Goal: Task Accomplishment & Management: Manage account settings

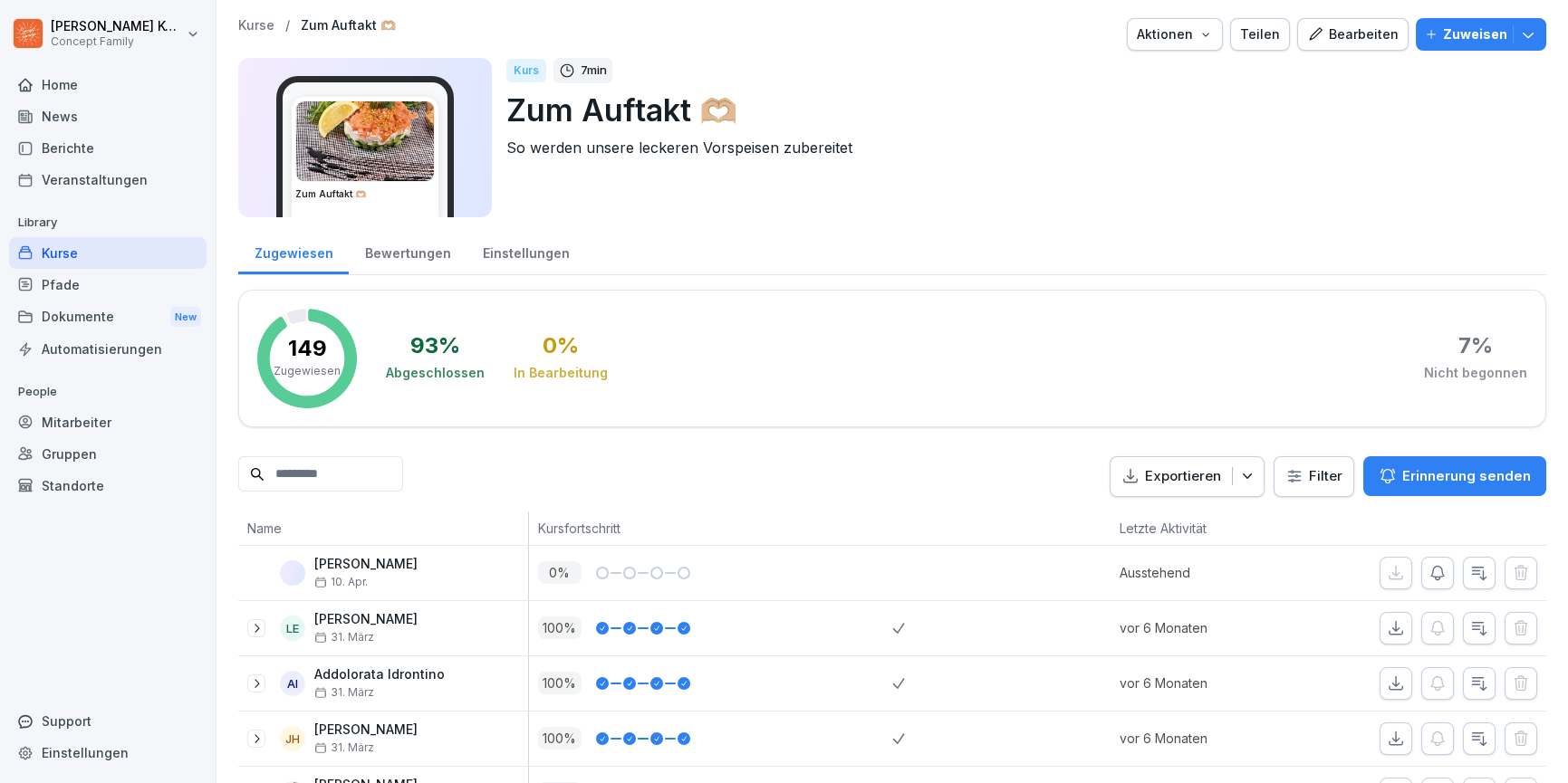
click at [1364, 38] on div "Bearbeiten" at bounding box center [1353, 34] width 92 height 20
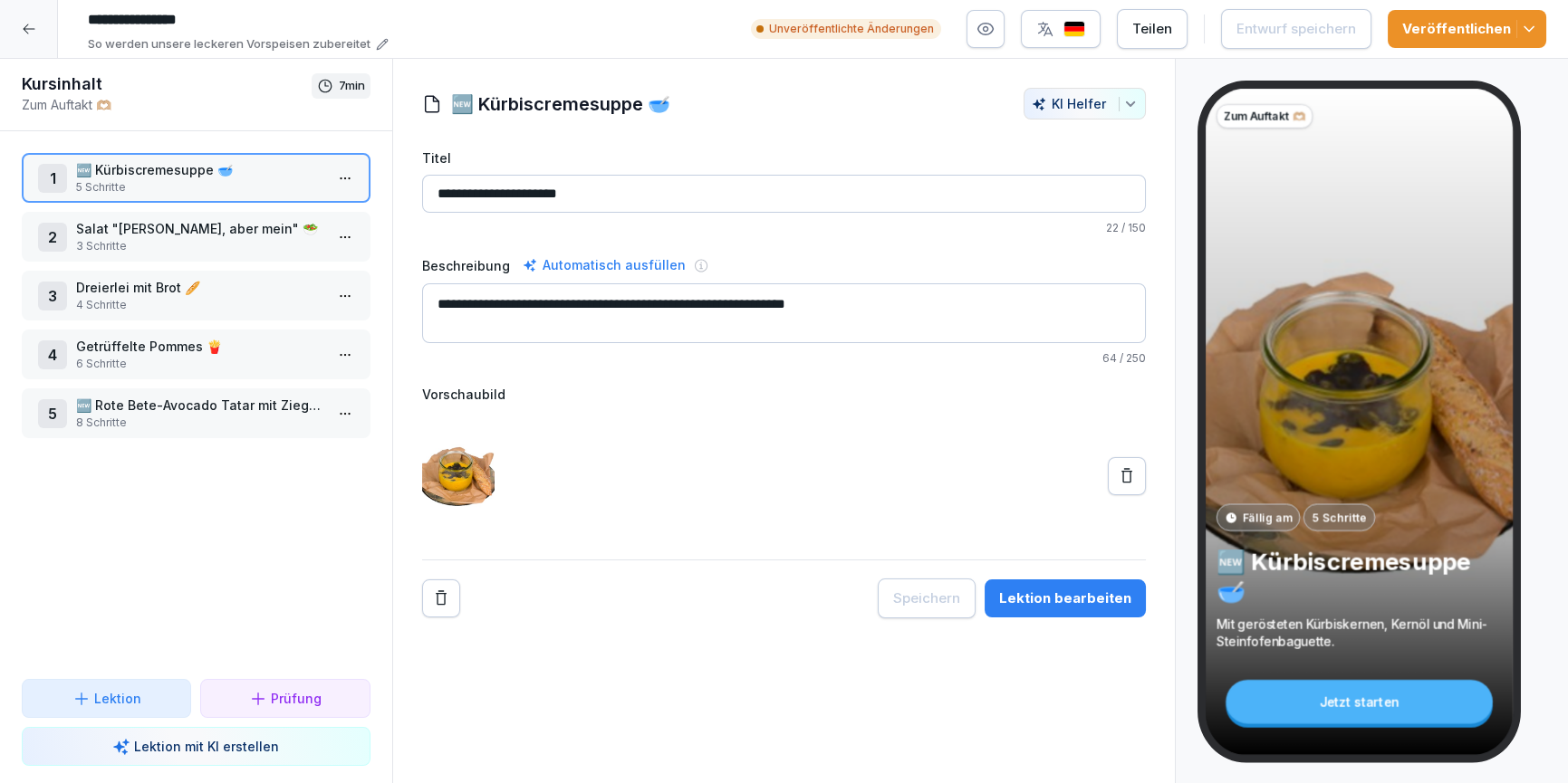
click at [26, 21] on icon at bounding box center [28, 28] width 15 height 15
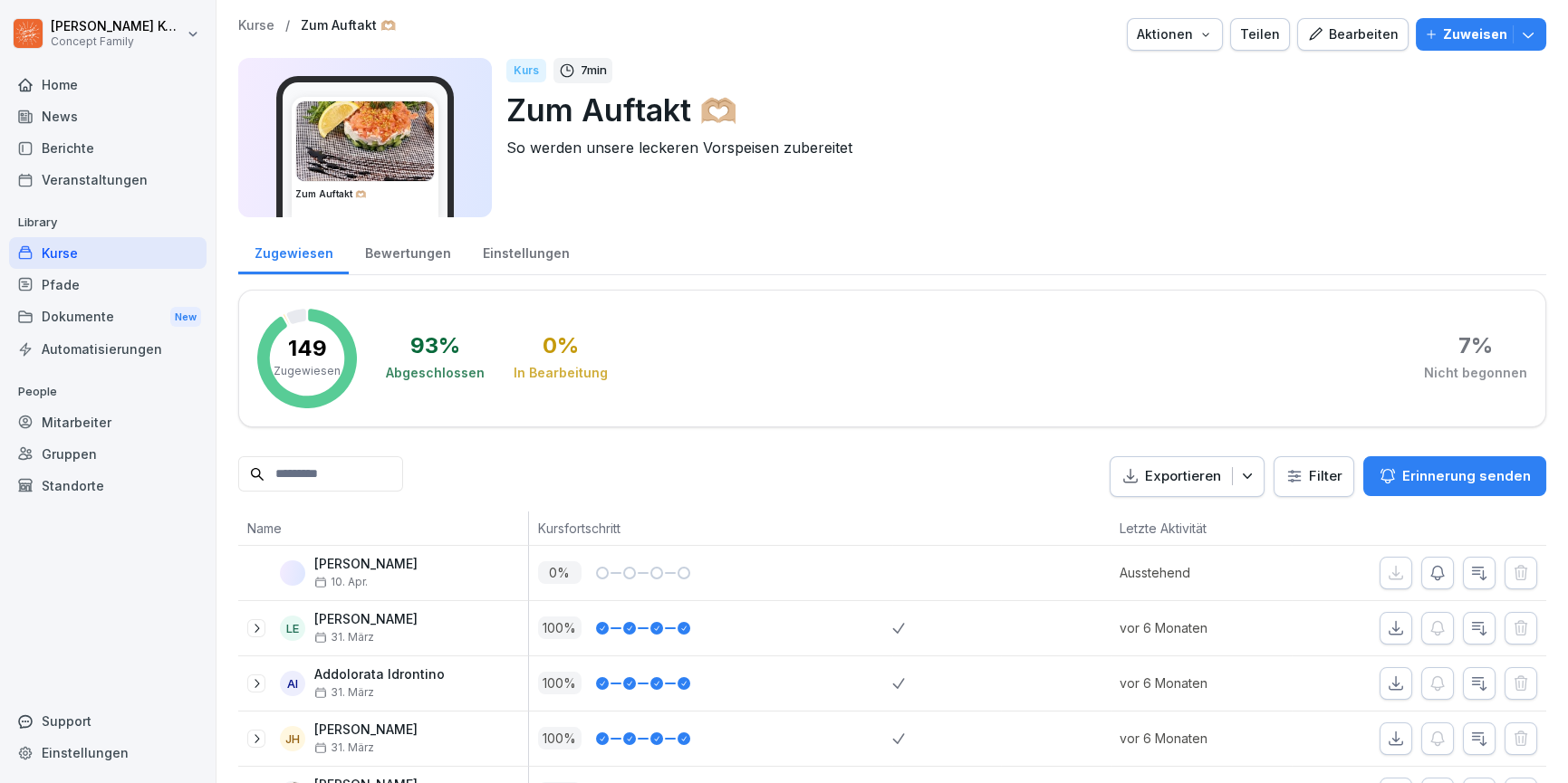
click at [516, 262] on div "Einstellungen" at bounding box center [526, 251] width 119 height 46
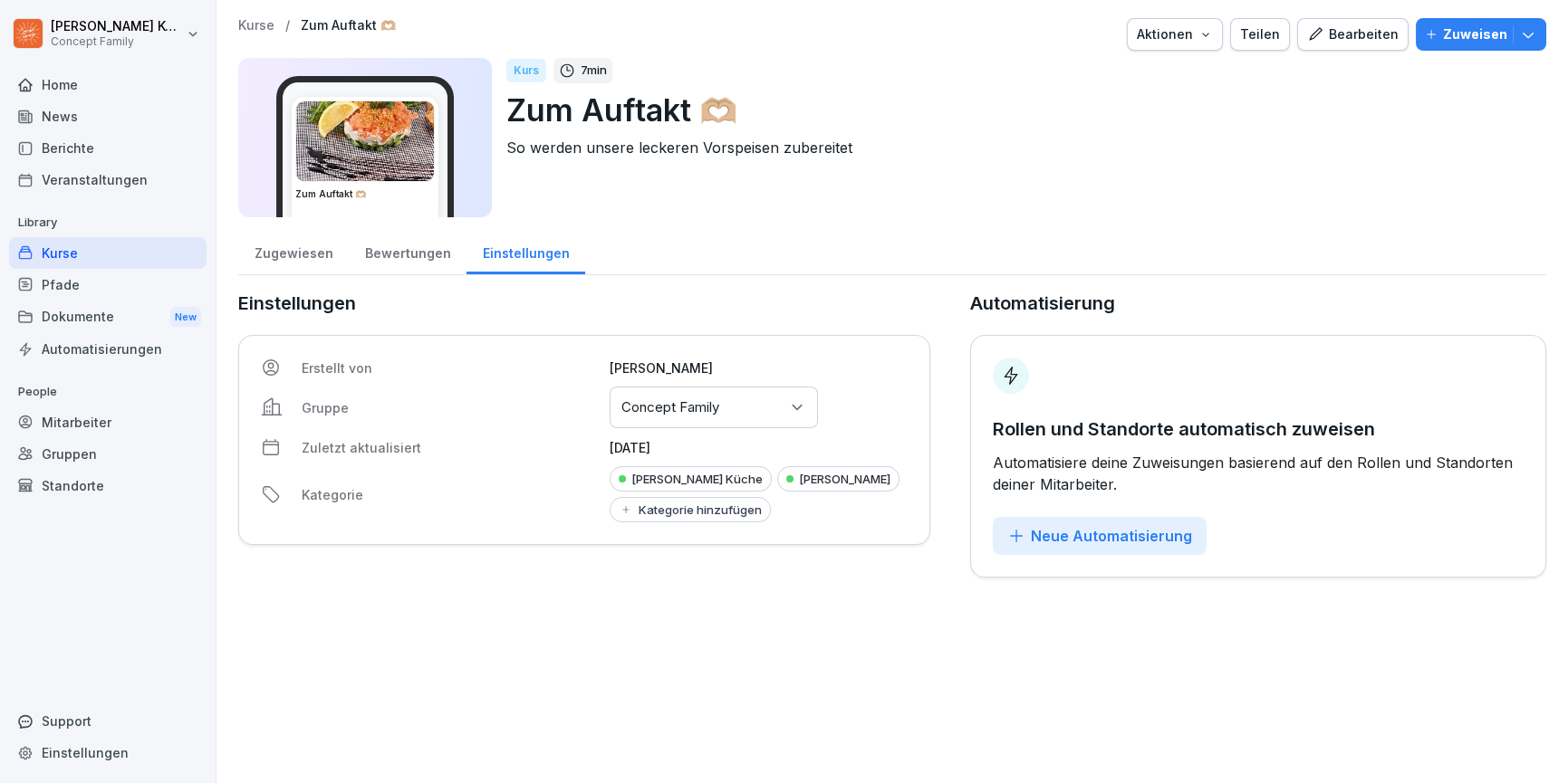
click at [771, 416] on div "Gruppen oder Standorte auswählen Concept Family" at bounding box center [713, 407] width 208 height 42
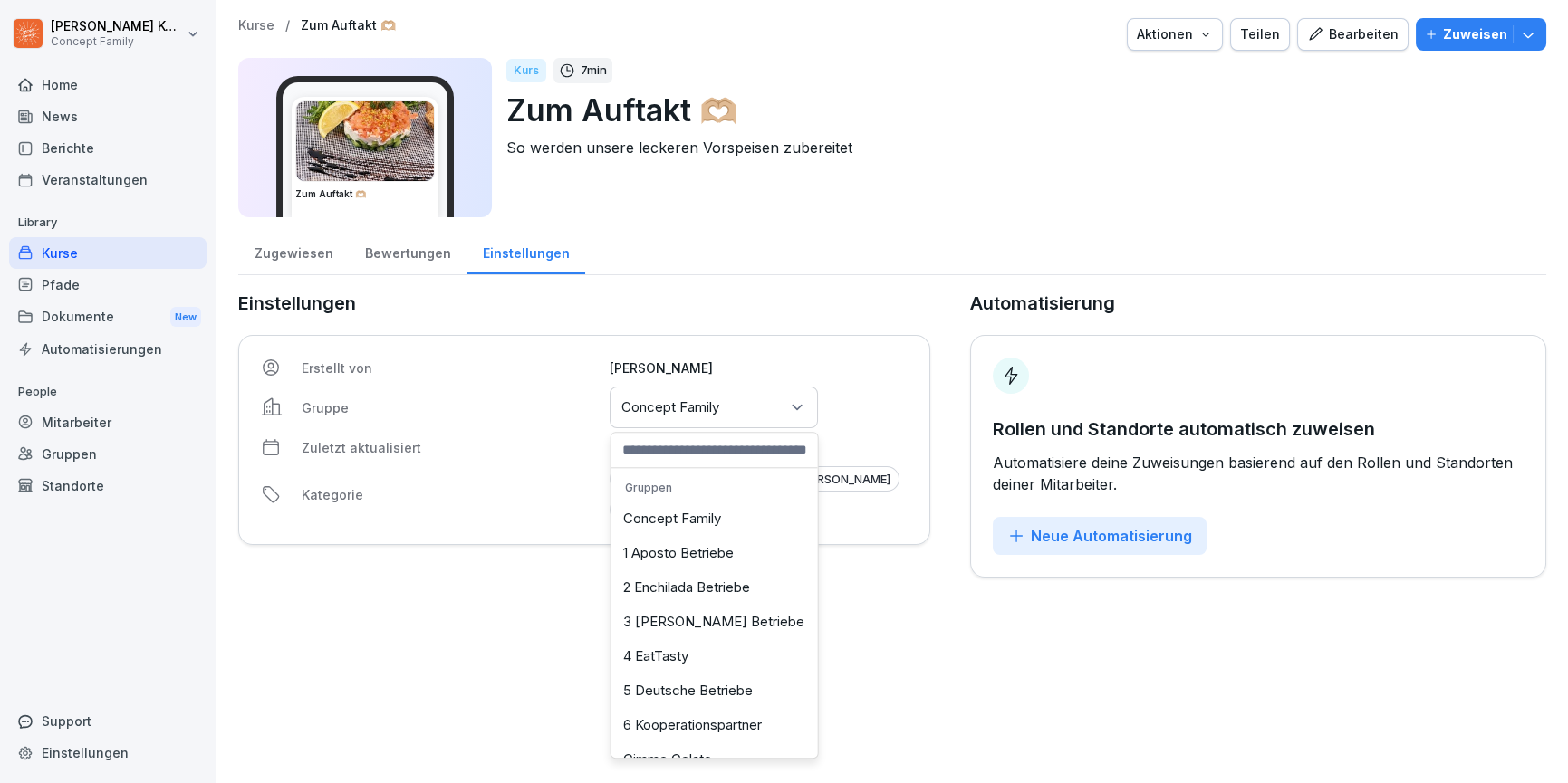
click at [707, 620] on div "3 Wilma Wunder Betriebe" at bounding box center [715, 622] width 197 height 34
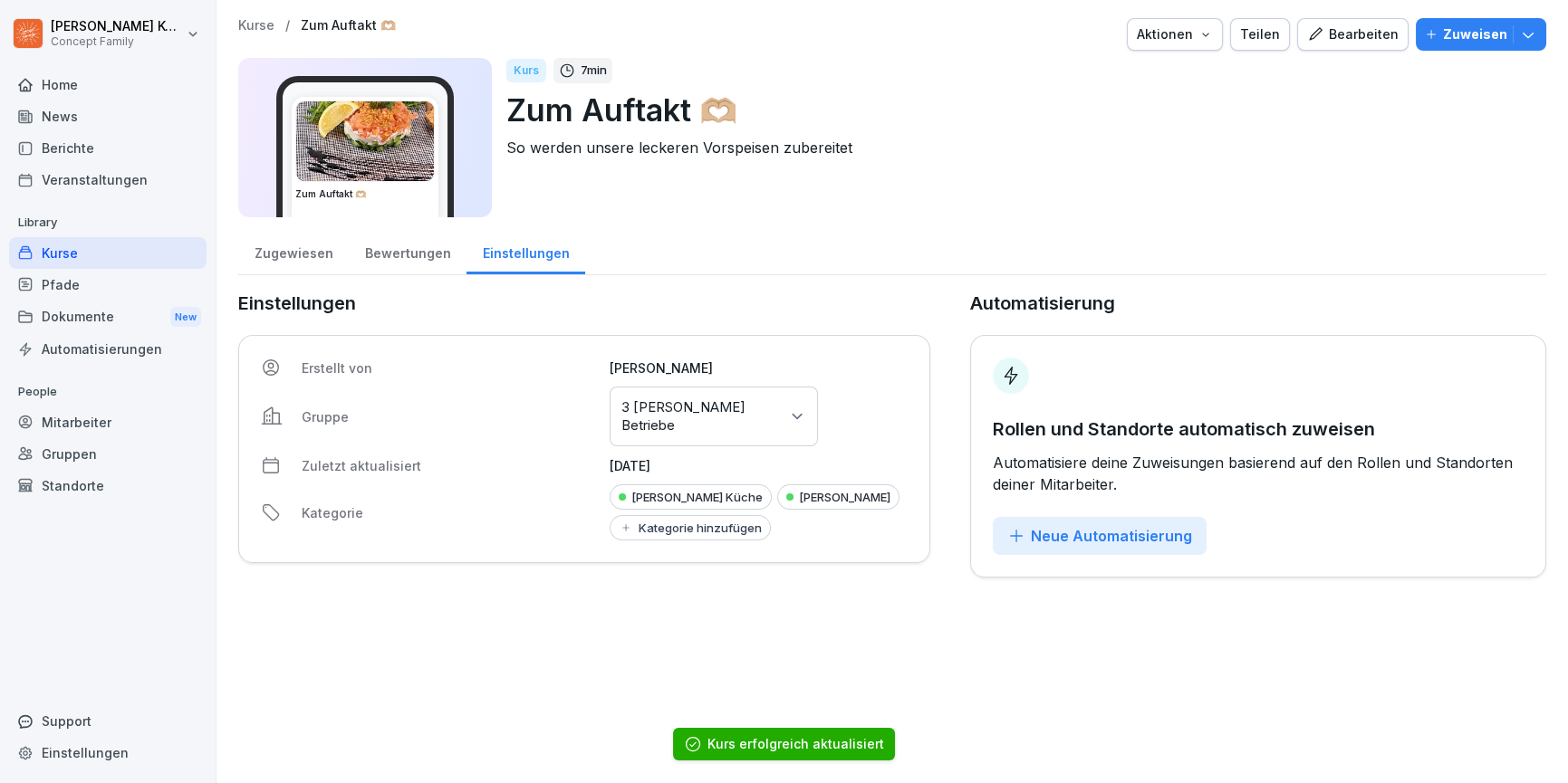
click at [777, 510] on div "Wilma Wunder Sommer" at bounding box center [838, 497] width 122 height 25
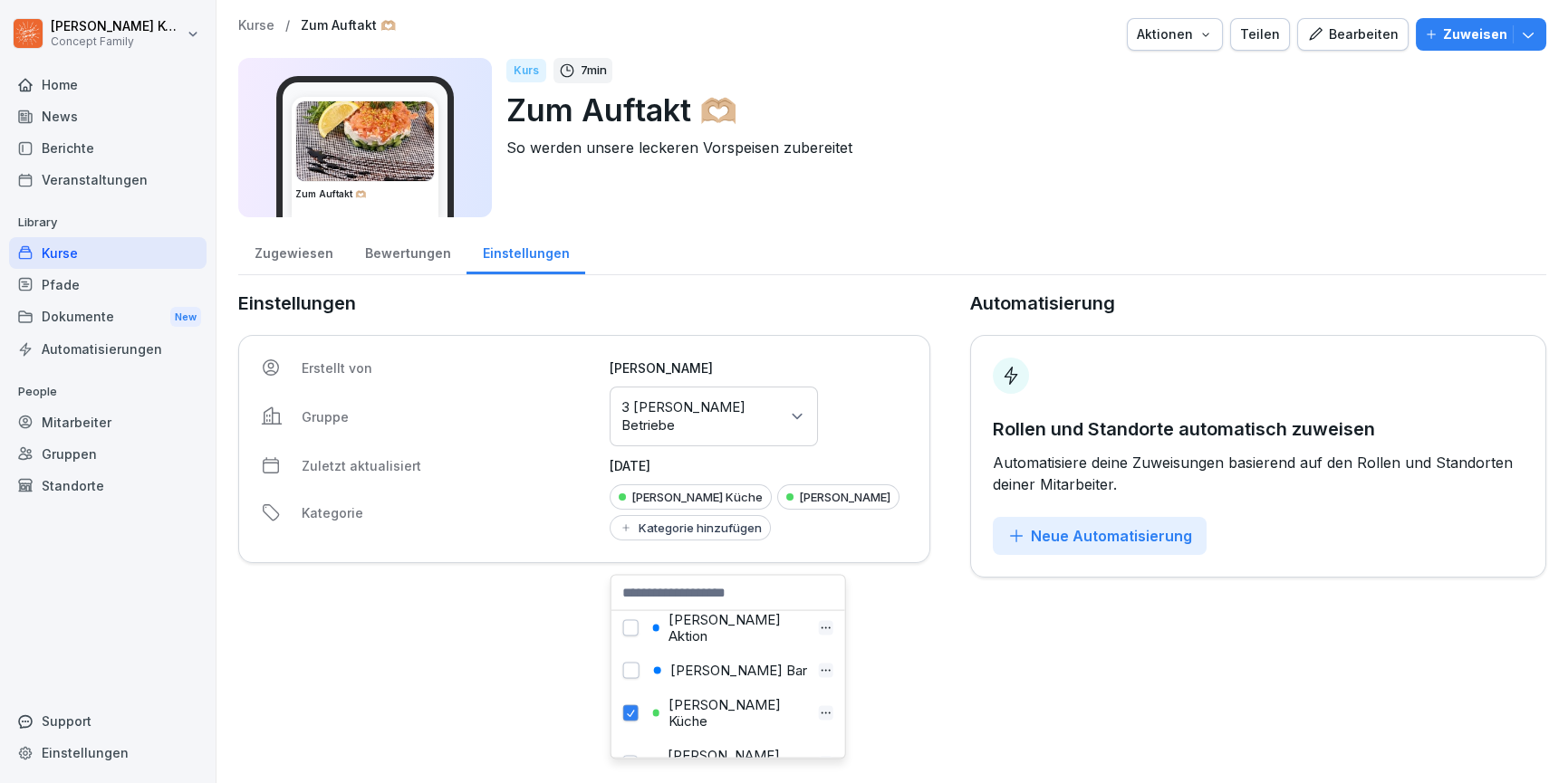
scroll to position [770, 0]
click at [630, 711] on button "button" at bounding box center [631, 719] width 17 height 17
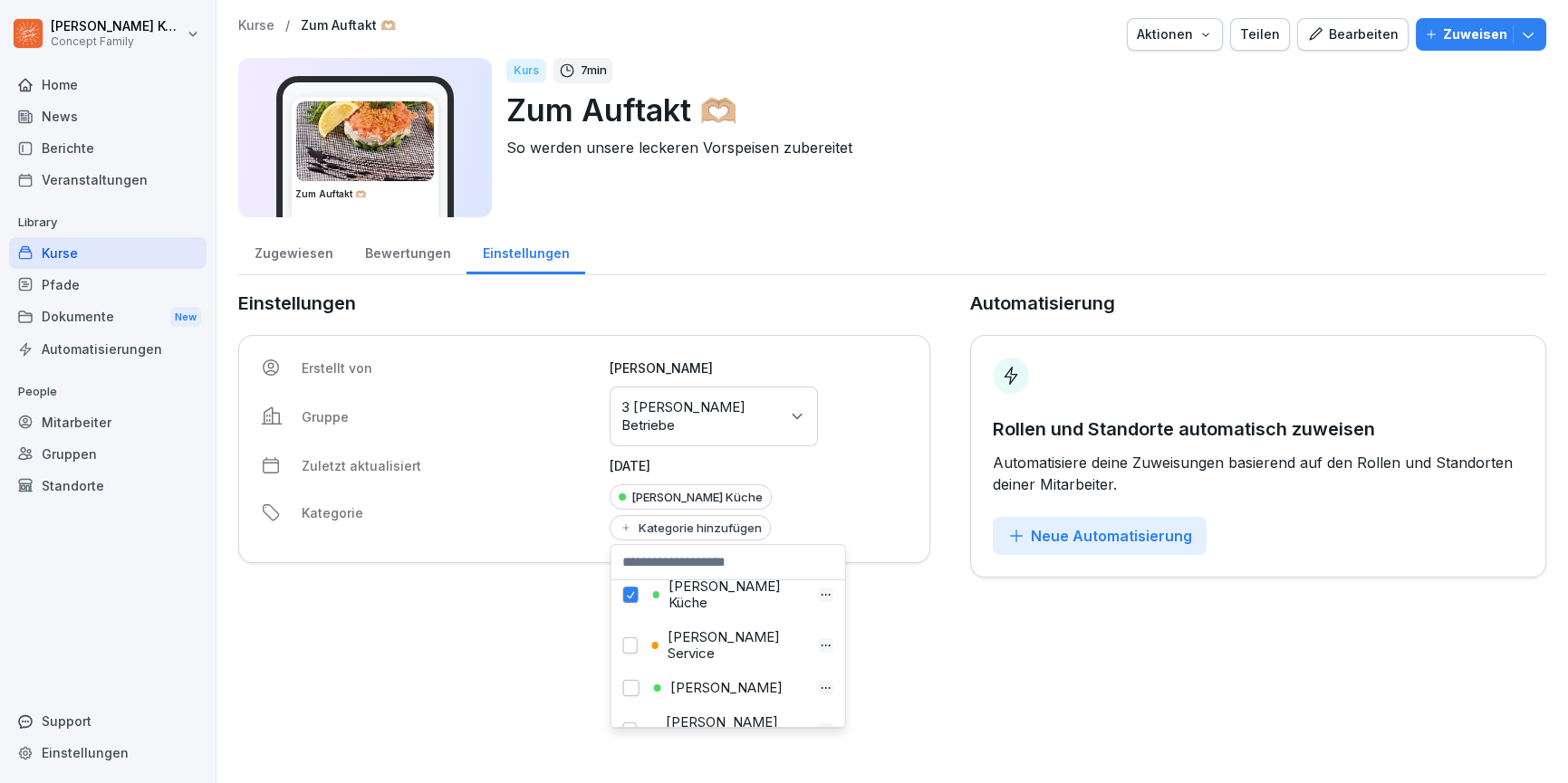
click at [987, 622] on div "Kurse / Zum Auftakt 🫶🏼 Aktionen Teilen Bearbeiten Zuweisen Zum Auftakt 🫶🏼 Kurs …" at bounding box center [892, 392] width 1351 height 783
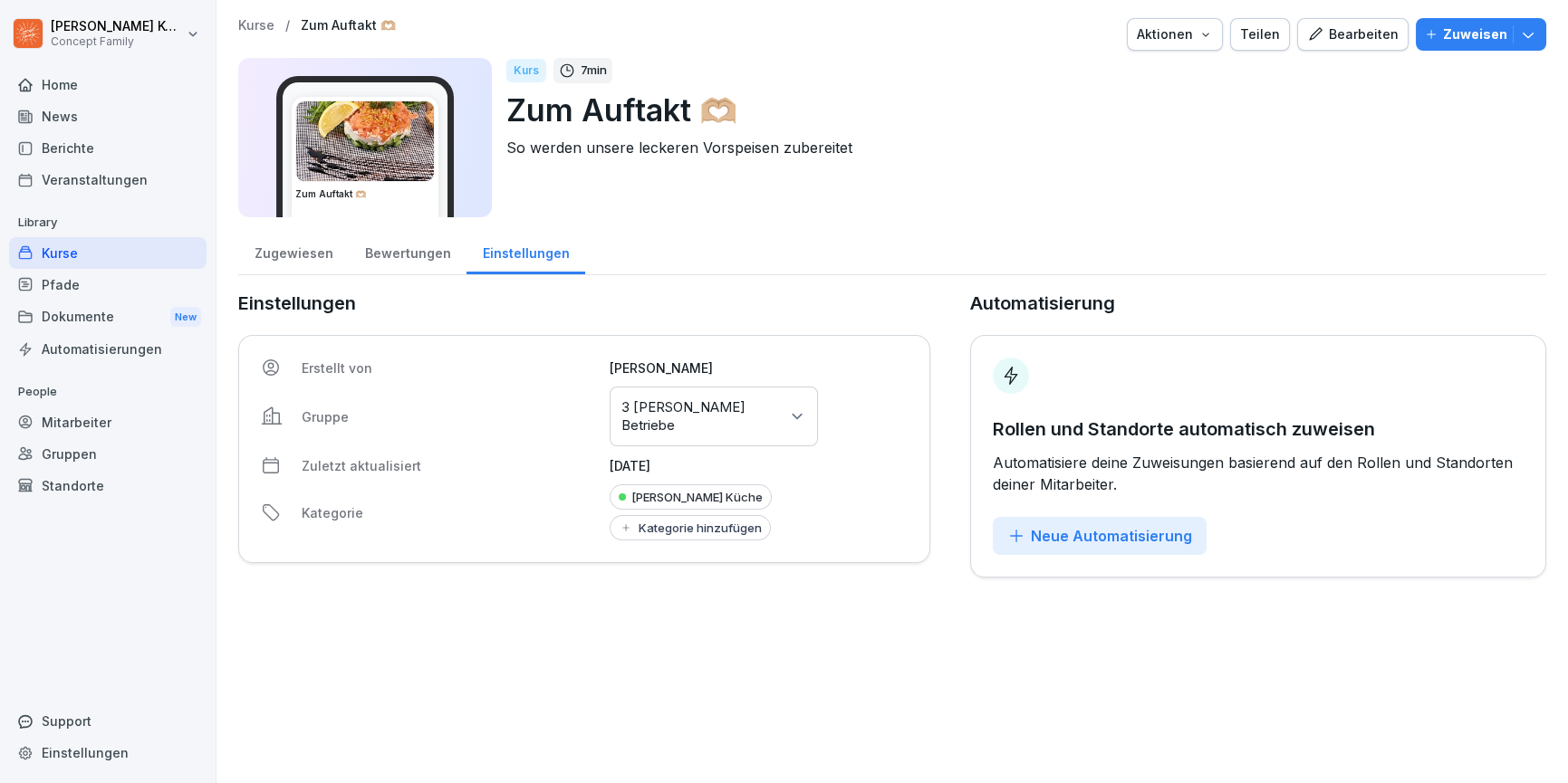
click at [443, 261] on div "Bewertungen" at bounding box center [407, 251] width 118 height 46
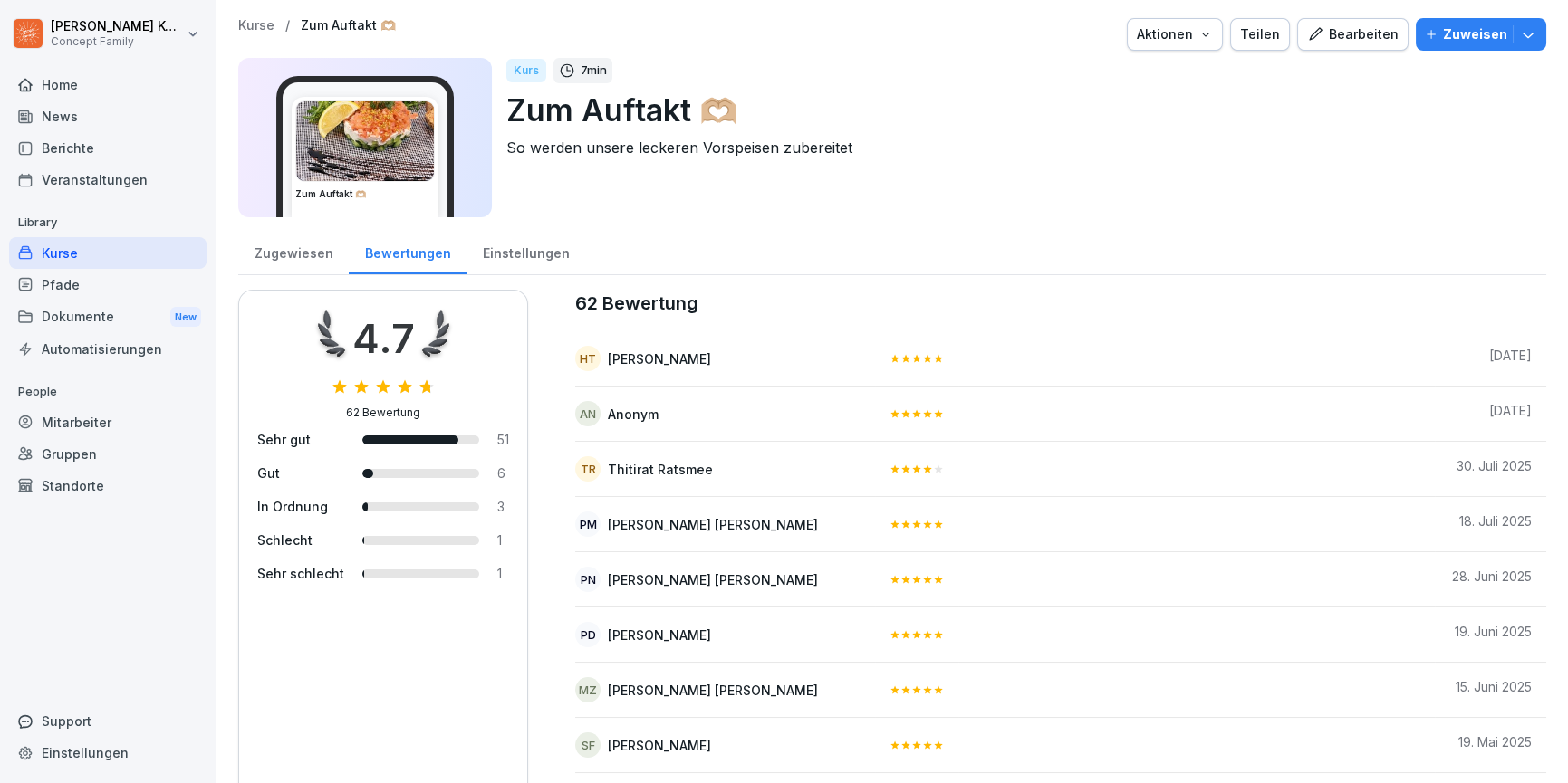
click at [488, 259] on div "Einstellungen" at bounding box center [526, 251] width 119 height 46
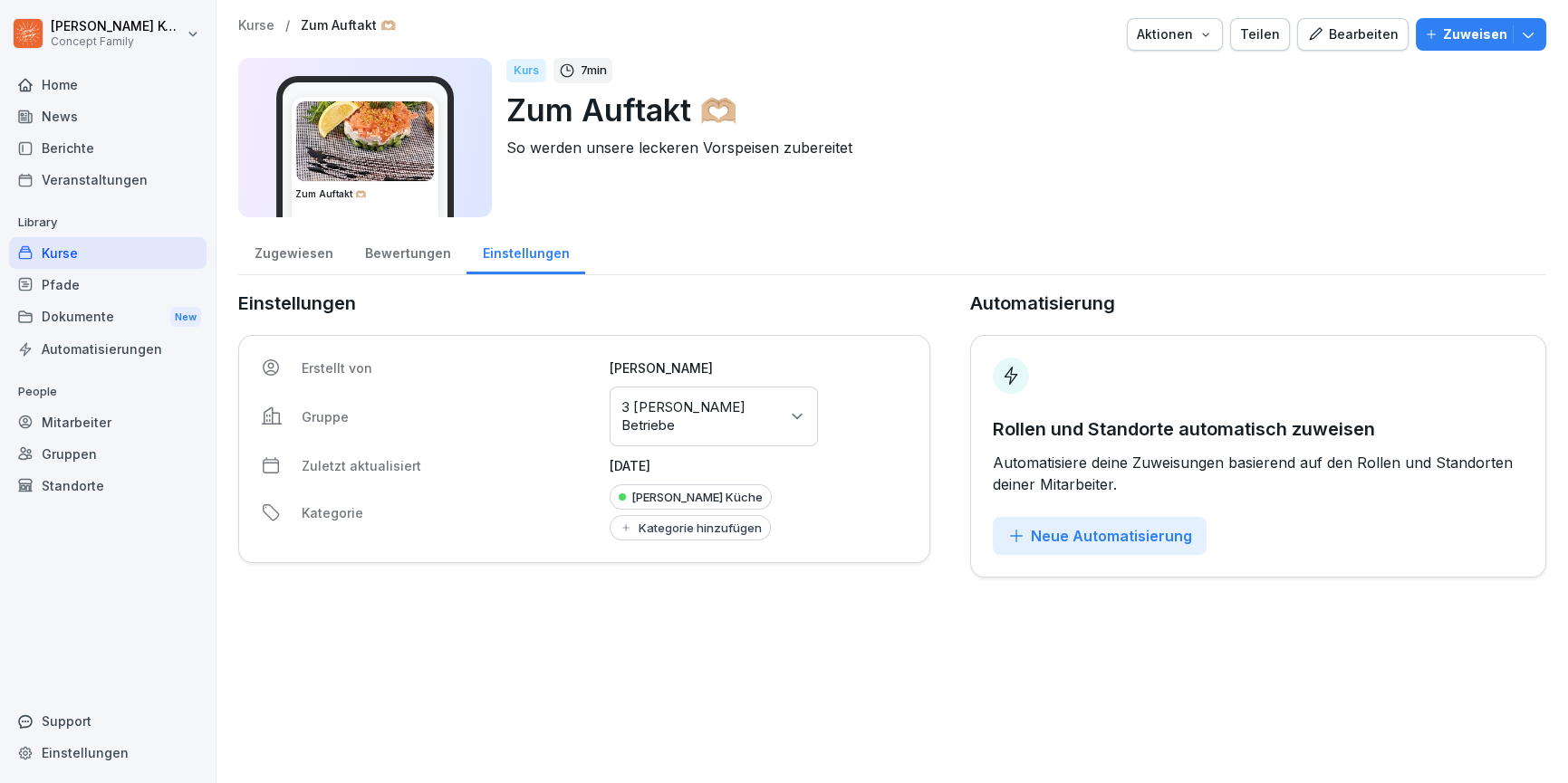
click at [94, 244] on div "Kurse" at bounding box center [107, 253] width 197 height 31
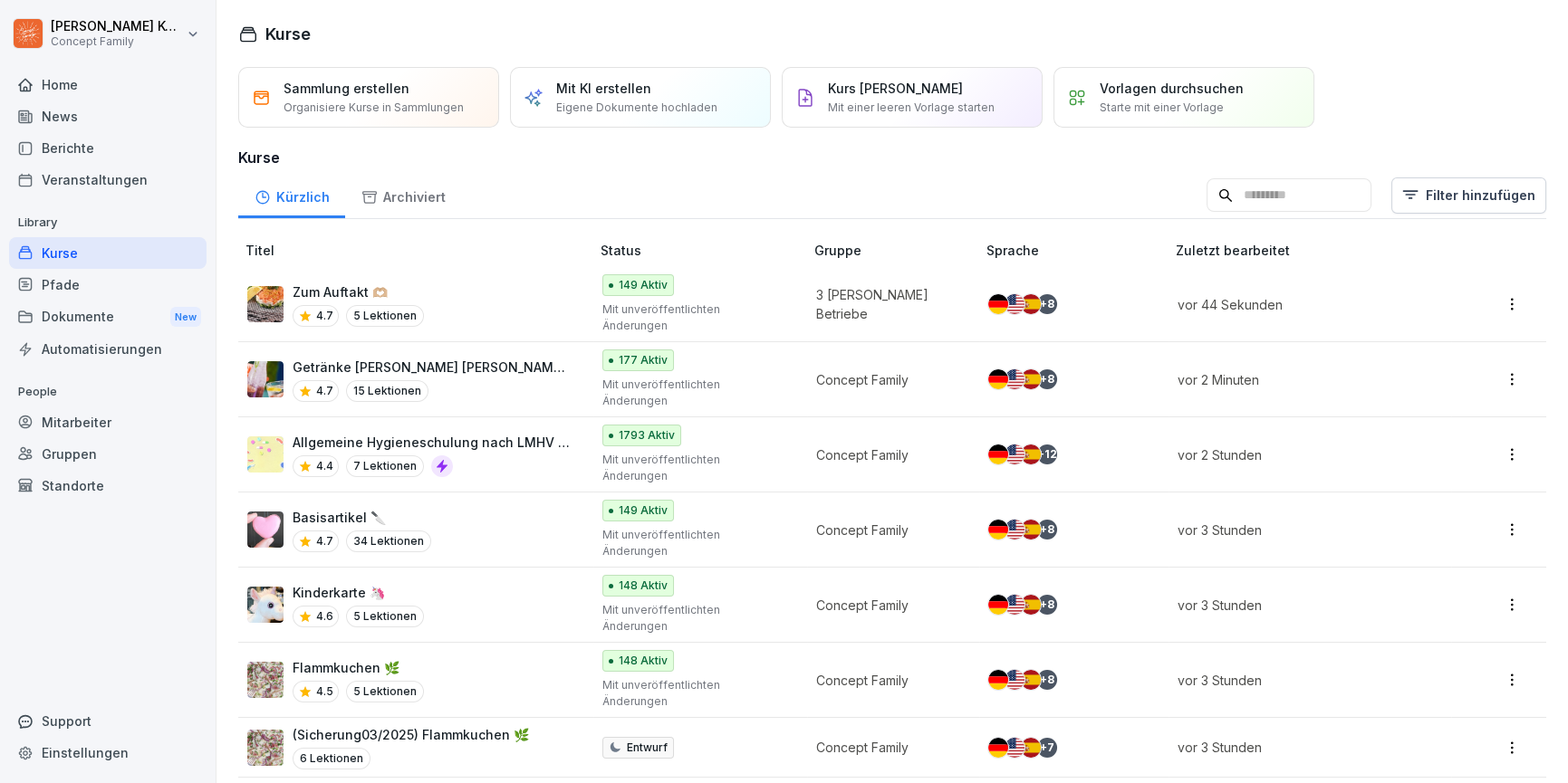
click at [482, 508] on div "Basisartikel 🔪 4.7 34 Lektionen" at bounding box center [409, 529] width 324 height 44
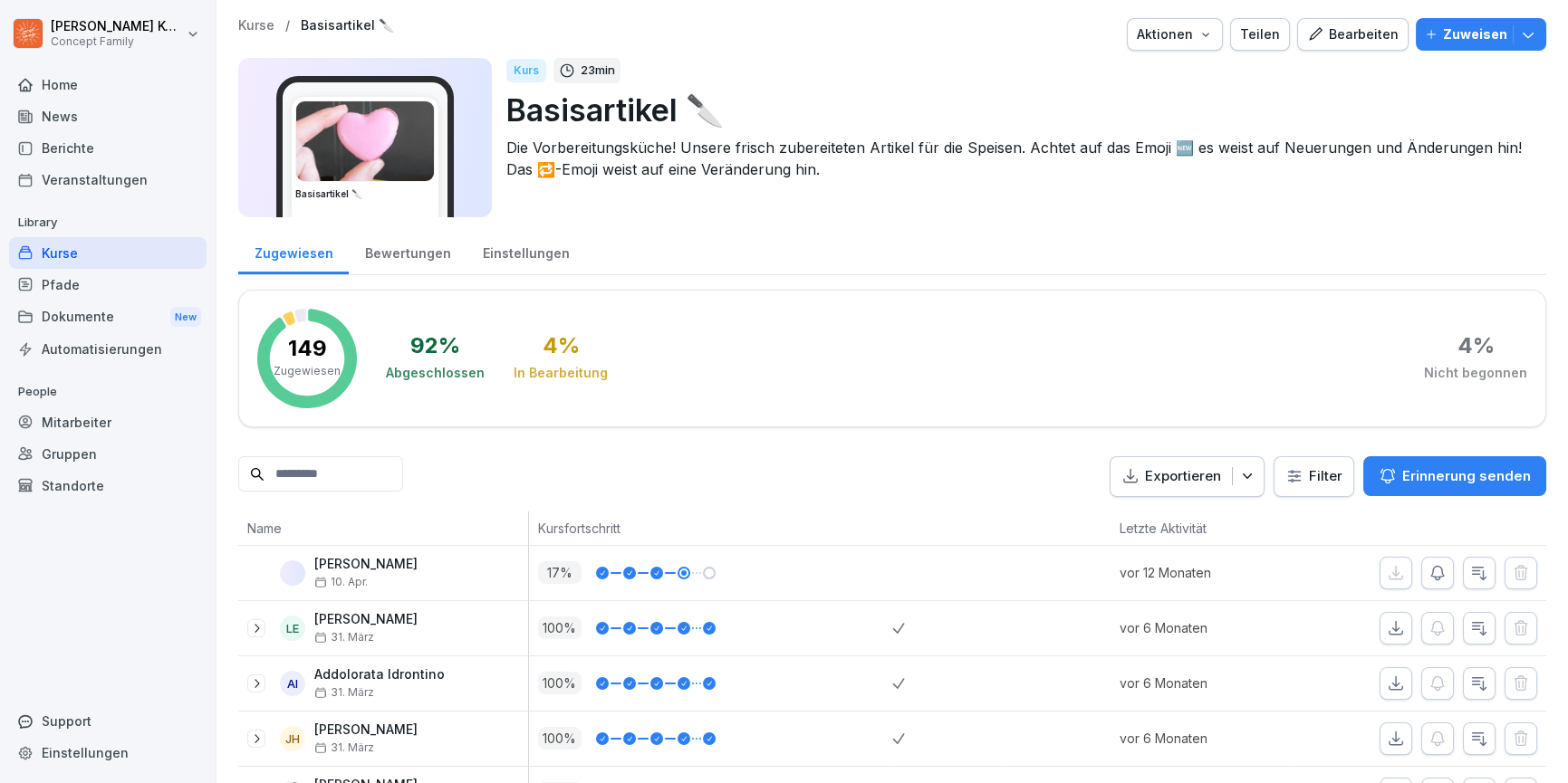
click at [502, 257] on div "Einstellungen" at bounding box center [526, 251] width 119 height 46
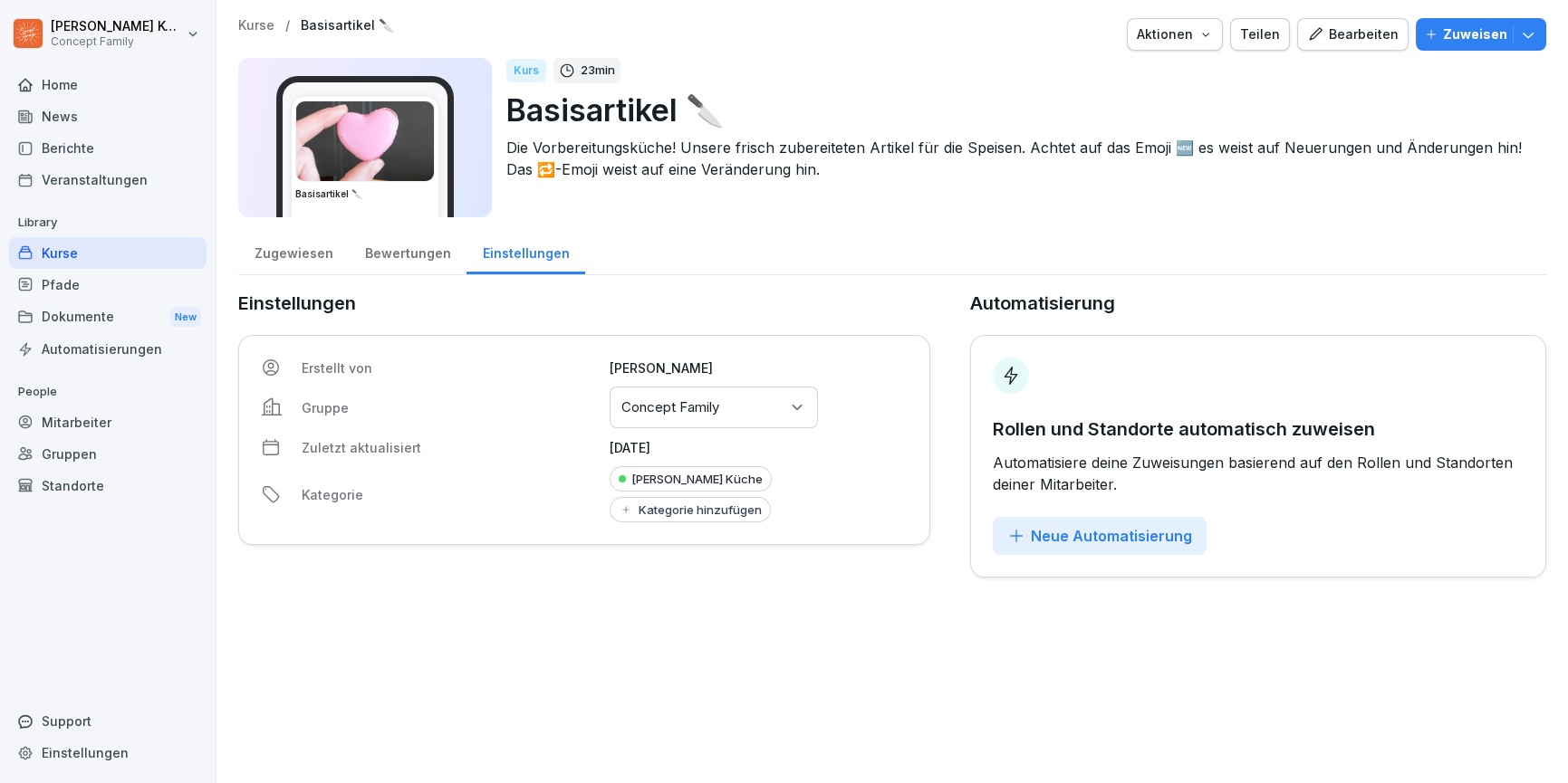
click at [689, 417] on div "Gruppen oder Standorte auswählen Concept Family" at bounding box center [713, 407] width 208 height 42
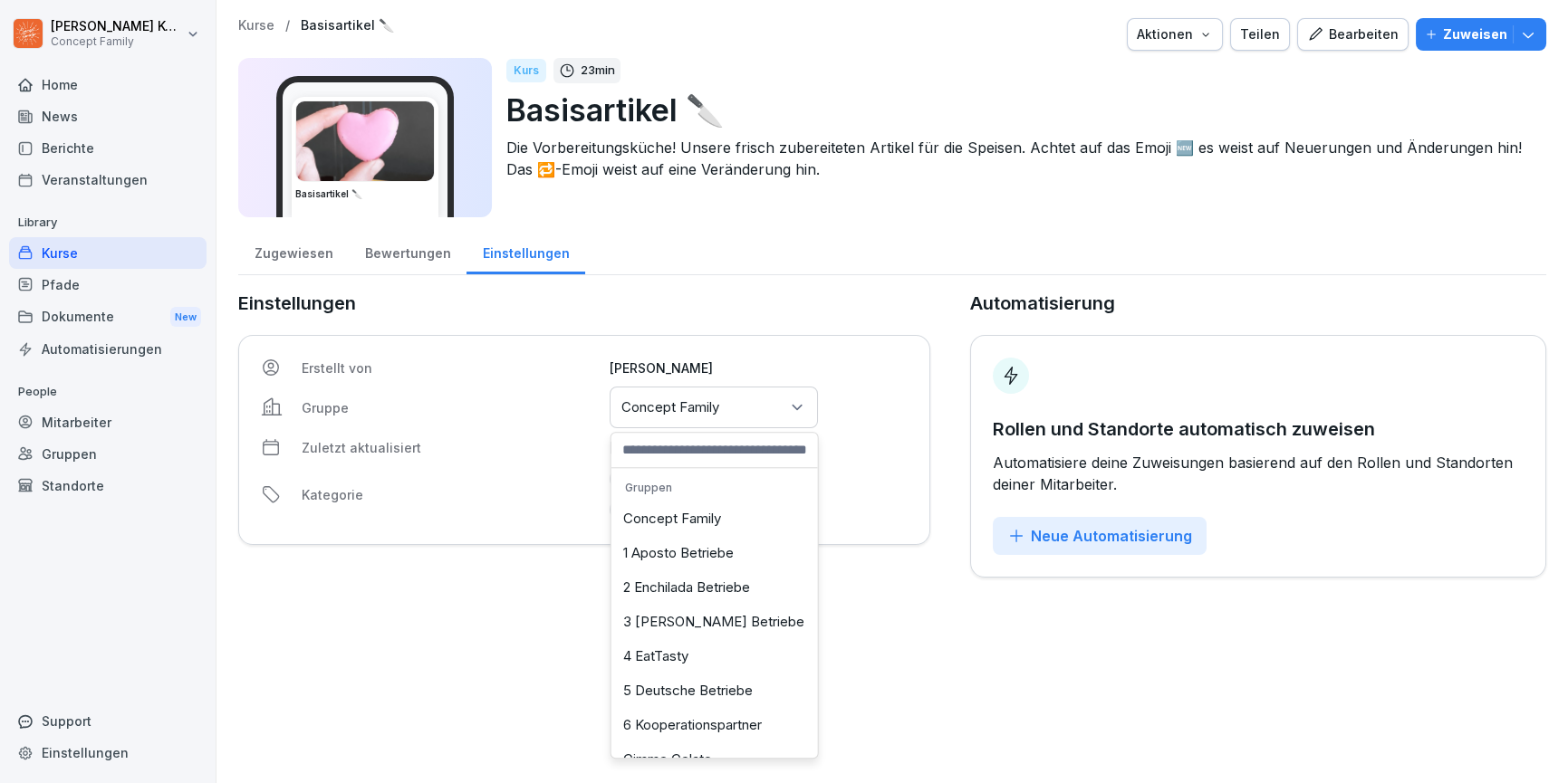
click at [686, 613] on div "3 [PERSON_NAME] Betriebe" at bounding box center [715, 622] width 197 height 34
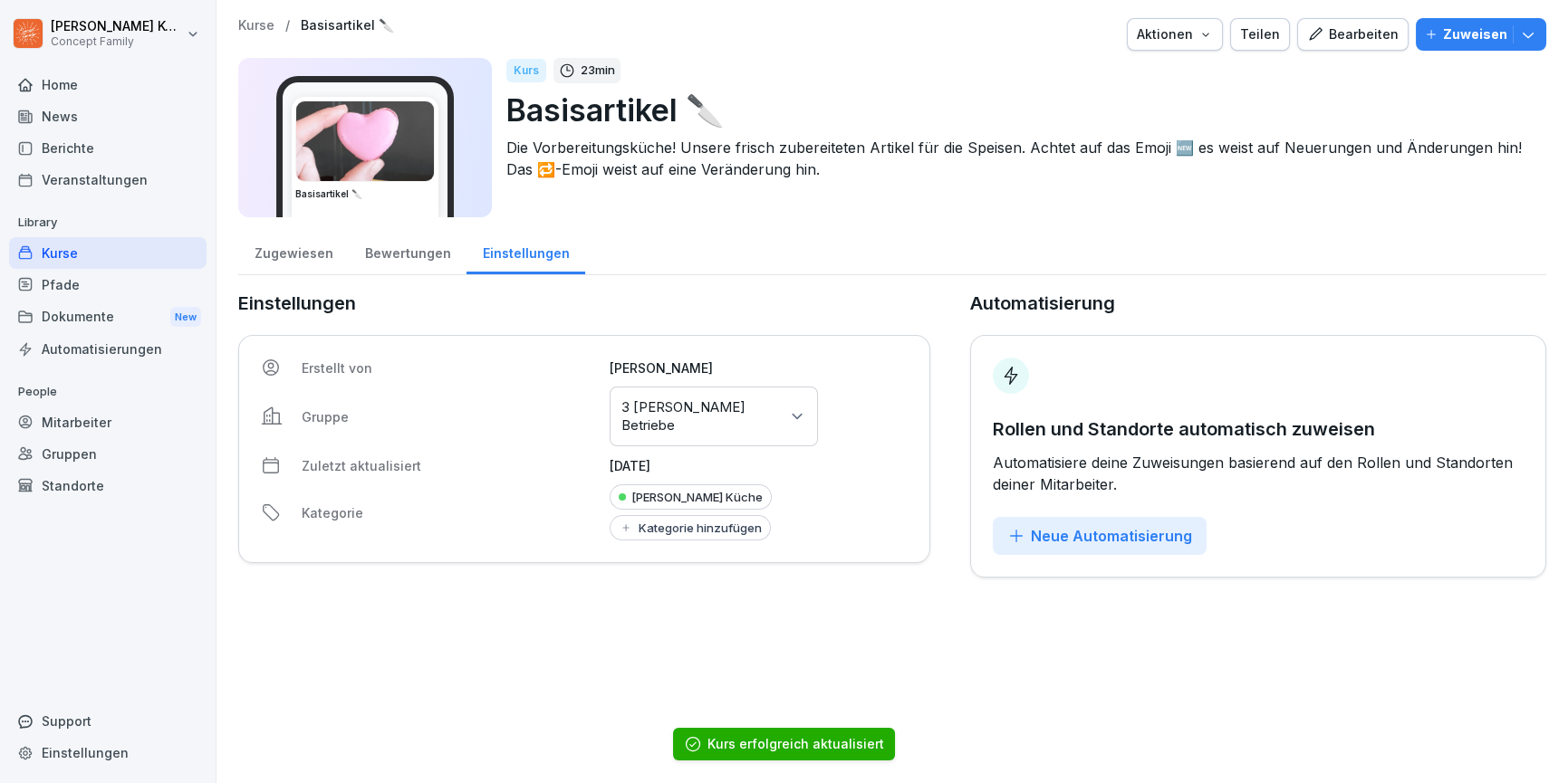
click at [74, 256] on div "Kurse" at bounding box center [107, 253] width 197 height 31
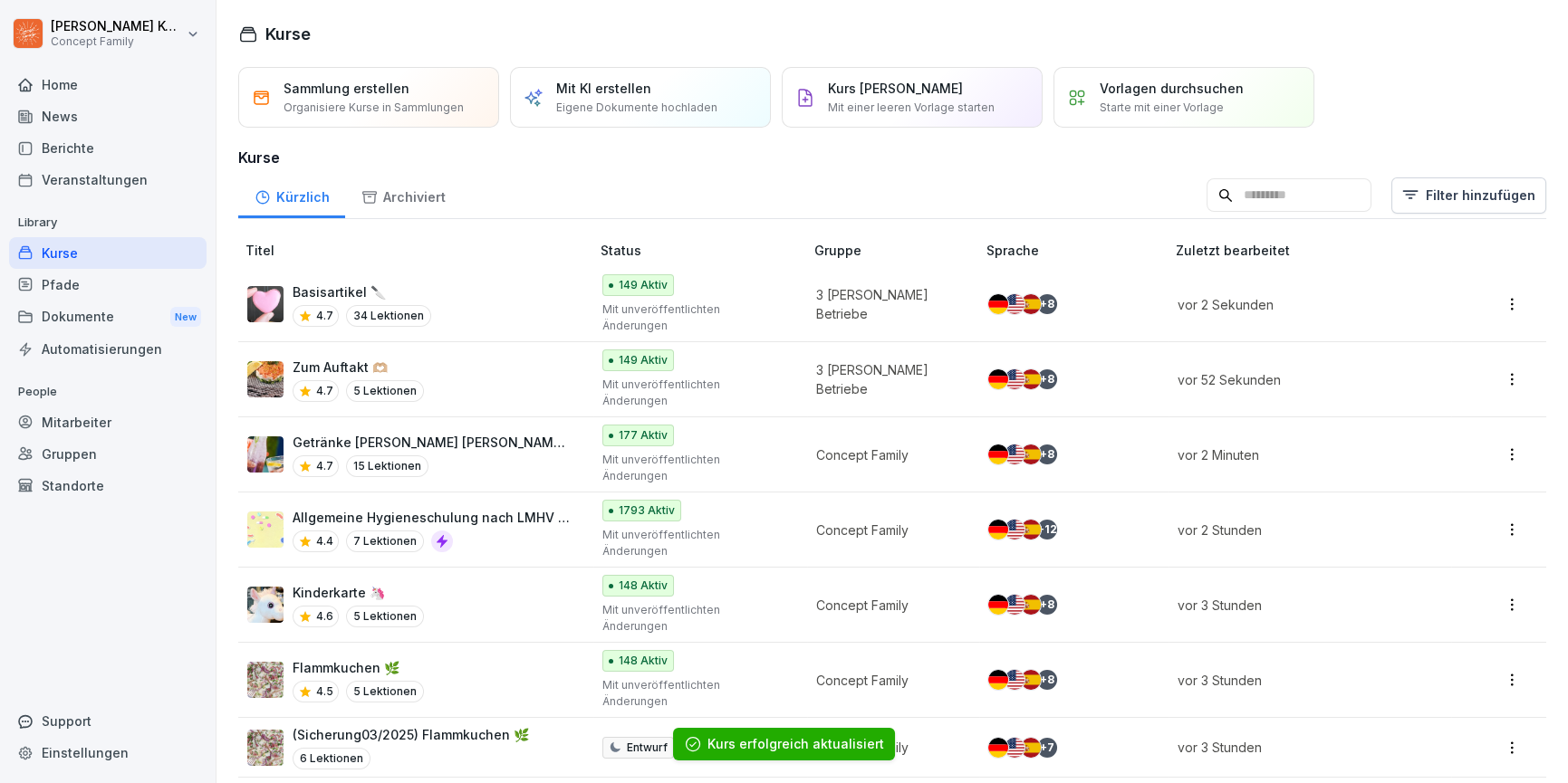
scroll to position [15, 0]
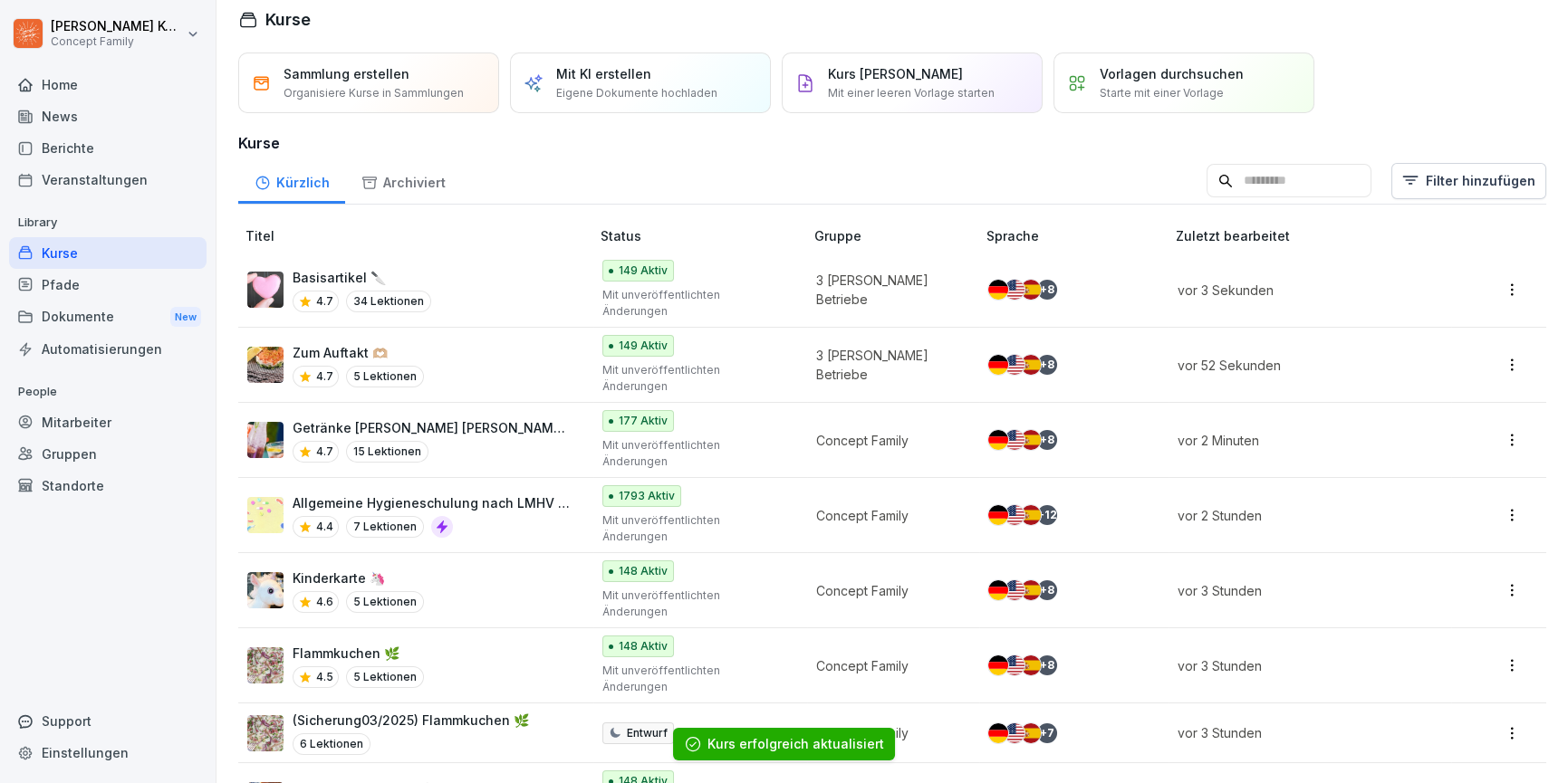
click at [511, 569] on div "Kinderkarte 🦄 4.6 5 Lektionen" at bounding box center [409, 591] width 324 height 44
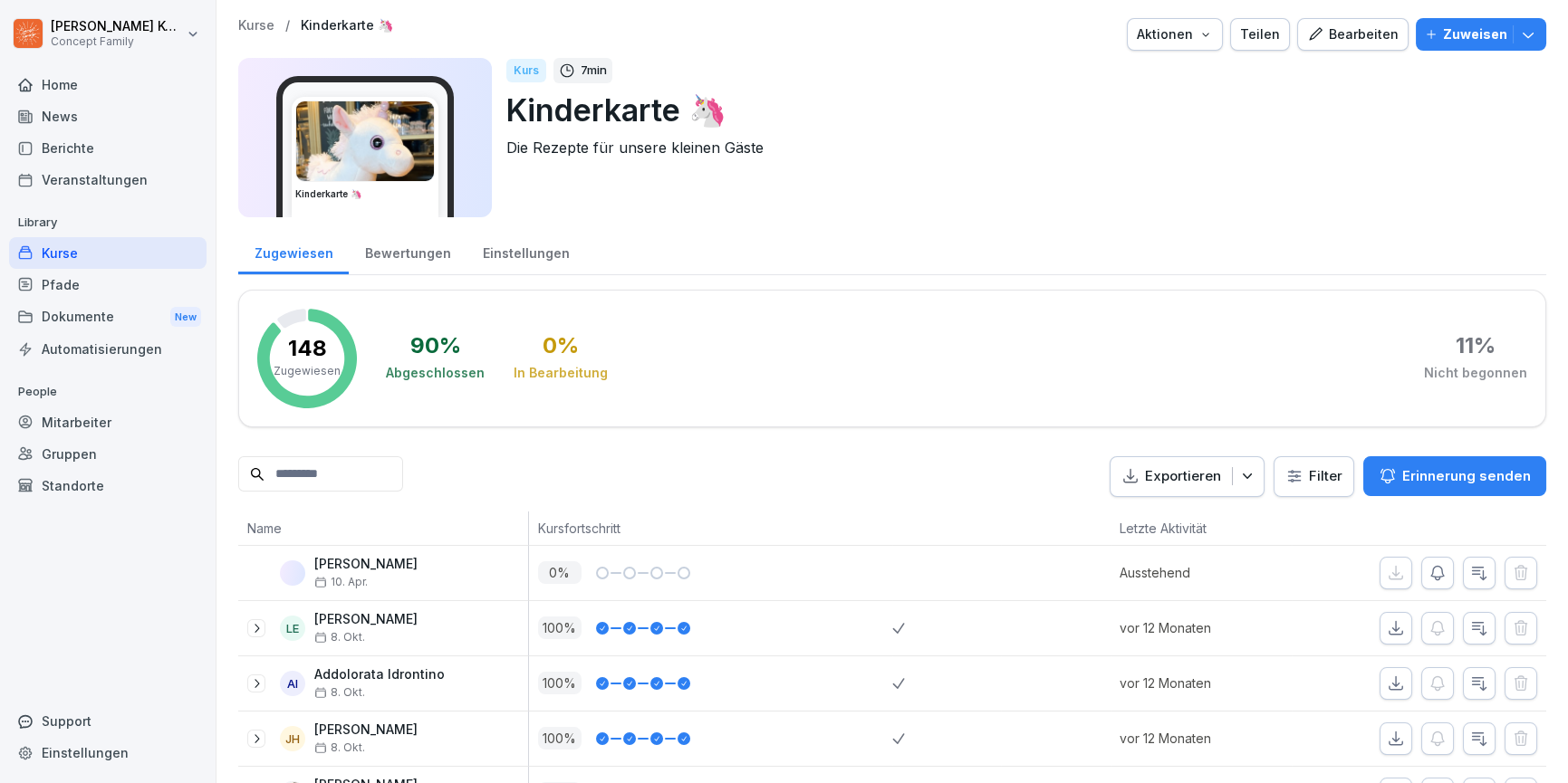
click at [509, 255] on div "Einstellungen" at bounding box center [526, 251] width 119 height 46
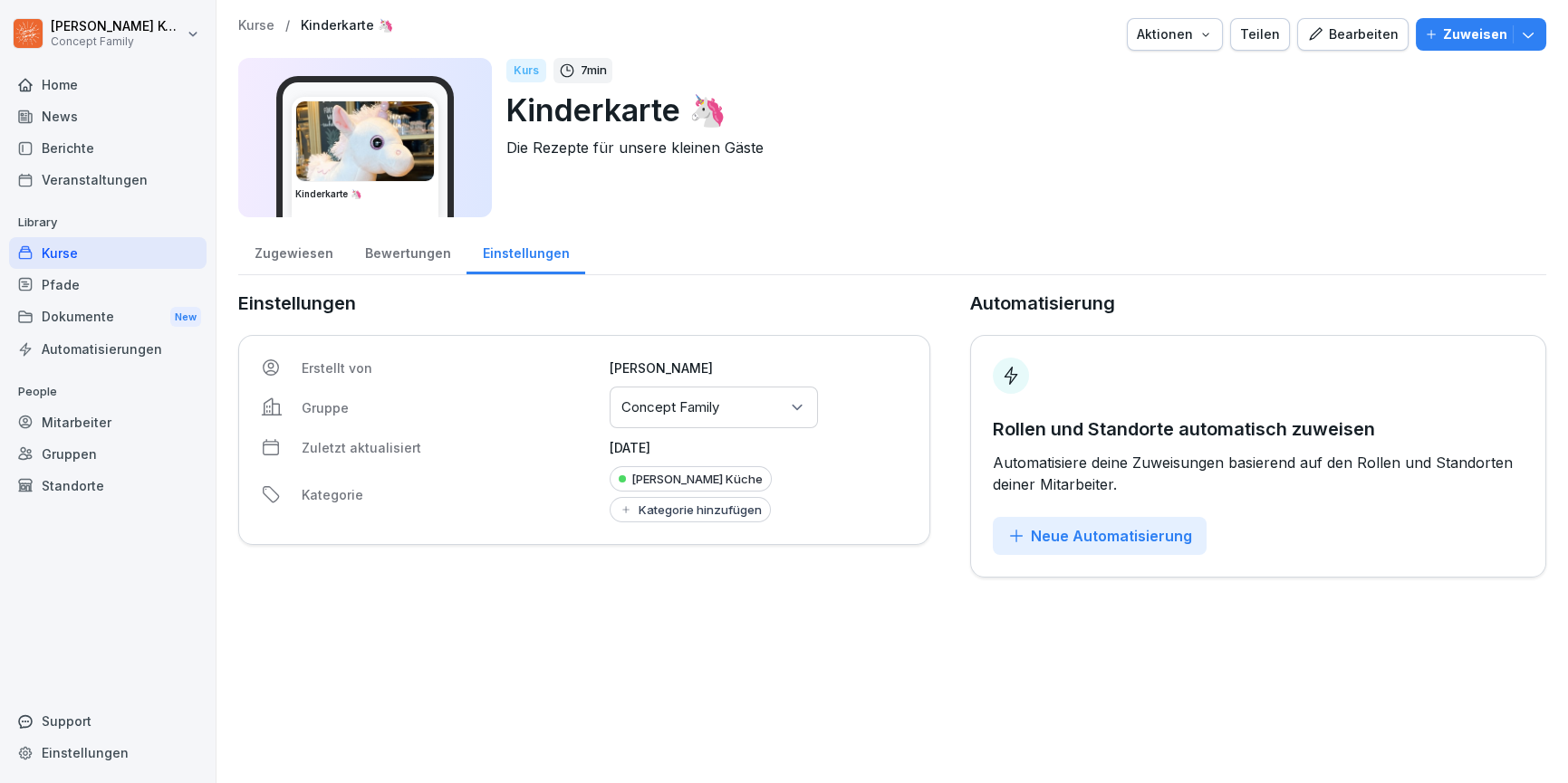
click at [685, 406] on p "Concept Family" at bounding box center [670, 407] width 98 height 19
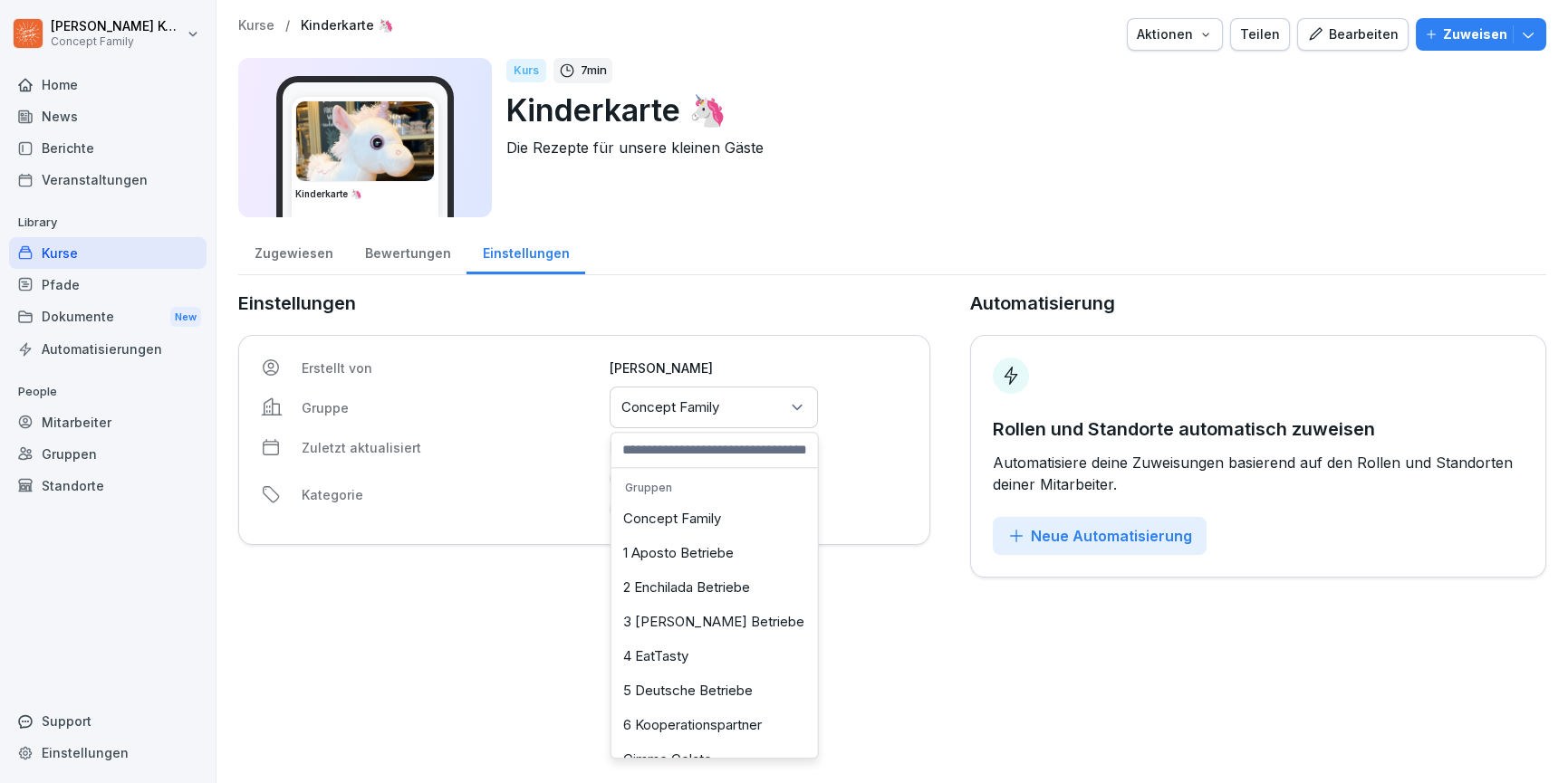
click at [717, 616] on div "3 [PERSON_NAME] Betriebe" at bounding box center [715, 622] width 197 height 34
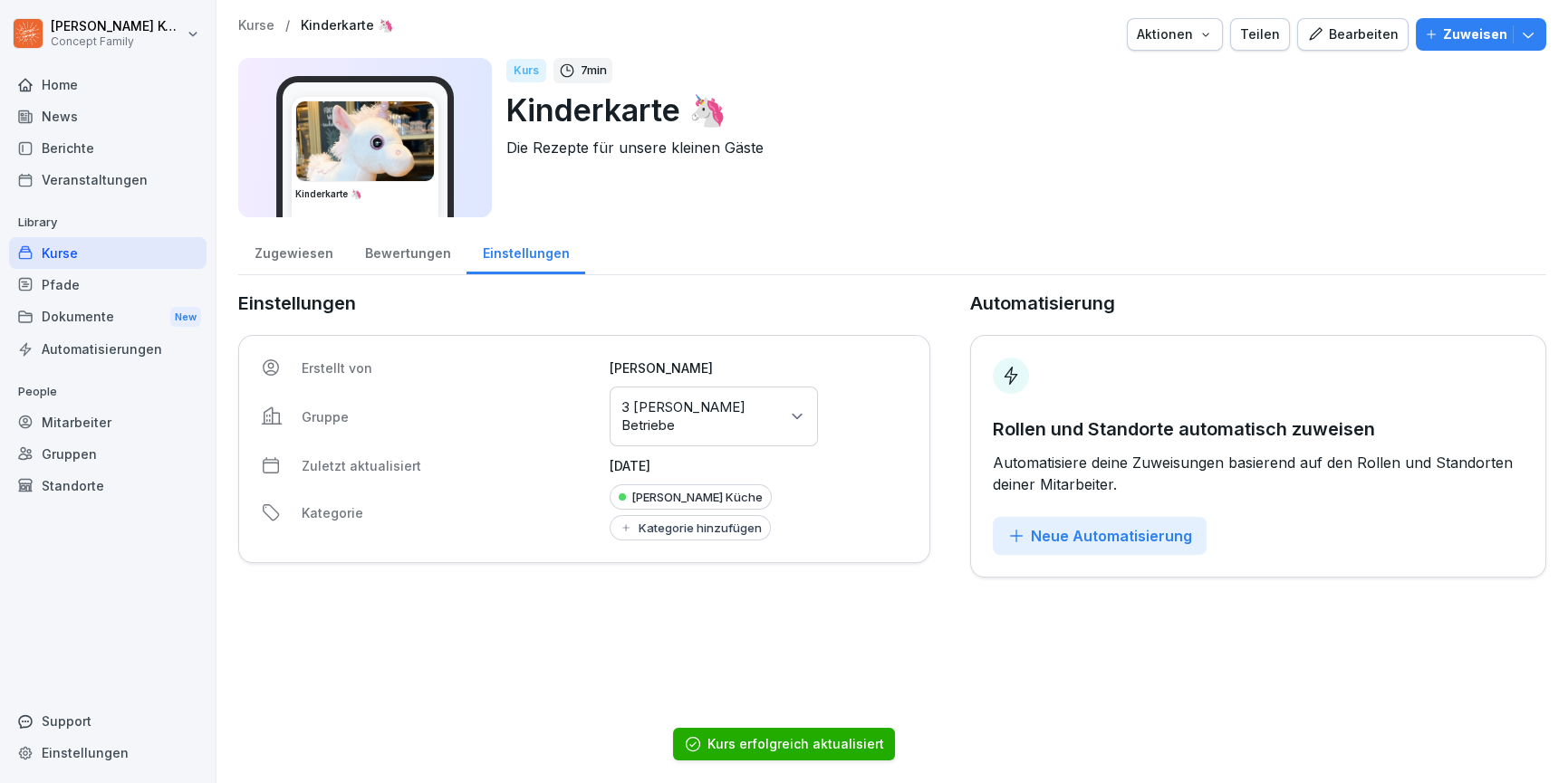
click at [67, 257] on div "Kurse" at bounding box center [107, 253] width 197 height 31
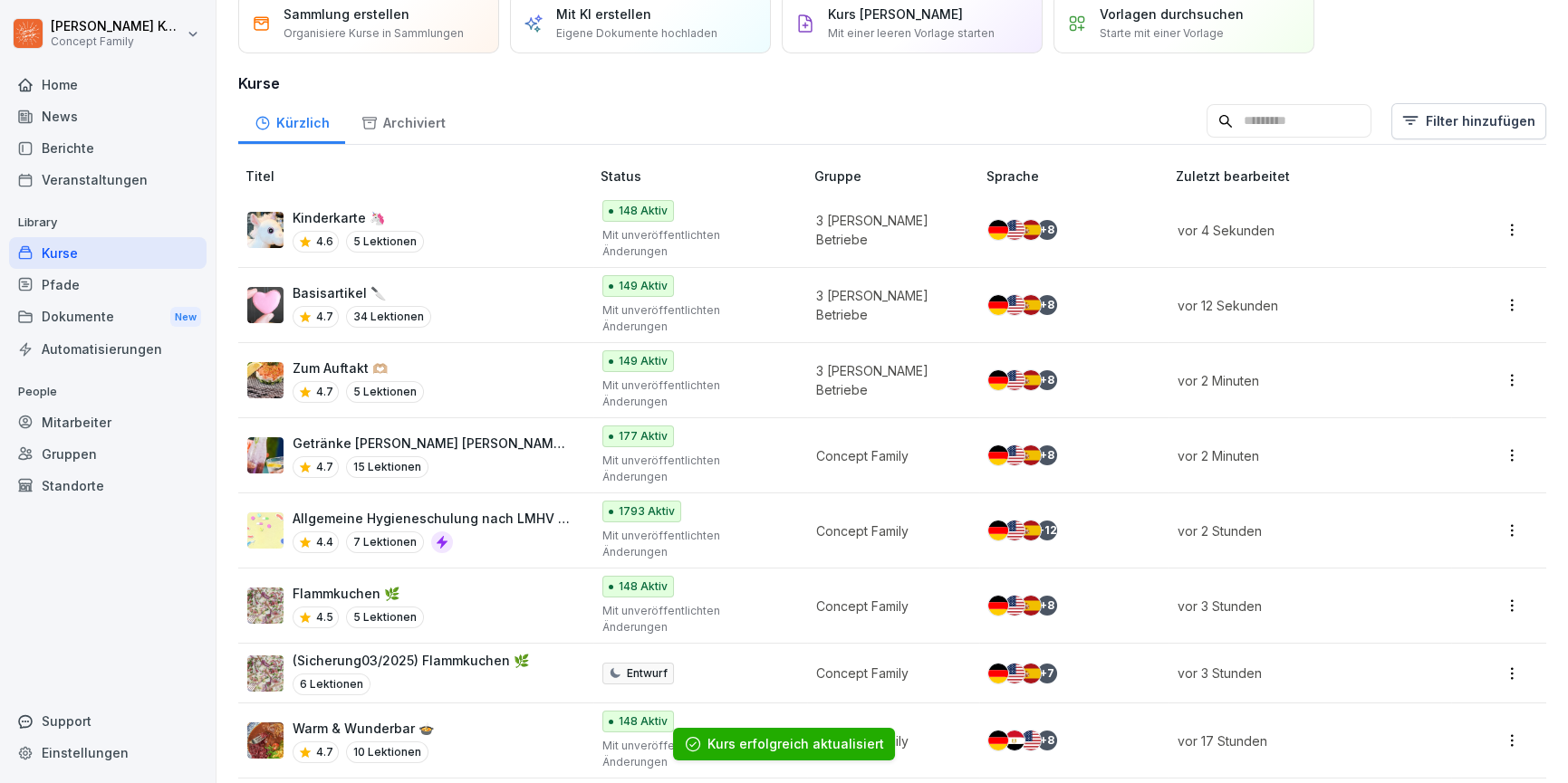
scroll to position [80, 0]
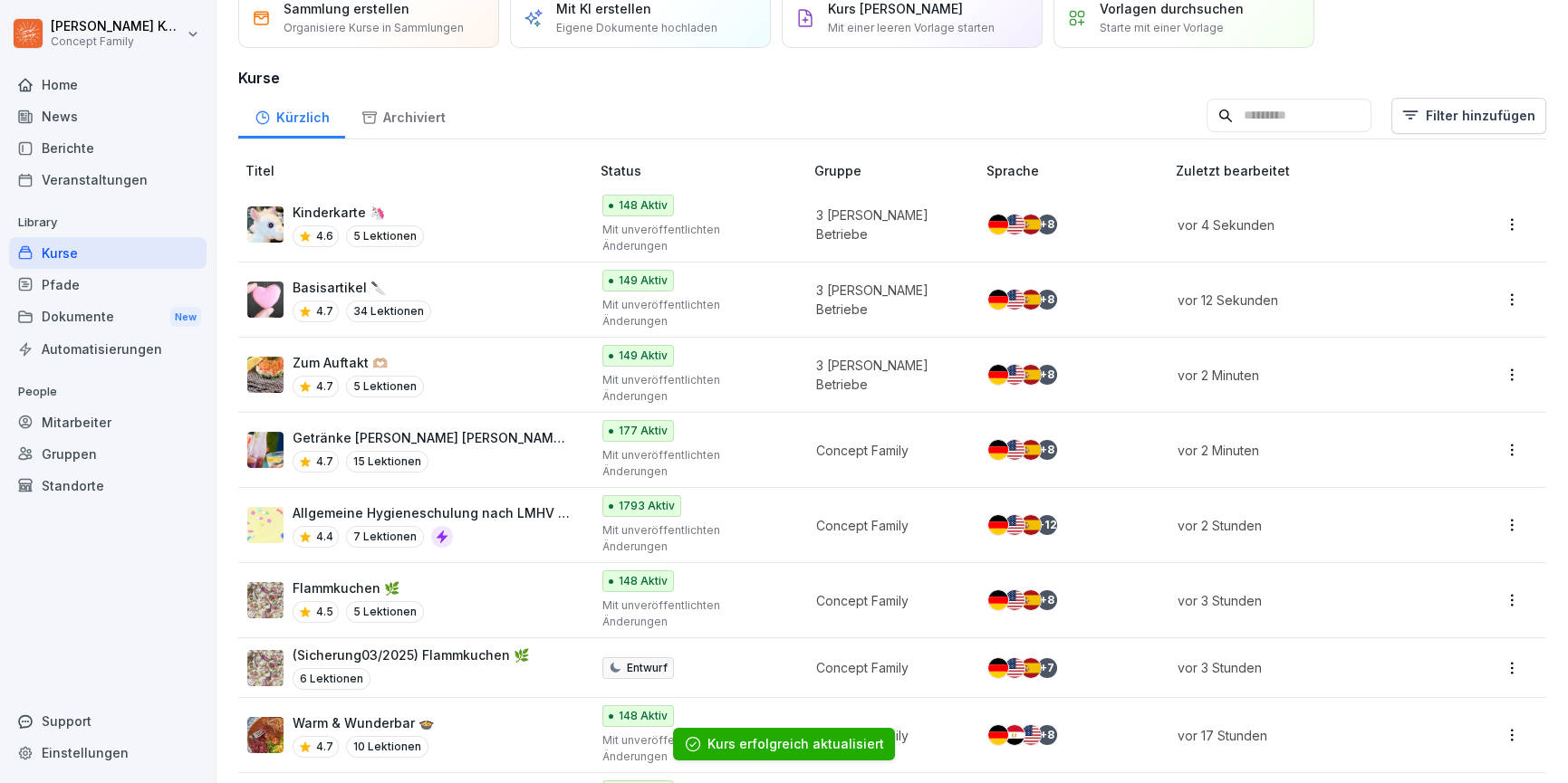
click at [492, 579] on div "Flammkuchen 🌿 4.5 5 Lektionen" at bounding box center [409, 600] width 324 height 44
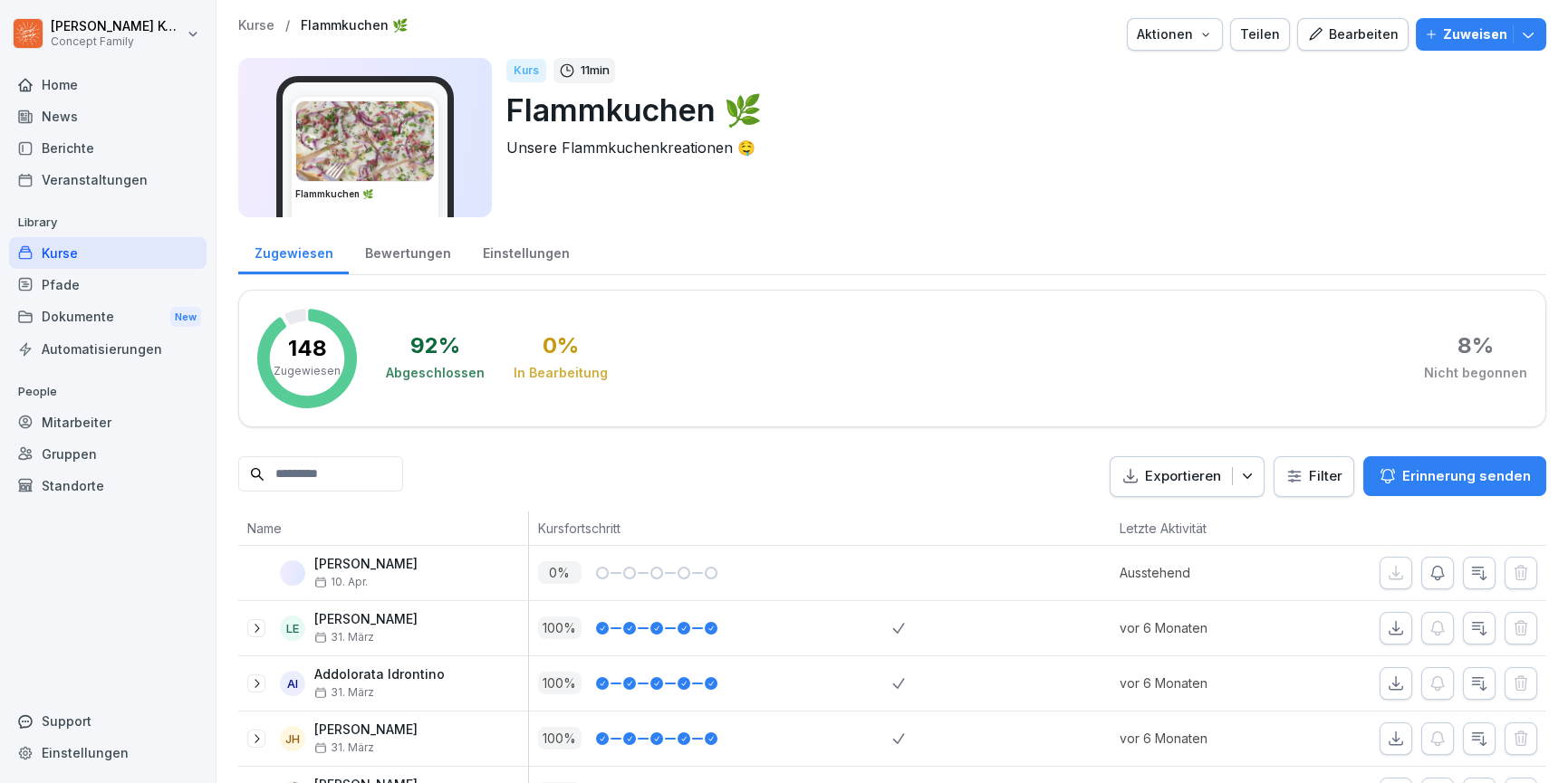
click at [493, 251] on div "Einstellungen" at bounding box center [526, 251] width 119 height 46
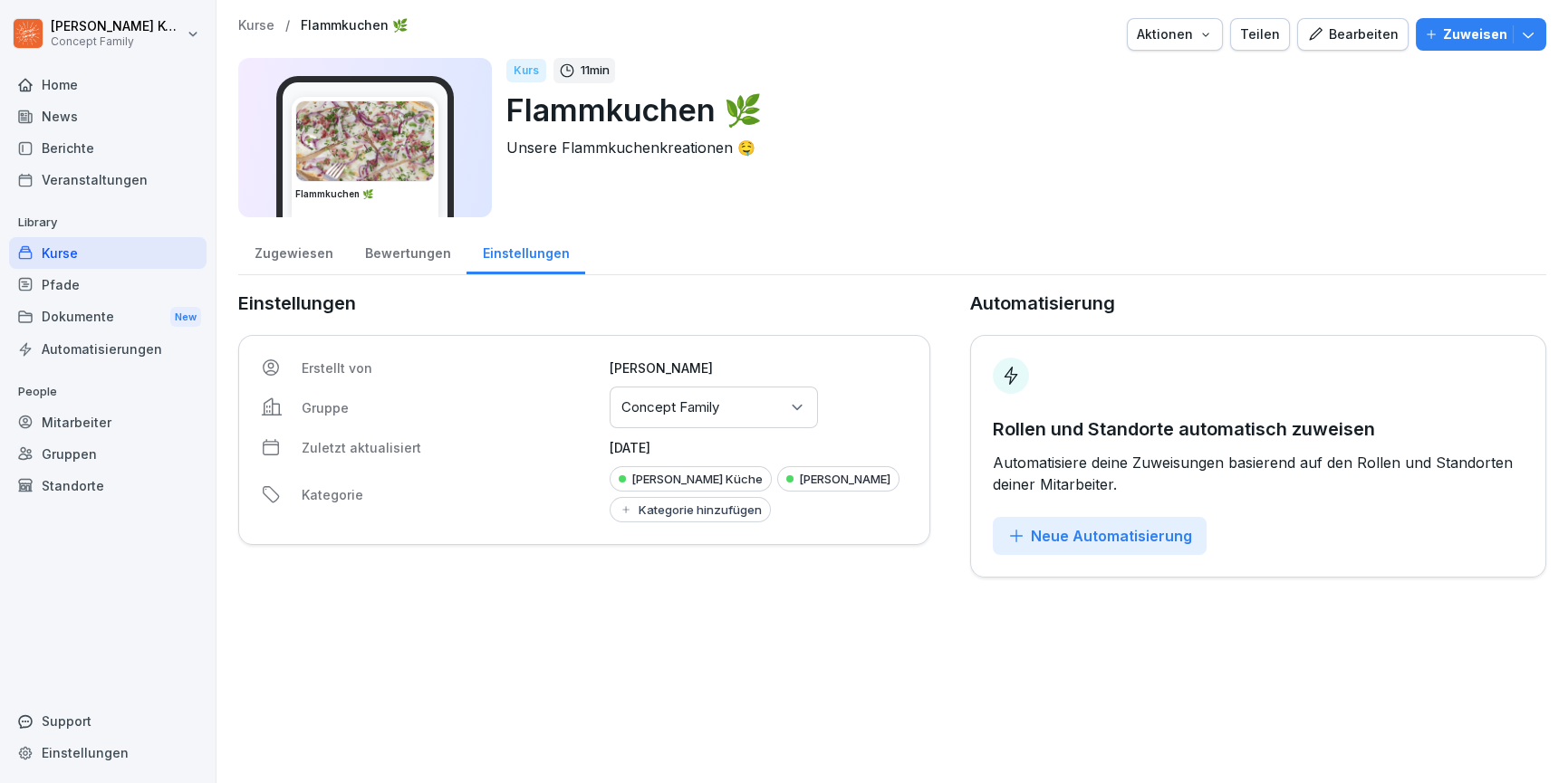
click at [751, 407] on div "Gruppen oder Standorte auswählen Concept Family" at bounding box center [713, 407] width 208 height 42
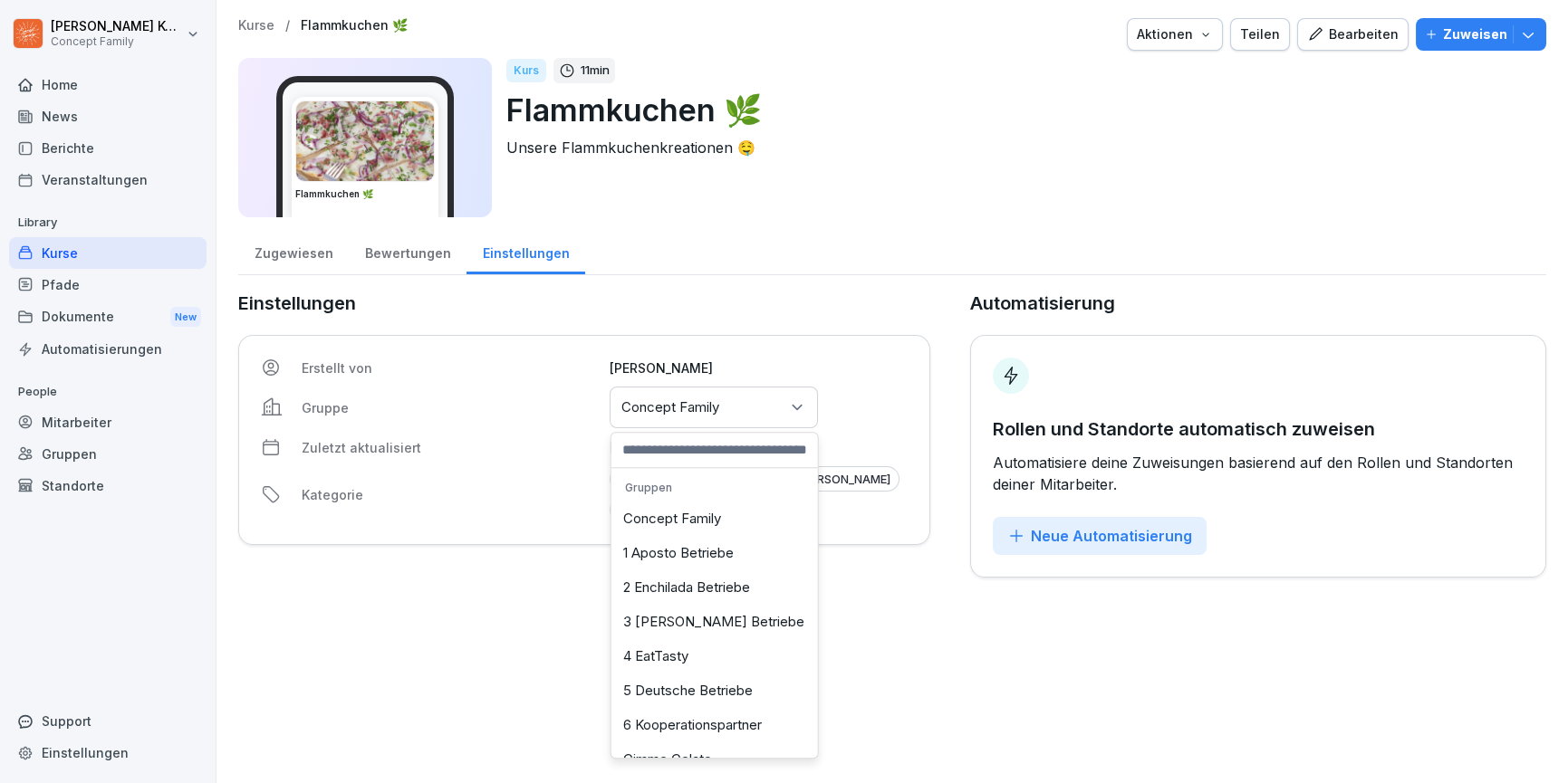
click at [665, 614] on div "3 [PERSON_NAME] Betriebe" at bounding box center [715, 622] width 197 height 34
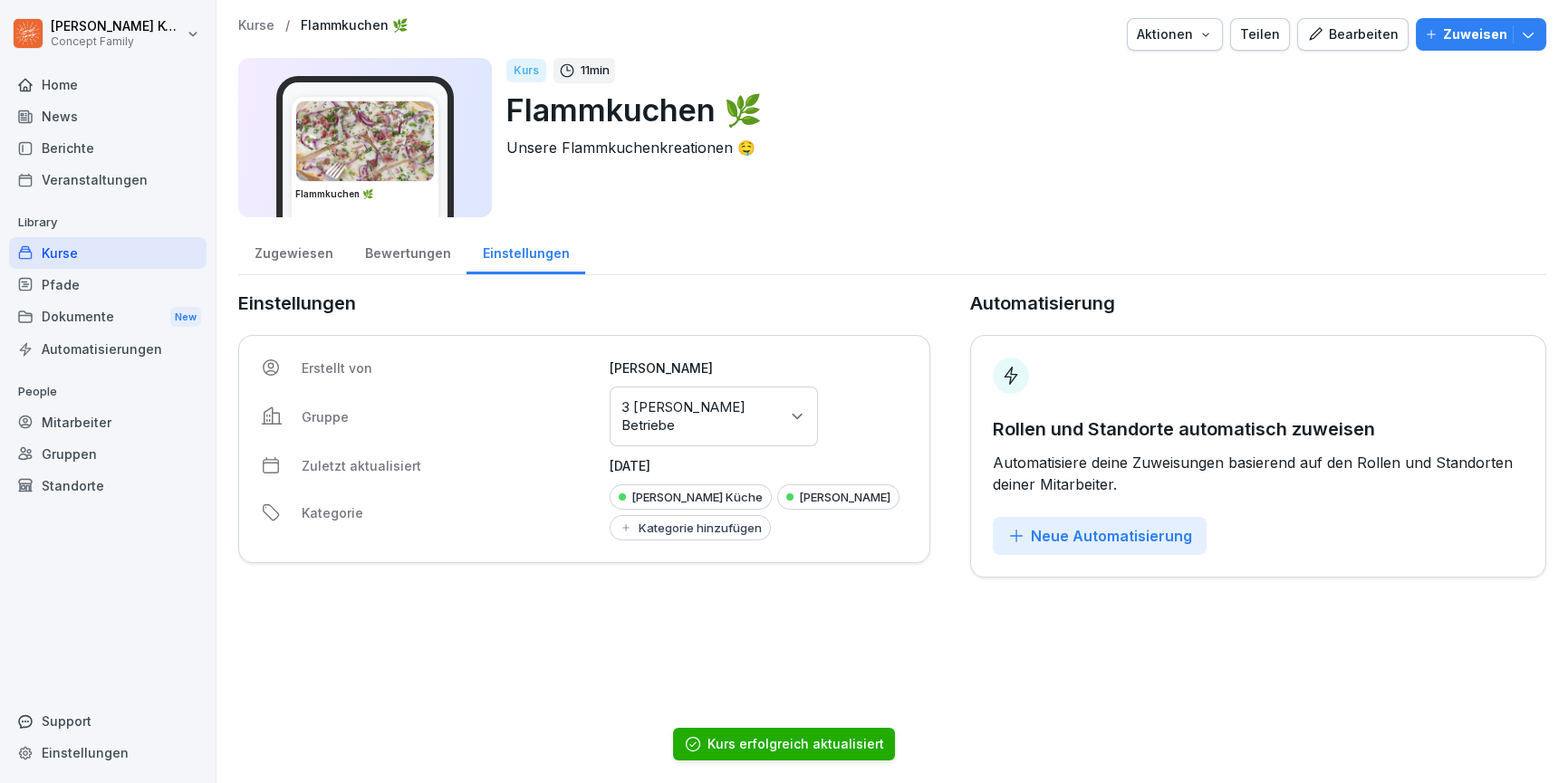
click at [777, 510] on div "[PERSON_NAME]" at bounding box center [838, 497] width 122 height 25
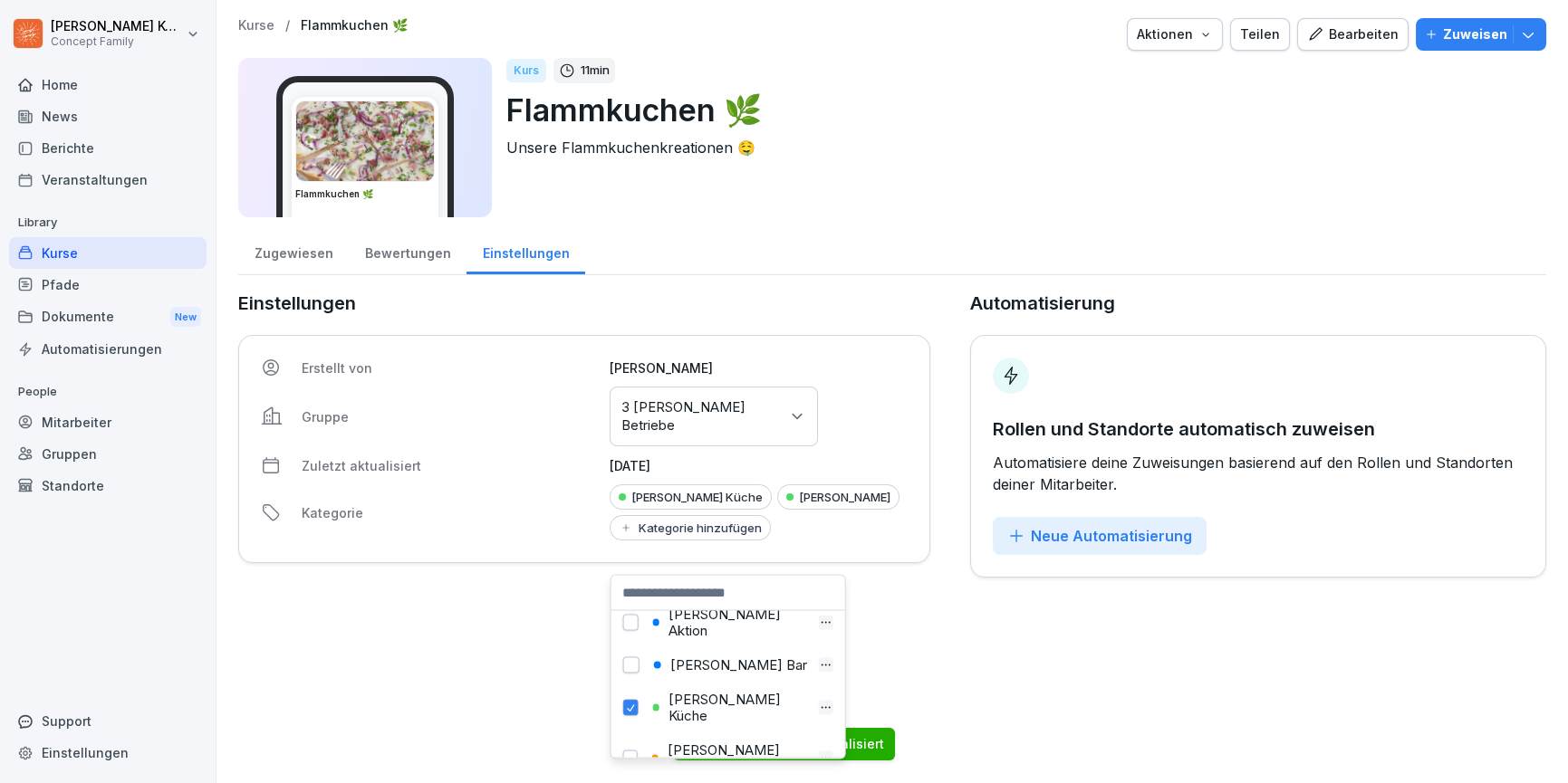
scroll to position [770, 0]
click at [636, 711] on button "button" at bounding box center [631, 719] width 17 height 17
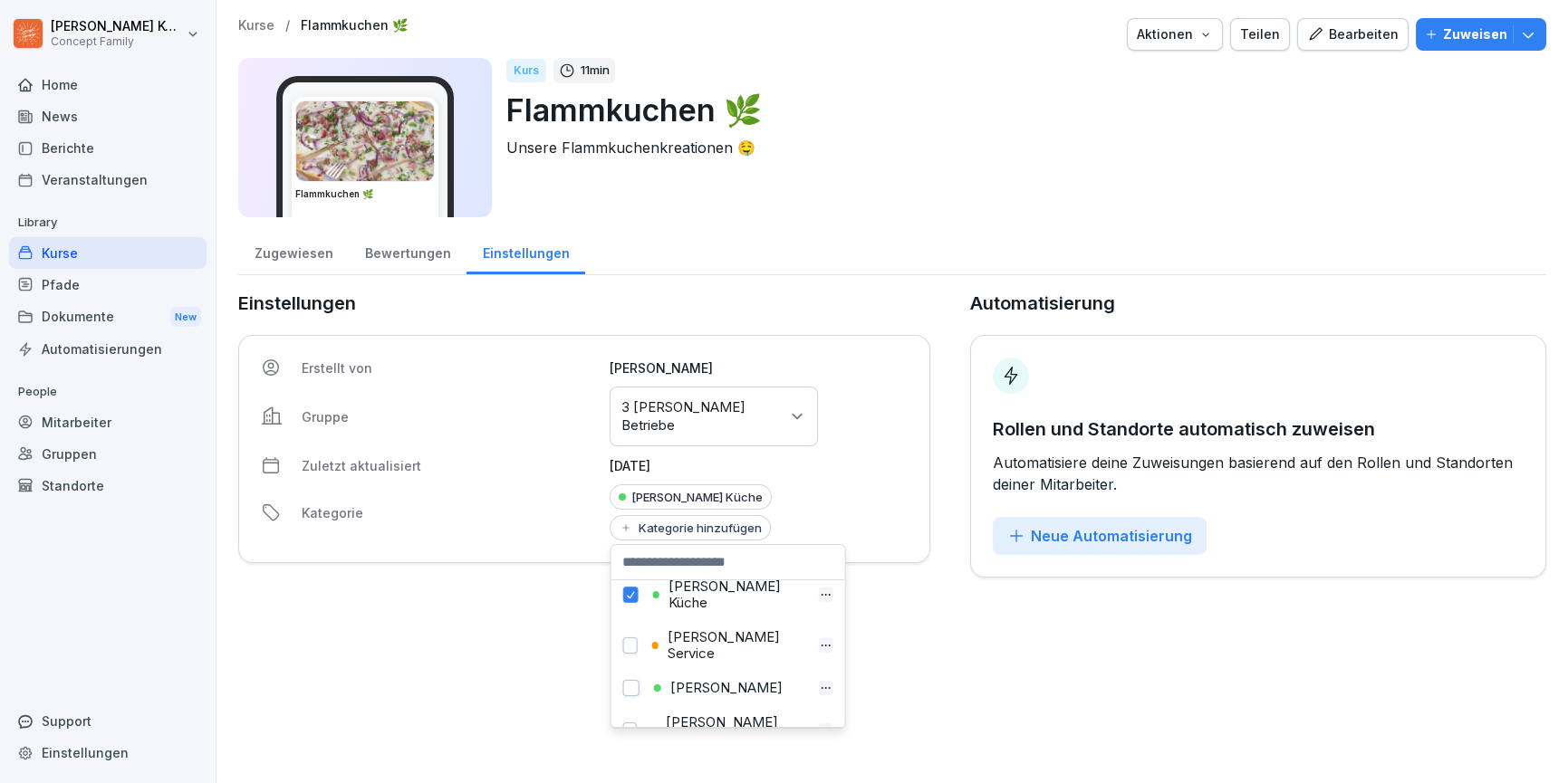
click at [941, 652] on div "Kurse / Flammkuchen 🌿 Aktionen Teilen Bearbeiten Zuweisen Flammkuchen 🌿 Kurs 11…" at bounding box center [892, 392] width 1351 height 783
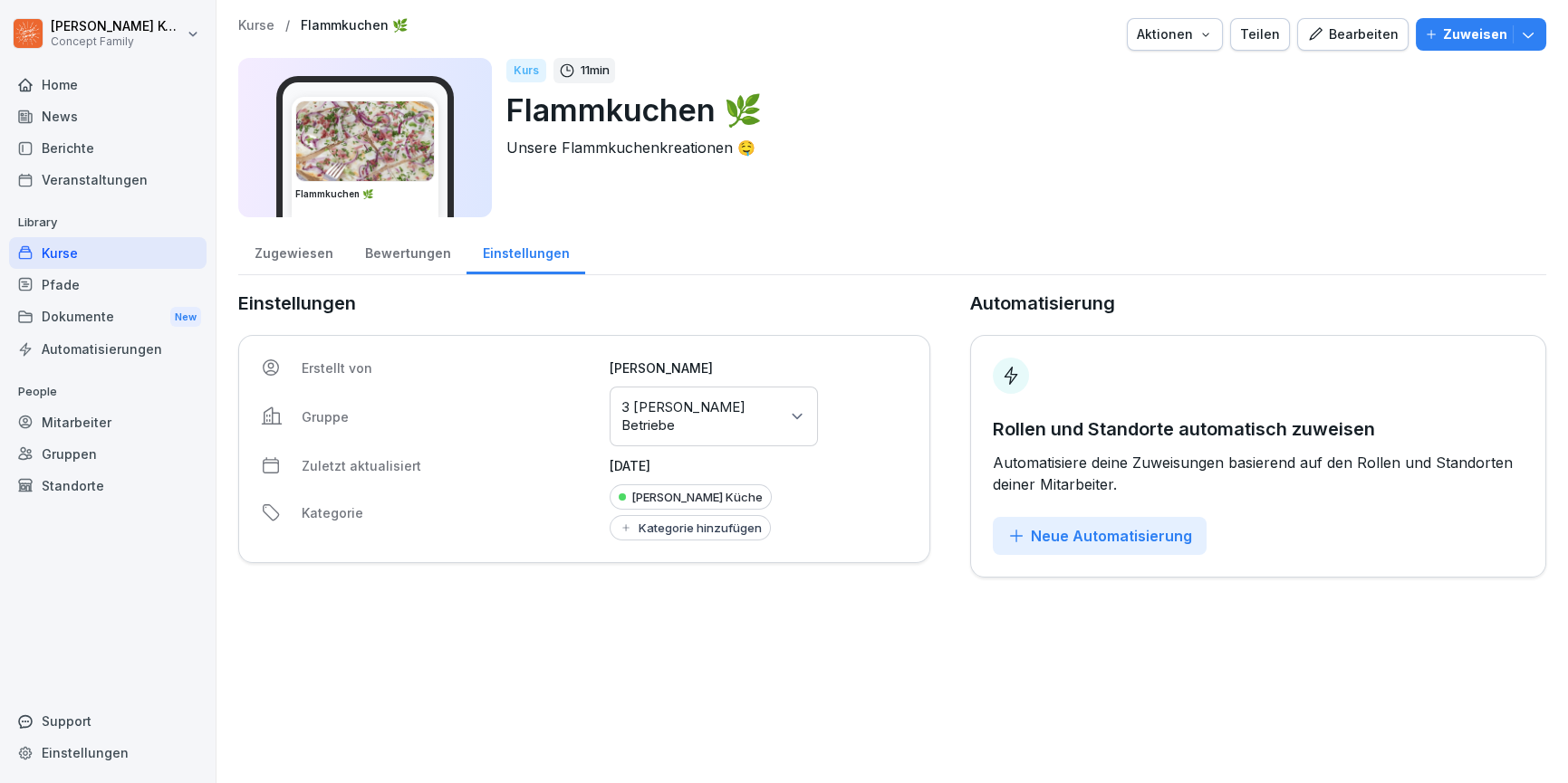
click at [79, 257] on div "Kurse" at bounding box center [107, 253] width 197 height 31
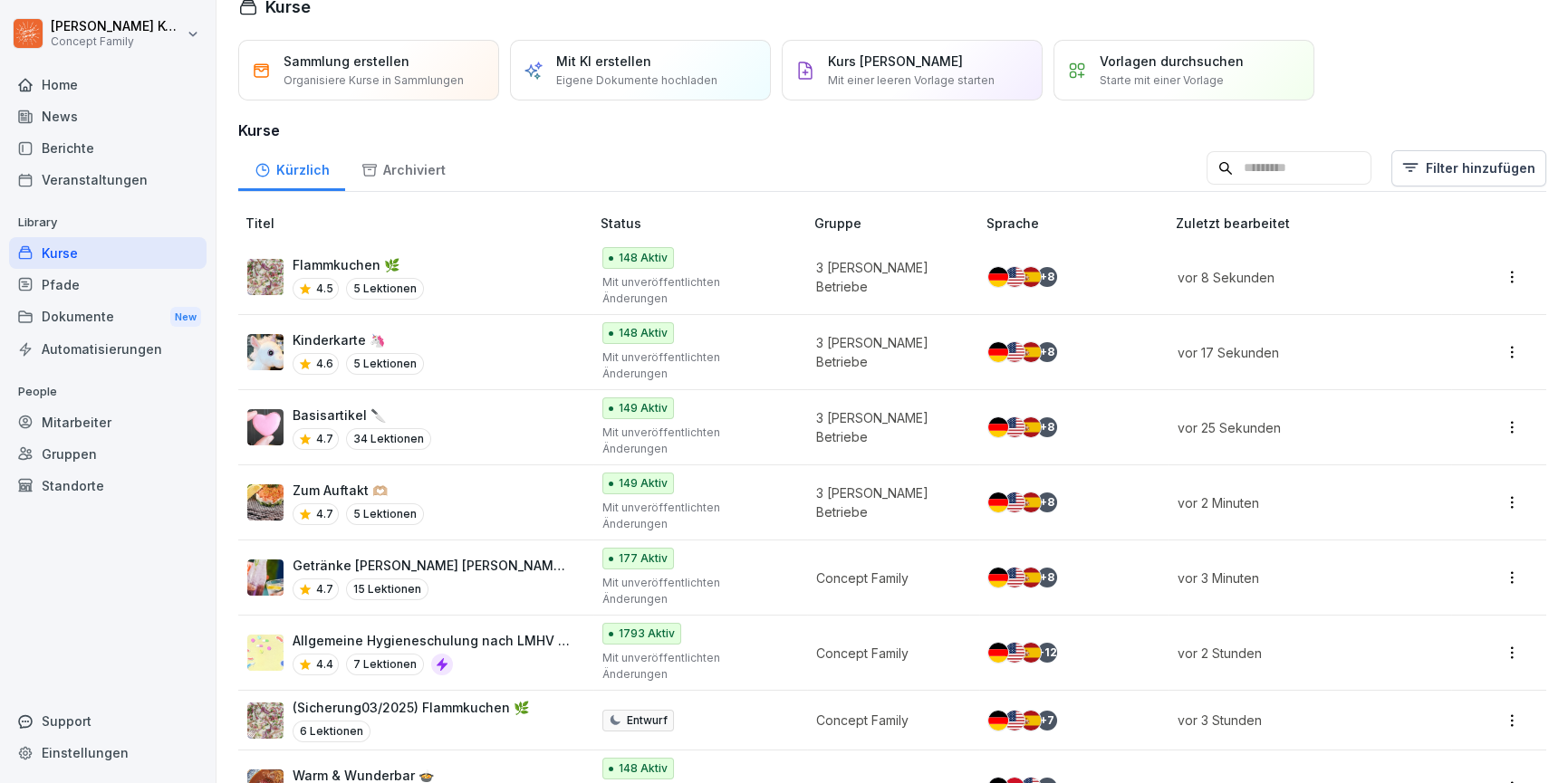
scroll to position [30, 0]
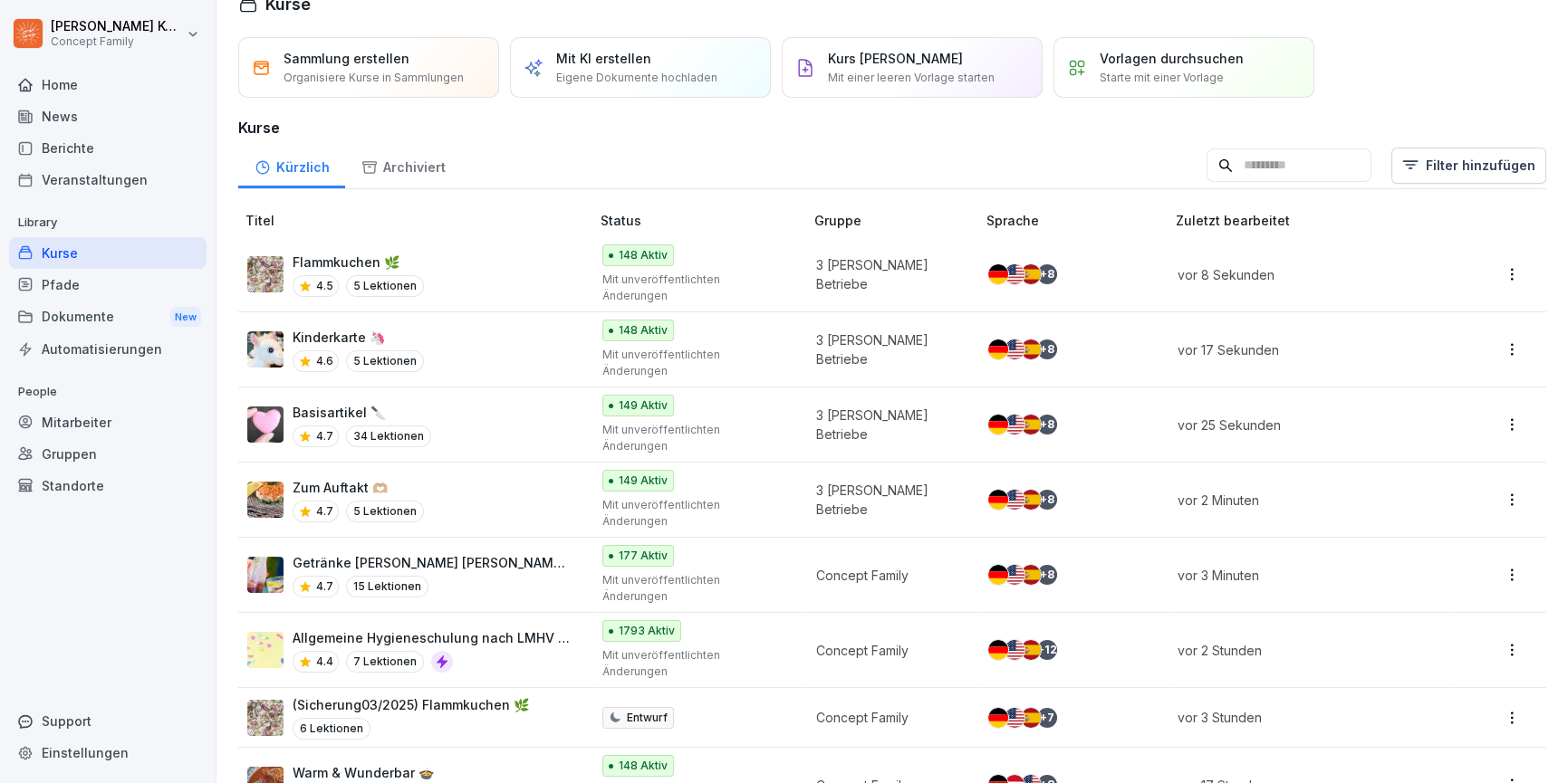
click at [492, 478] on div "Zum Auftakt 🫶🏼 4.7 5 Lektionen" at bounding box center [409, 500] width 324 height 44
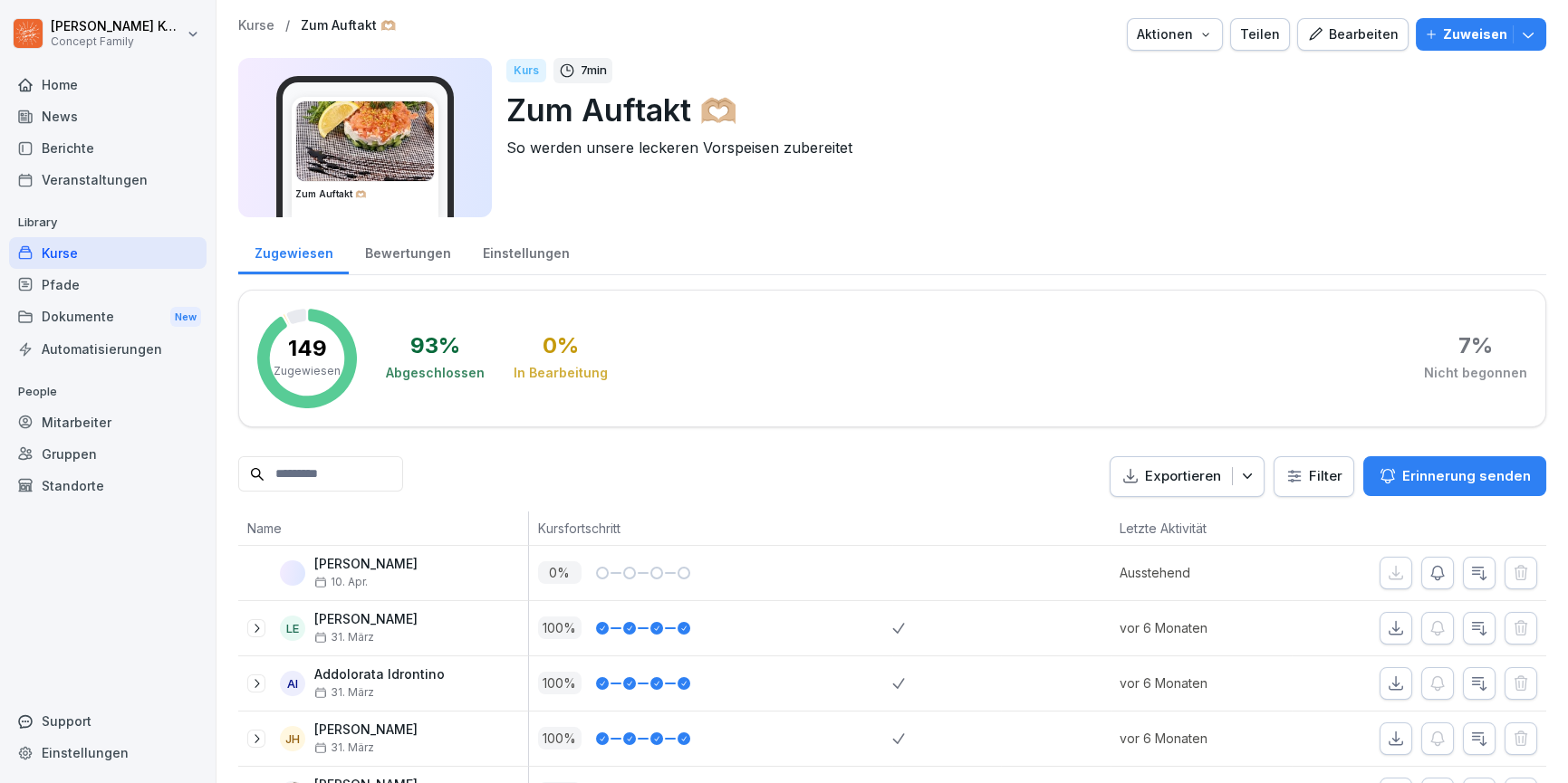
click at [547, 245] on div "Einstellungen" at bounding box center [526, 251] width 119 height 46
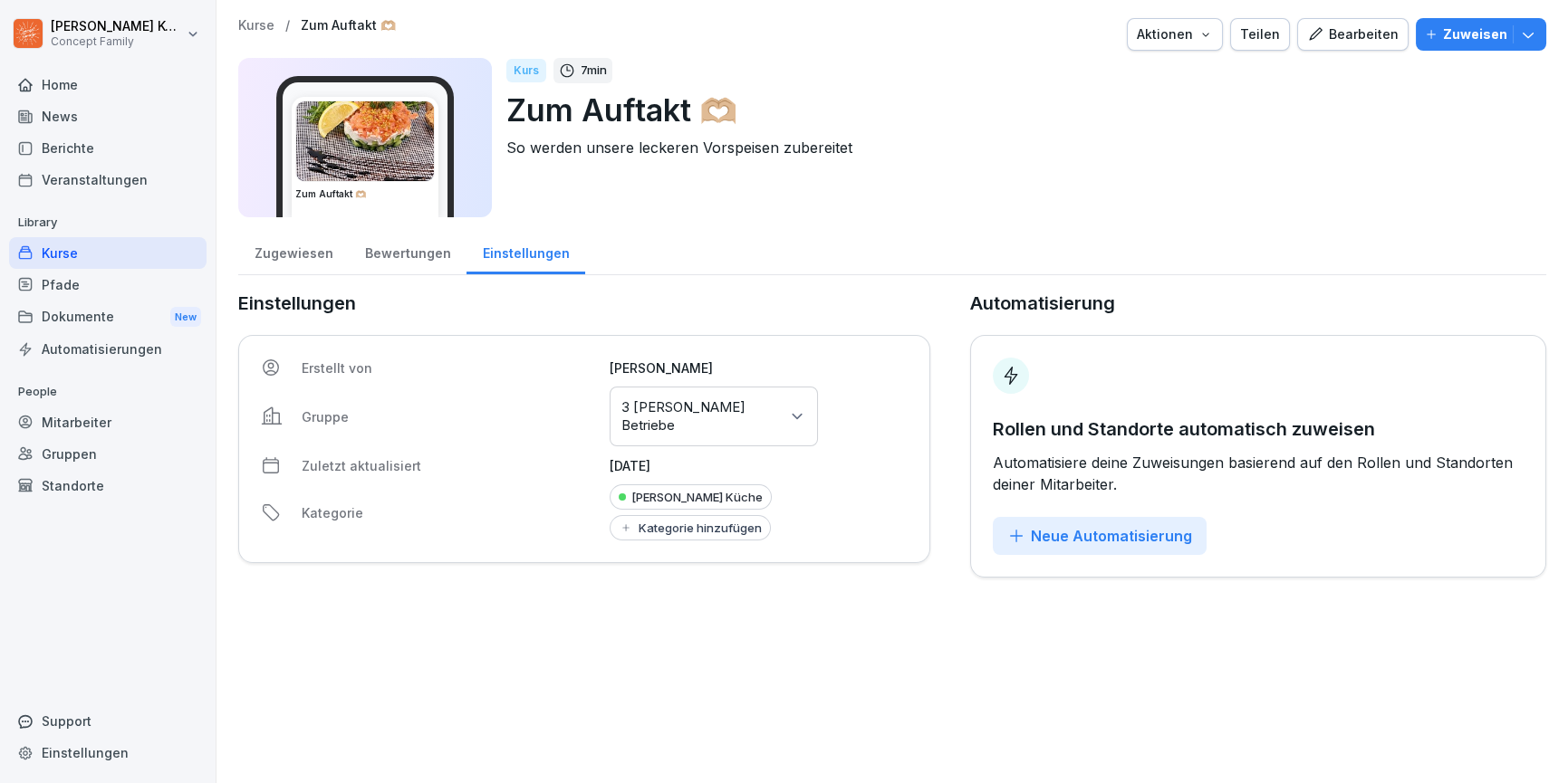
click at [141, 264] on div "Kurse" at bounding box center [107, 253] width 197 height 31
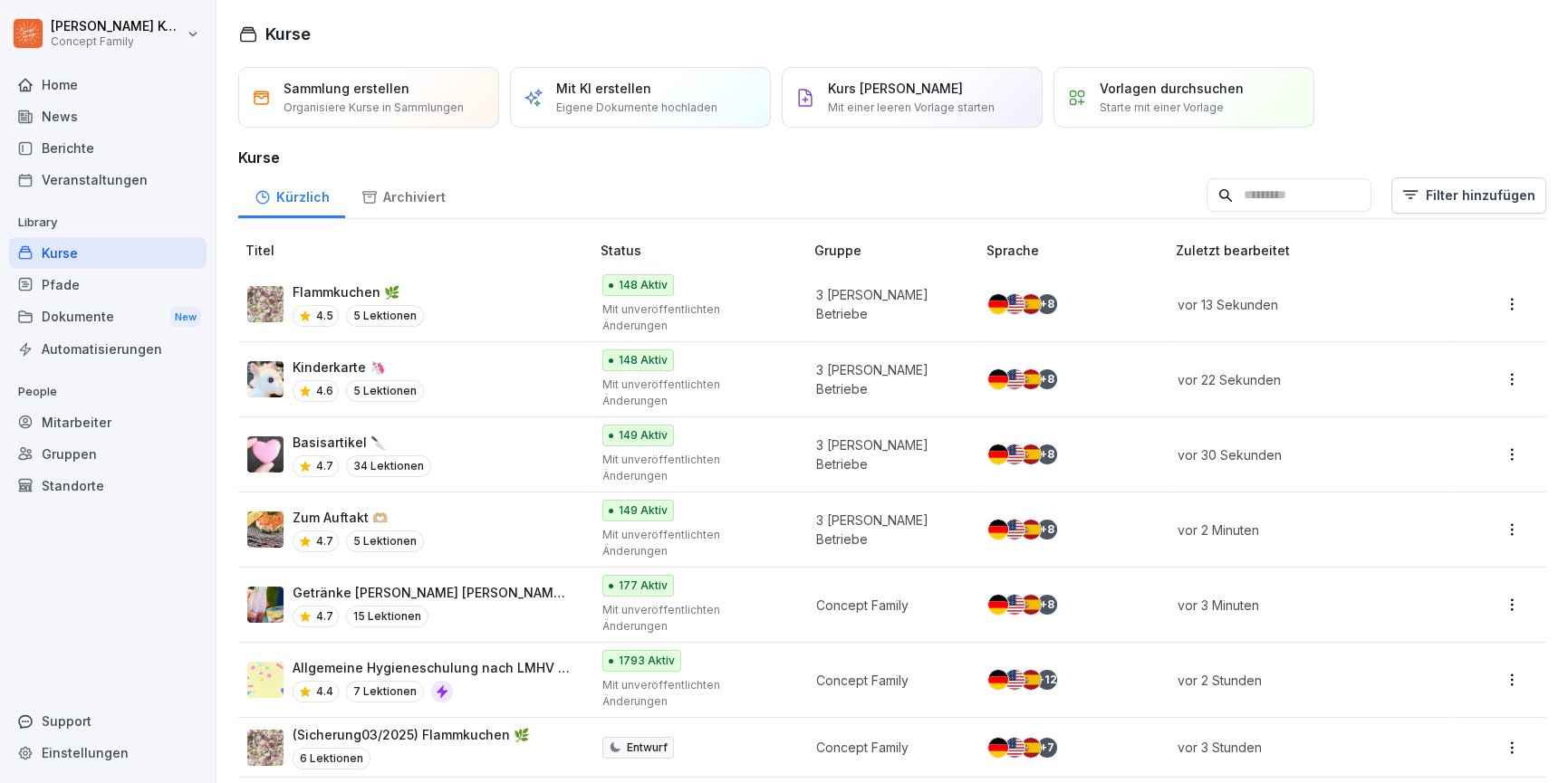
click at [425, 282] on div "Flammkuchen 🌿 4.5 5 Lektionen" at bounding box center [409, 304] width 324 height 44
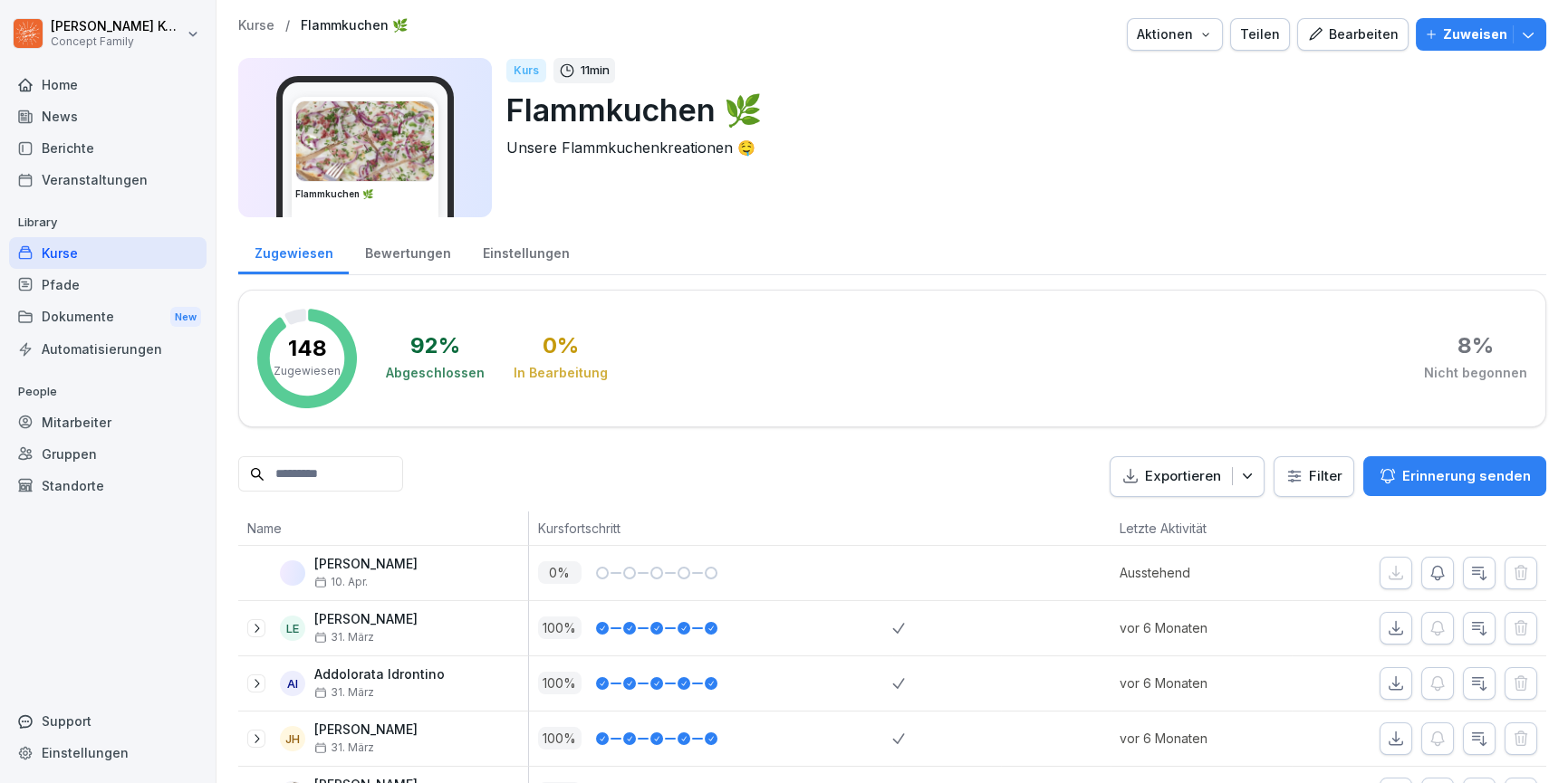
click at [497, 257] on div "Einstellungen" at bounding box center [526, 251] width 119 height 46
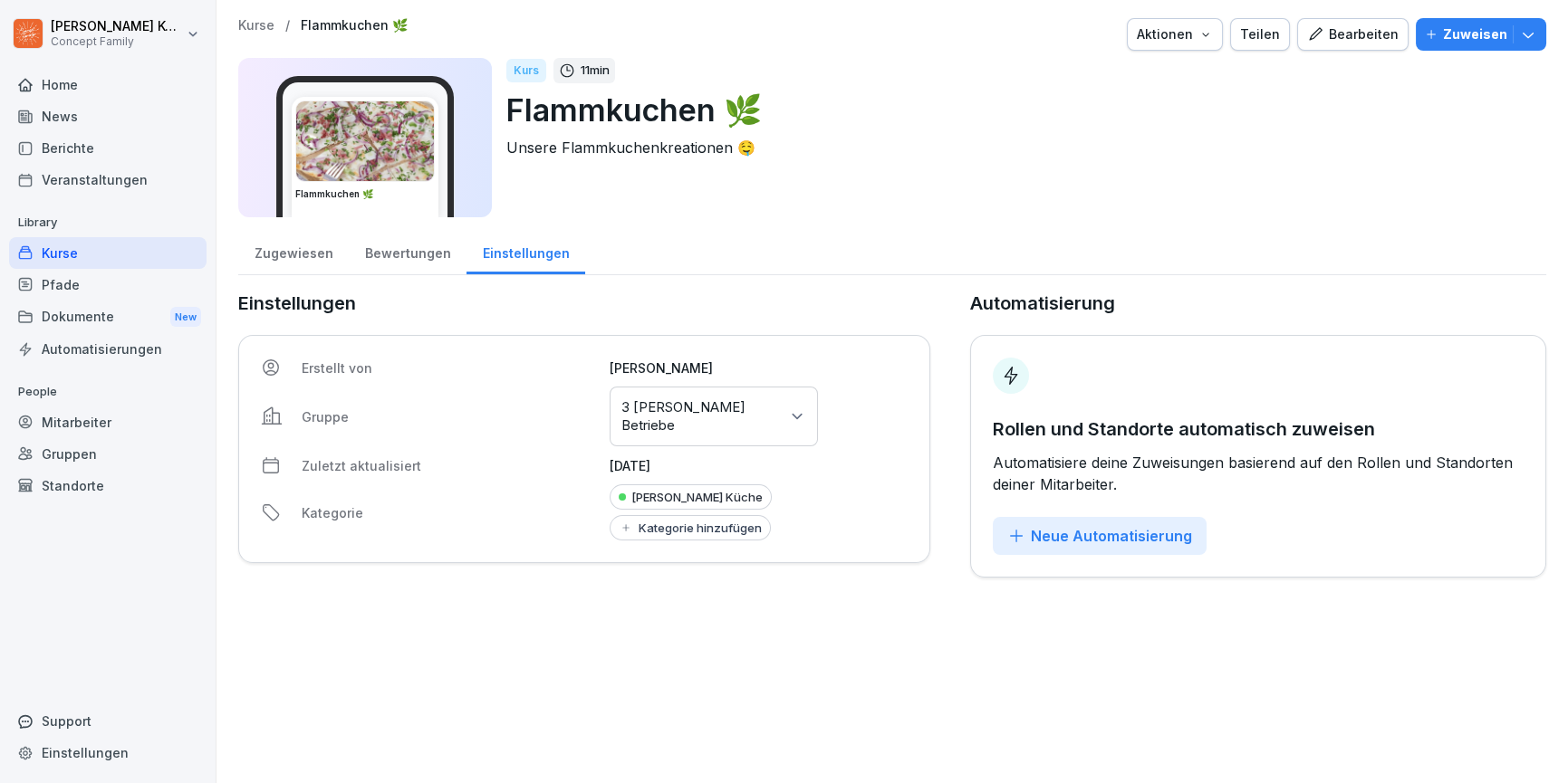
click at [43, 260] on div "Kurse" at bounding box center [107, 253] width 197 height 31
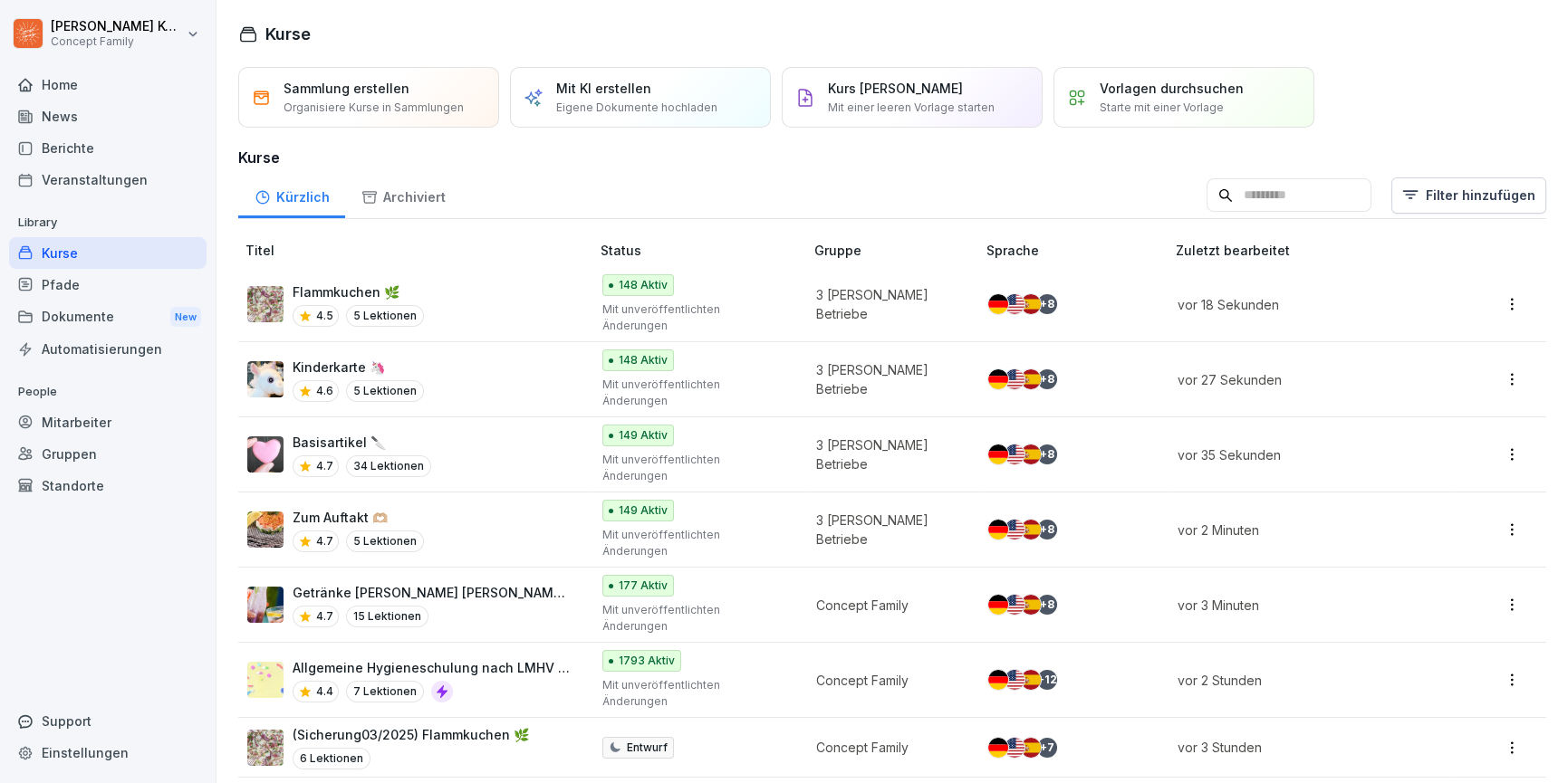
scroll to position [140, 0]
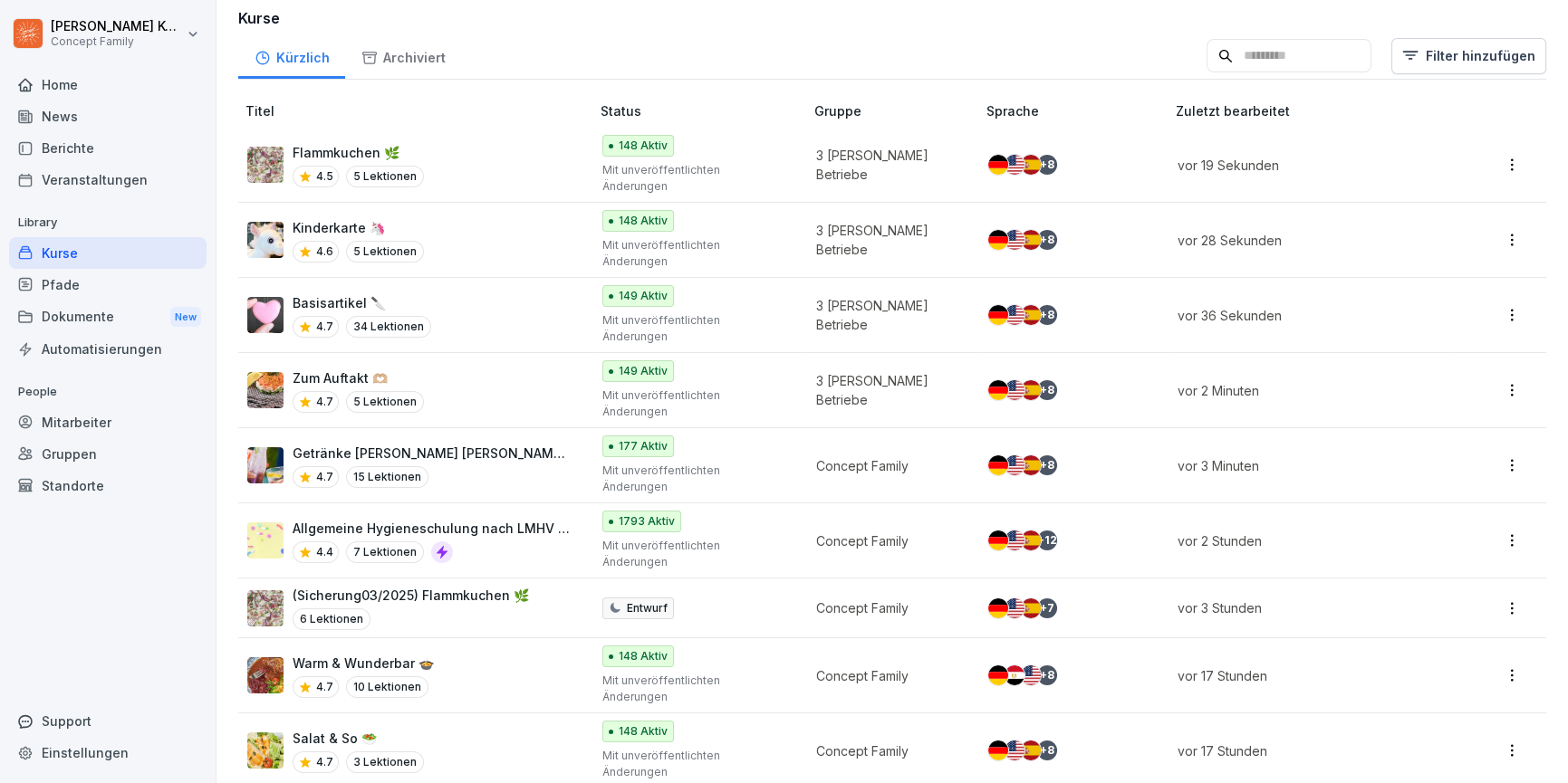
click at [507, 654] on div "Warm & Wunderbar 🍲 4.7 10 Lektionen" at bounding box center [409, 676] width 324 height 44
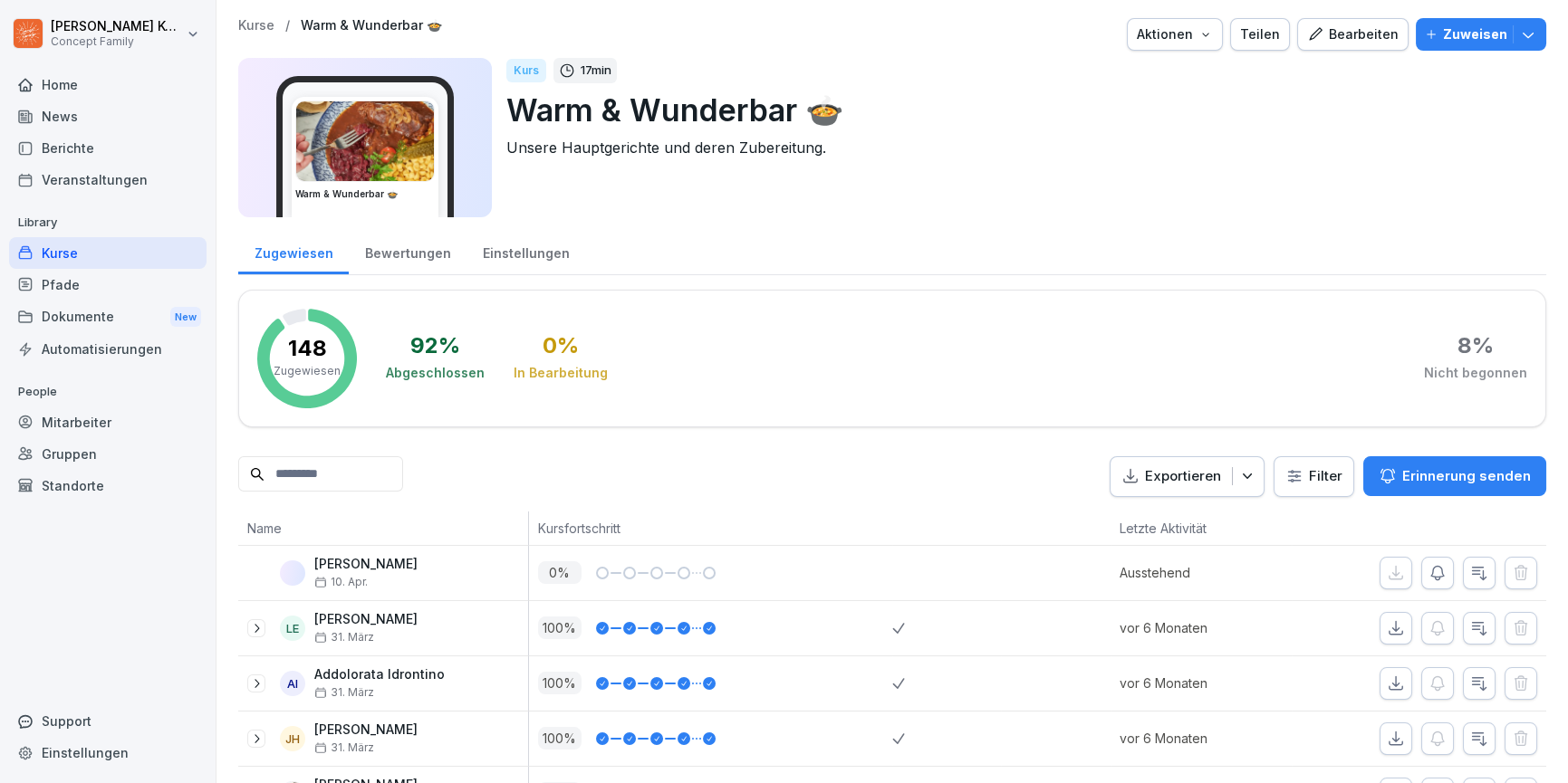
click at [497, 262] on div "Einstellungen" at bounding box center [526, 251] width 119 height 46
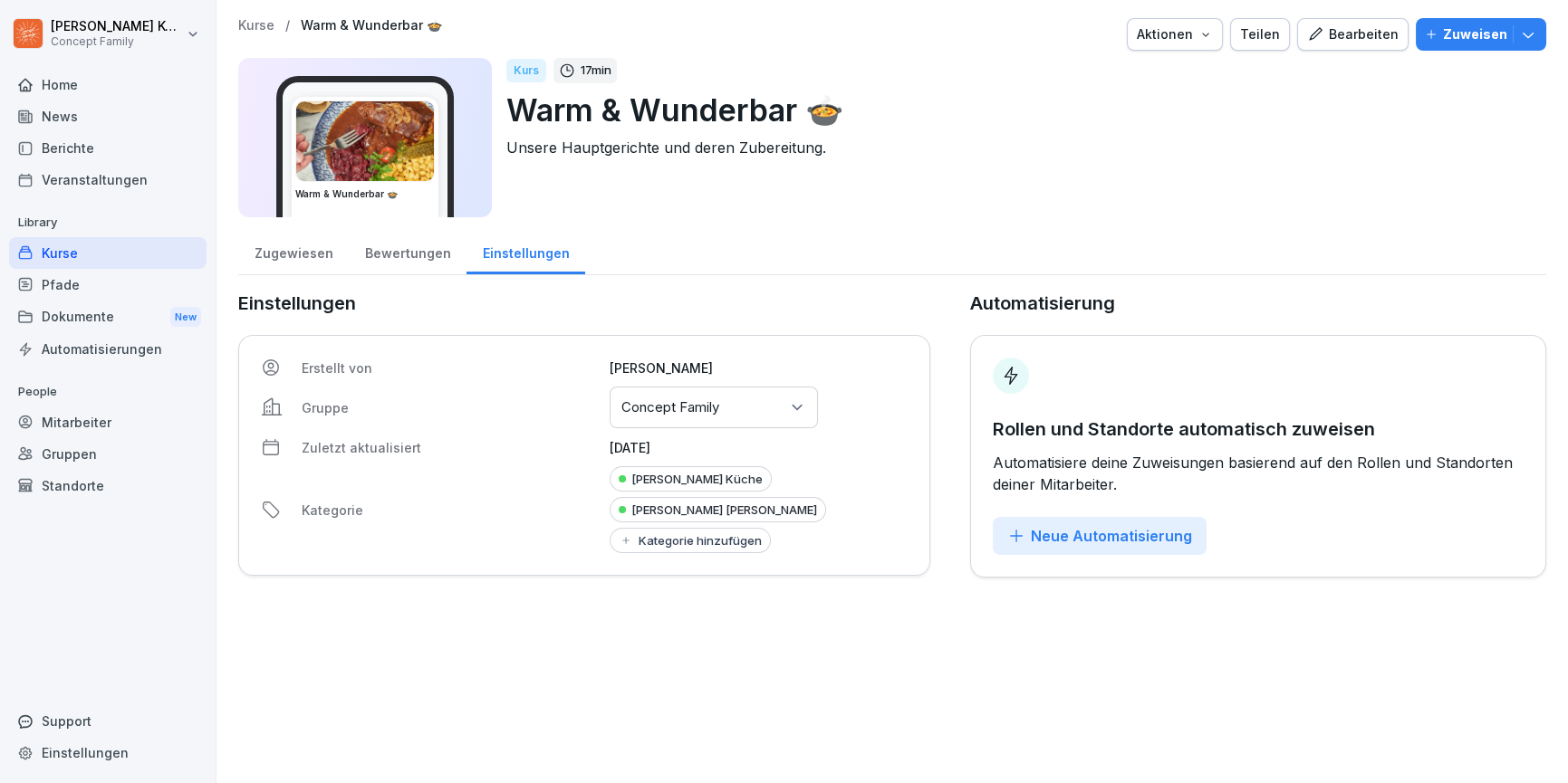
click at [675, 420] on div "Gruppen oder Standorte auswählen Concept Family" at bounding box center [713, 407] width 208 height 42
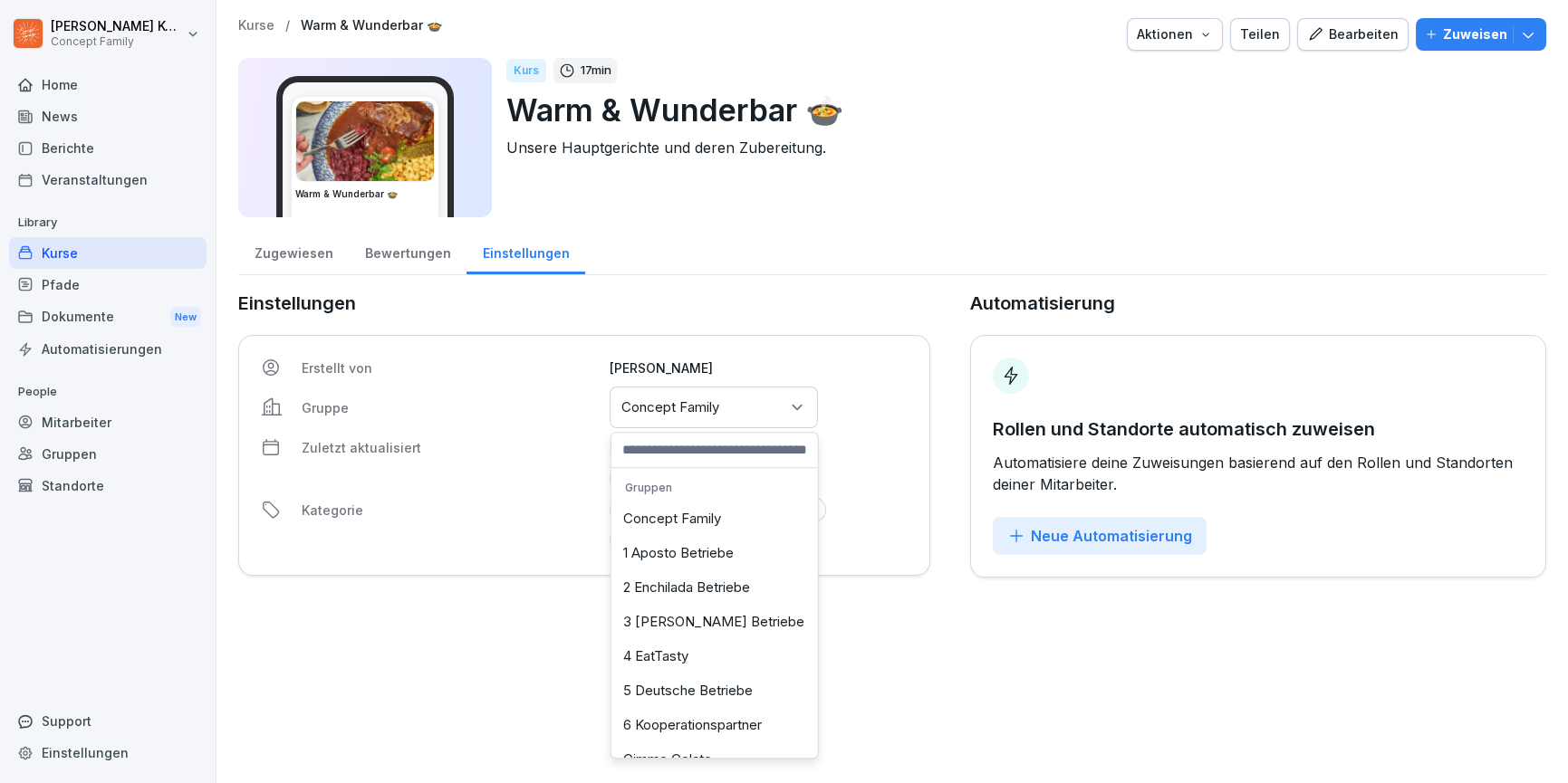
click at [734, 615] on div "3 [PERSON_NAME] Betriebe" at bounding box center [715, 622] width 197 height 34
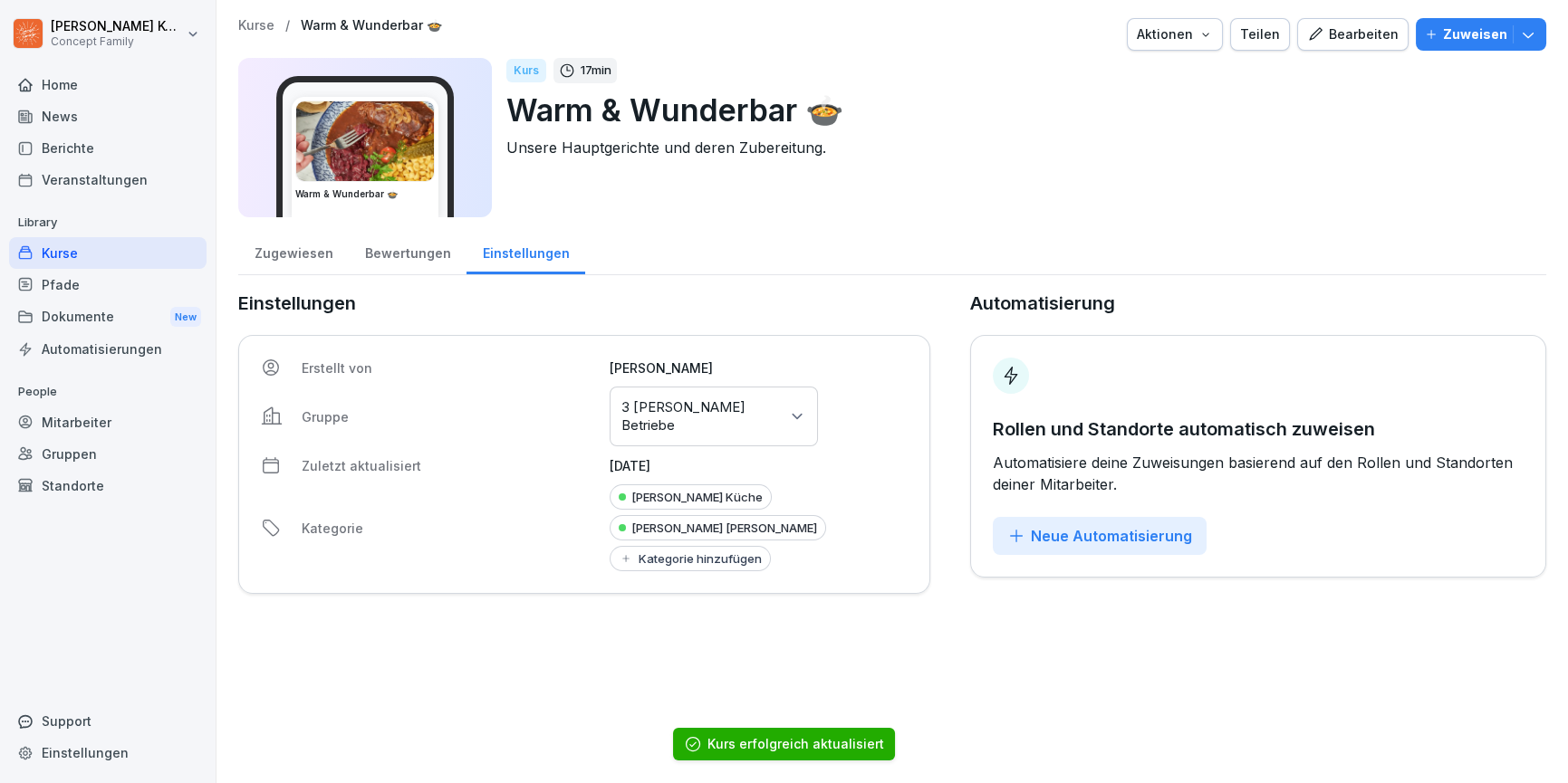
click at [746, 532] on div "[PERSON_NAME] [PERSON_NAME]" at bounding box center [718, 528] width 217 height 25
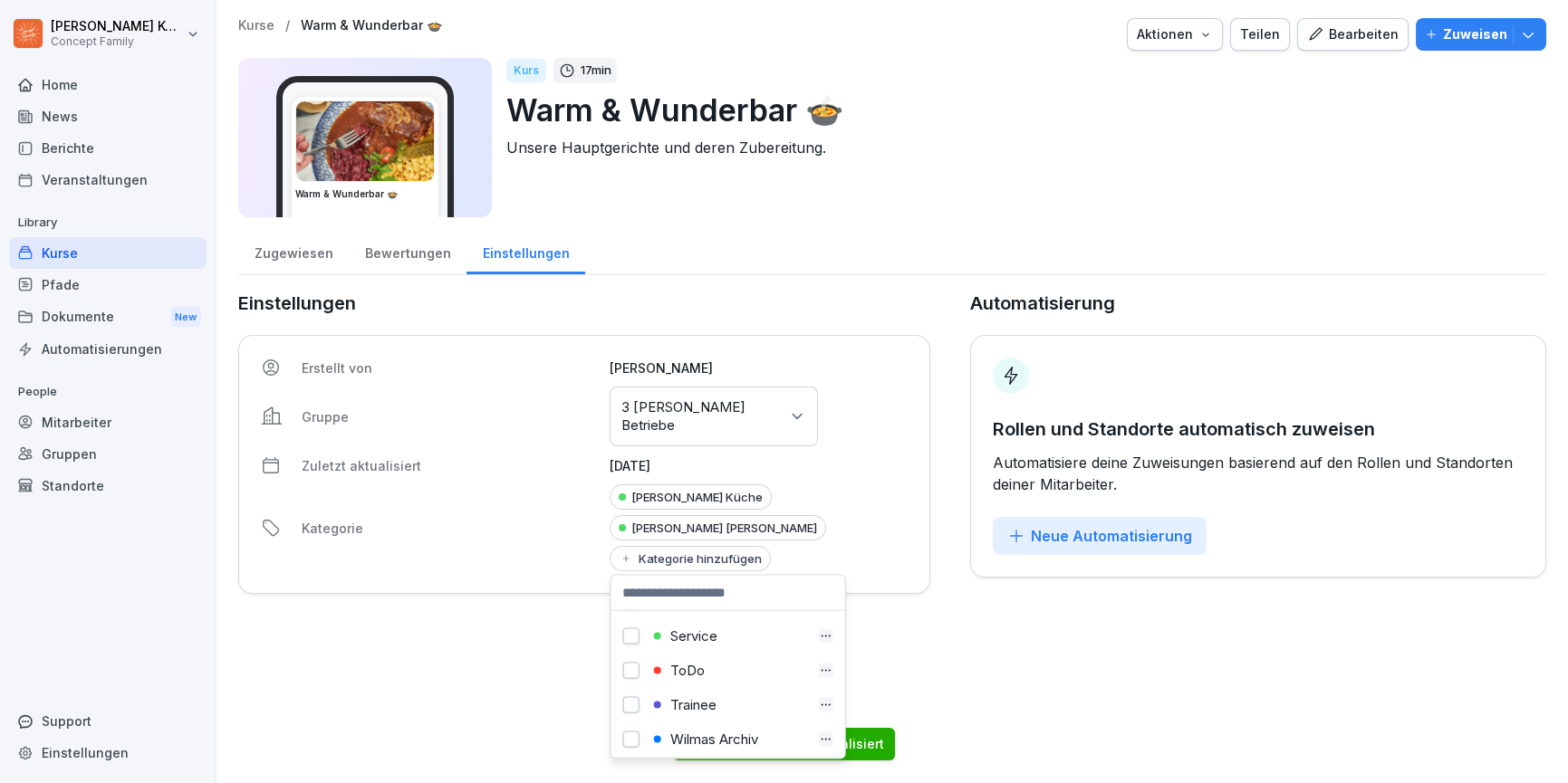
scroll to position [770, 0]
click at [632, 720] on button "button" at bounding box center [631, 727] width 16 height 17
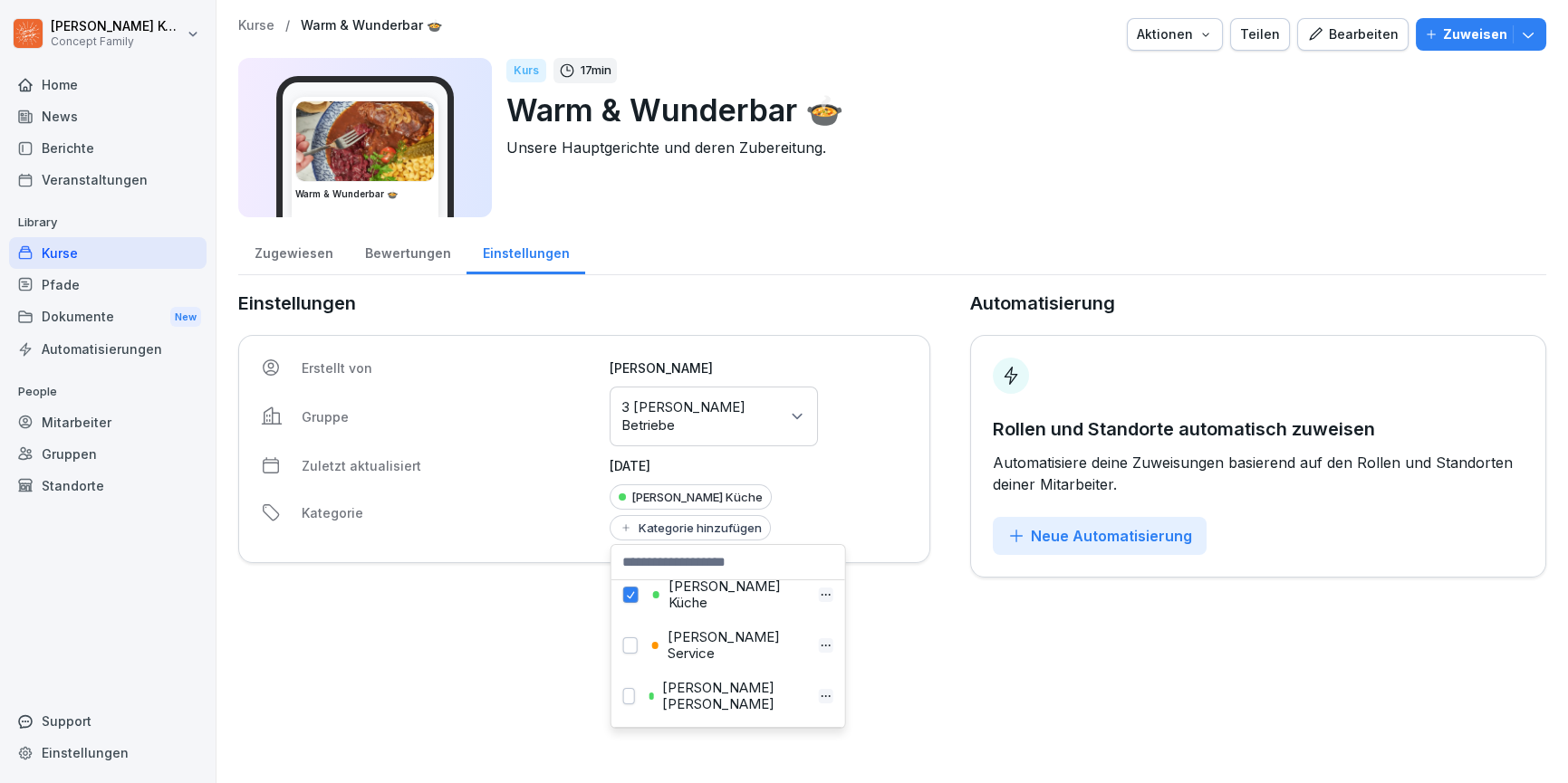
click at [942, 630] on div "Kurse / Warm & Wunderbar 🍲 Aktionen Teilen Bearbeiten Zuweisen Warm & Wunderbar…" at bounding box center [892, 392] width 1351 height 783
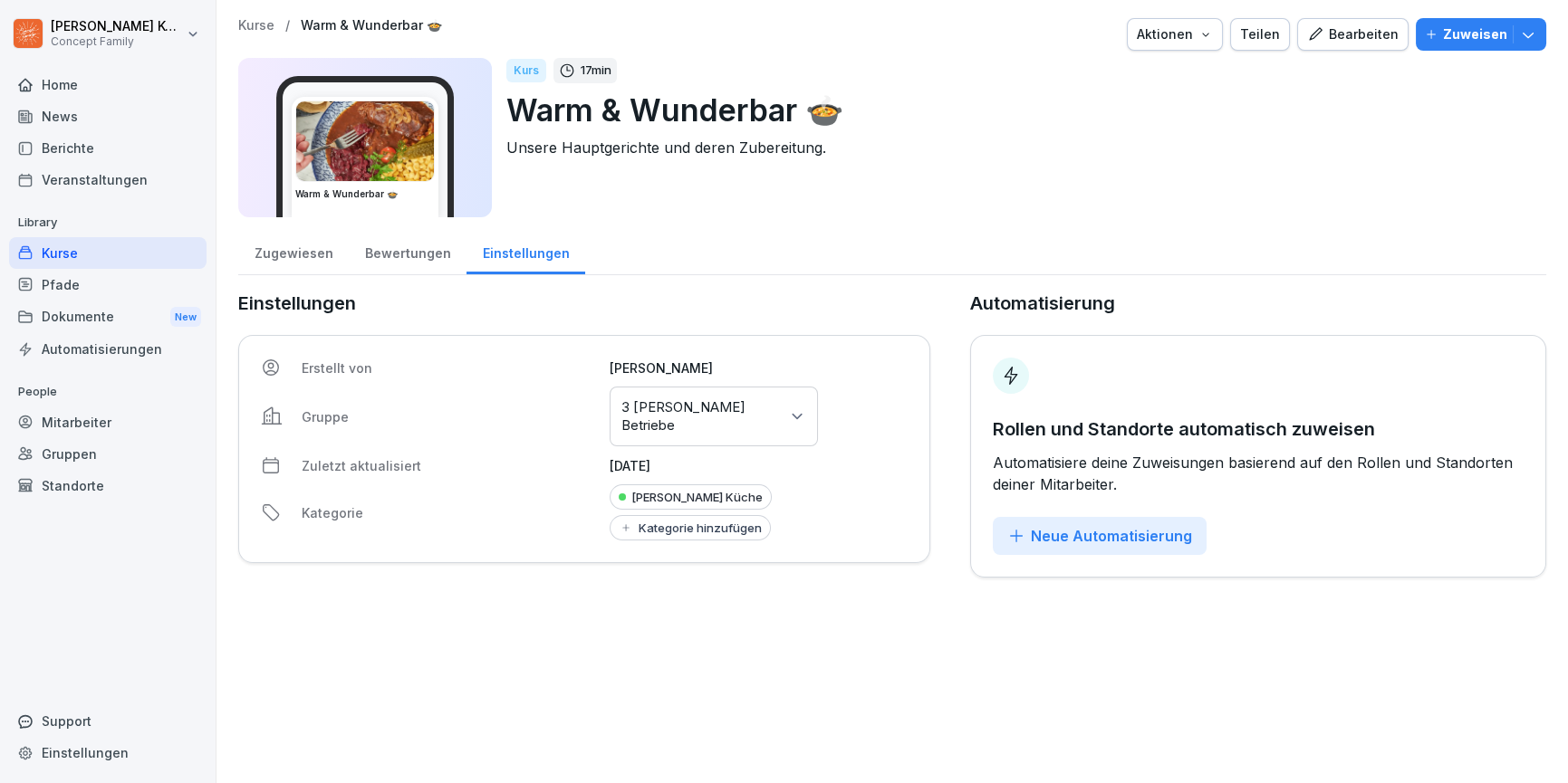
click at [80, 244] on div "Kurse" at bounding box center [107, 253] width 197 height 31
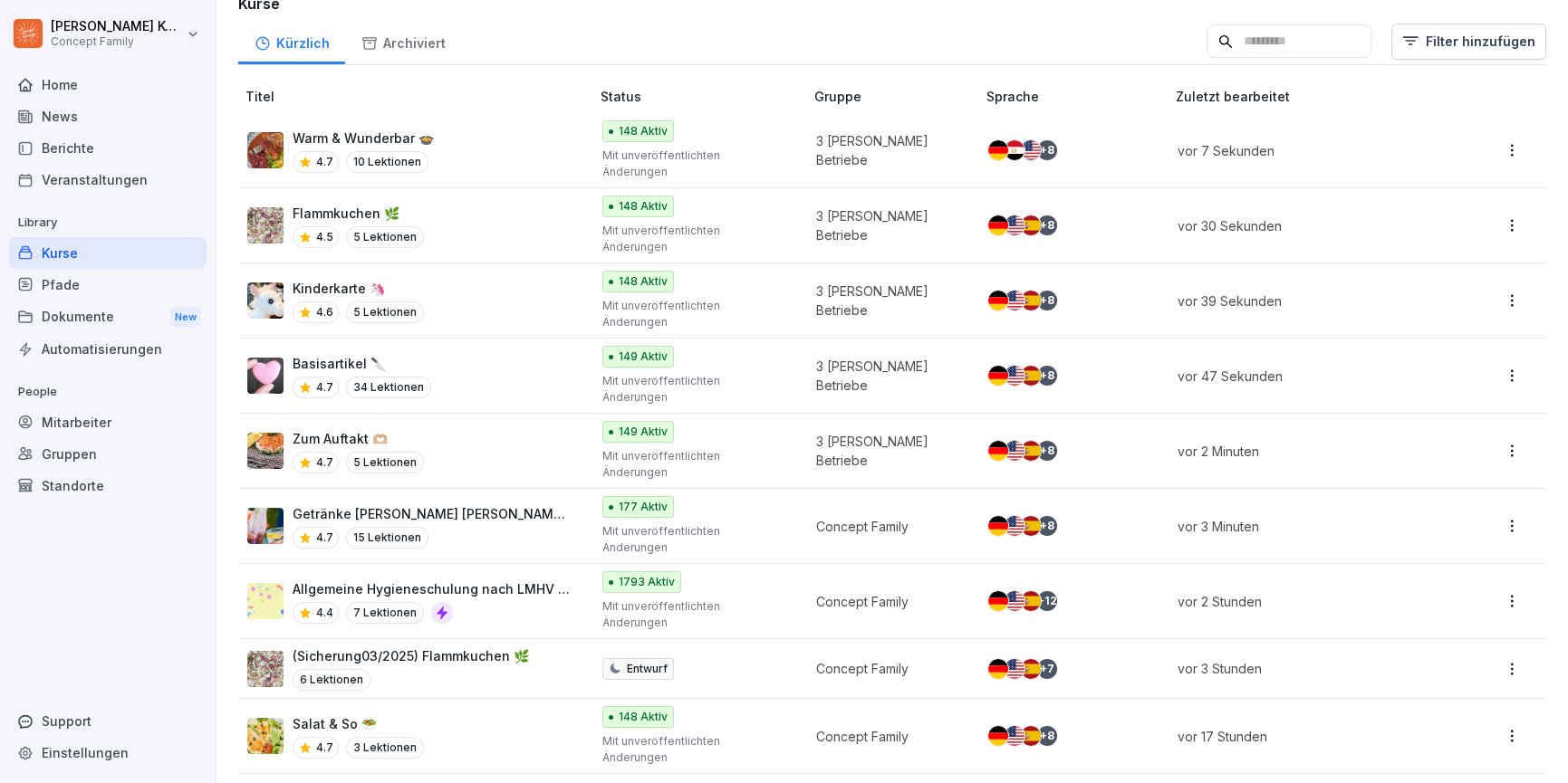
scroll to position [152, 0]
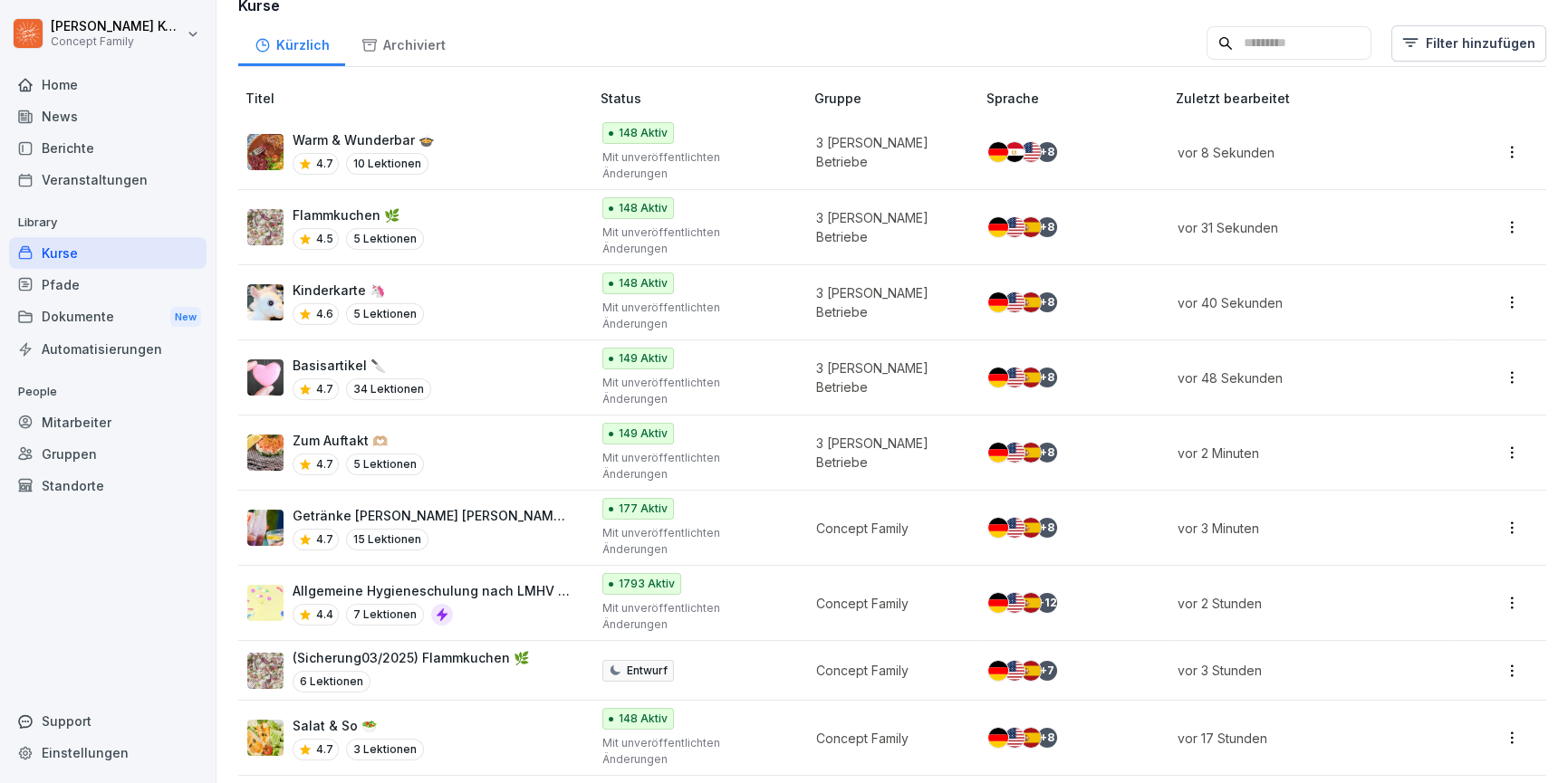
click at [445, 717] on div "Salat & So 🥗 4.7 3 Lektionen" at bounding box center [409, 738] width 324 height 44
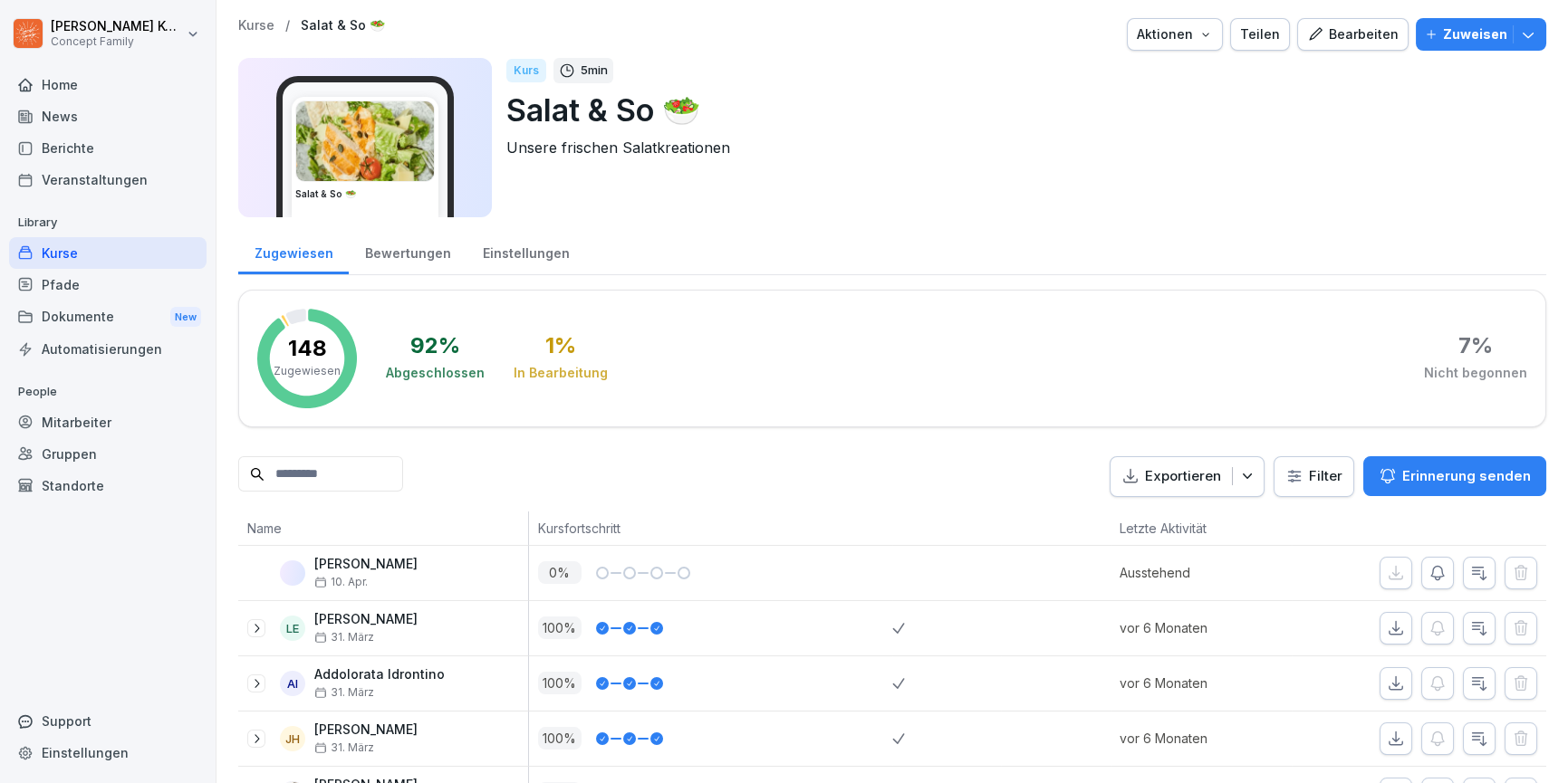
click at [527, 254] on div "Einstellungen" at bounding box center [526, 251] width 119 height 46
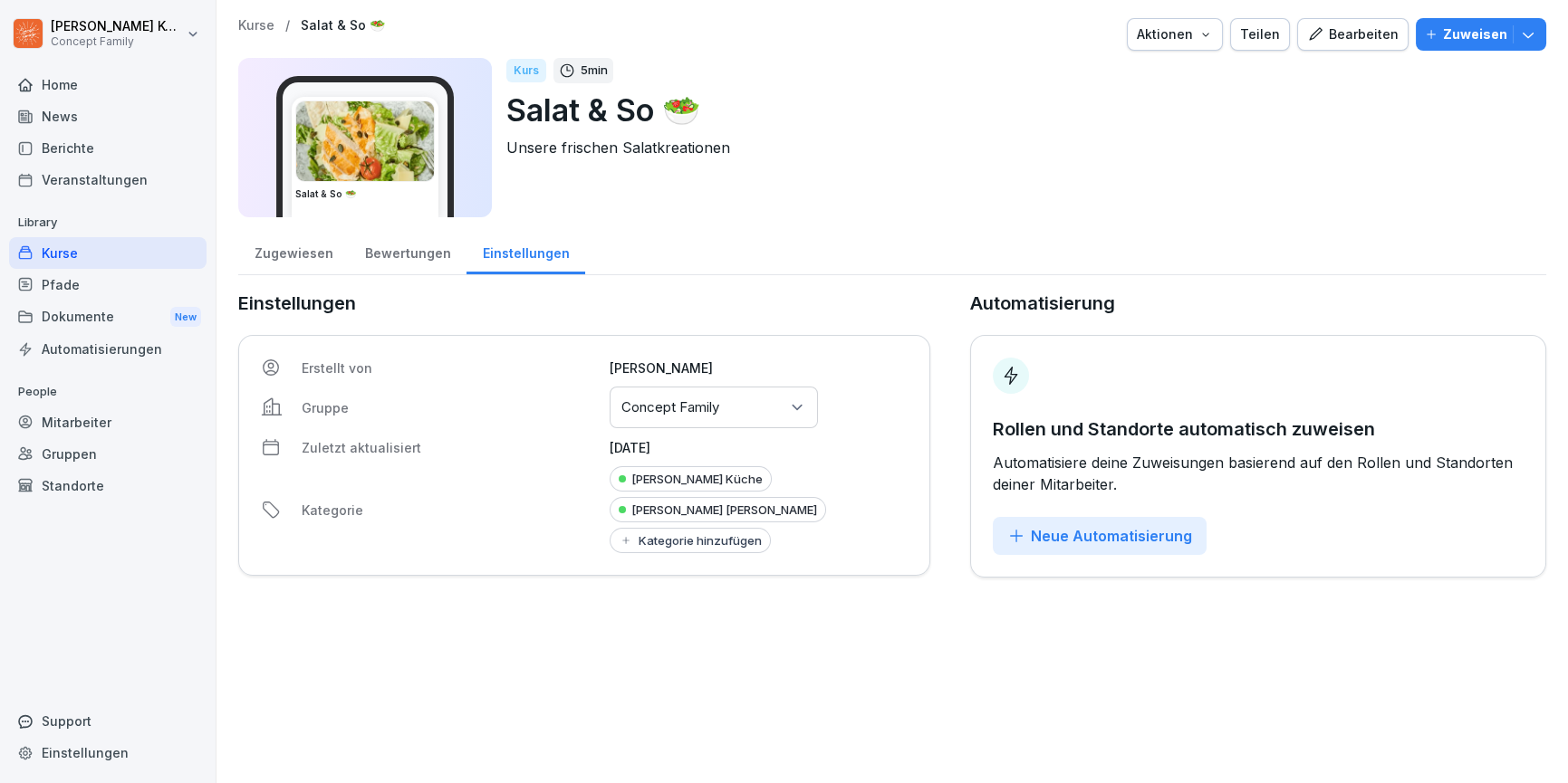
click at [673, 412] on p "Concept Family" at bounding box center [670, 407] width 98 height 19
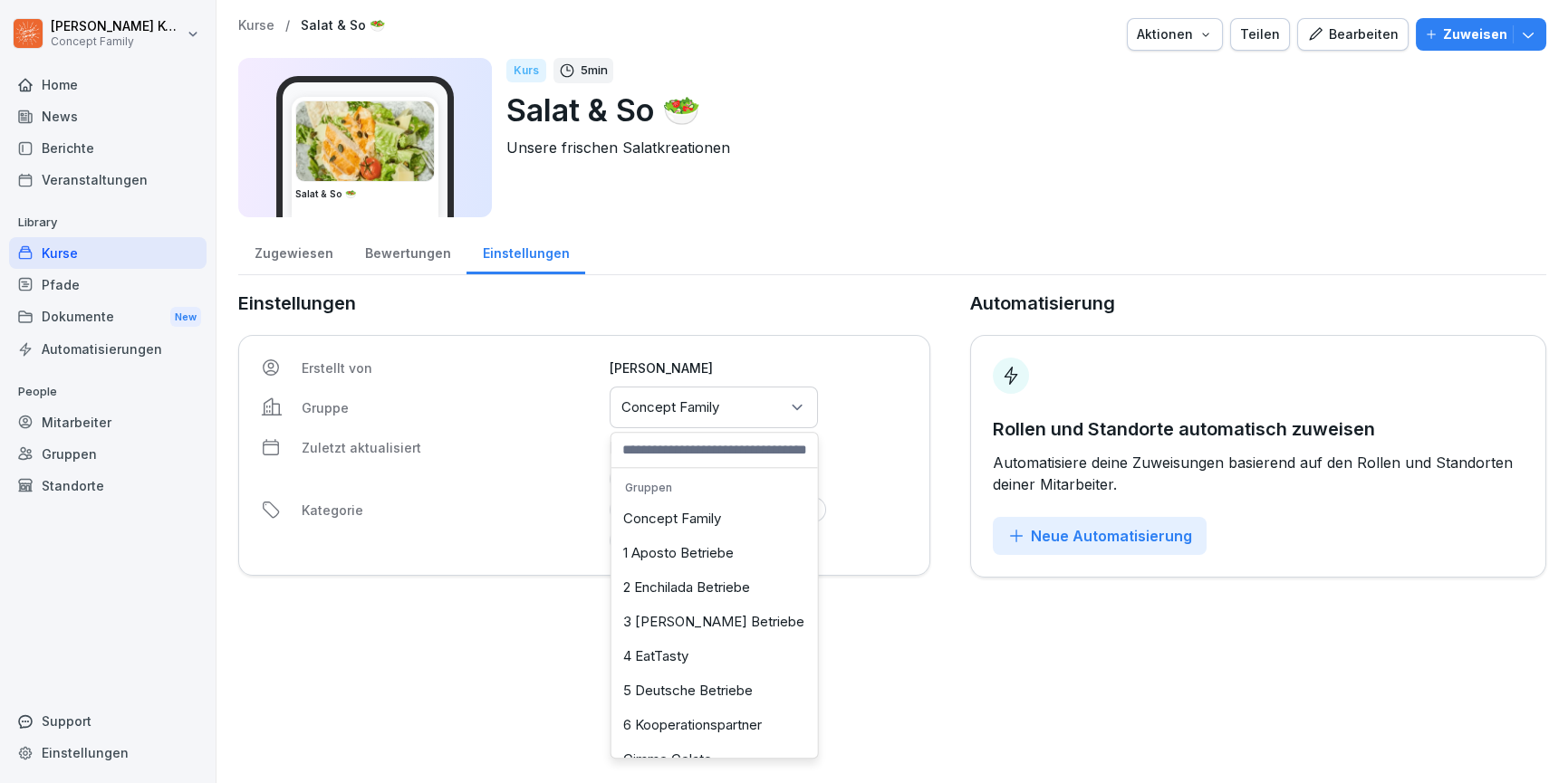
click at [683, 617] on div "3 [PERSON_NAME] Betriebe" at bounding box center [715, 622] width 197 height 34
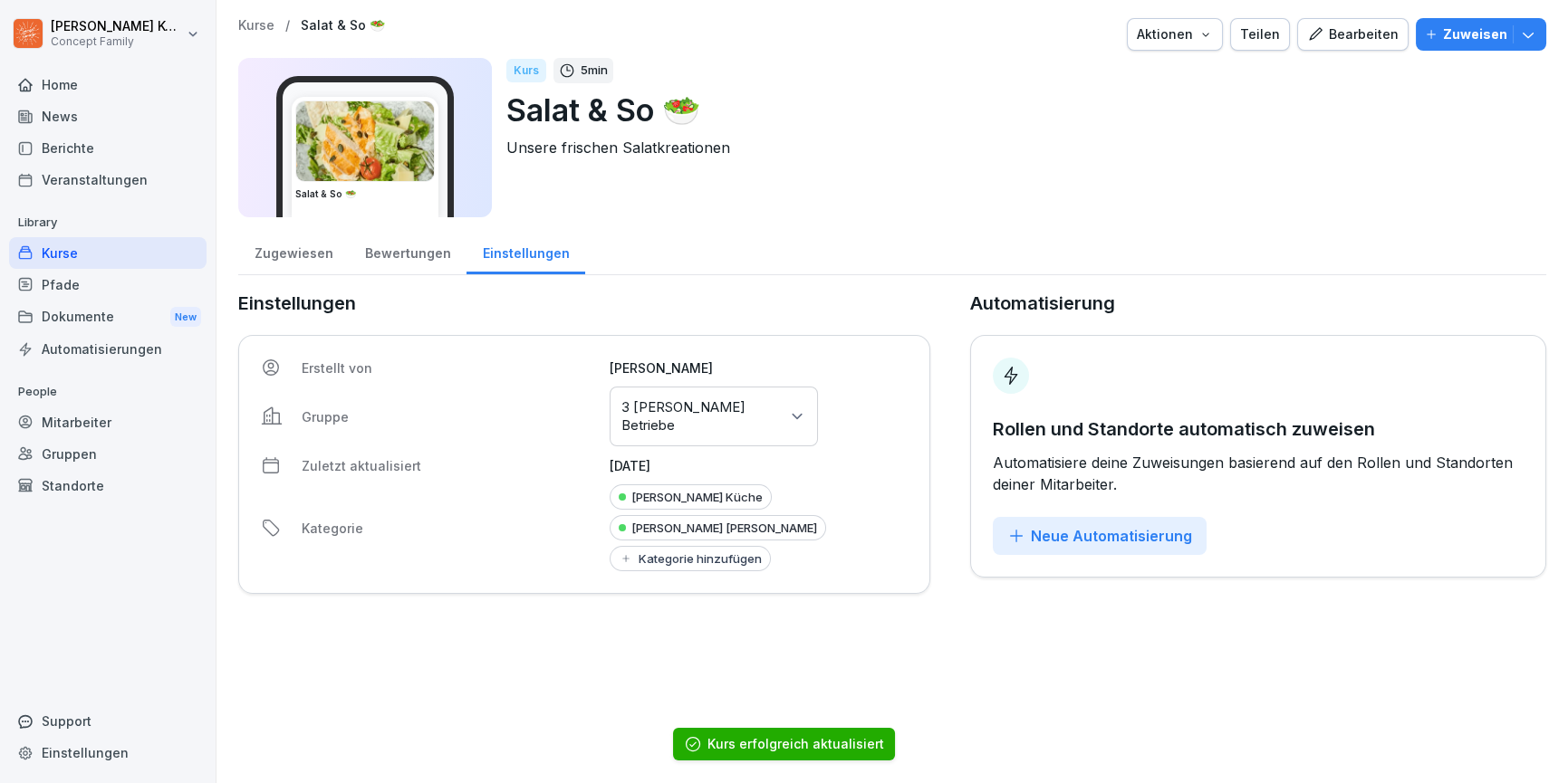
click at [712, 517] on div "[PERSON_NAME] [PERSON_NAME]" at bounding box center [718, 528] width 217 height 25
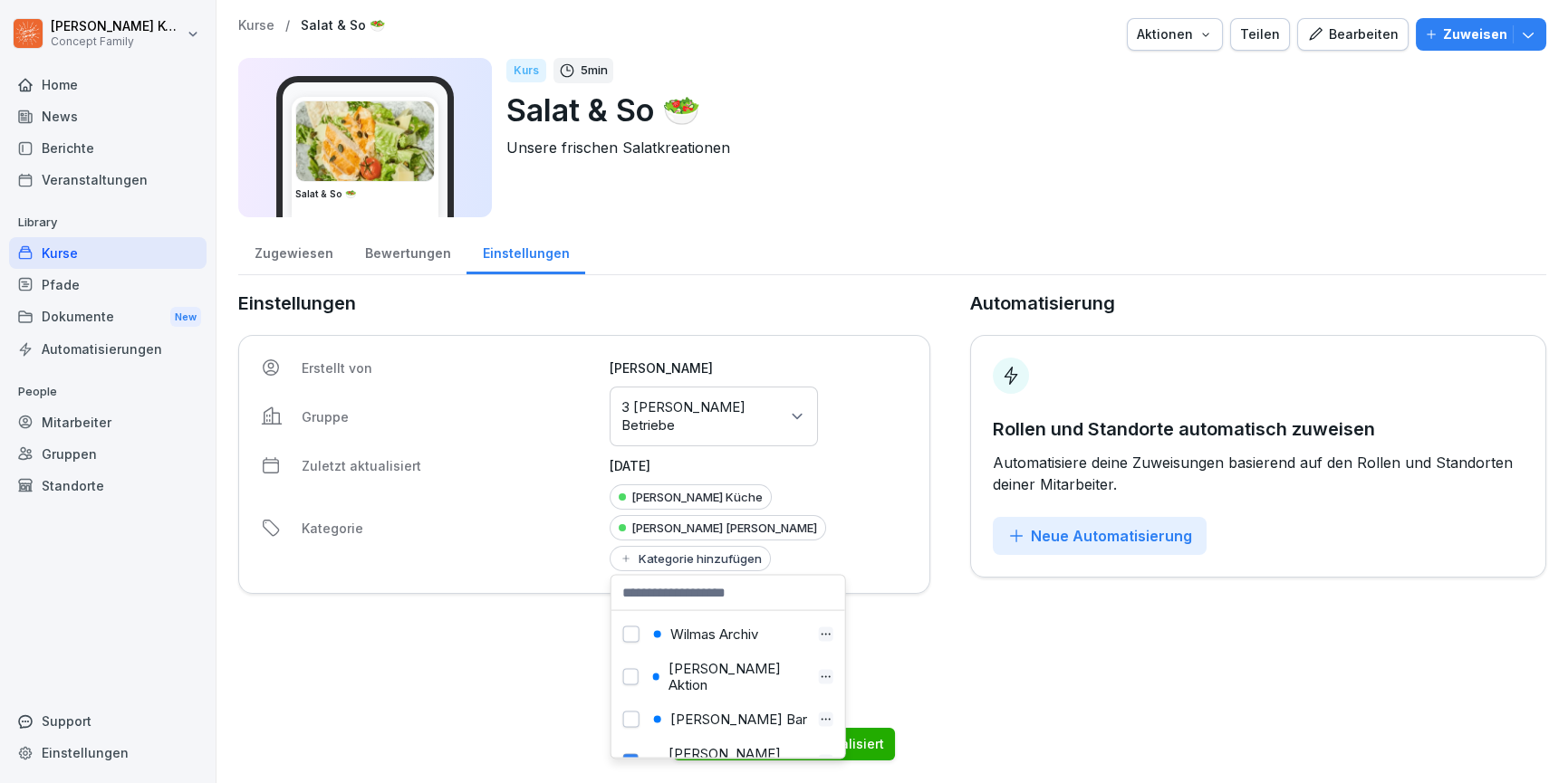
scroll to position [770, 0]
click at [623, 720] on button "button" at bounding box center [631, 727] width 16 height 17
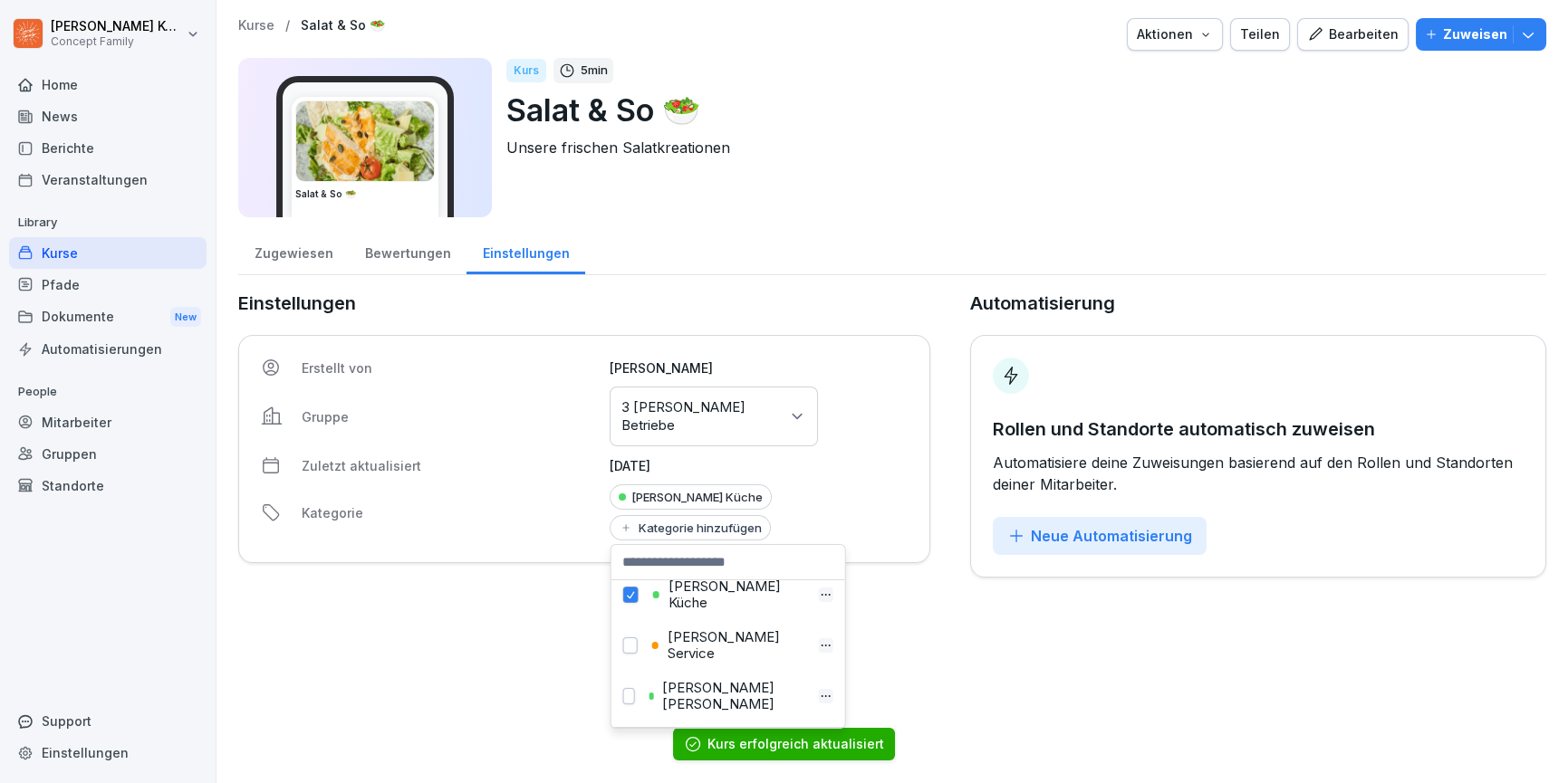
click at [841, 491] on div "[PERSON_NAME] Küche Kategorie hinzufügen" at bounding box center [758, 513] width 297 height 57
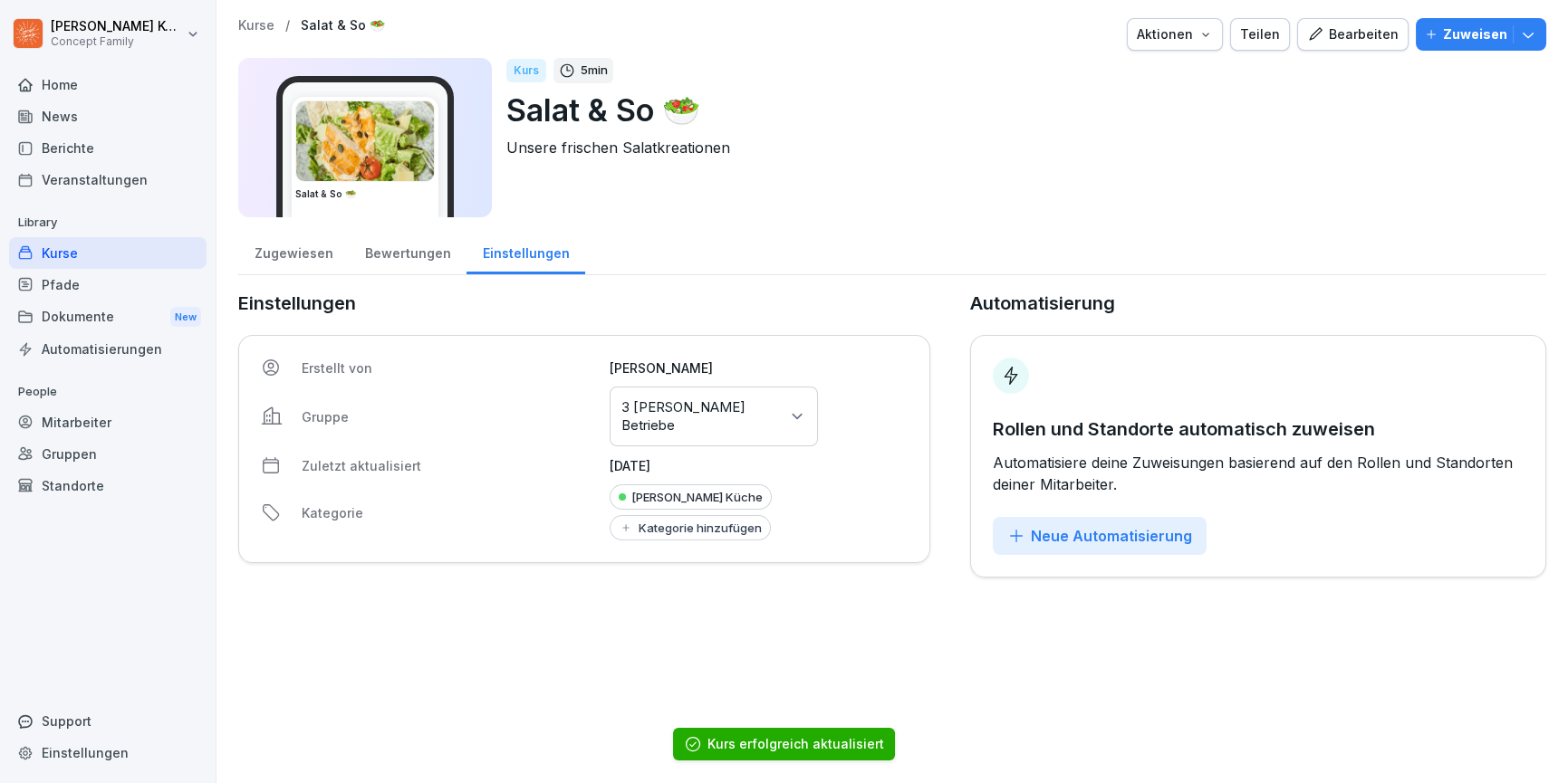
click at [74, 258] on div "Kurse" at bounding box center [107, 253] width 197 height 31
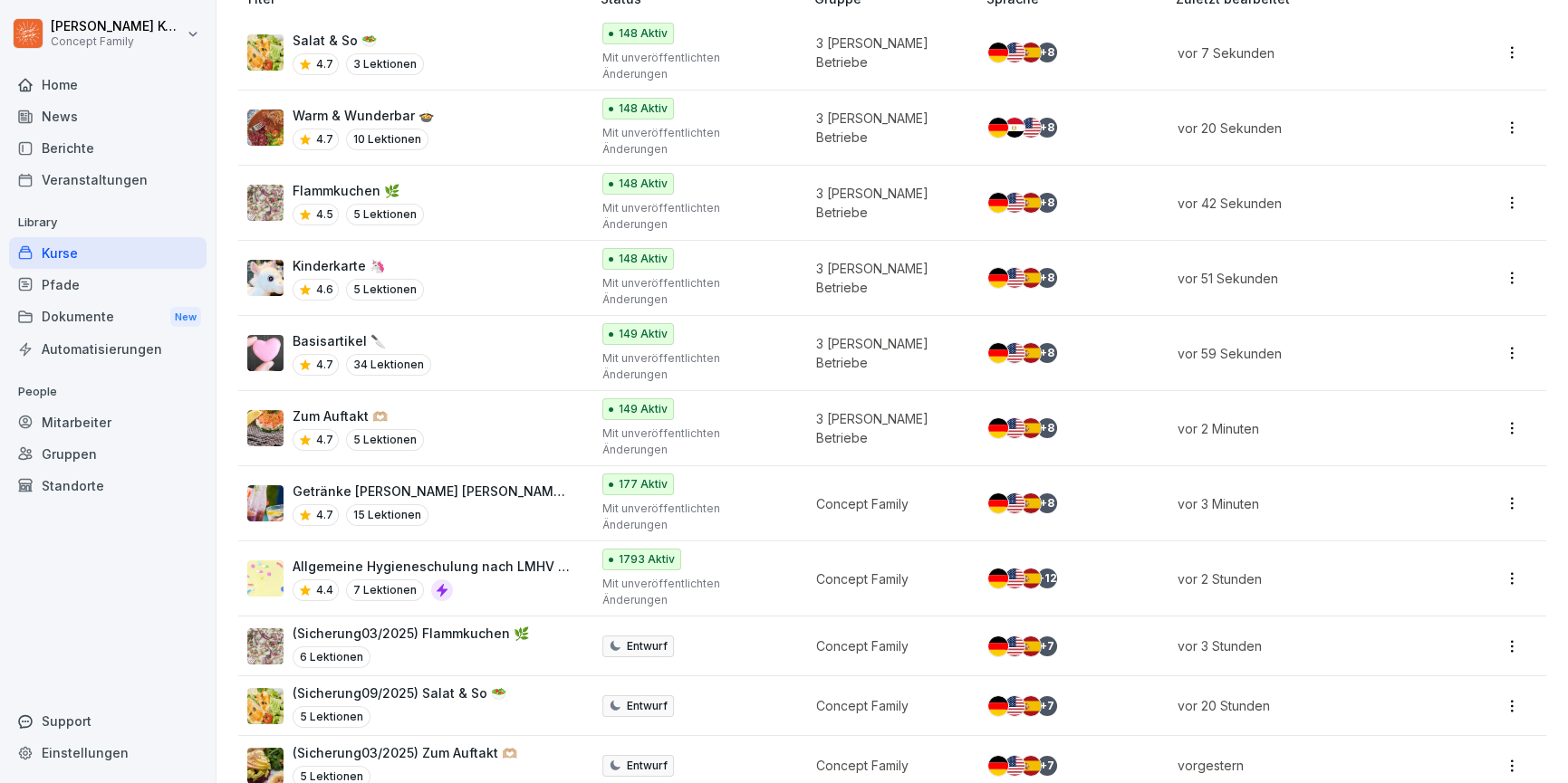
scroll to position [332, 0]
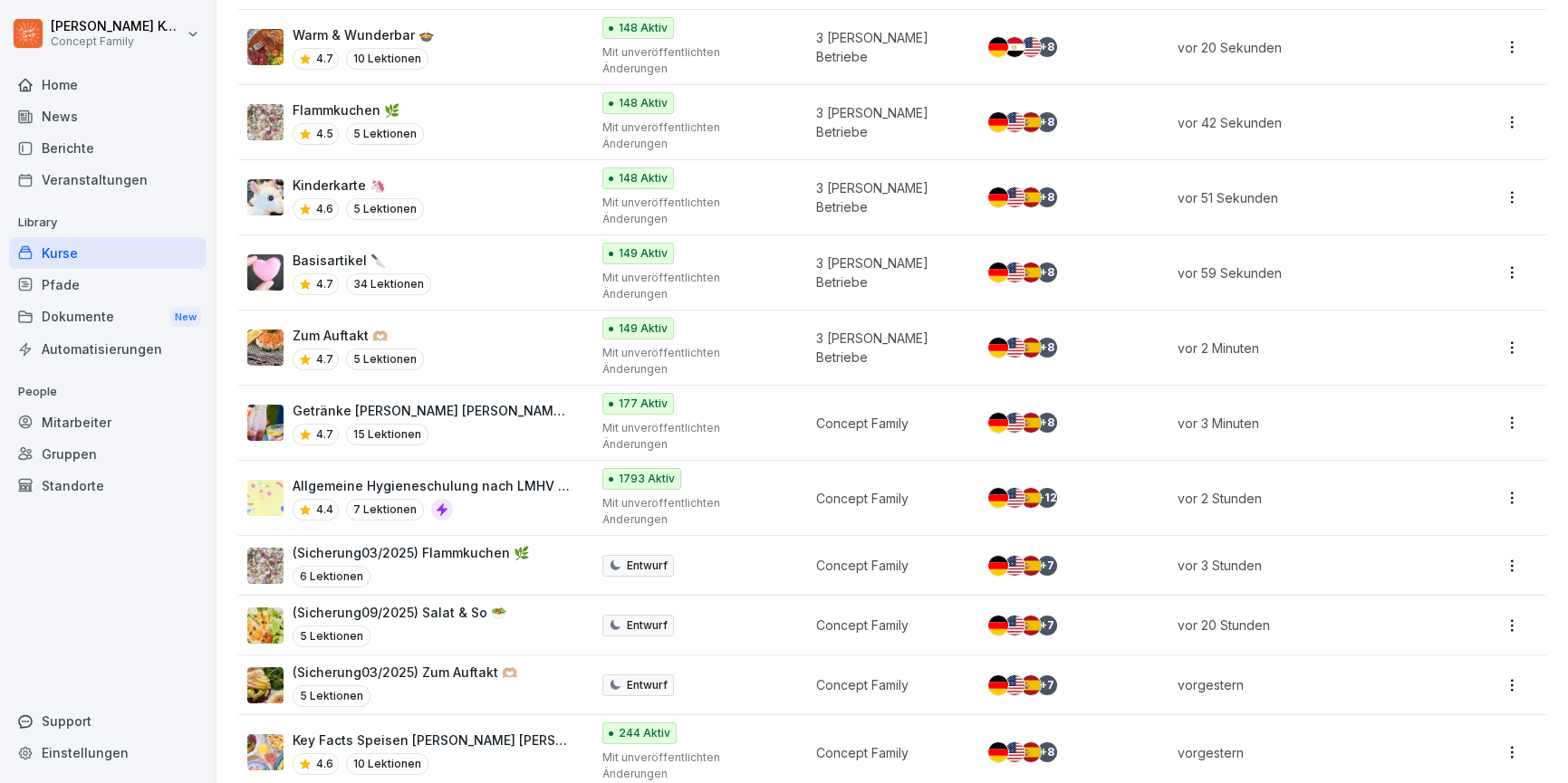
click at [487, 754] on div "4.6 10 Lektionen" at bounding box center [433, 764] width 279 height 21
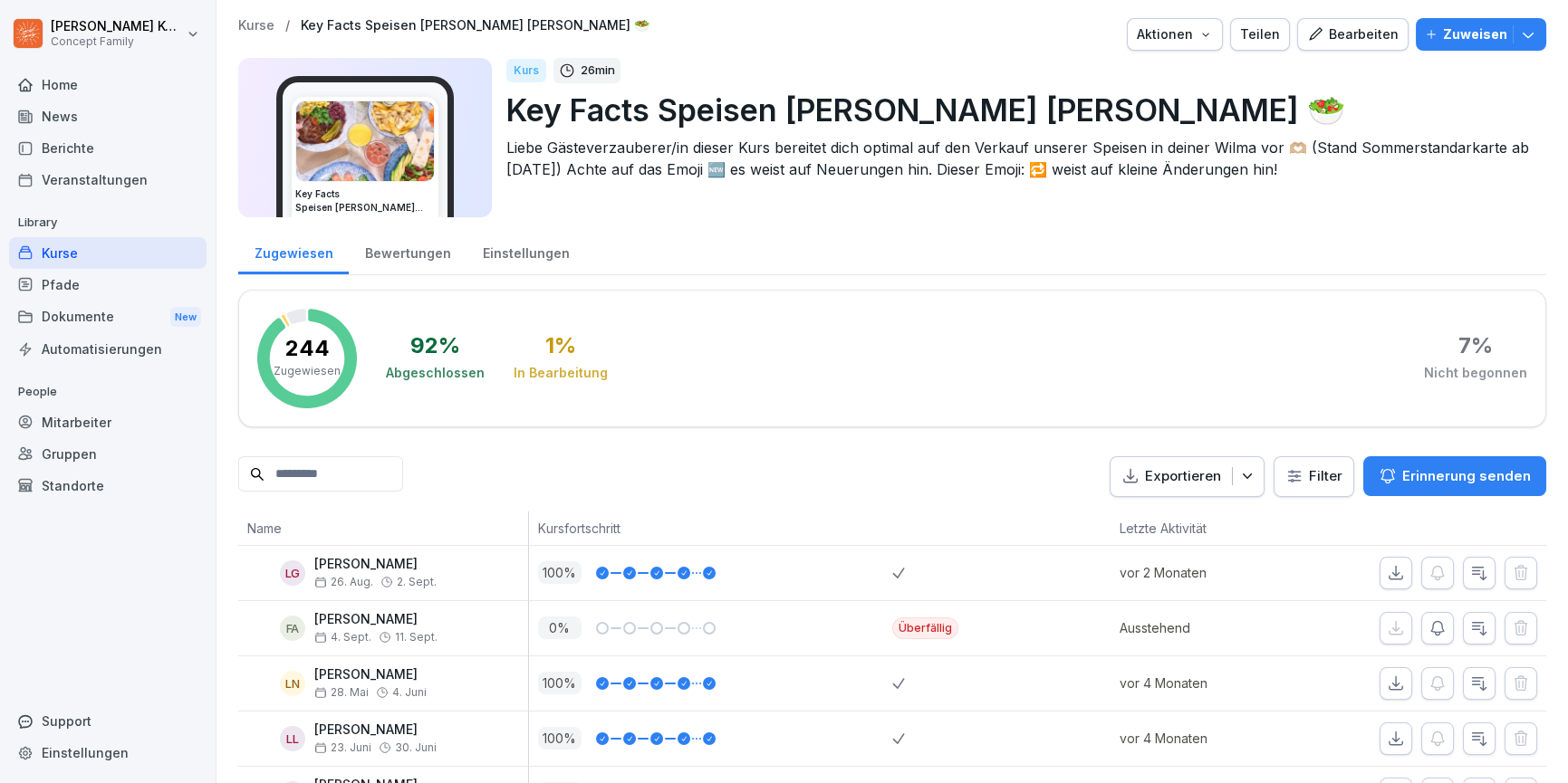
click at [525, 262] on div "Einstellungen" at bounding box center [526, 251] width 119 height 46
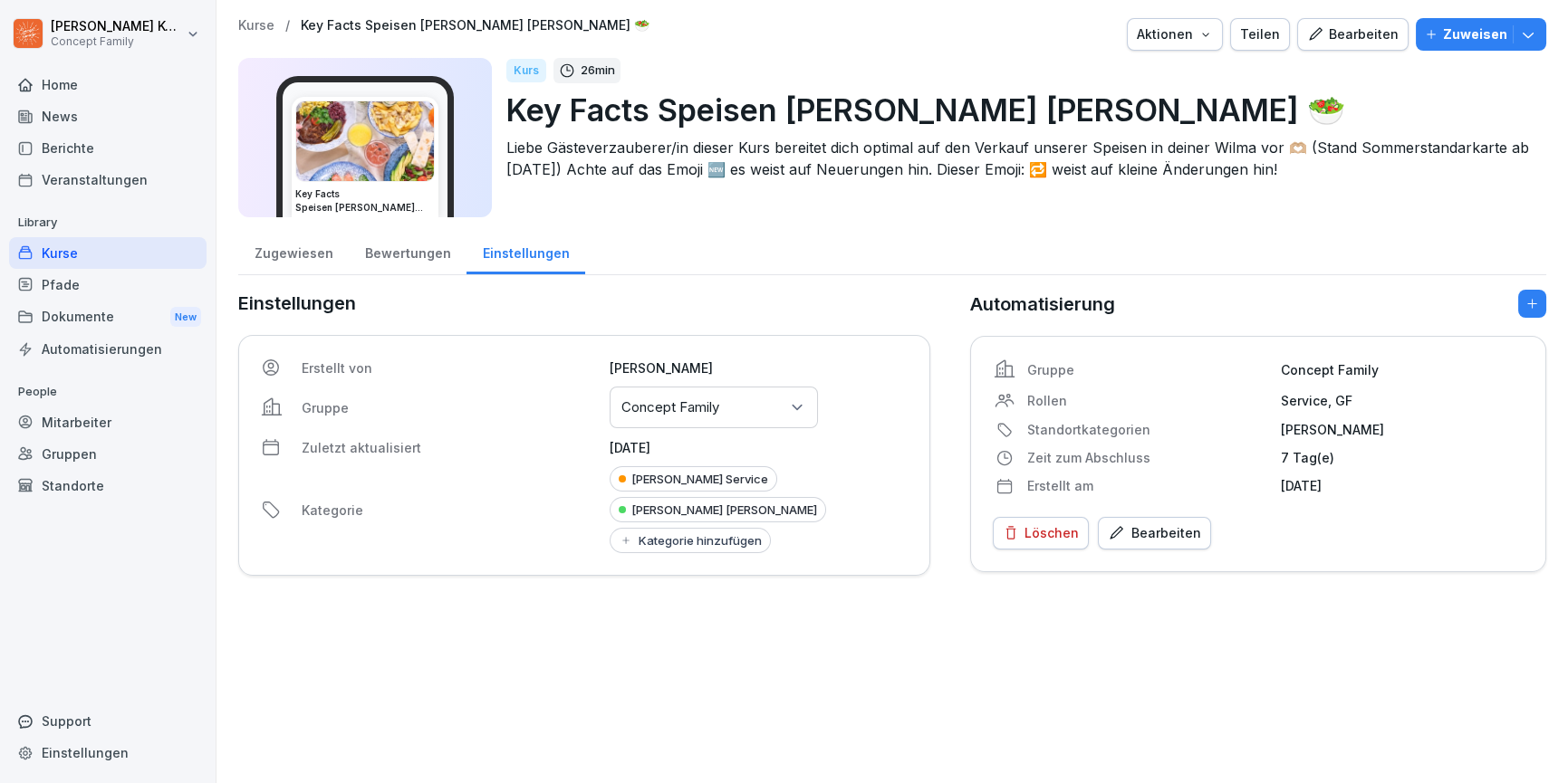
click at [668, 399] on p "Concept Family" at bounding box center [670, 407] width 98 height 19
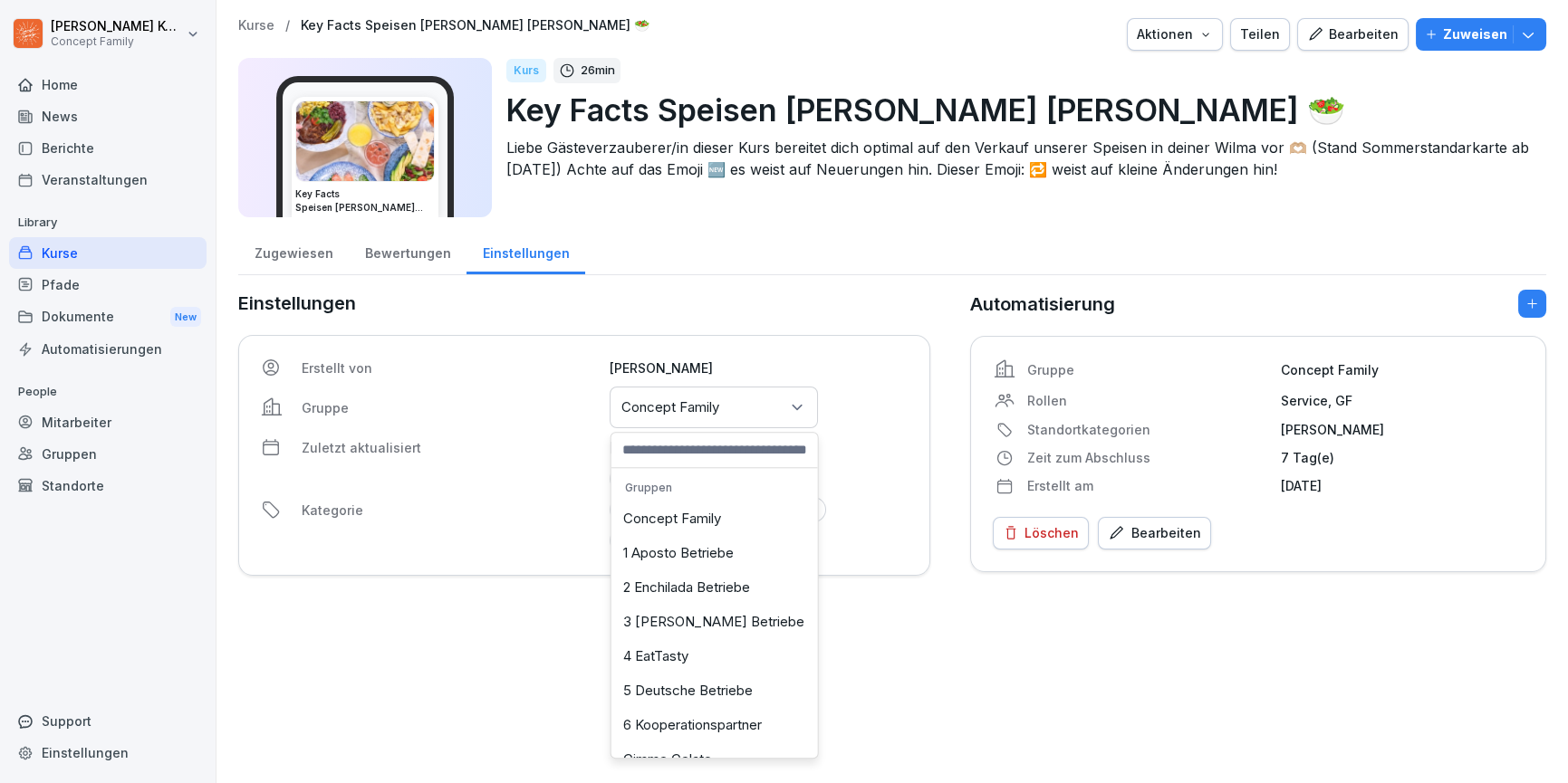
click at [703, 617] on div "3 [PERSON_NAME] Betriebe" at bounding box center [715, 622] width 197 height 34
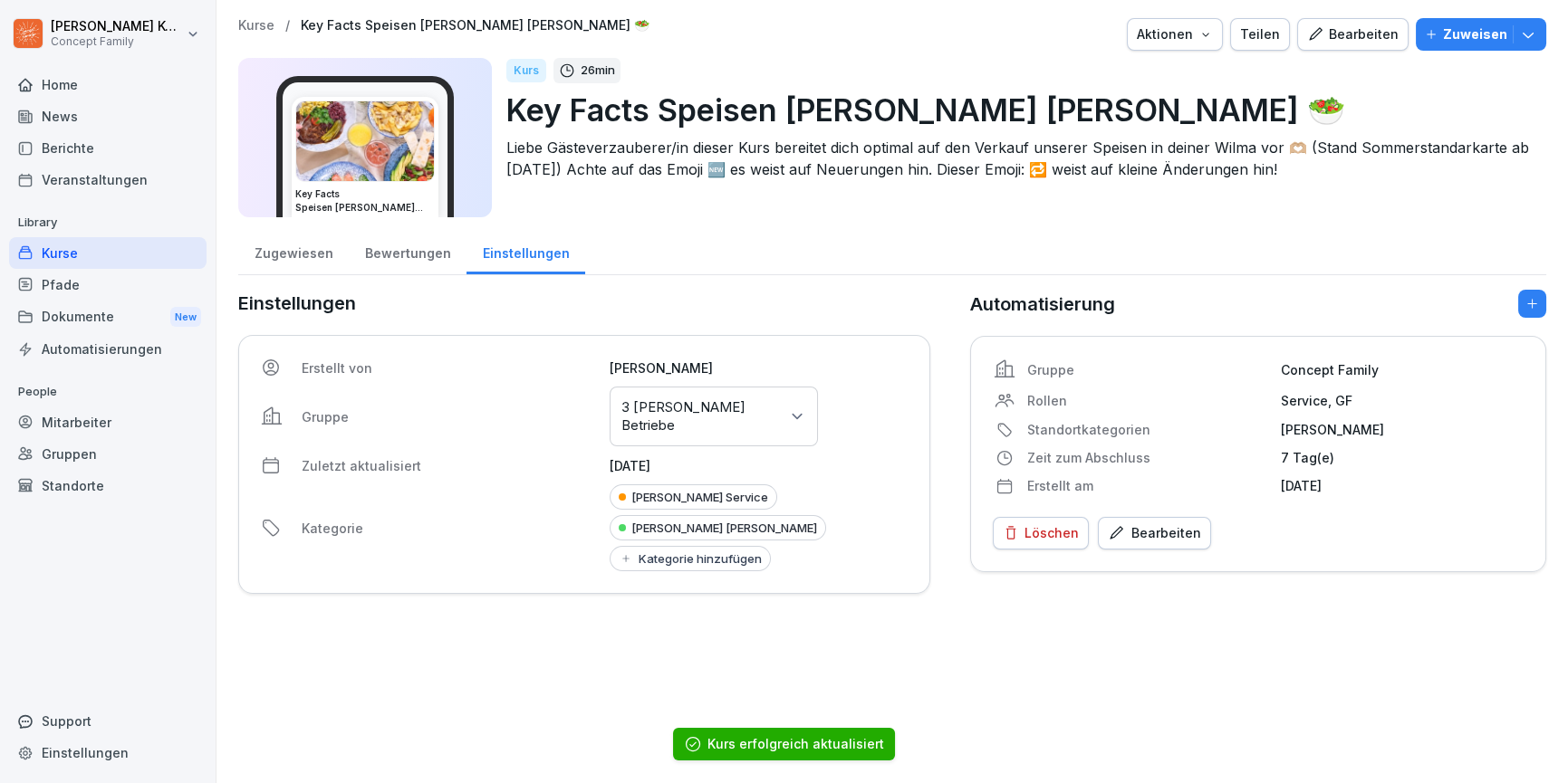
click at [698, 535] on div "Wilma Wunder Sommer" at bounding box center [718, 528] width 217 height 25
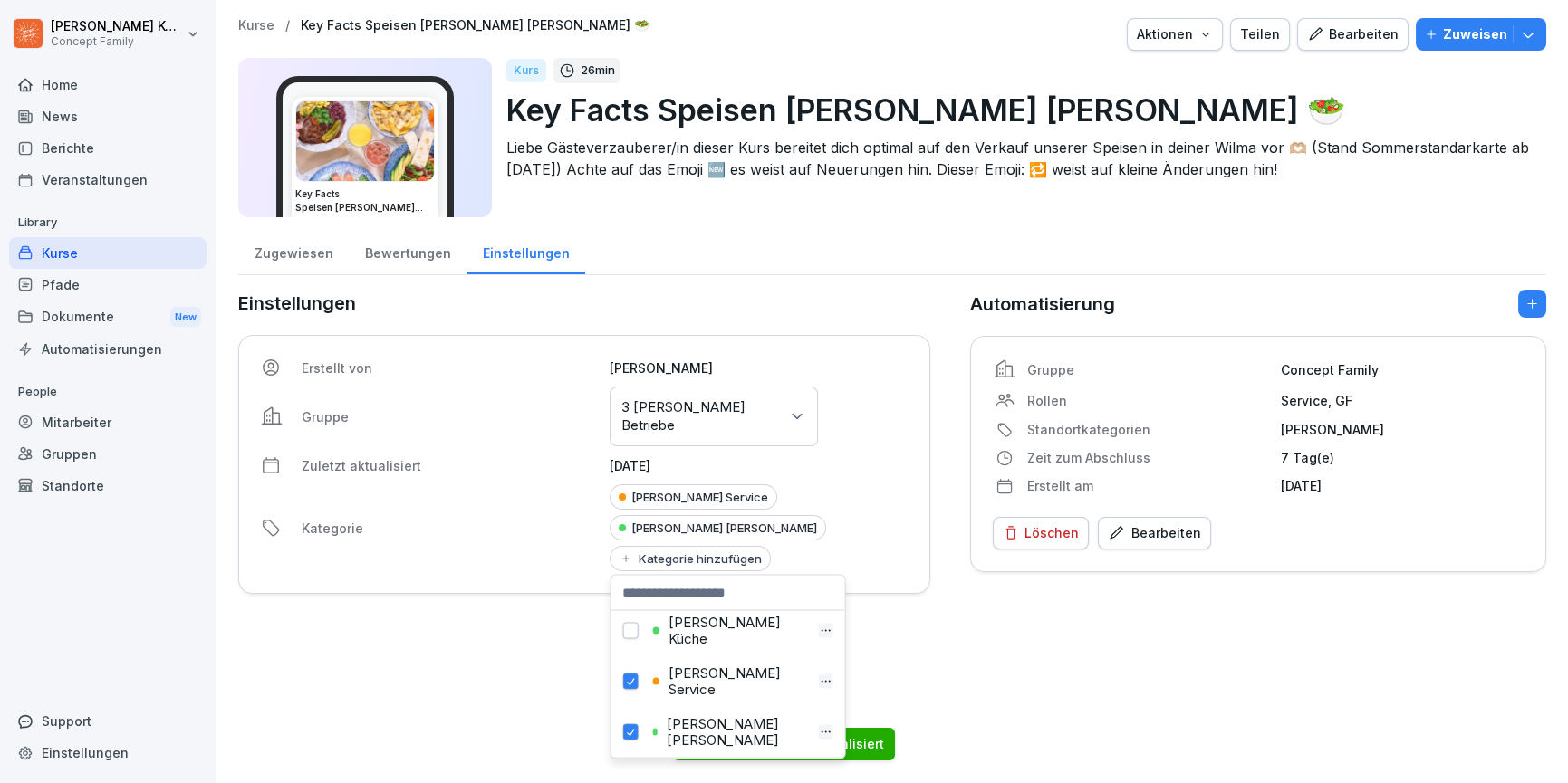
scroll to position [770, 0]
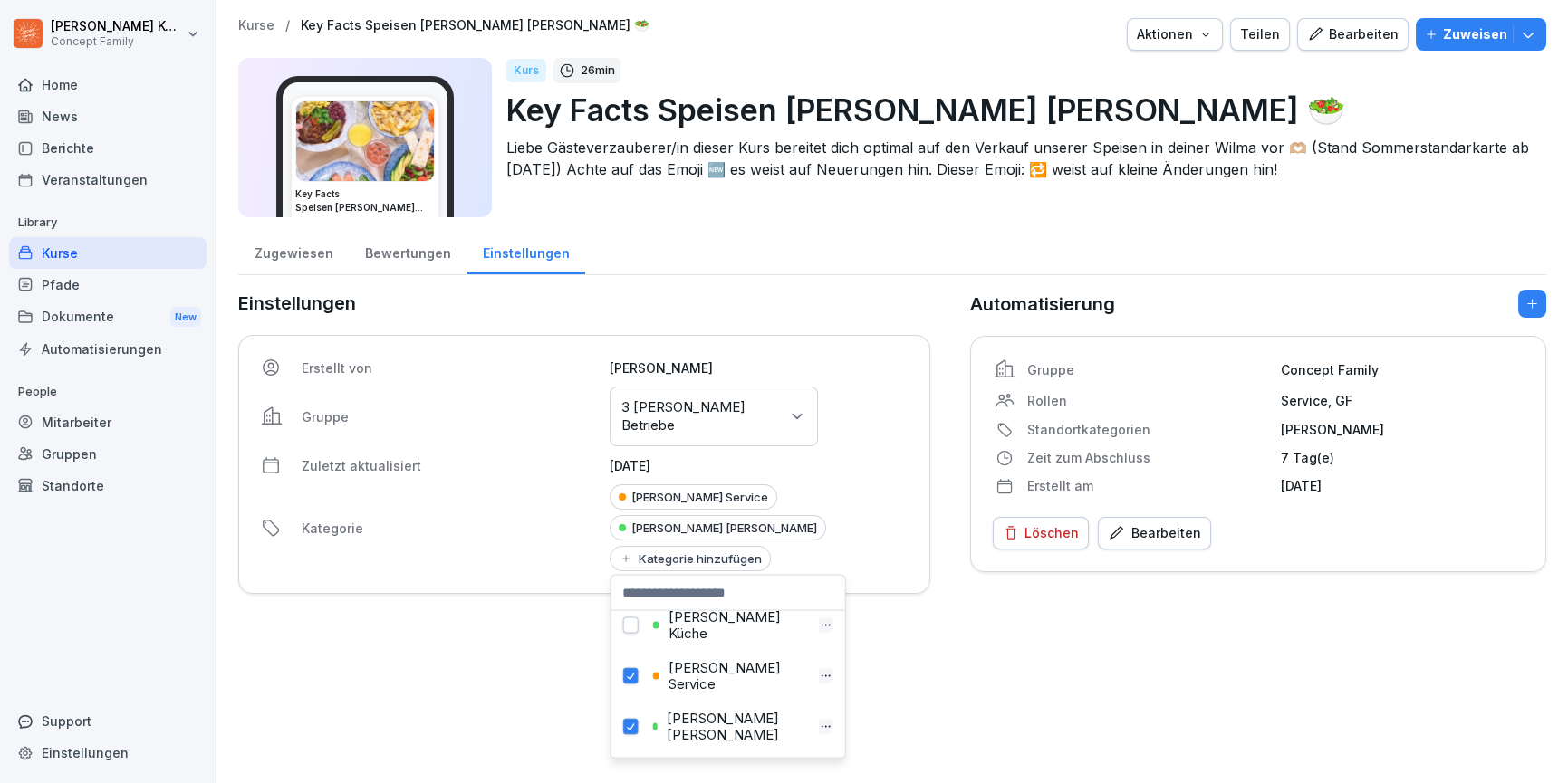
click at [632, 720] on button "button" at bounding box center [631, 727] width 16 height 17
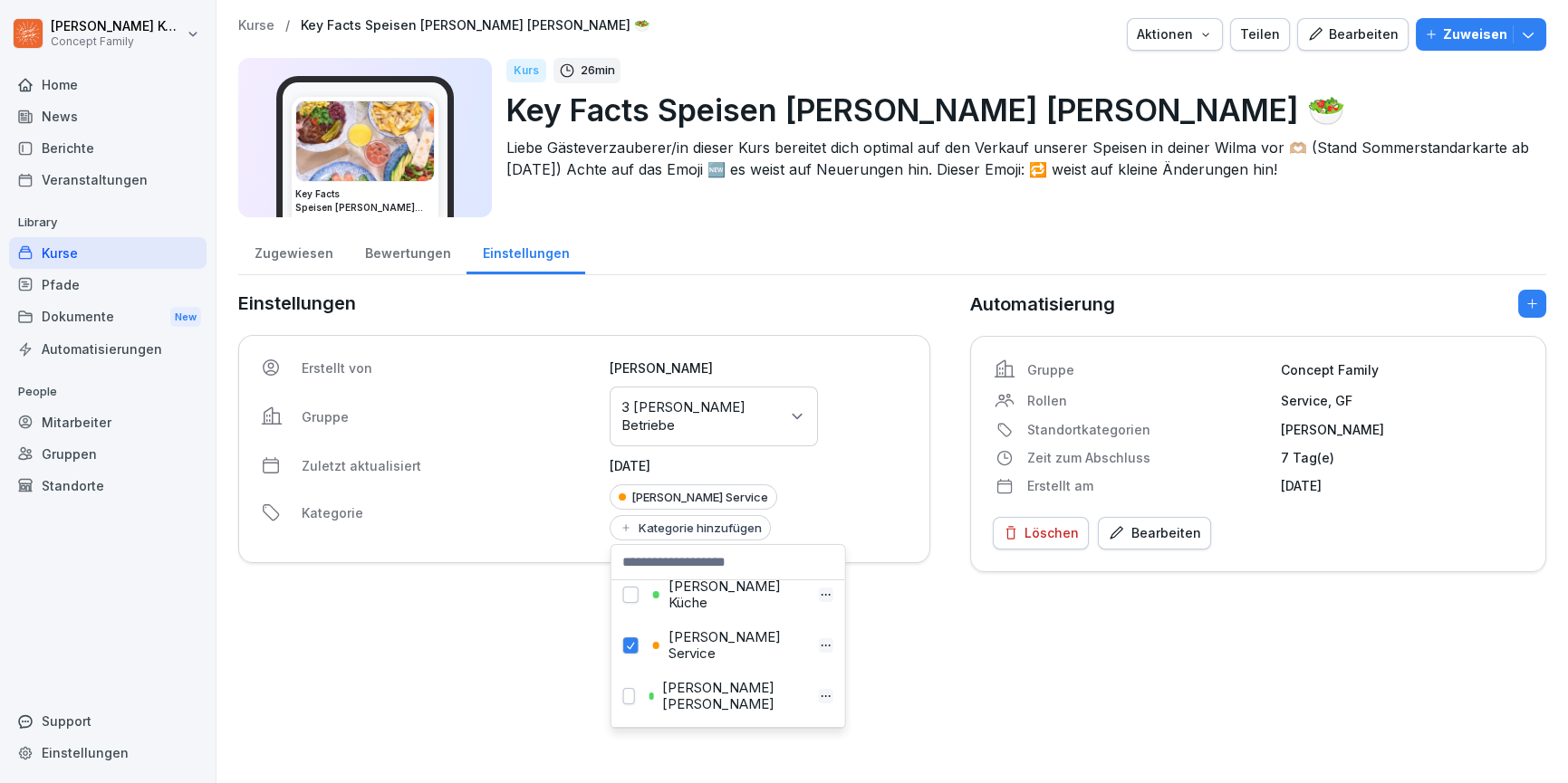
click at [959, 680] on div "Kurse / Key Facts Speisen SOMMER Wilma Wunder 🥗 Aktionen Teilen Bearbeiten Zuwe…" at bounding box center [892, 392] width 1351 height 783
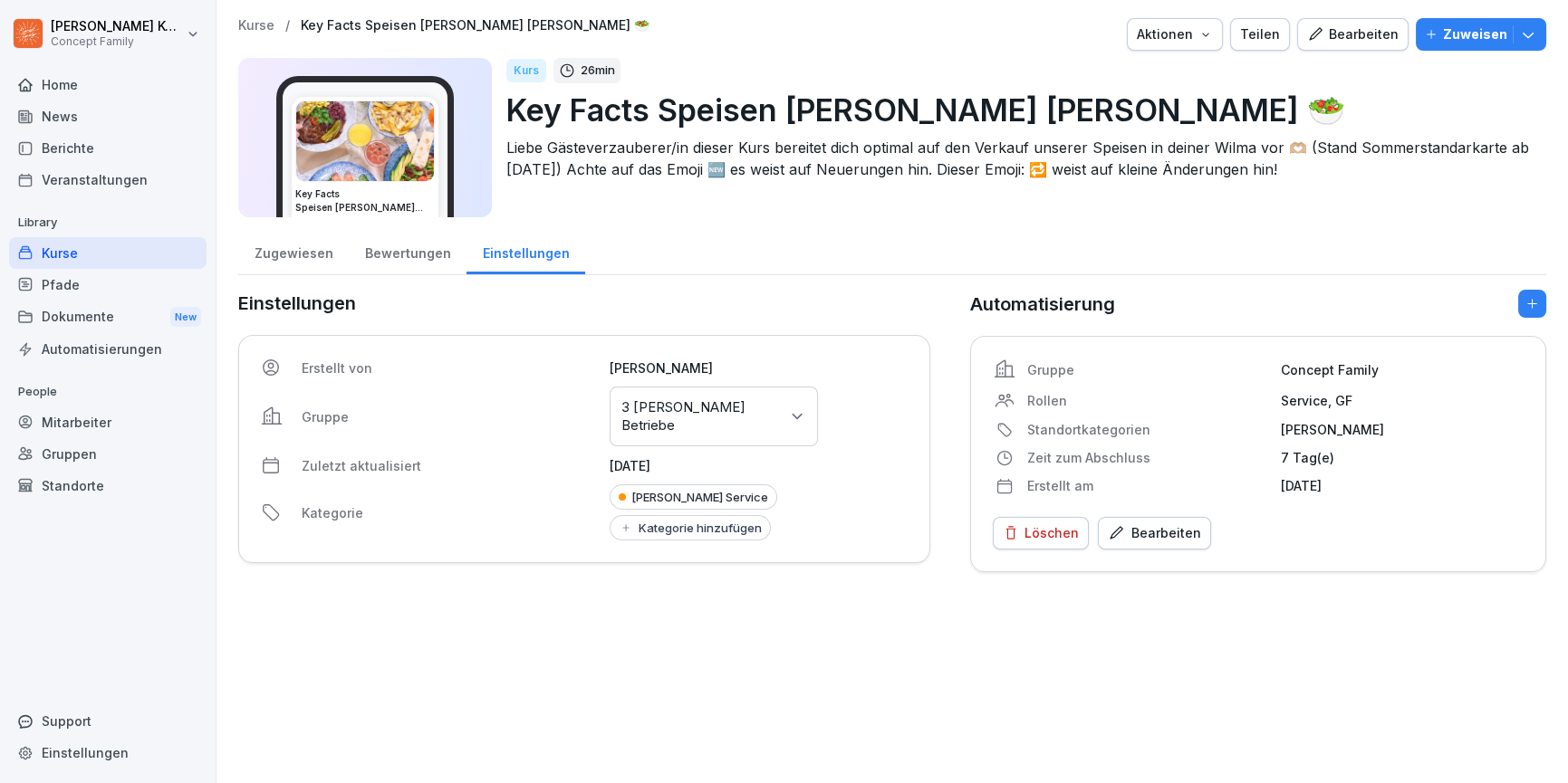
click at [81, 255] on div "Kurse" at bounding box center [107, 253] width 197 height 31
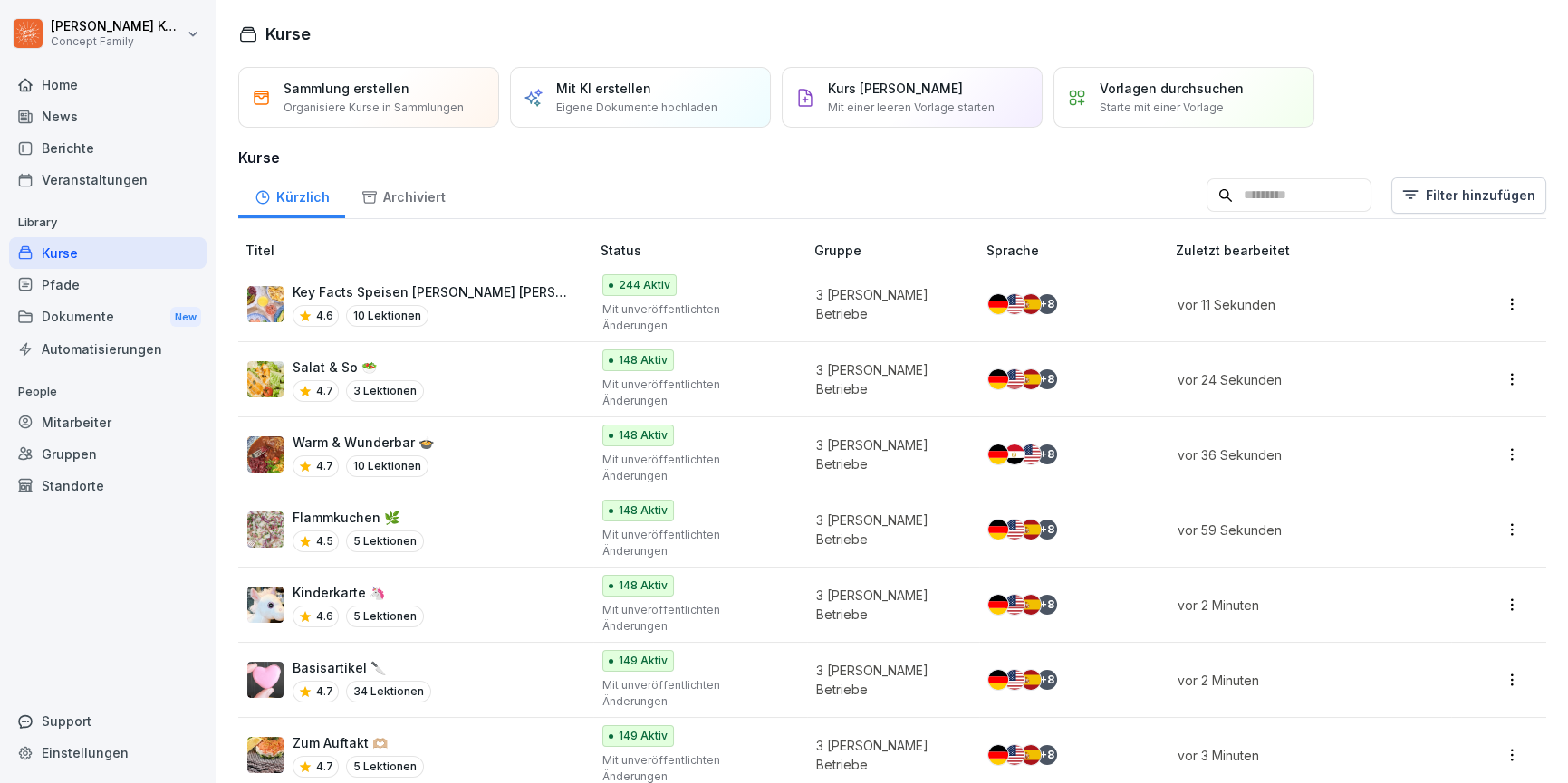
click at [1489, 190] on html "Jana Komarov Concept Family Home News Berichte Veranstaltungen Library Kurse Pf…" at bounding box center [784, 392] width 1568 height 783
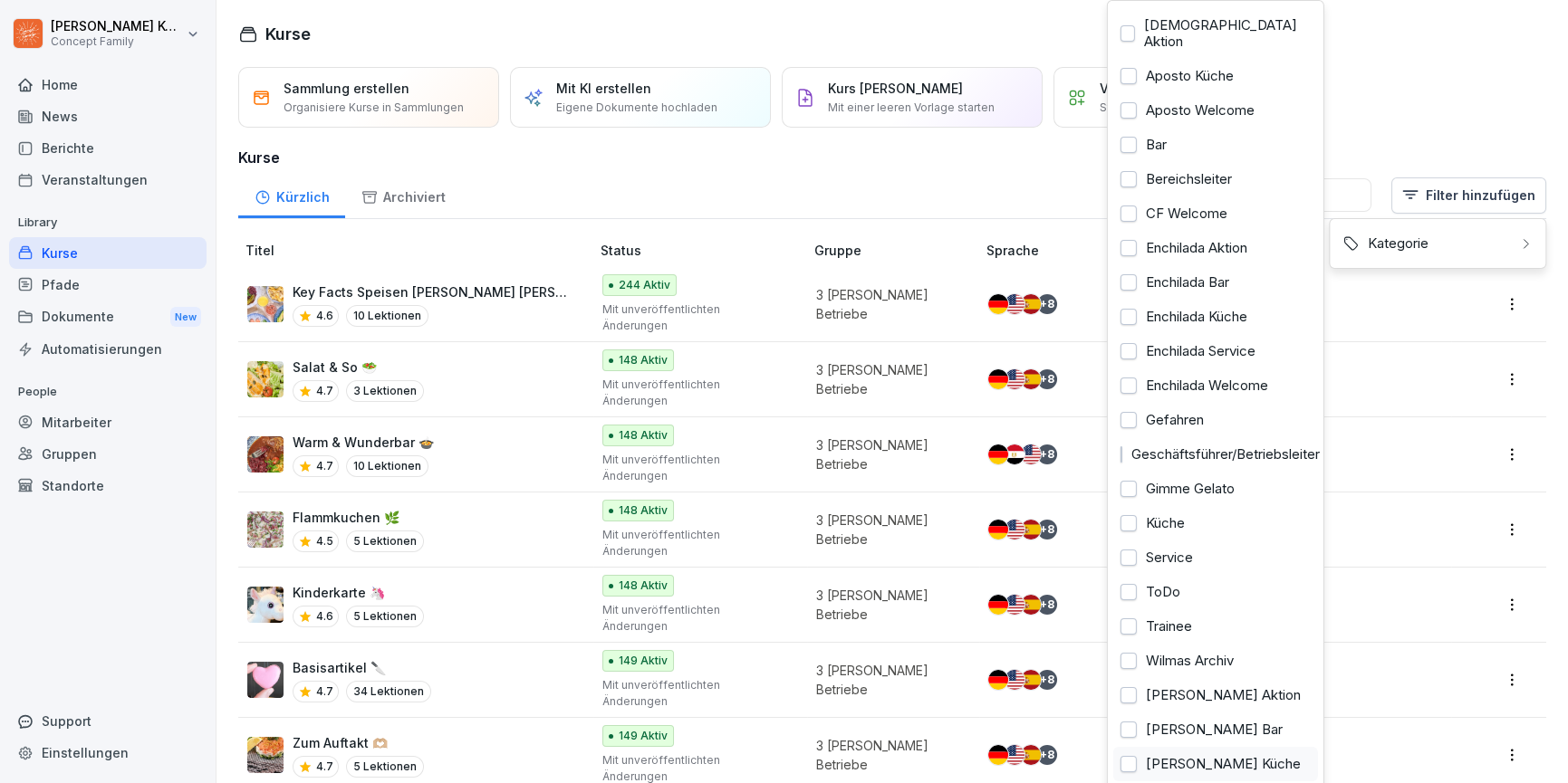
click at [1141, 747] on div "Wilma Wunder Küche" at bounding box center [1216, 763] width 205 height 34
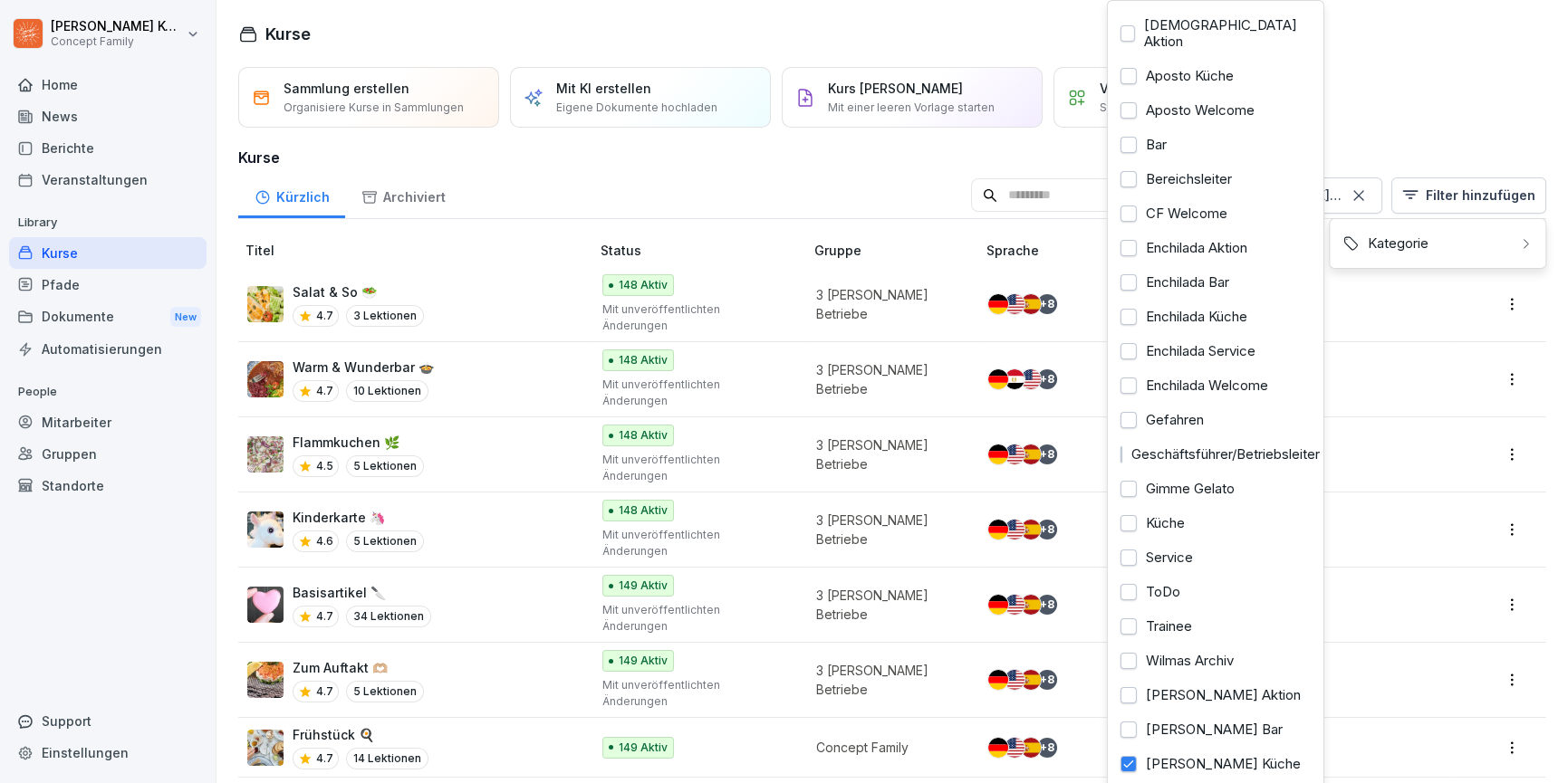
click at [447, 670] on html "Jana Komarov Concept Family Home News Berichte Veranstaltungen Library Kurse Pf…" at bounding box center [784, 392] width 1568 height 783
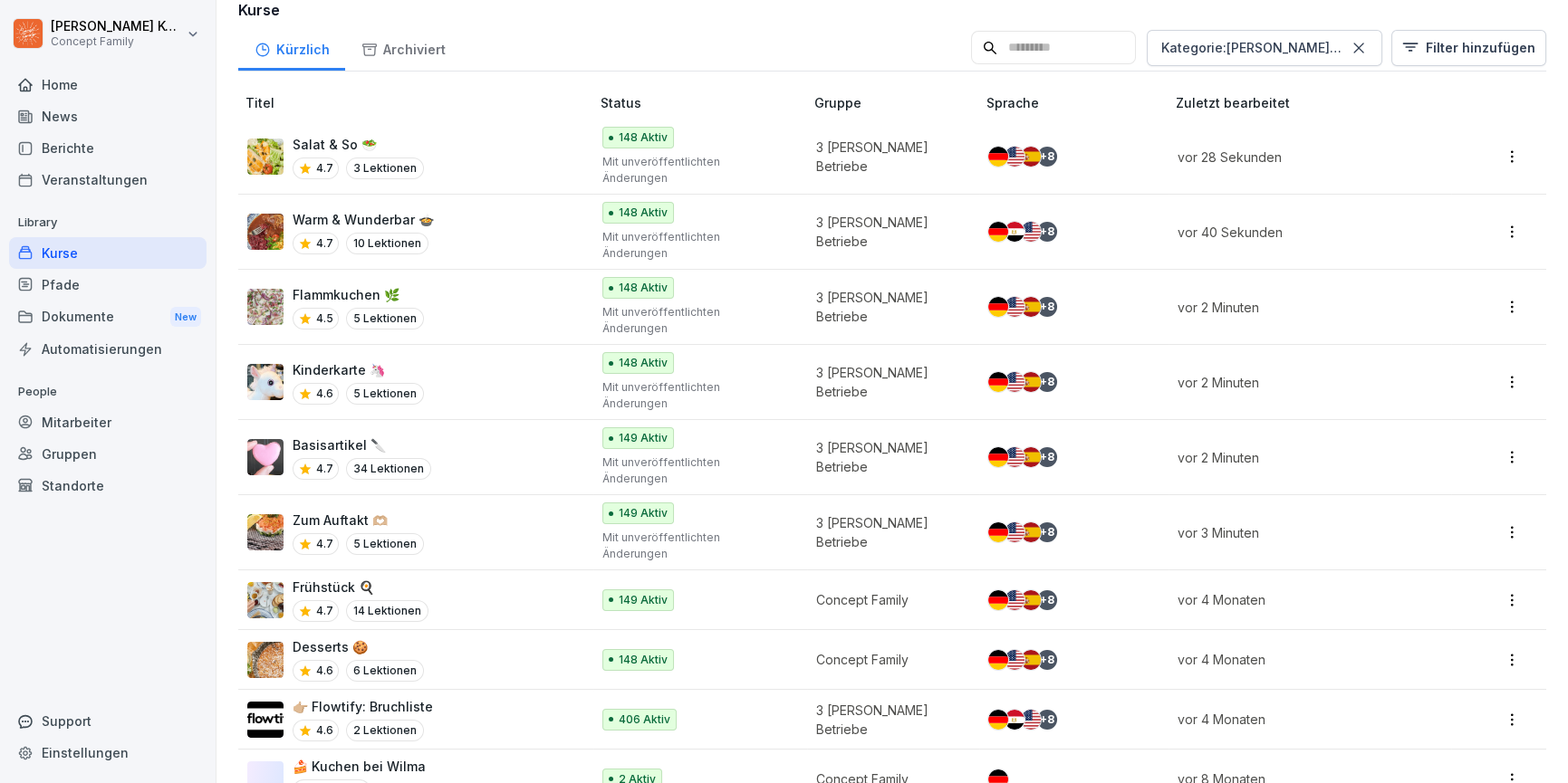
scroll to position [145, 0]
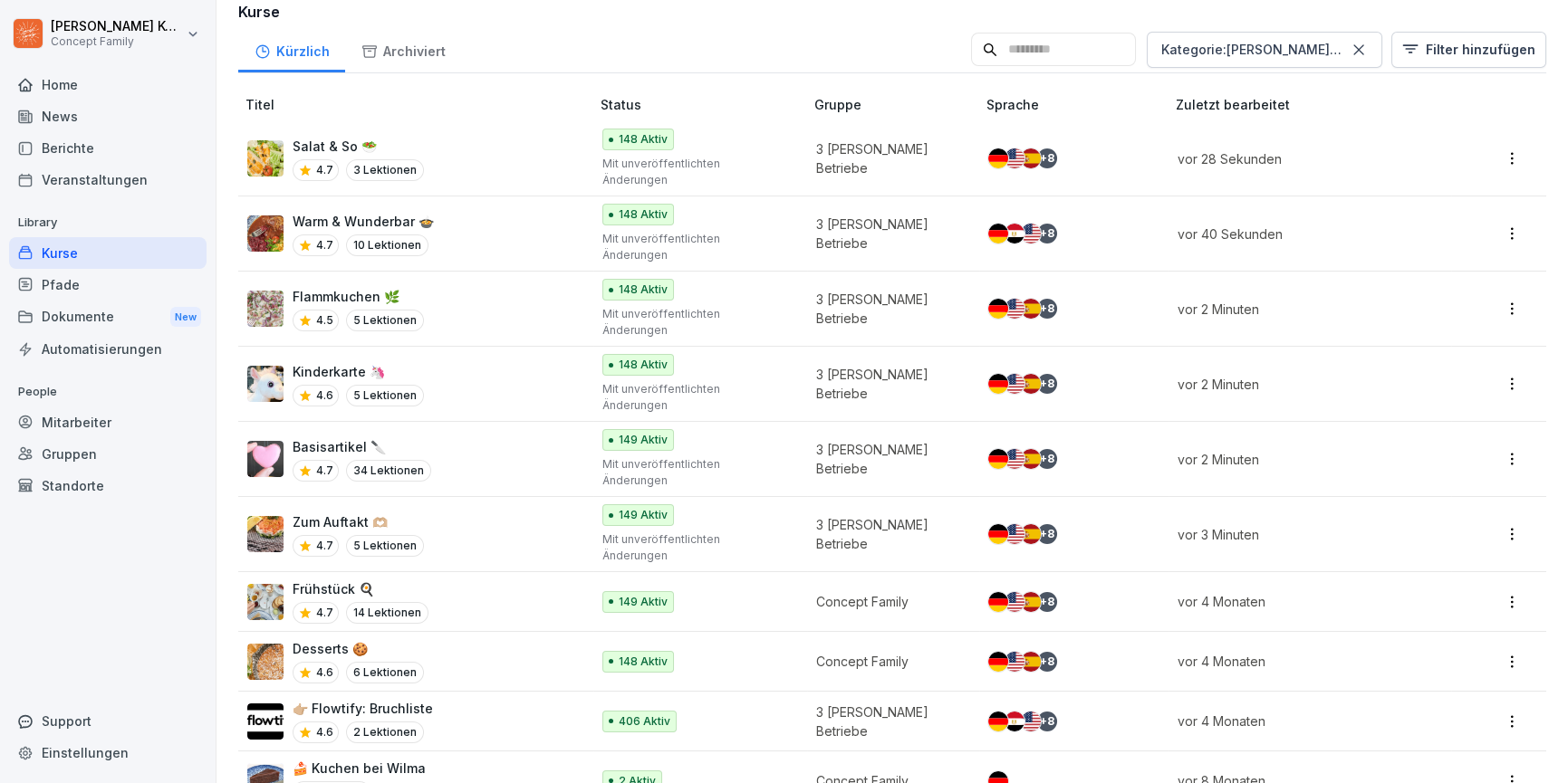
click at [434, 580] on div "Frühstück 🍳 4.7 14 Lektionen" at bounding box center [409, 601] width 324 height 44
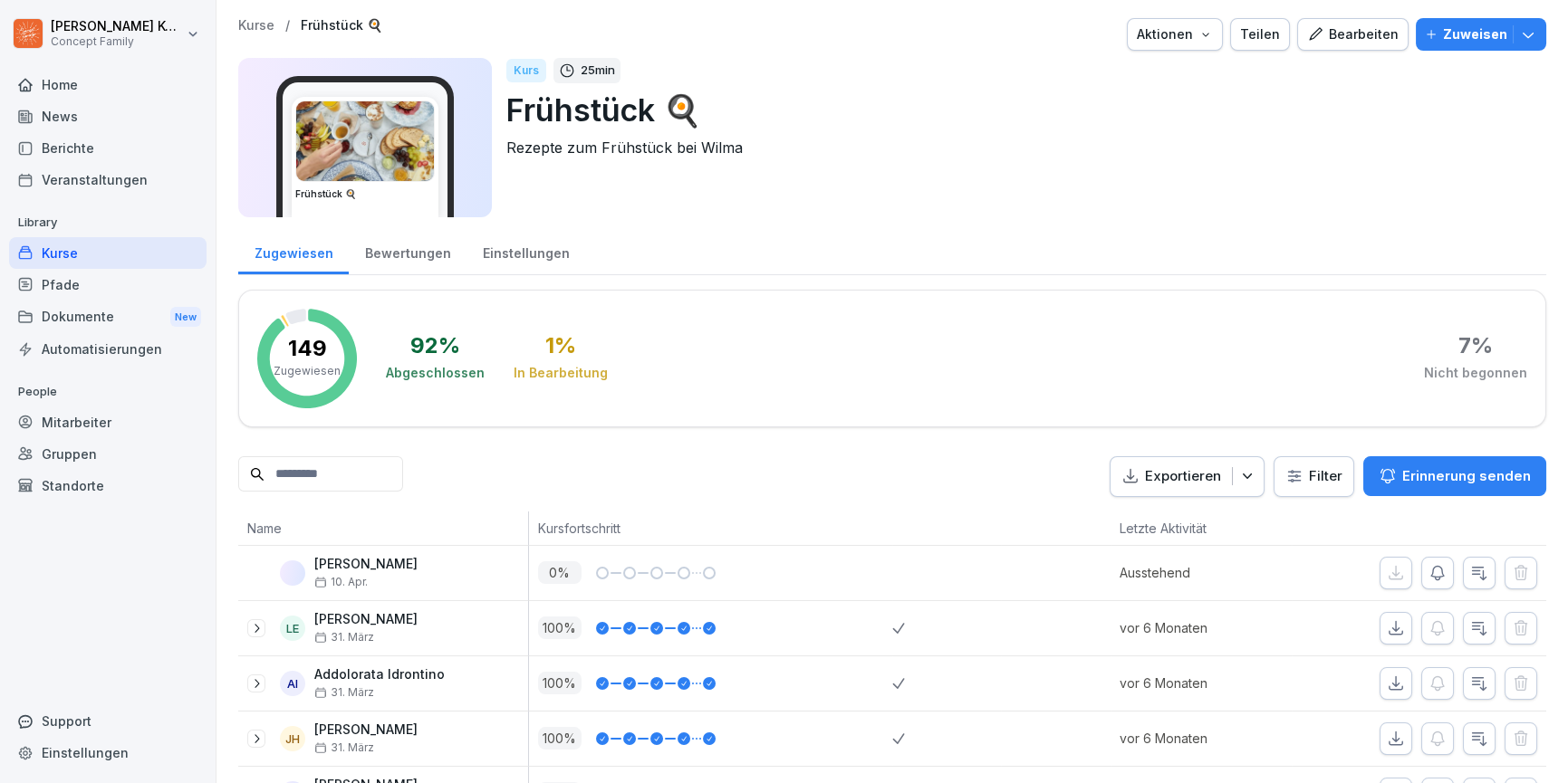
click at [494, 266] on div "Einstellungen" at bounding box center [526, 251] width 119 height 46
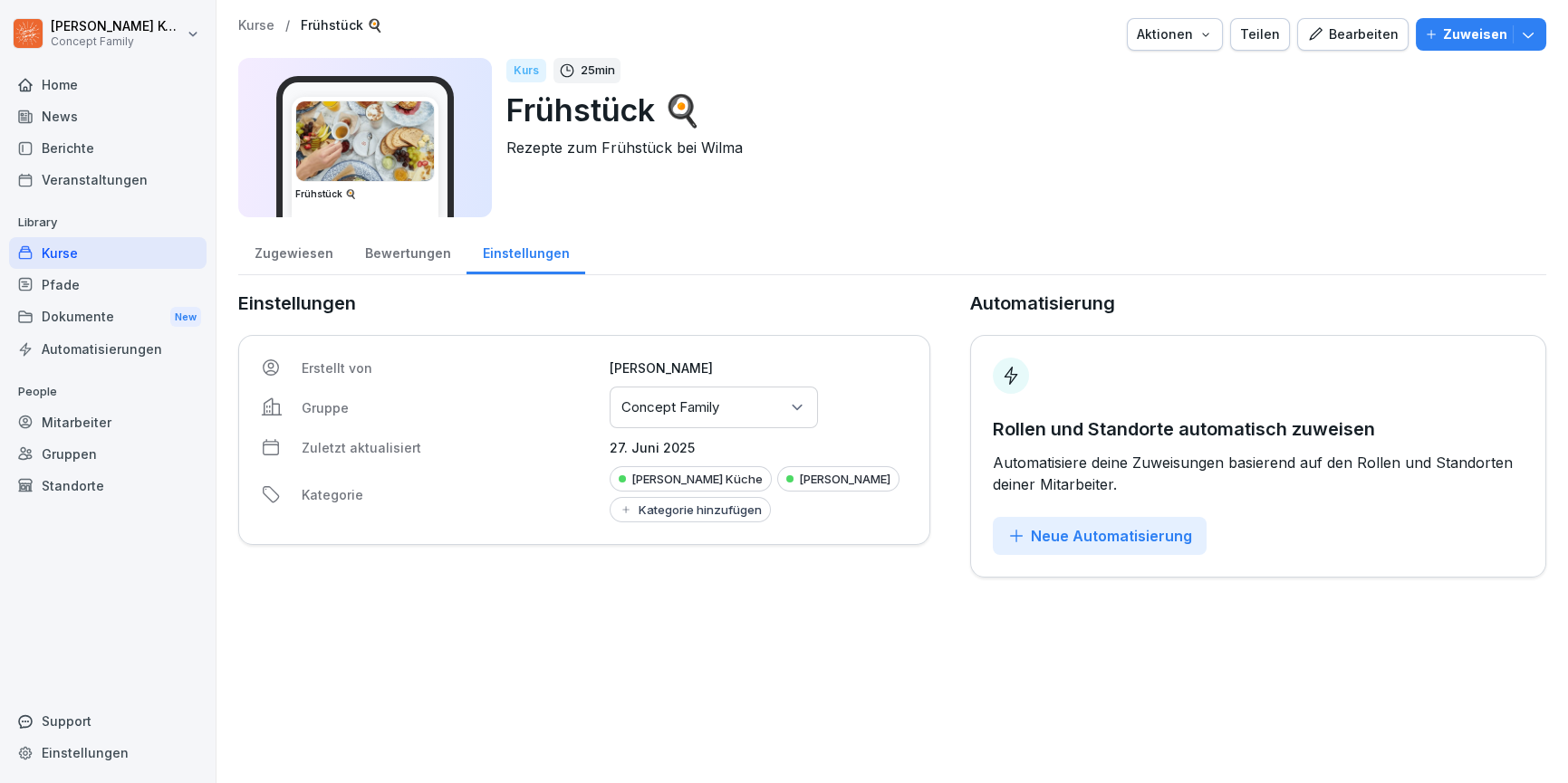
click at [777, 492] on div "[PERSON_NAME]" at bounding box center [838, 479] width 122 height 25
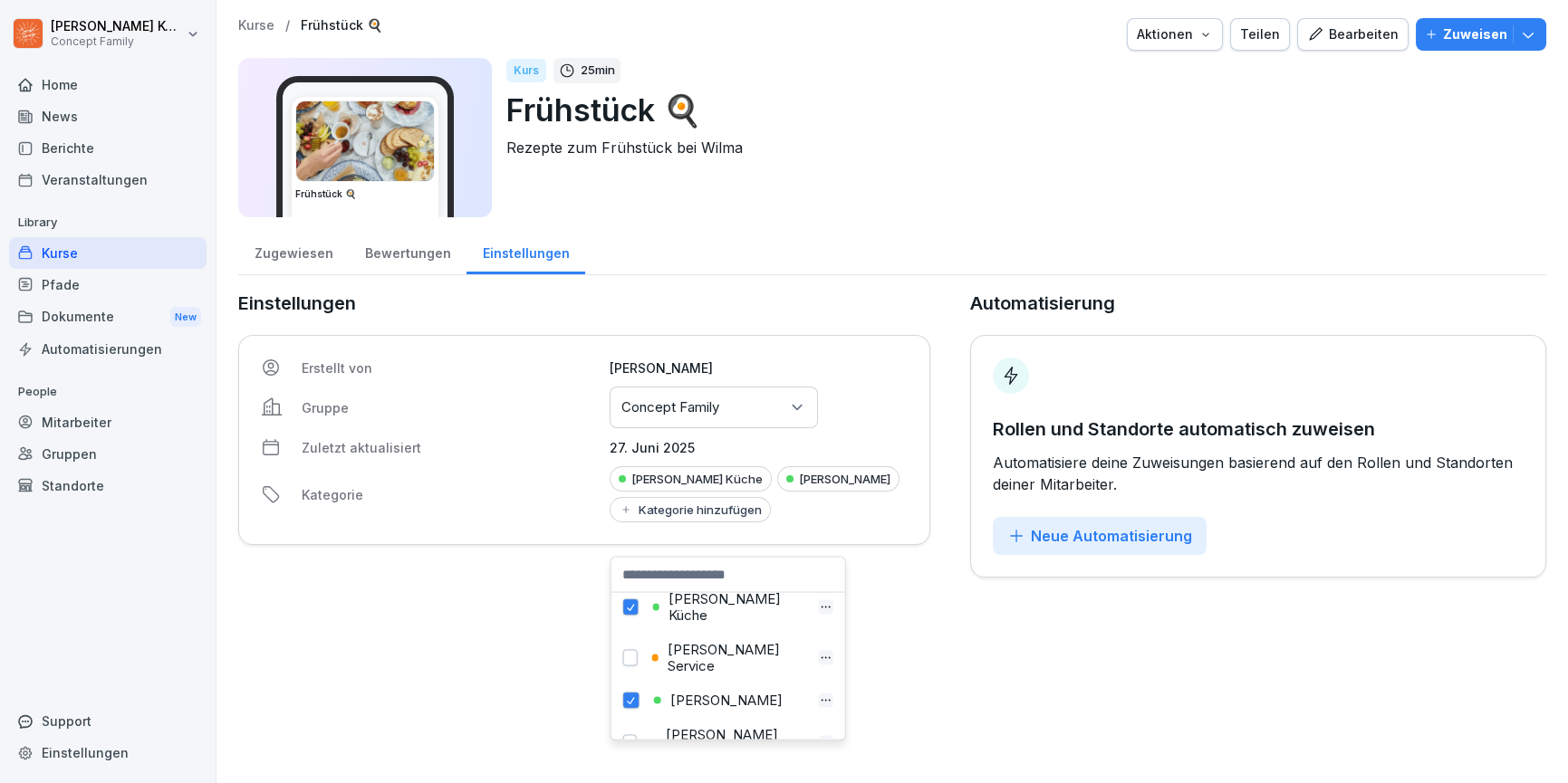
click at [634, 693] on button "button" at bounding box center [631, 701] width 17 height 17
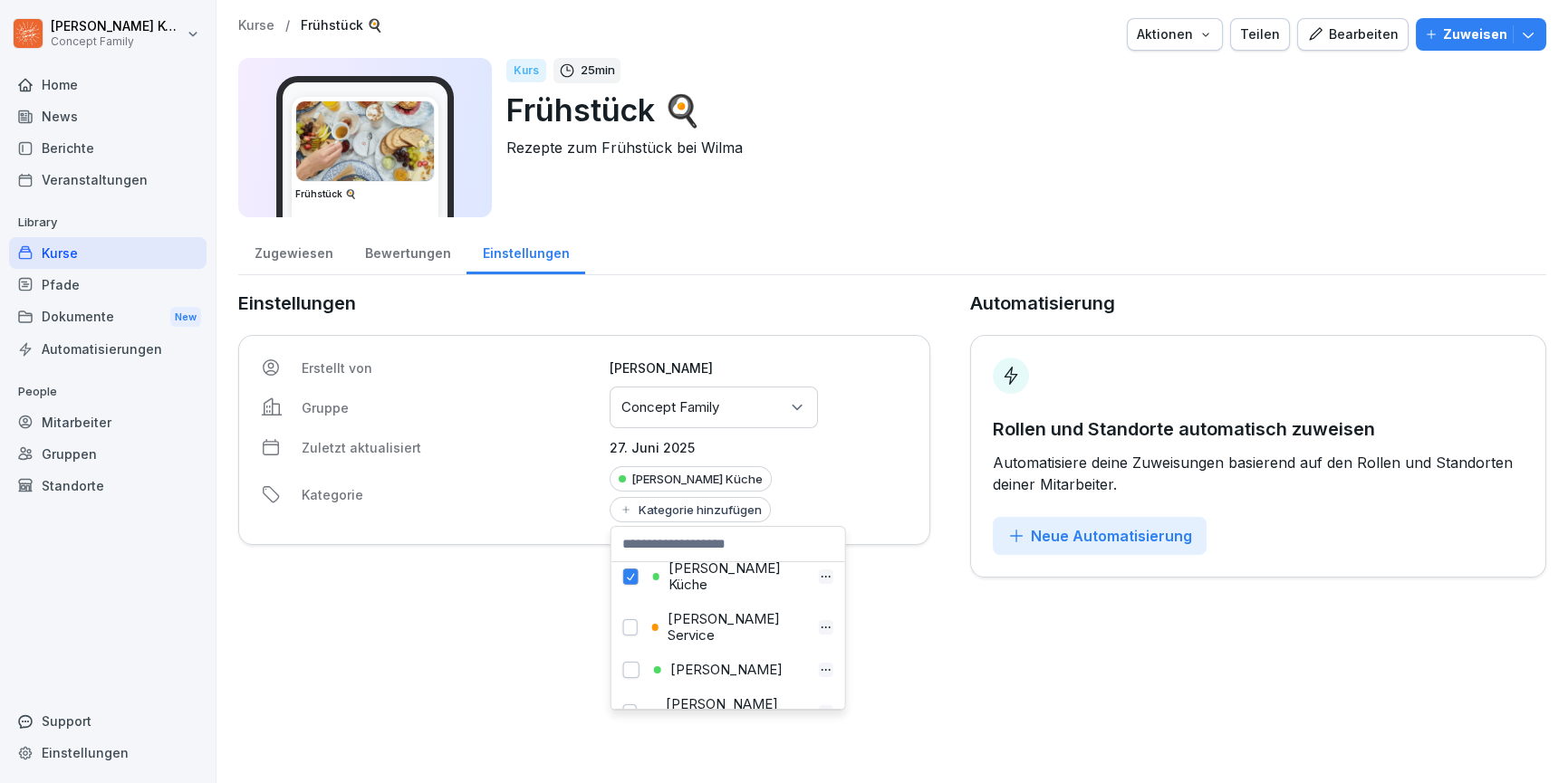
click at [720, 412] on p "Concept Family" at bounding box center [670, 407] width 98 height 19
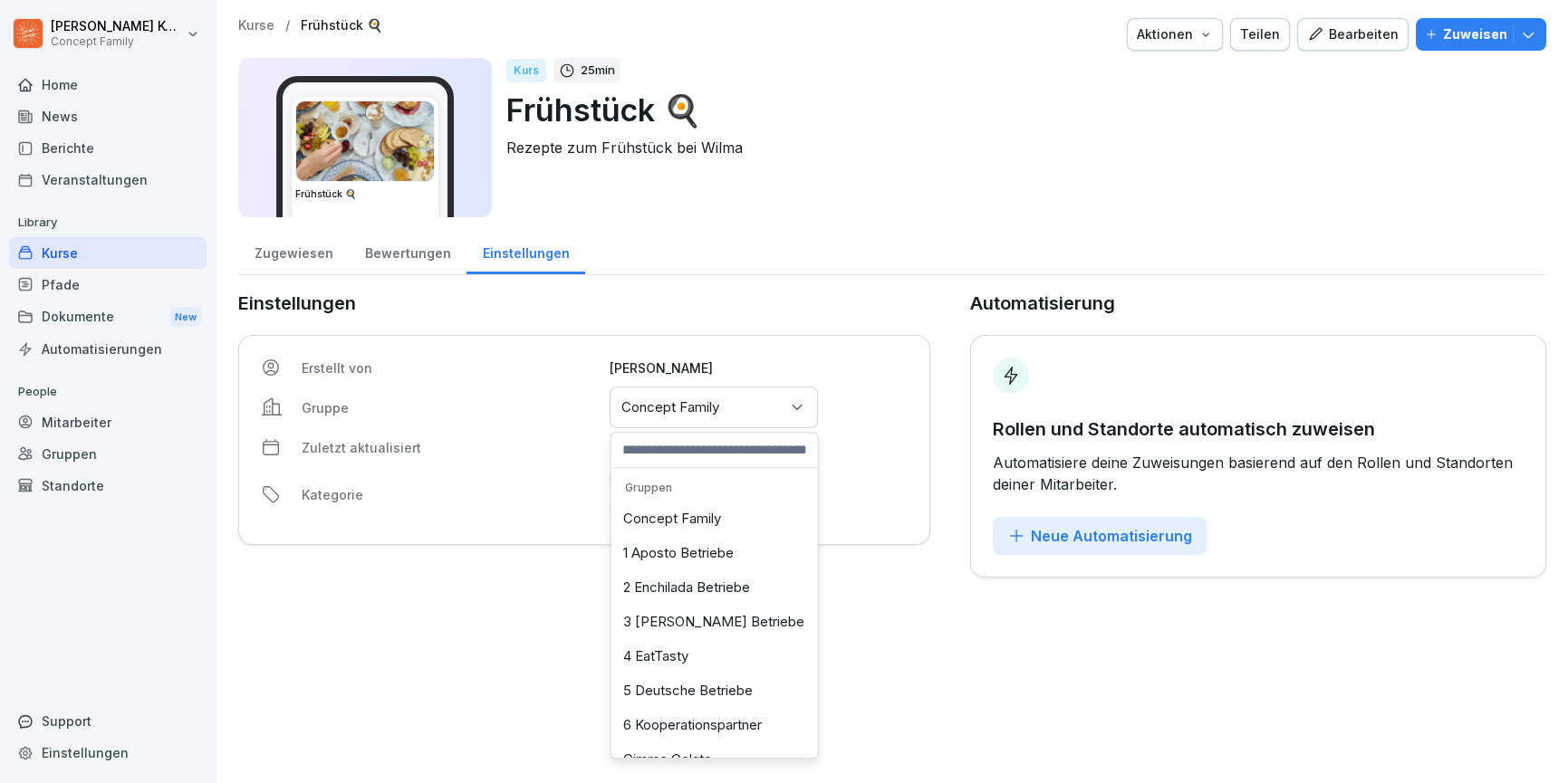
click at [690, 616] on div "3 [PERSON_NAME] Betriebe" at bounding box center [715, 622] width 197 height 34
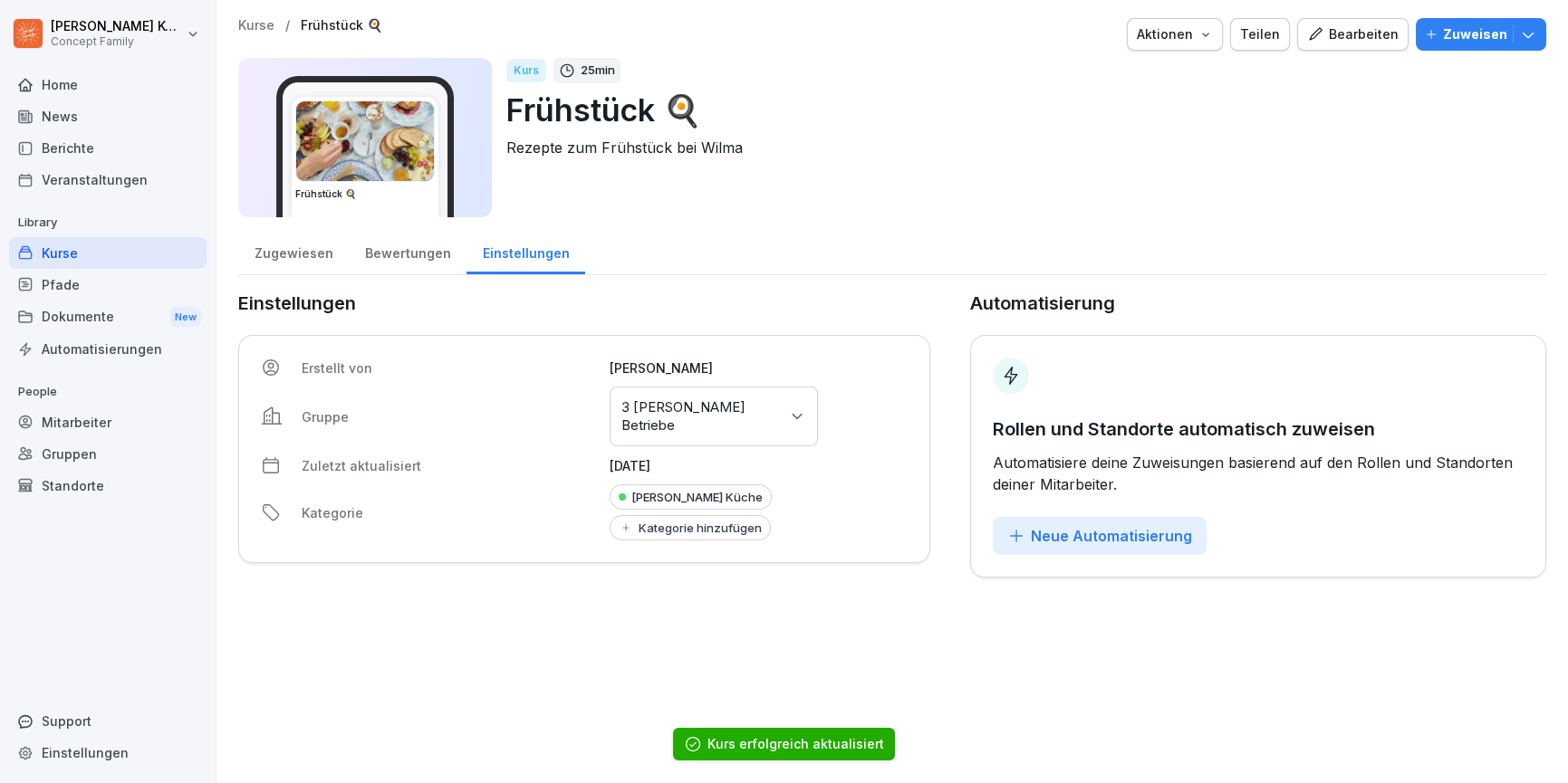
click at [1331, 43] on div "Bearbeiten" at bounding box center [1353, 34] width 92 height 20
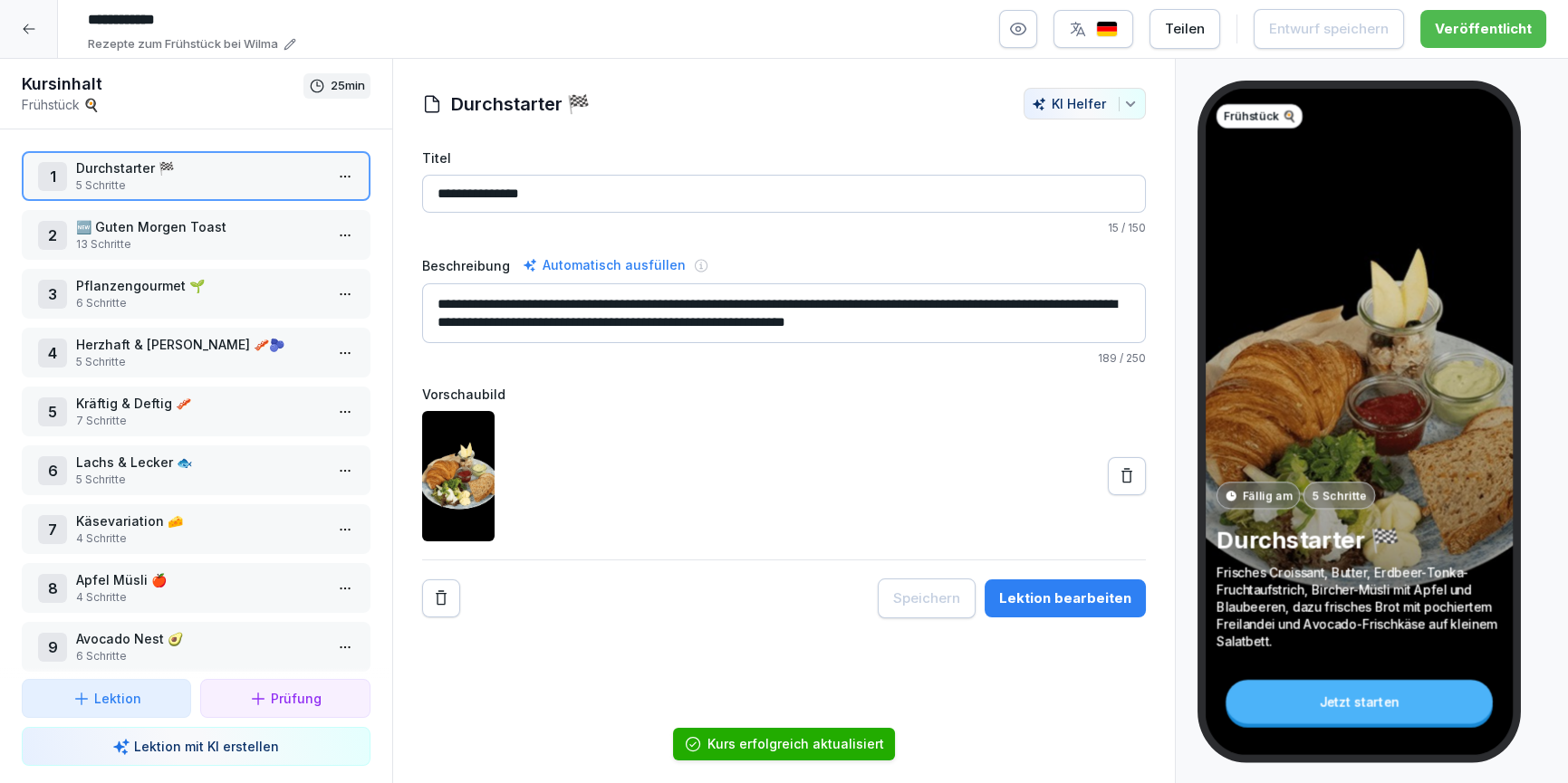
click at [168, 242] on p "13 Schritte" at bounding box center [199, 244] width 247 height 17
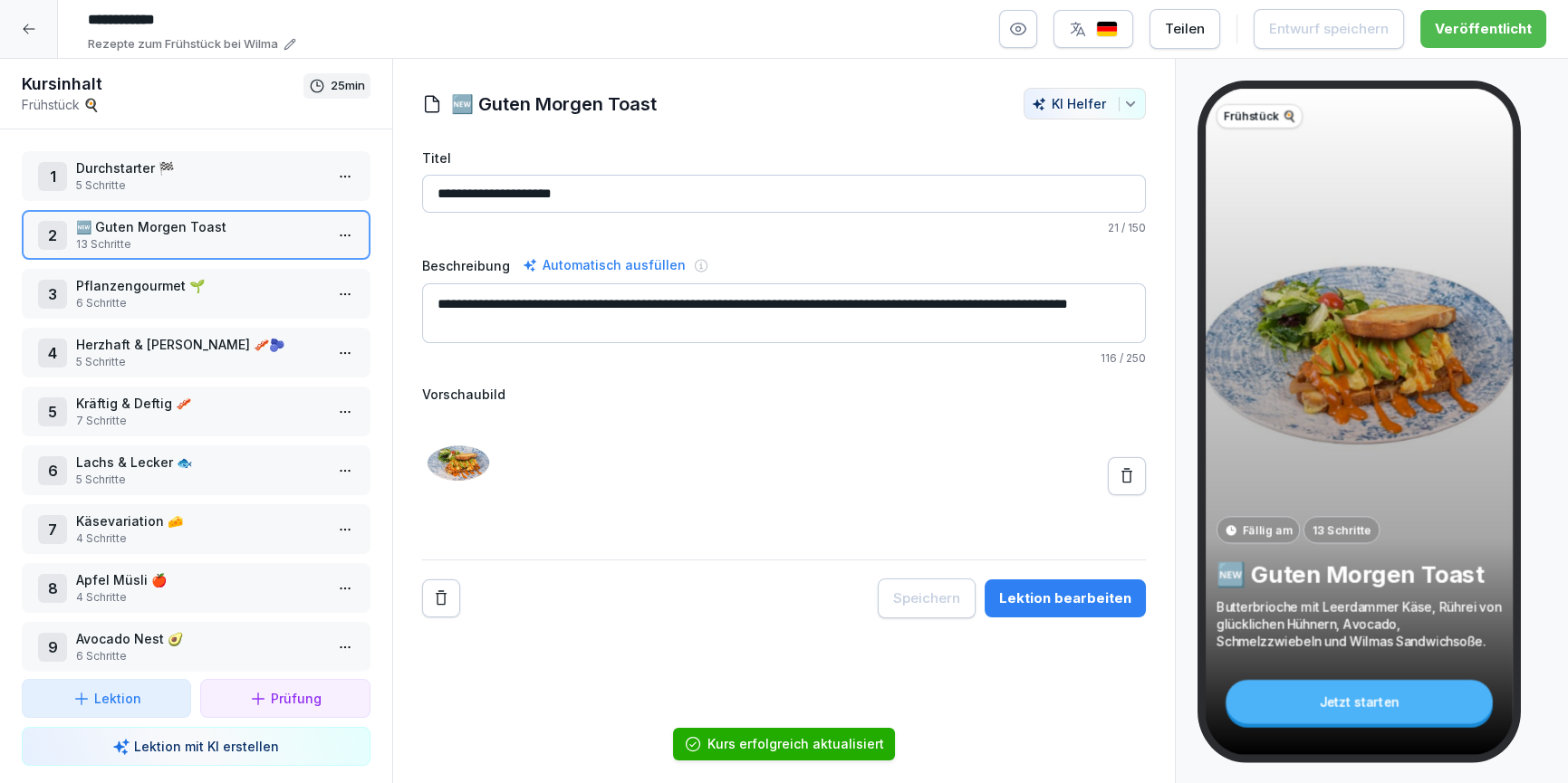
click at [453, 184] on input "**********" at bounding box center [784, 193] width 724 height 38
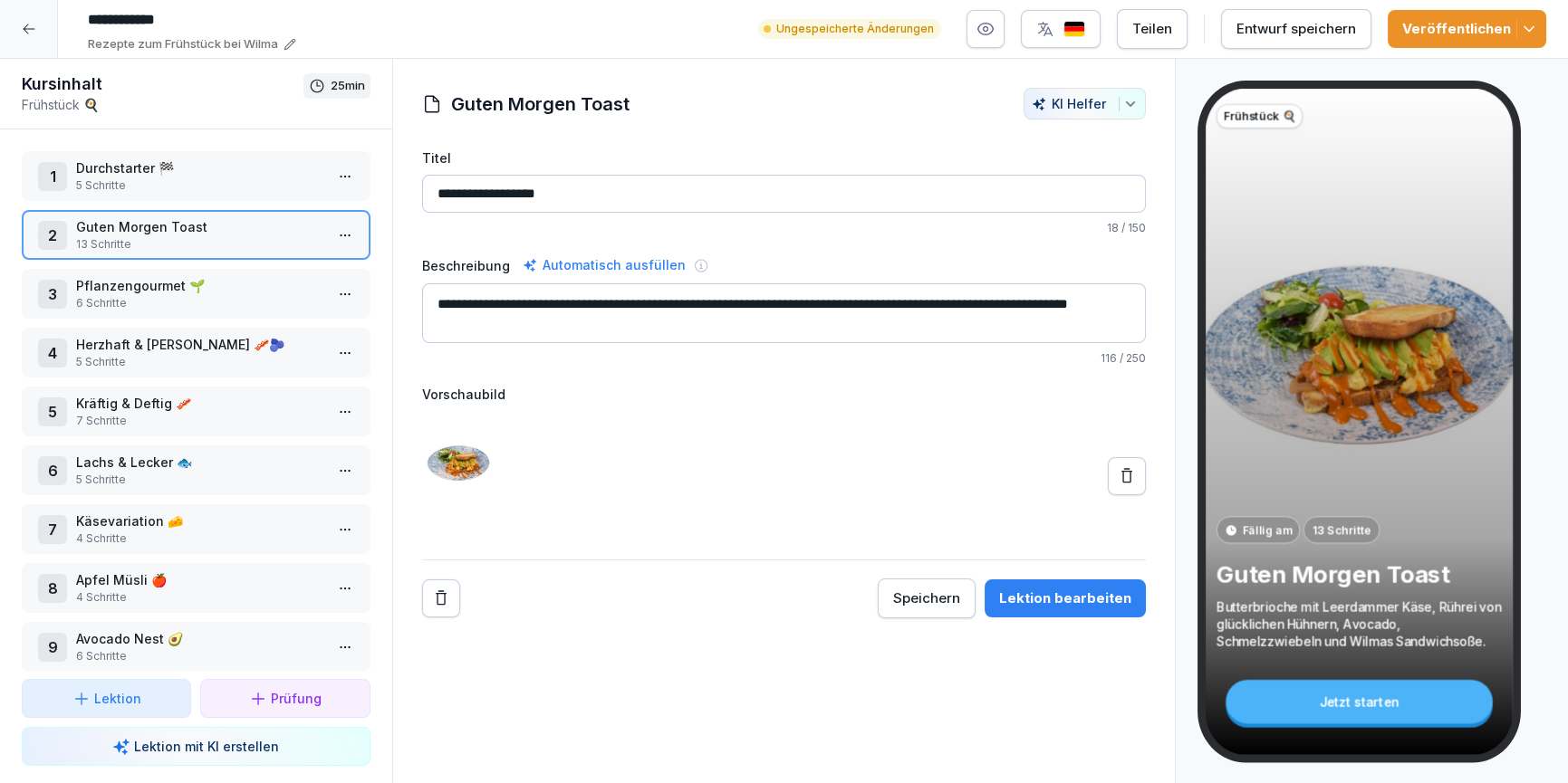
type input "**********"
click at [1059, 597] on div "Lektion bearbeiten" at bounding box center [1064, 598] width 132 height 20
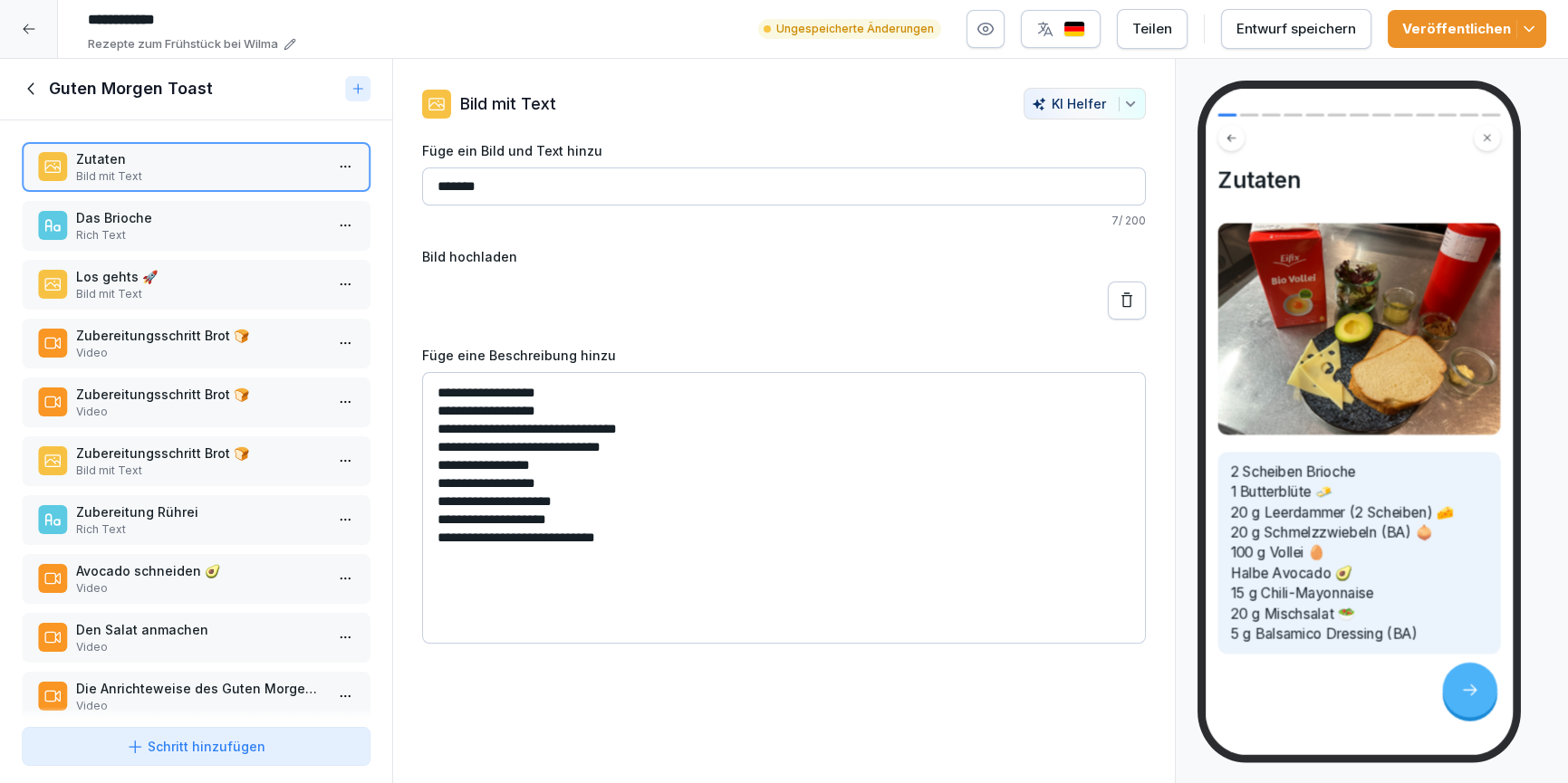
click at [38, 92] on icon at bounding box center [31, 89] width 20 height 20
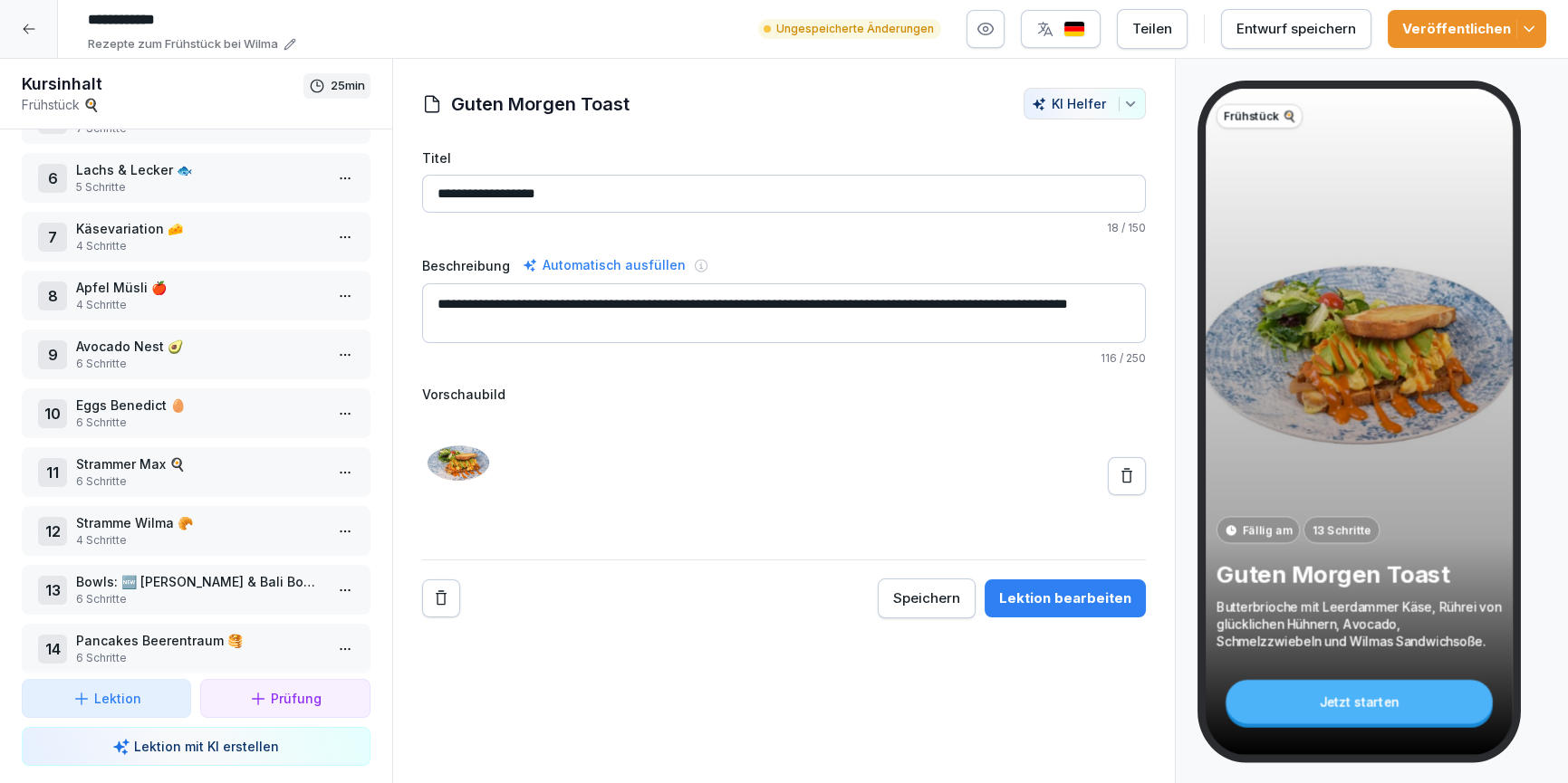
scroll to position [303, 0]
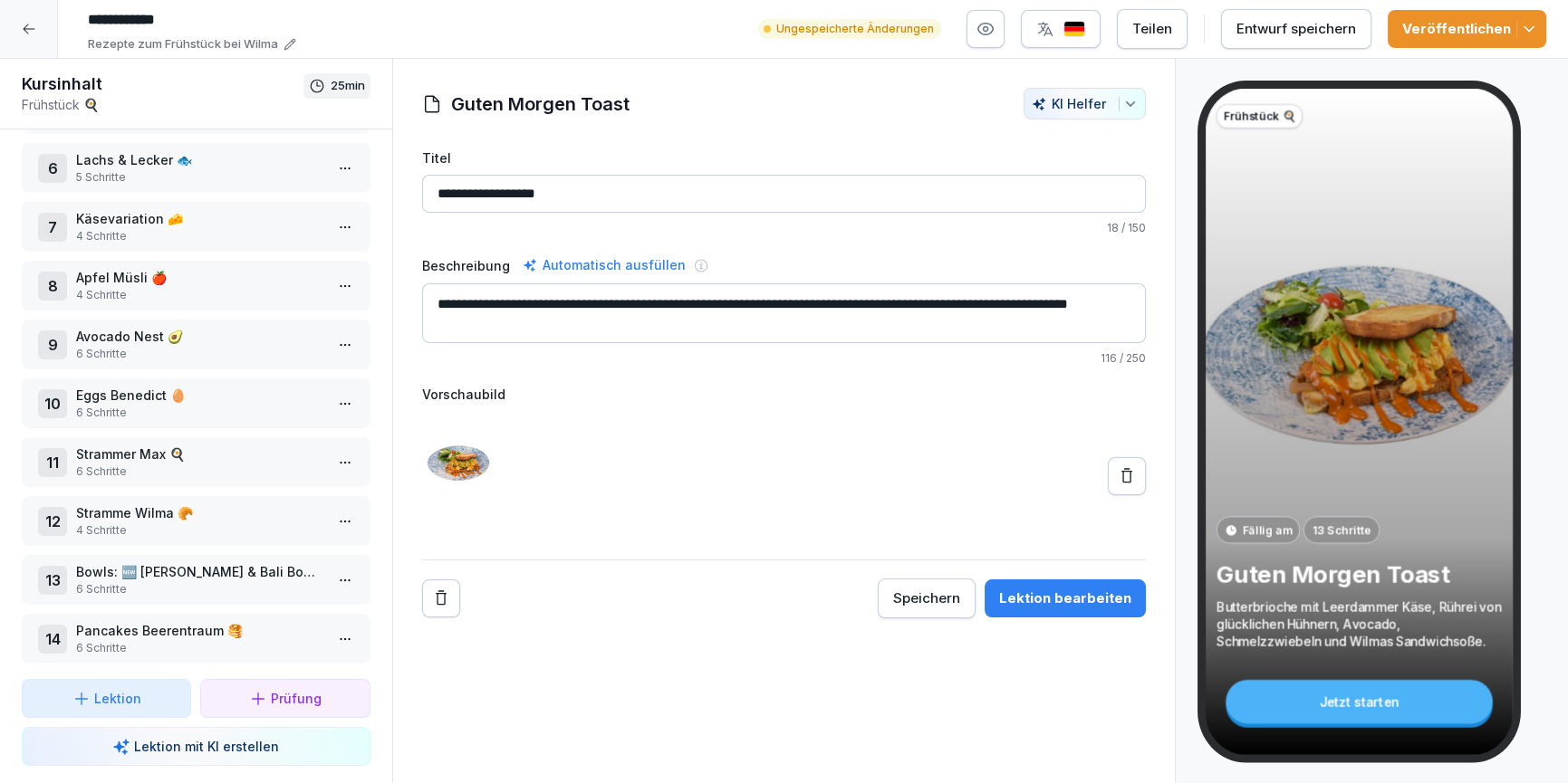
click at [207, 576] on div "Bowls: 🆕 Lila Wolke & Bali Bowl 🥣 6 Schritte" at bounding box center [199, 580] width 247 height 35
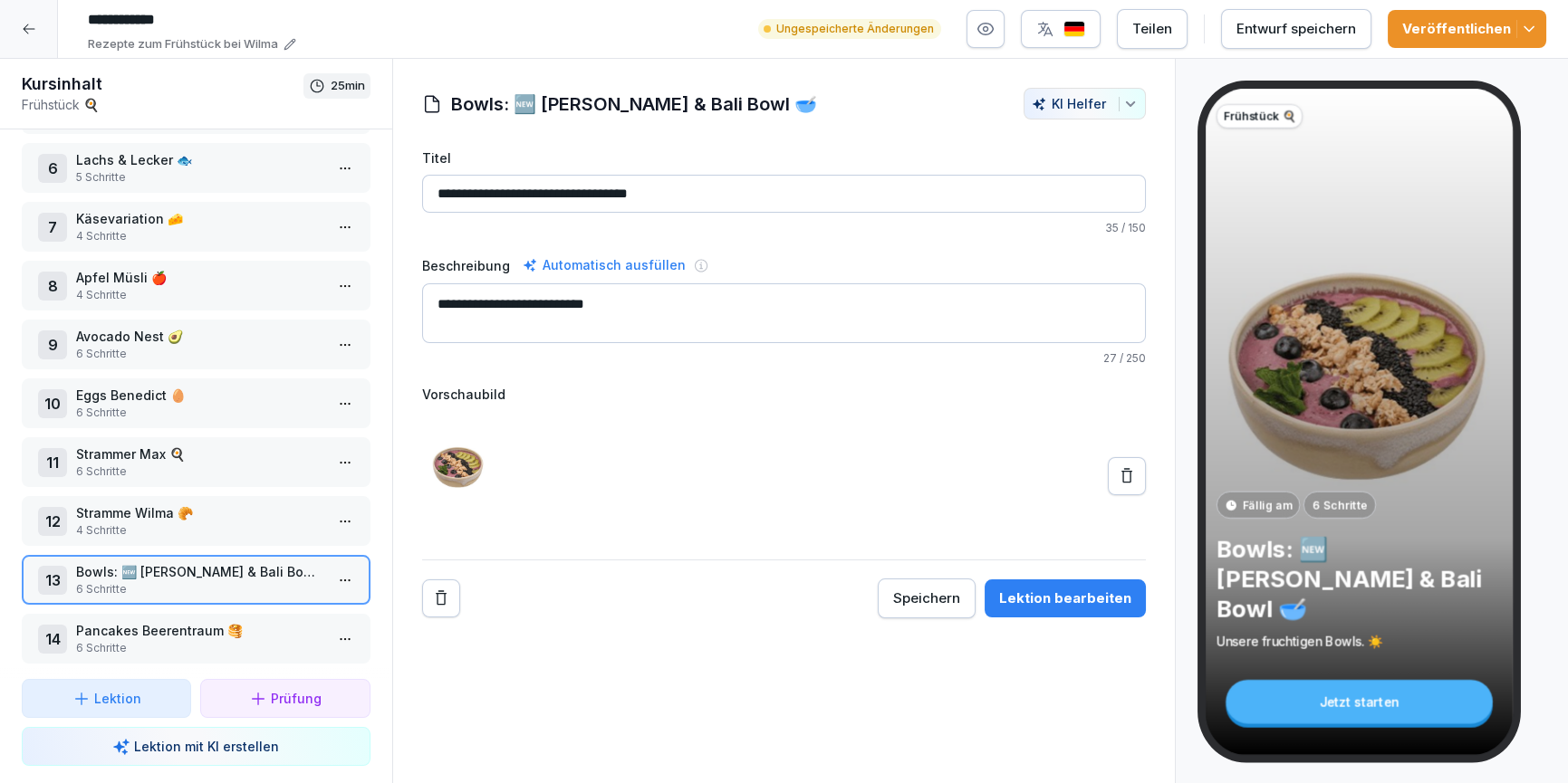
click at [503, 194] on input "**********" at bounding box center [784, 193] width 724 height 38
type input "**********"
click at [1094, 604] on div "Lektion bearbeiten" at bounding box center [1064, 598] width 132 height 20
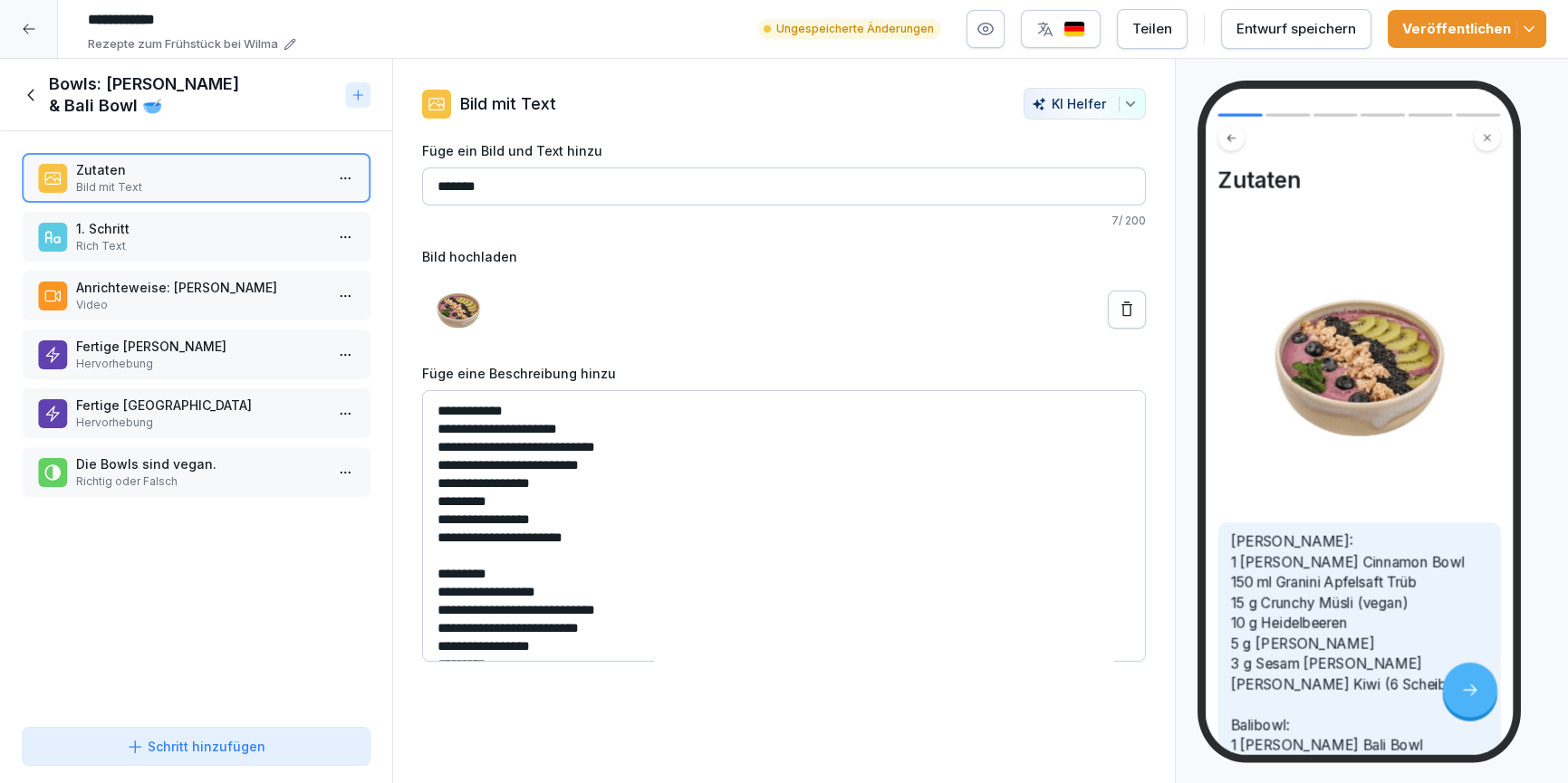
click at [36, 93] on icon at bounding box center [31, 95] width 20 height 20
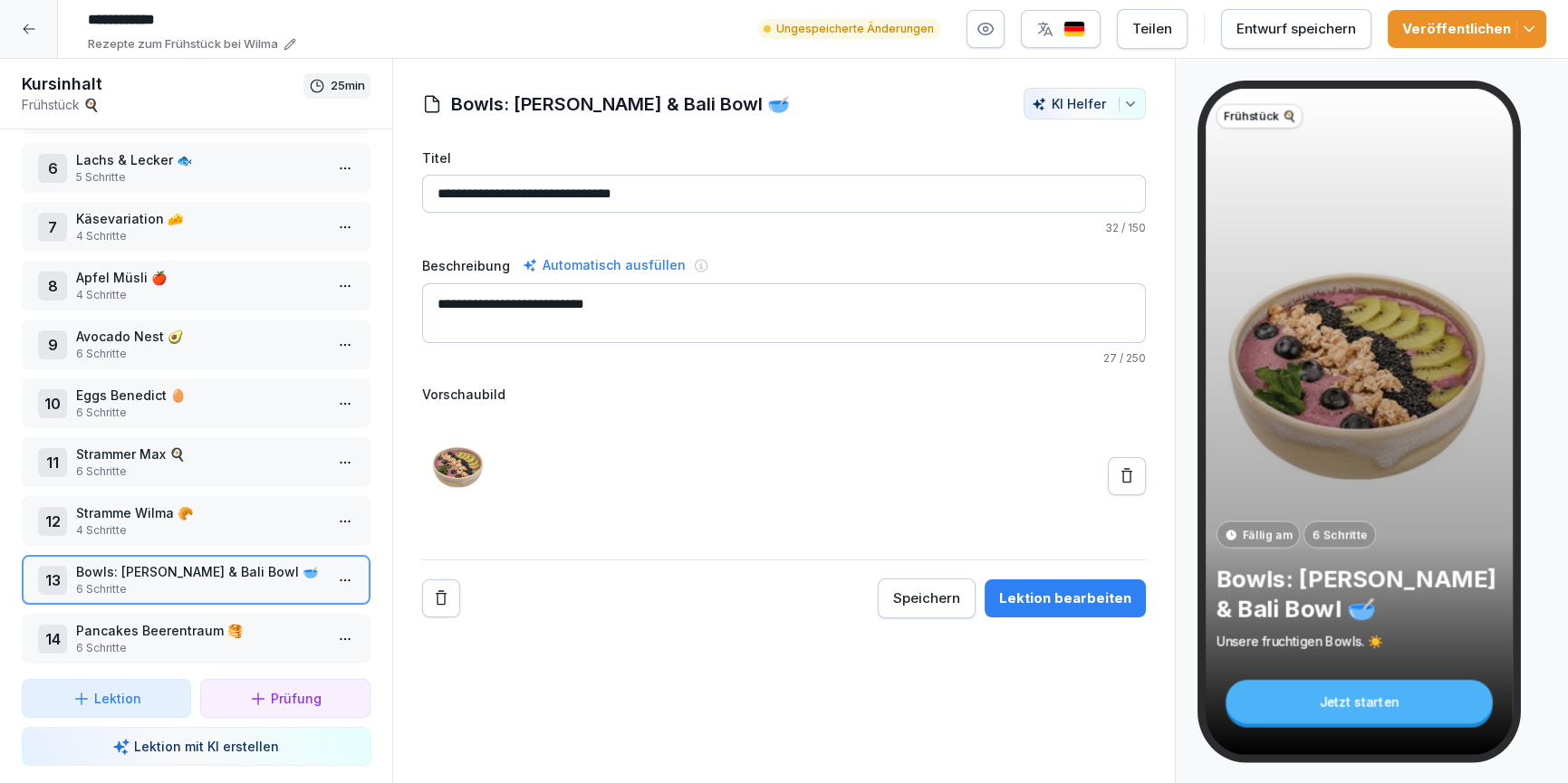
click at [1259, 22] on div "Entwurf speichern" at bounding box center [1296, 28] width 119 height 20
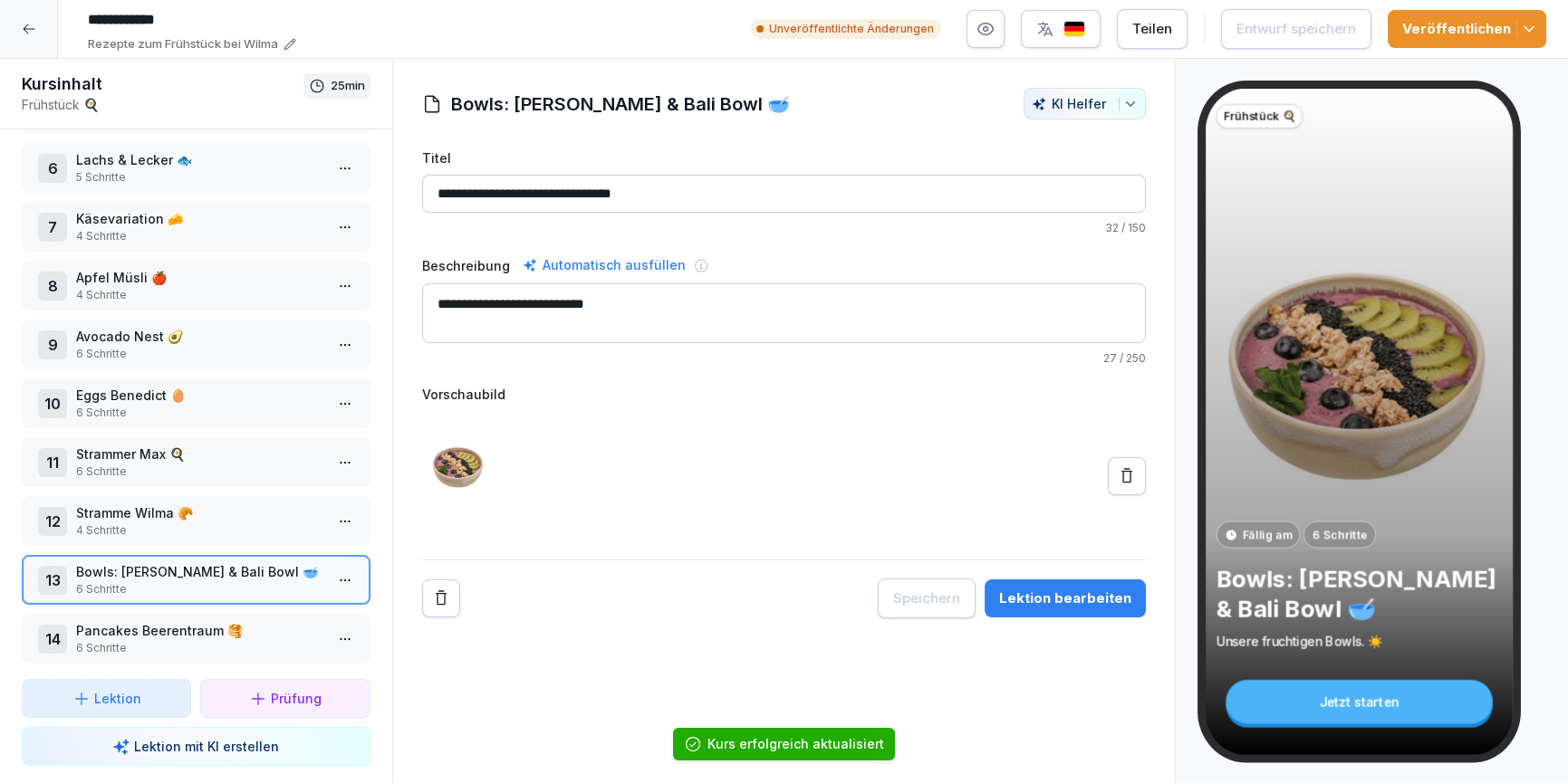
click at [19, 29] on div at bounding box center [28, 28] width 58 height 58
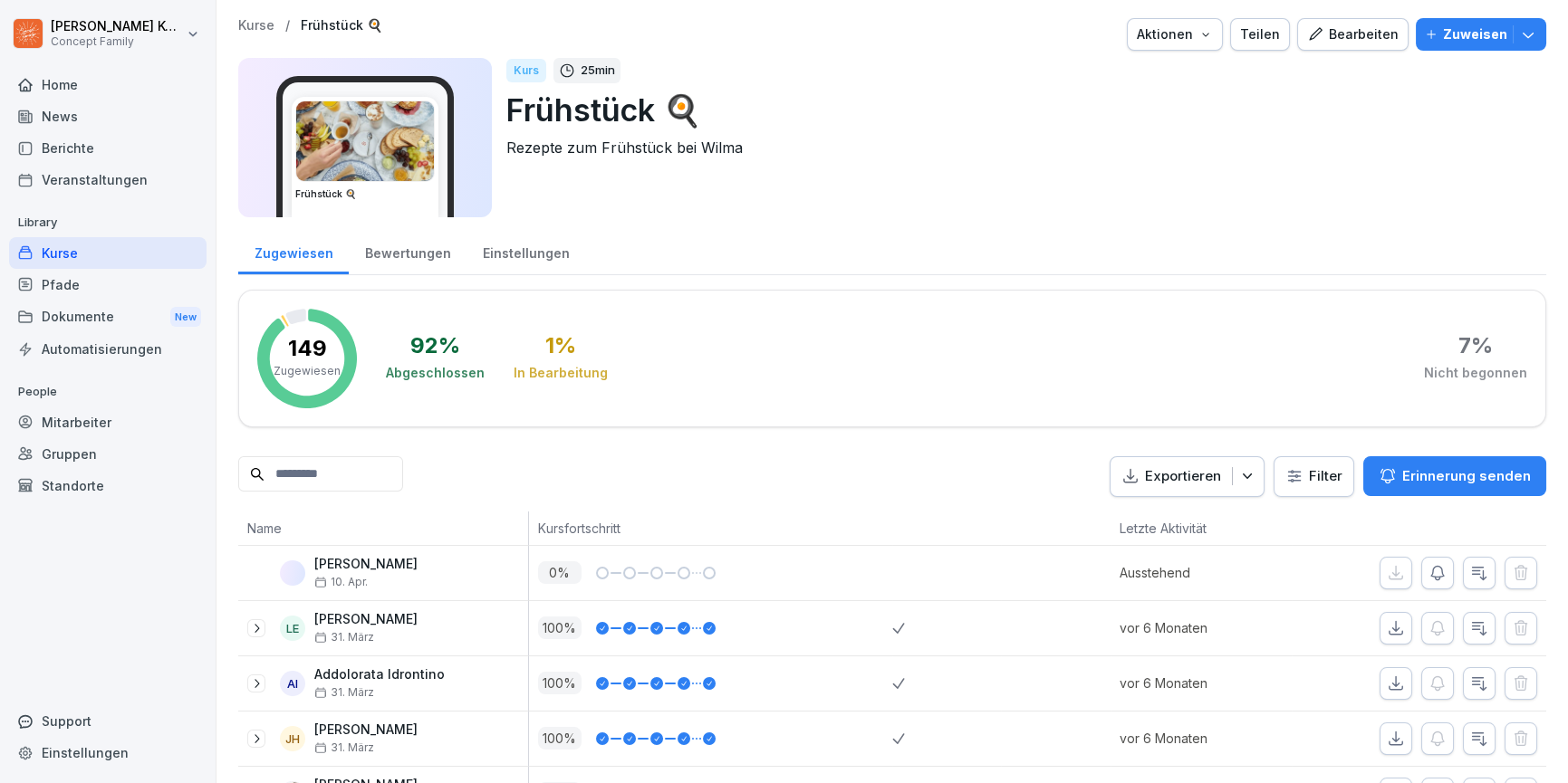
click at [499, 248] on div "Einstellungen" at bounding box center [526, 251] width 119 height 46
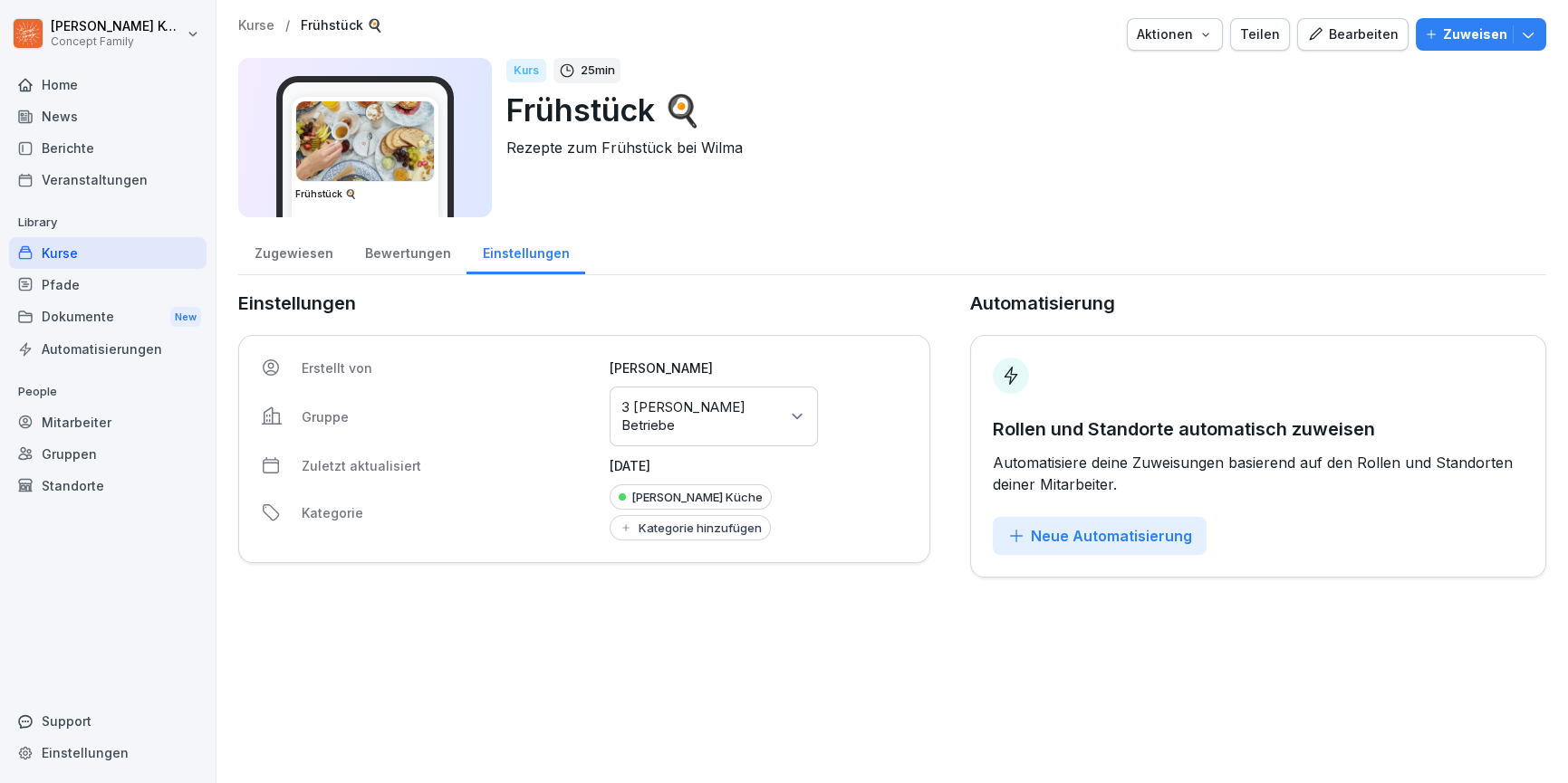
click at [88, 245] on div "Kurse" at bounding box center [107, 253] width 197 height 31
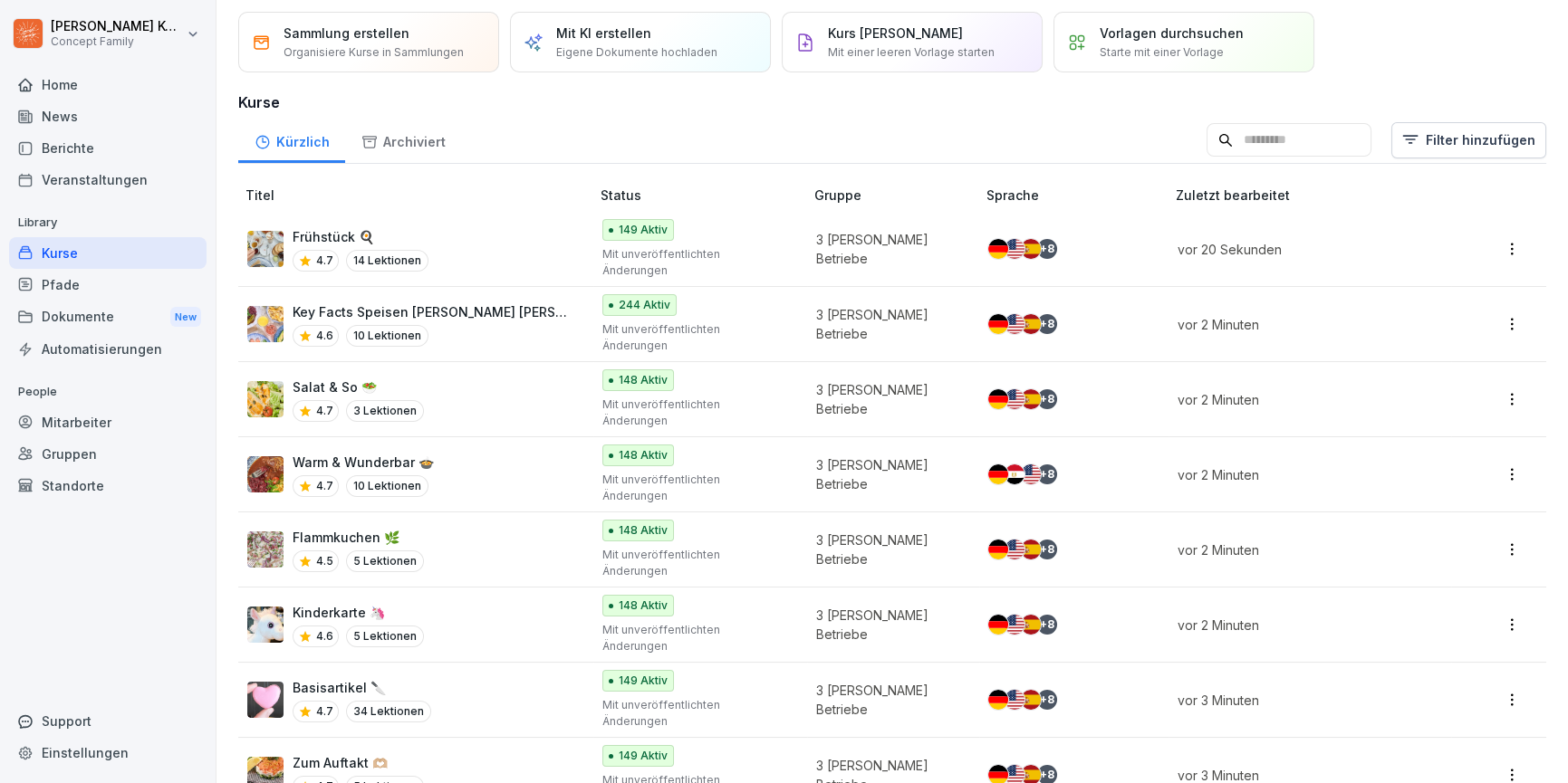
scroll to position [116, 0]
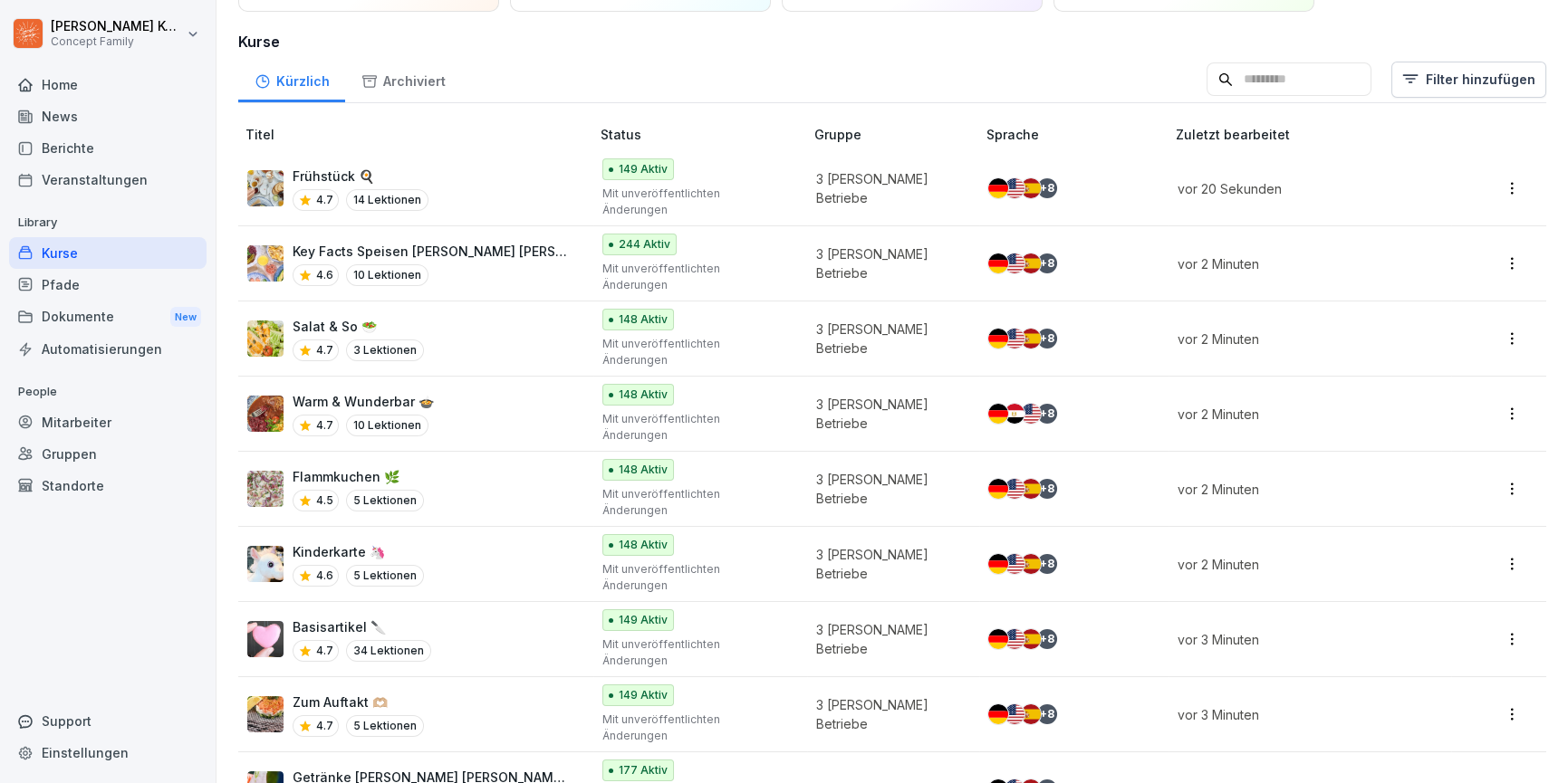
click at [1439, 66] on html "[PERSON_NAME] Concept Family Home News Berichte Veranstaltungen Library Kurse P…" at bounding box center [784, 392] width 1568 height 783
click at [1397, 132] on div "Kategorie" at bounding box center [1437, 127] width 205 height 34
click at [1421, 132] on div "Kategorie" at bounding box center [1437, 127] width 205 height 34
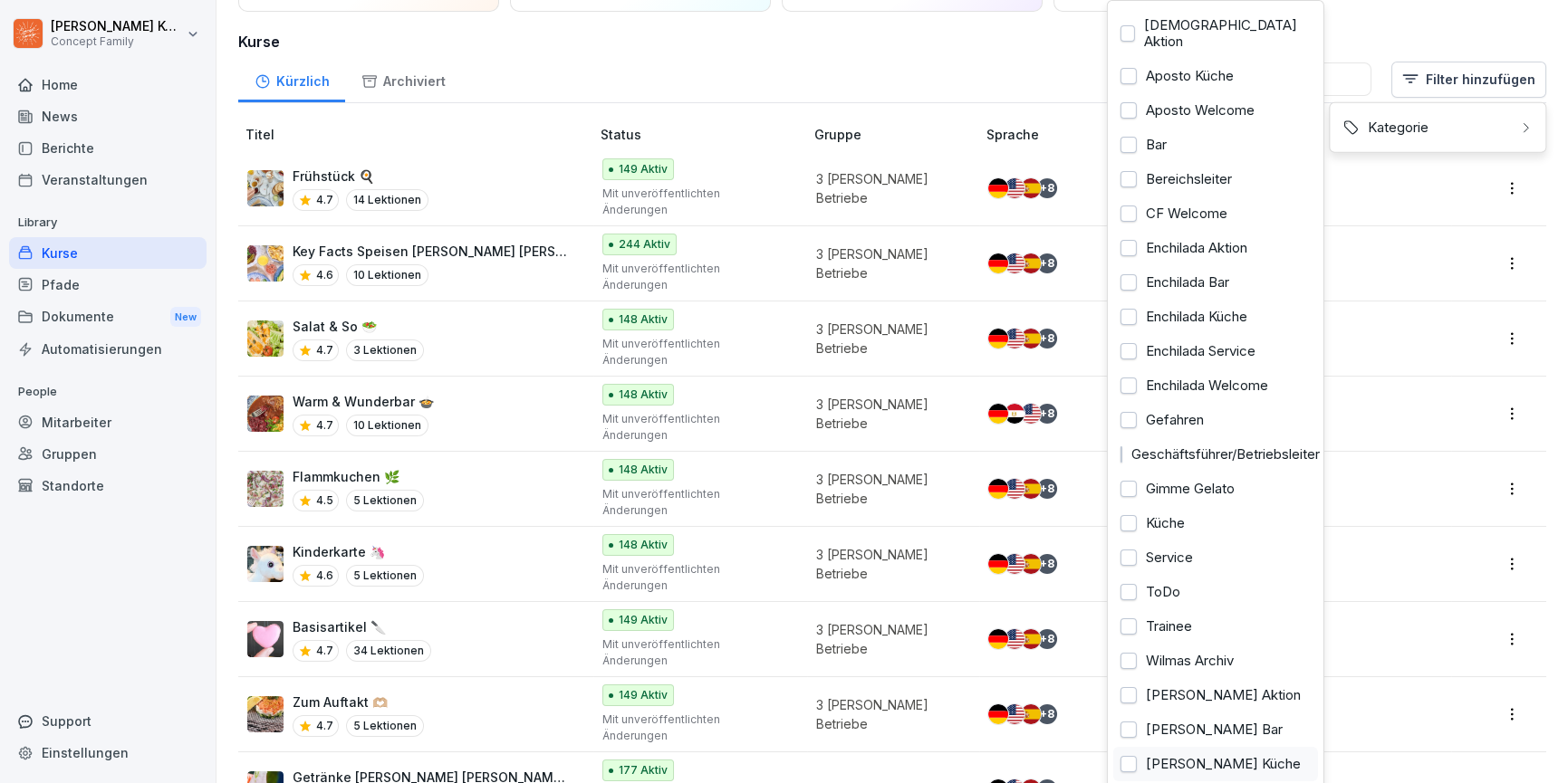
click at [1135, 757] on div at bounding box center [1128, 764] width 17 height 17
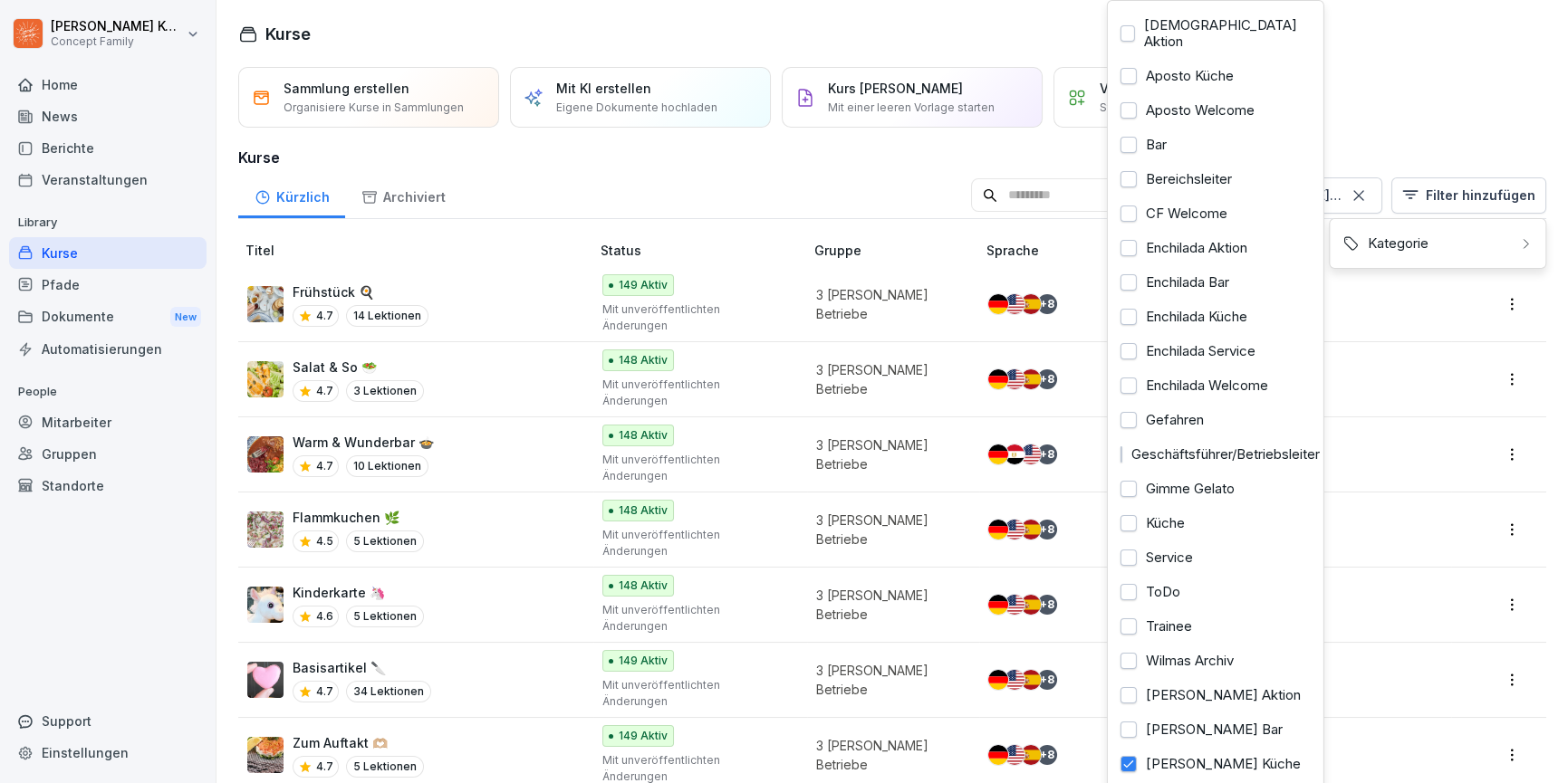
click at [531, 714] on html "Jana Komarov Concept Family Home News Berichte Veranstaltungen Library Kurse Pf…" at bounding box center [784, 392] width 1568 height 783
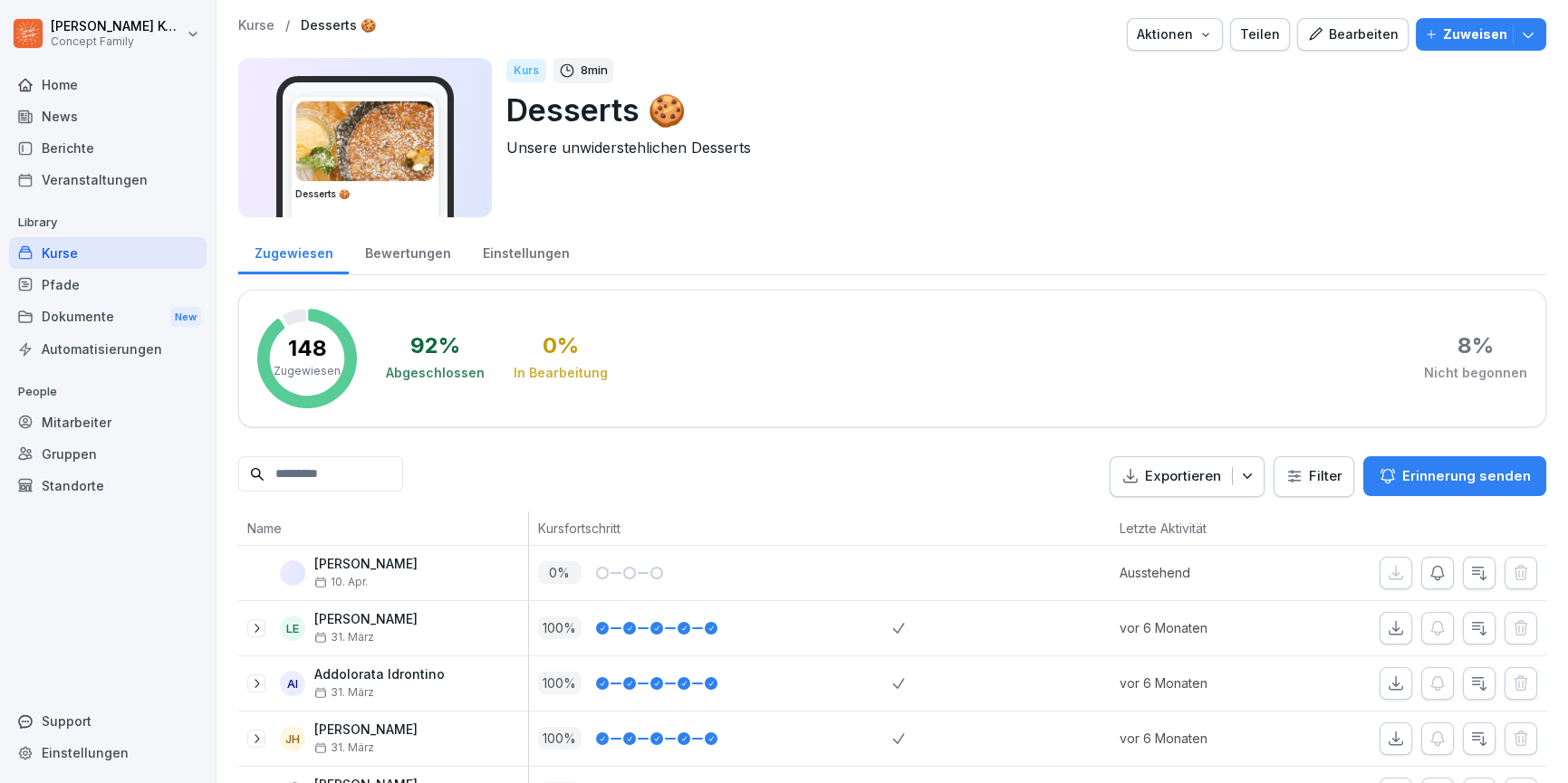
click at [541, 246] on div "Einstellungen" at bounding box center [526, 251] width 119 height 46
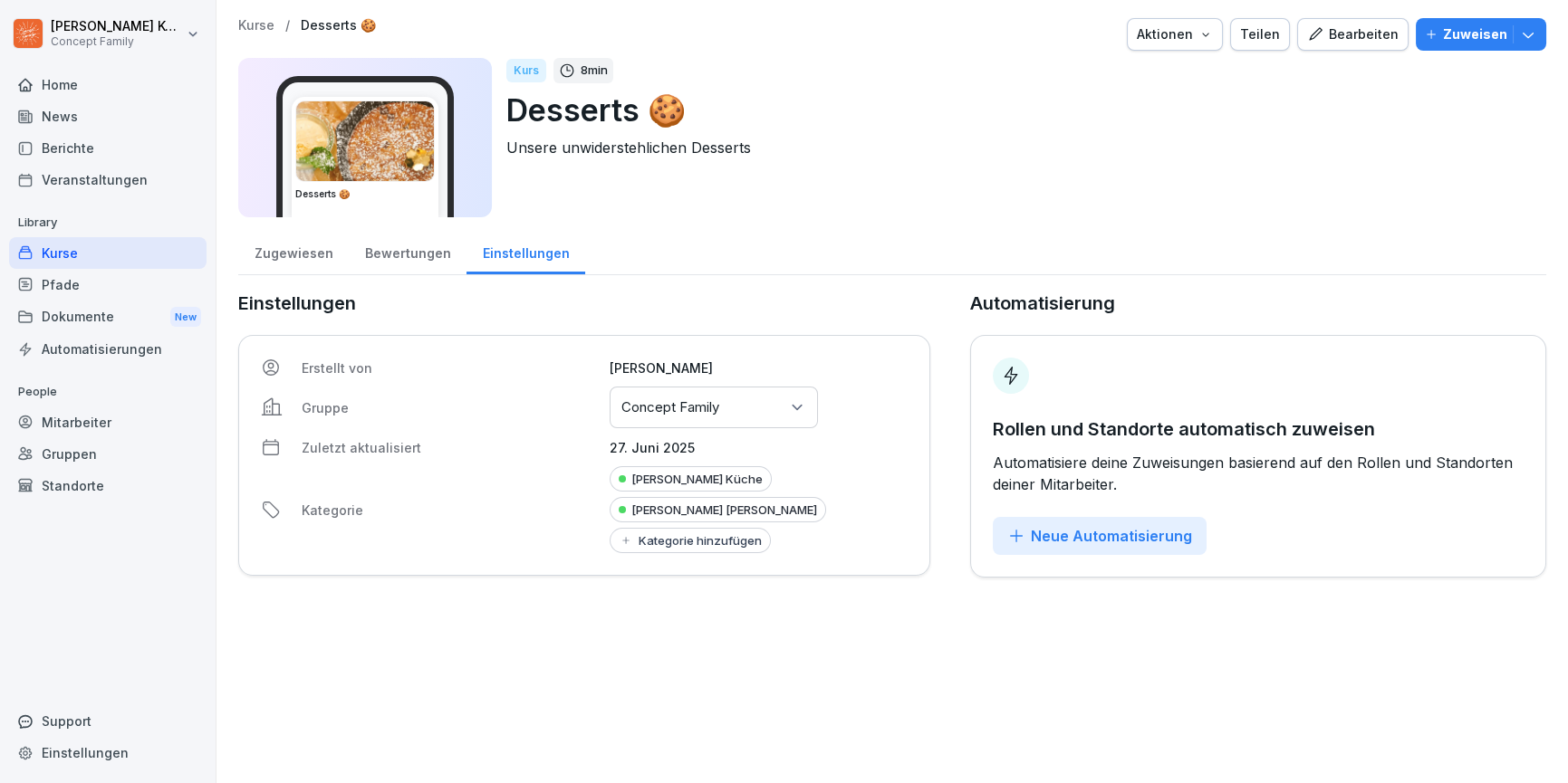
click at [701, 412] on p "Concept Family" at bounding box center [670, 407] width 98 height 19
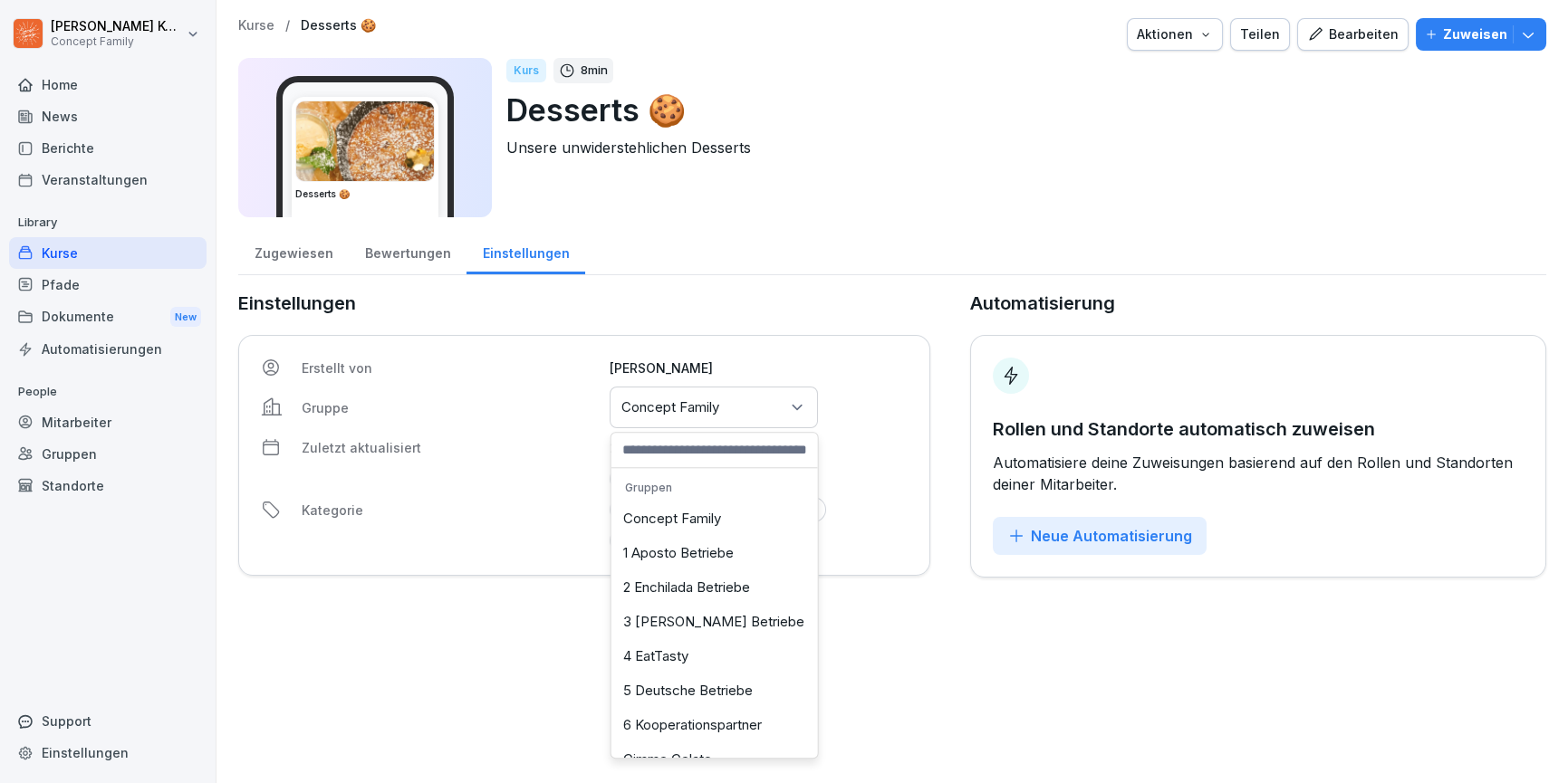
click at [714, 613] on div "3 [PERSON_NAME] Betriebe" at bounding box center [715, 622] width 197 height 34
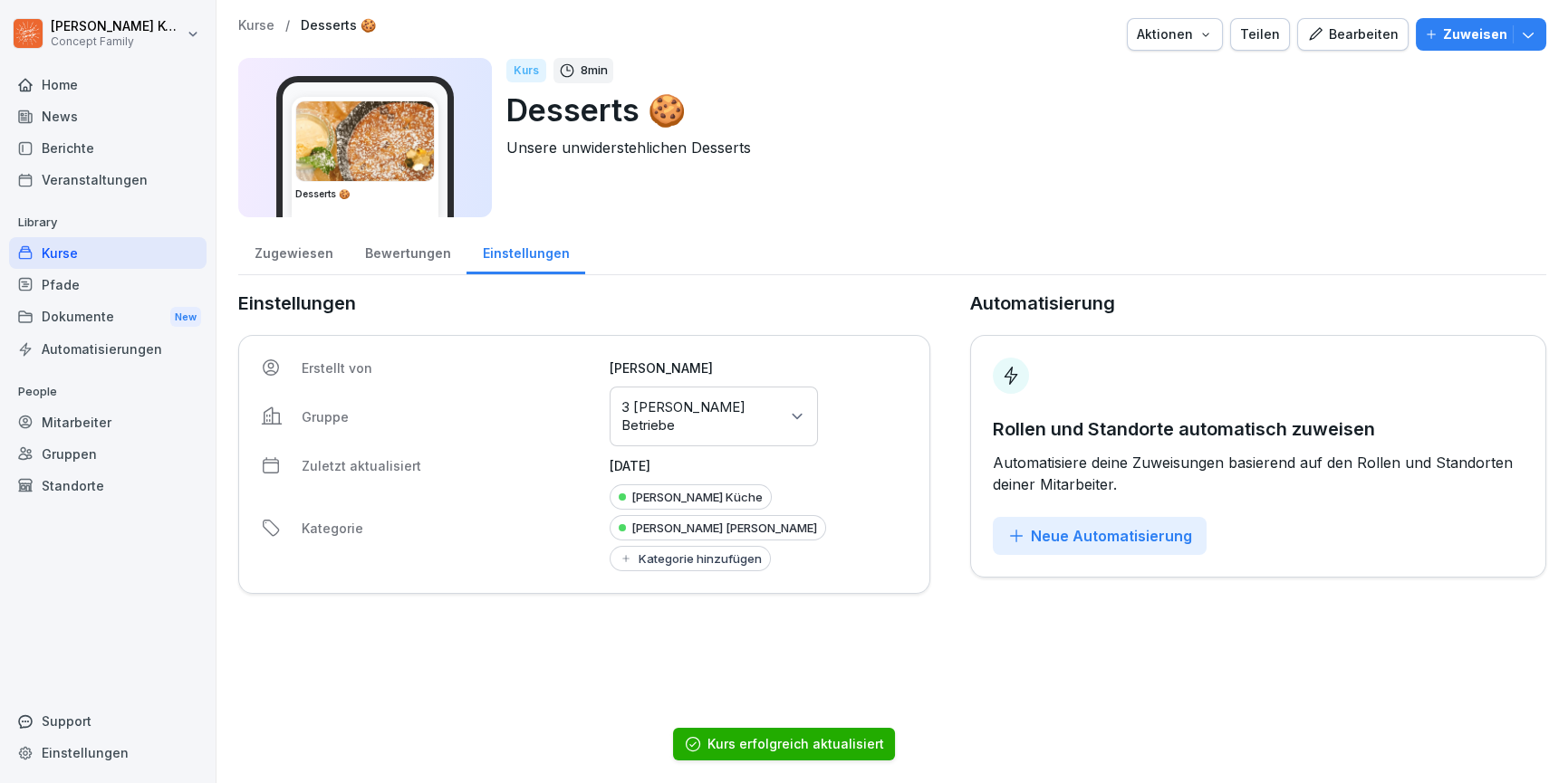
click at [722, 532] on div "[PERSON_NAME] [PERSON_NAME]" at bounding box center [718, 528] width 217 height 25
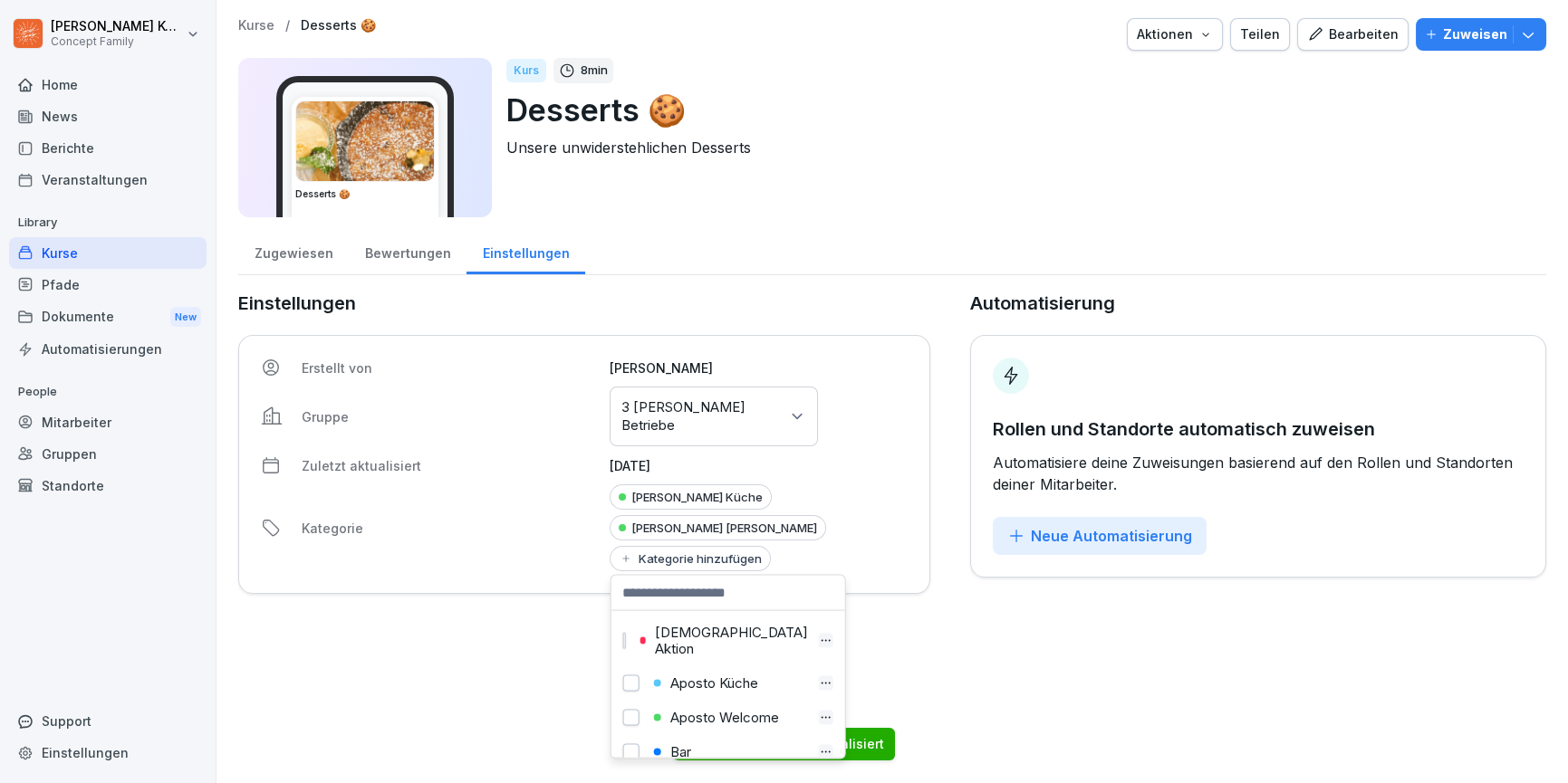
scroll to position [770, 0]
click at [632, 720] on button "button" at bounding box center [631, 727] width 16 height 17
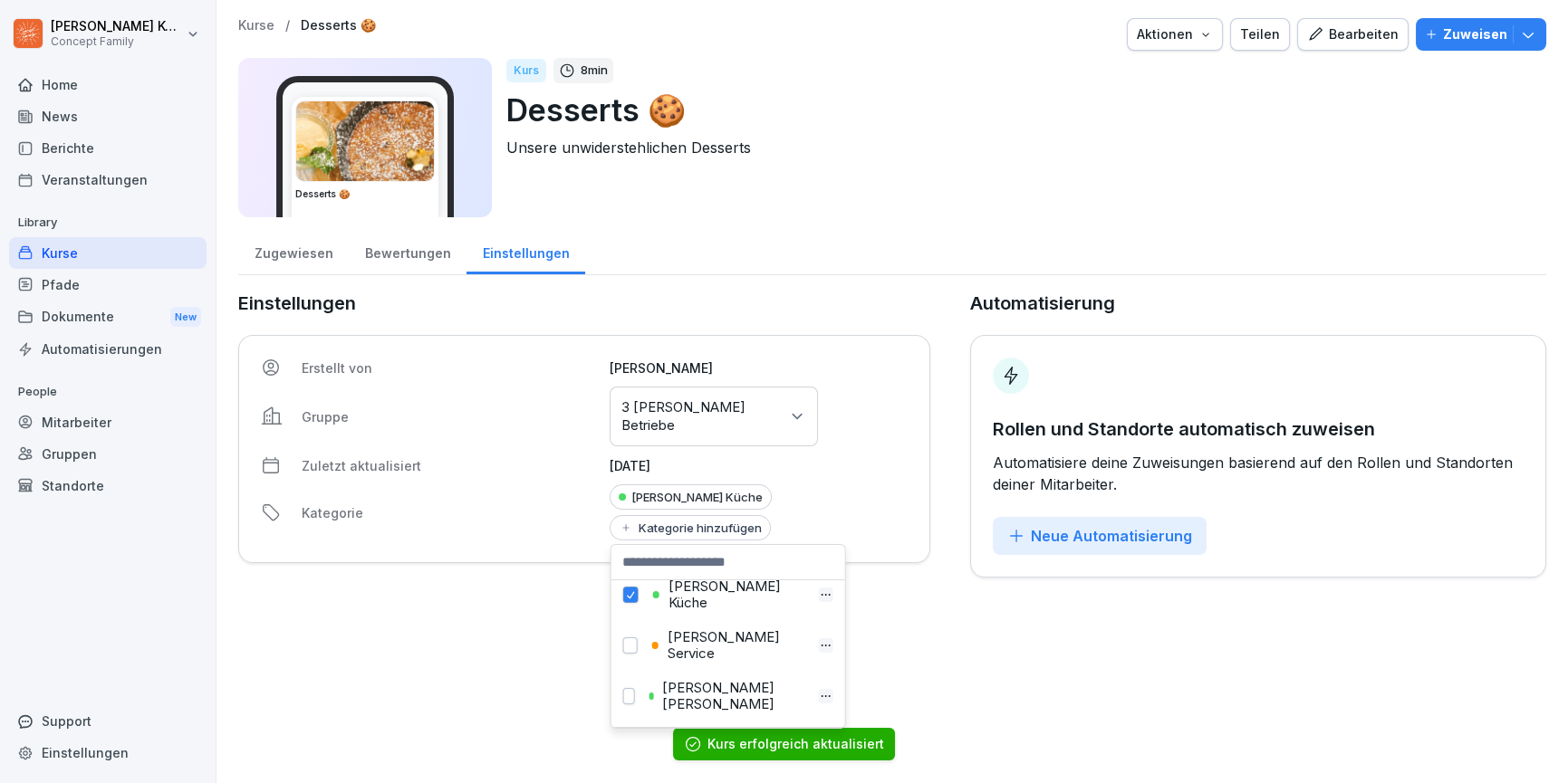
click at [887, 479] on div "Erstellt von Shirlin Maar Gruppe Gruppen oder Standorte auswählen 3 [PERSON_NAM…" at bounding box center [584, 449] width 692 height 228
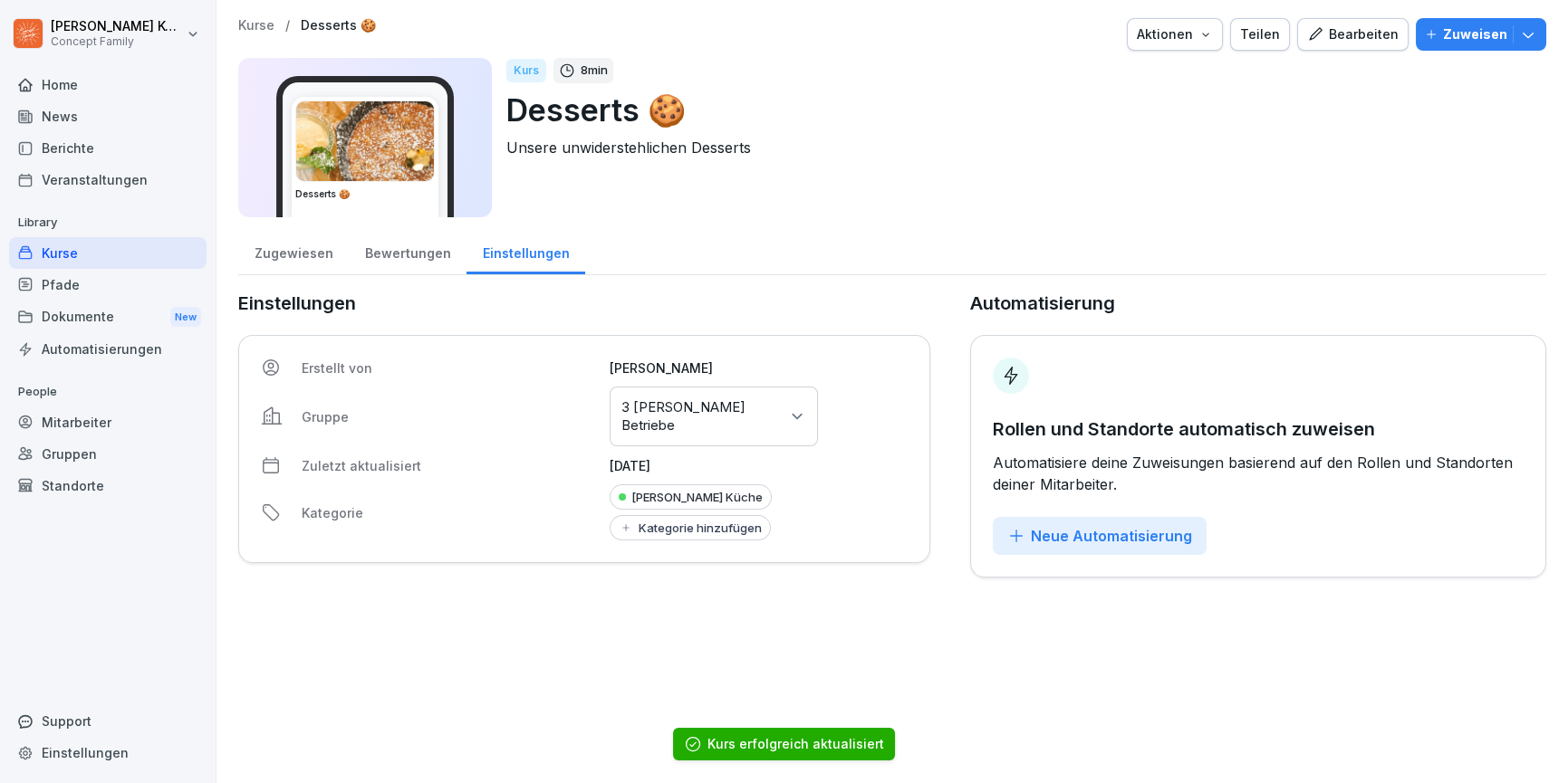
click at [422, 262] on div "Bewertungen" at bounding box center [407, 251] width 118 height 46
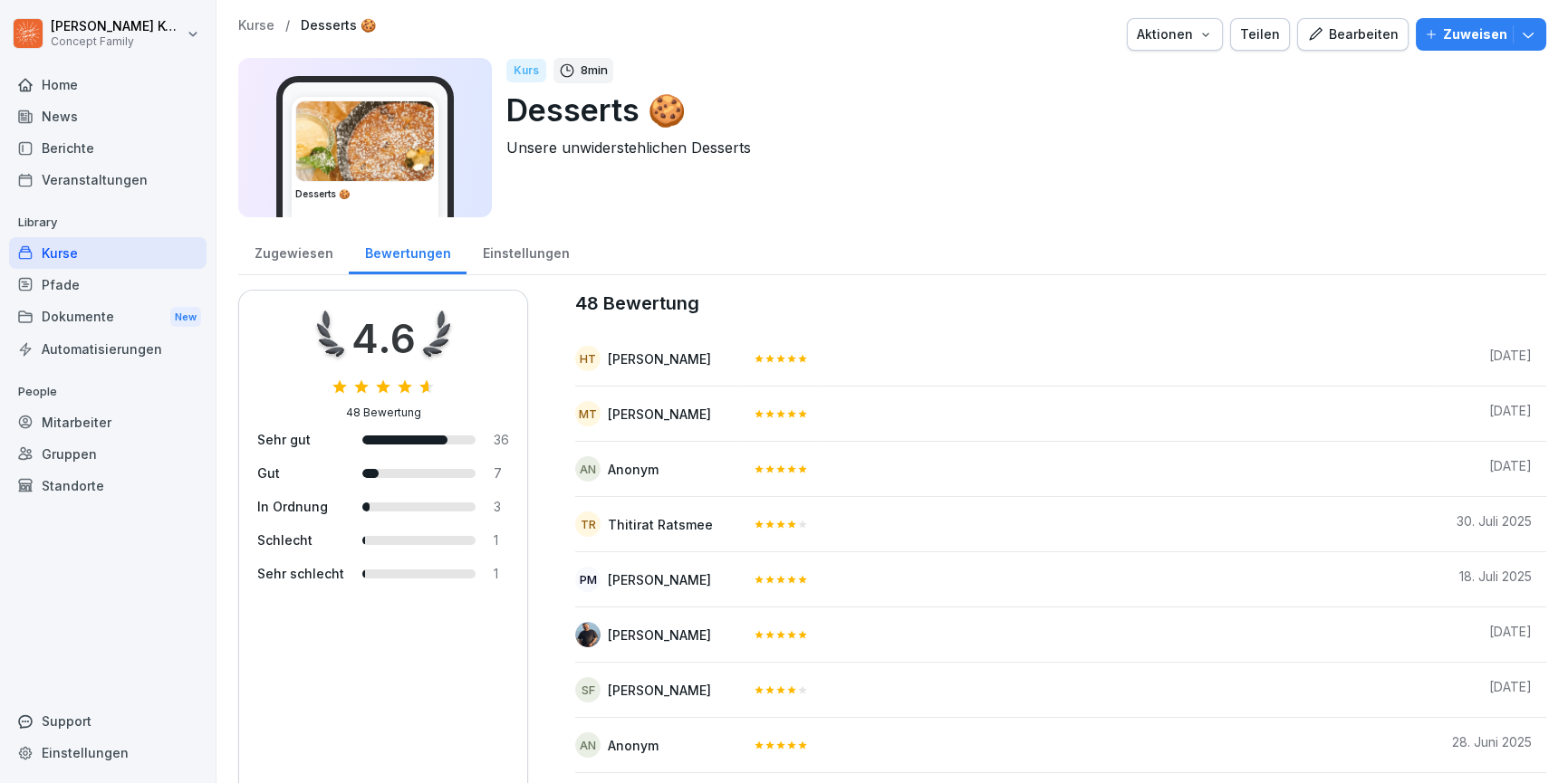
click at [1362, 38] on div "Bearbeiten" at bounding box center [1353, 34] width 92 height 20
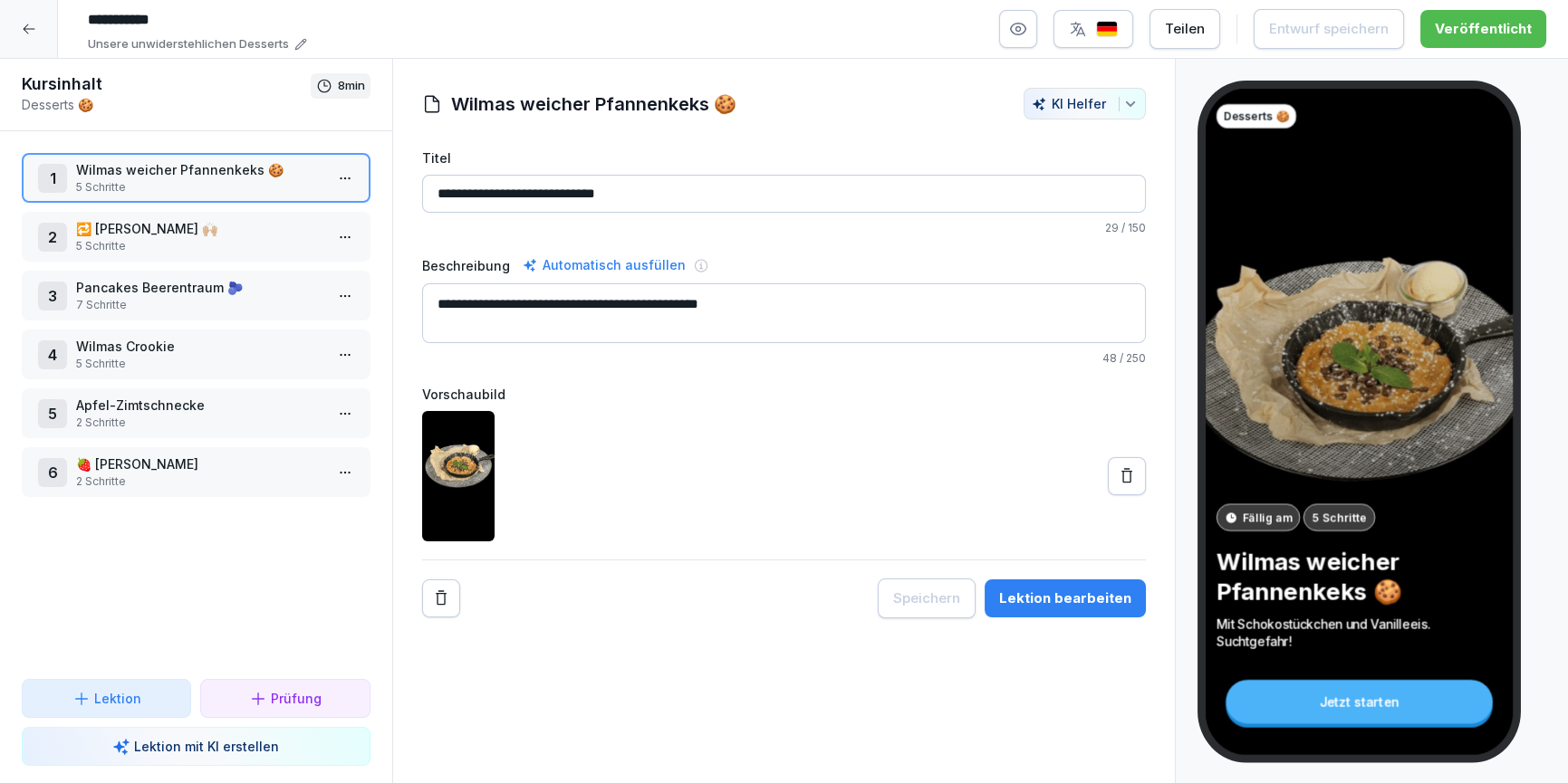
click at [135, 225] on p "🔁 [PERSON_NAME] 🙌🏼" at bounding box center [199, 227] width 247 height 19
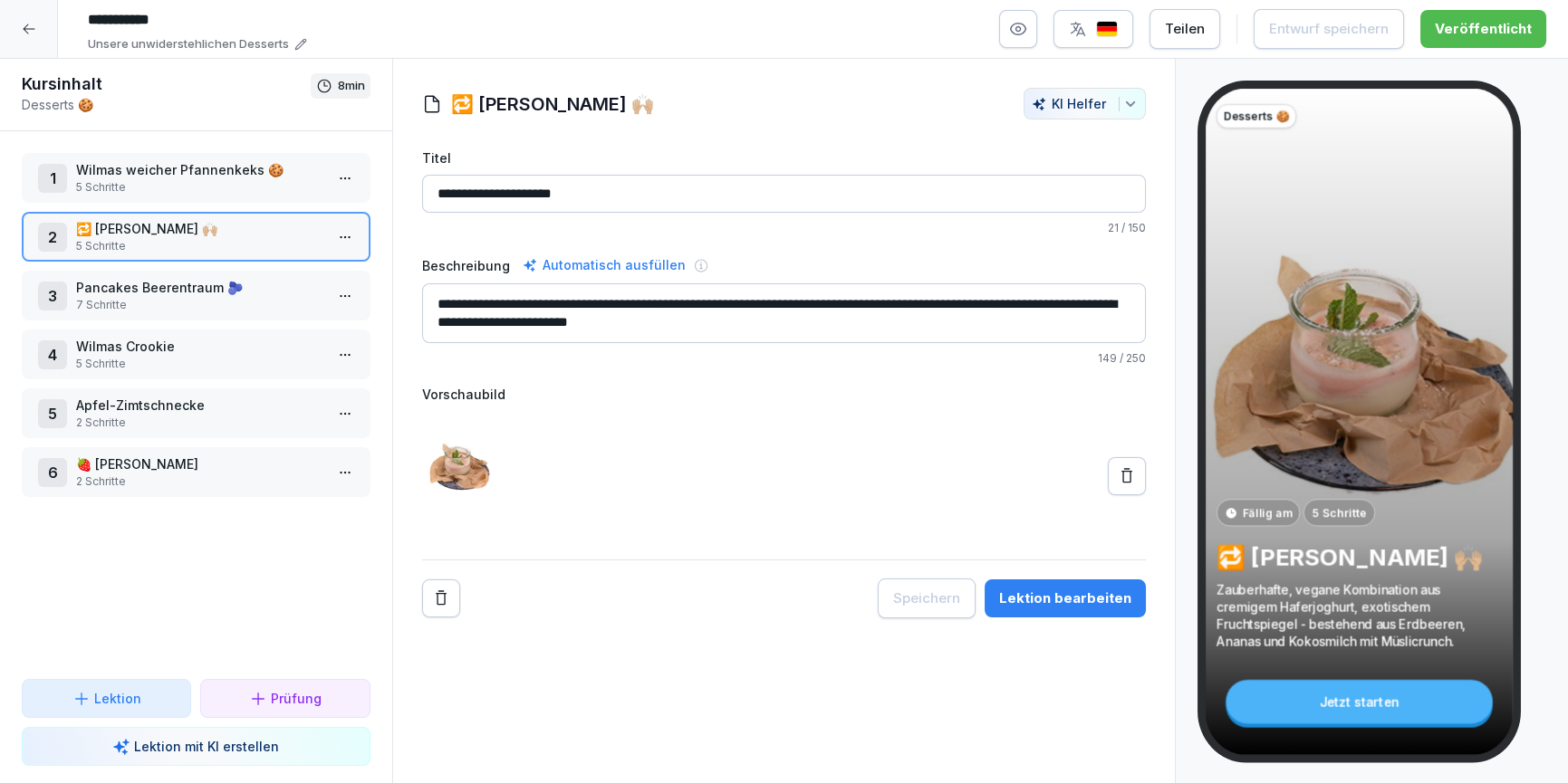
click at [1127, 464] on button at bounding box center [1126, 475] width 38 height 38
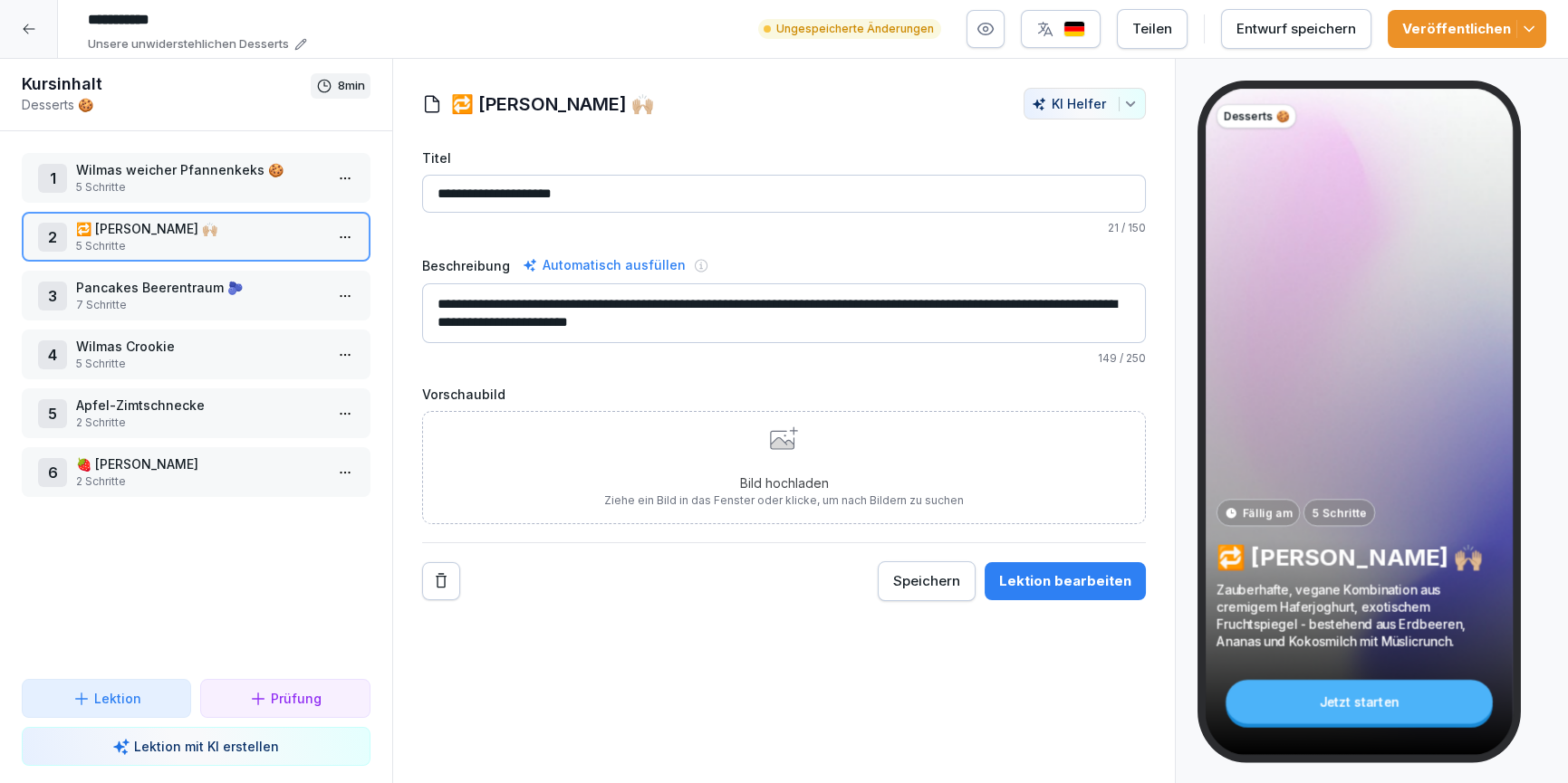
click at [24, 30] on icon at bounding box center [28, 29] width 12 height 10
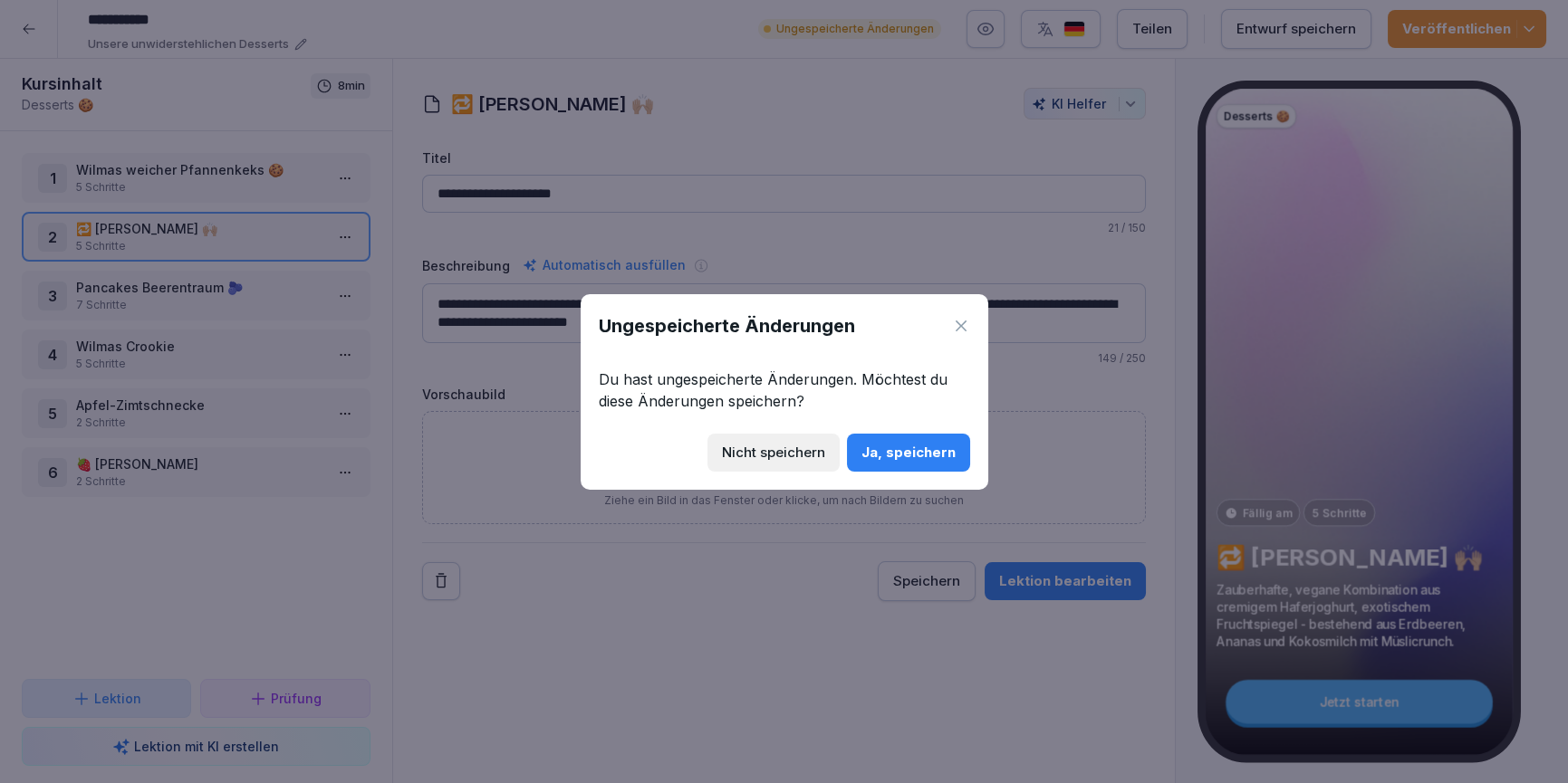
click at [907, 433] on button "Ja, speichern" at bounding box center [908, 452] width 123 height 38
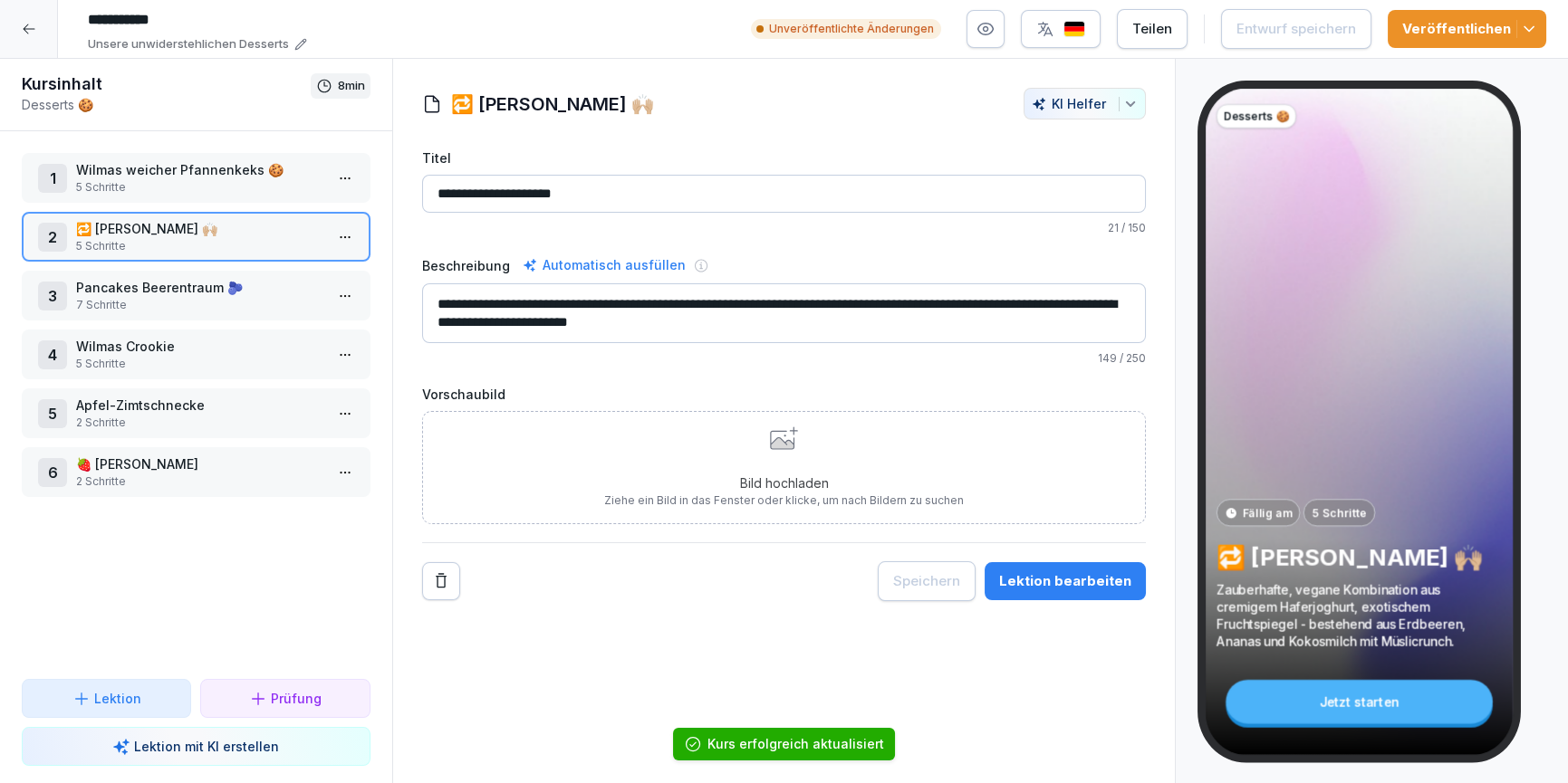
click at [13, 18] on div at bounding box center [28, 28] width 58 height 58
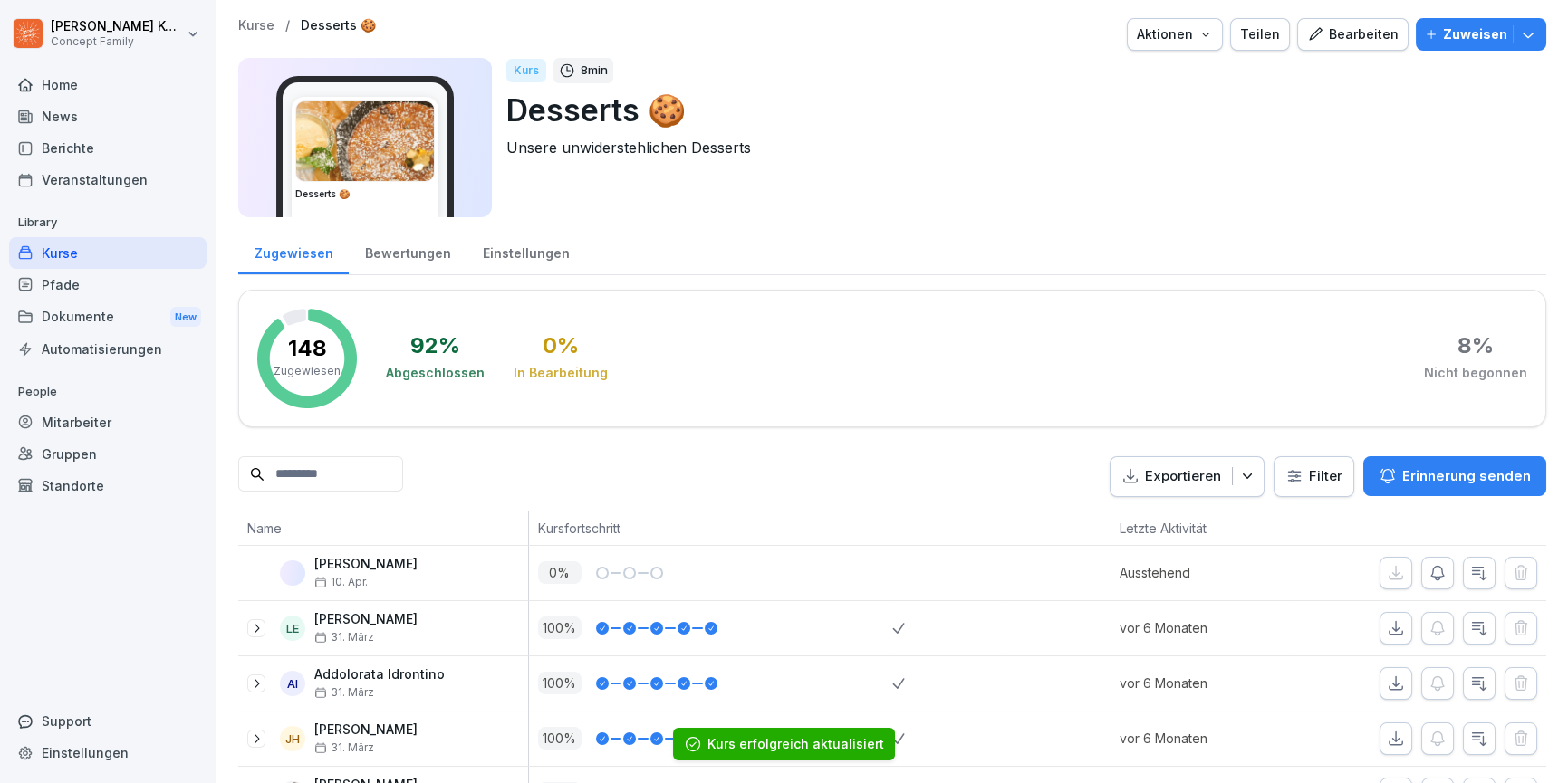
click at [49, 256] on div "Kurse" at bounding box center [107, 253] width 197 height 31
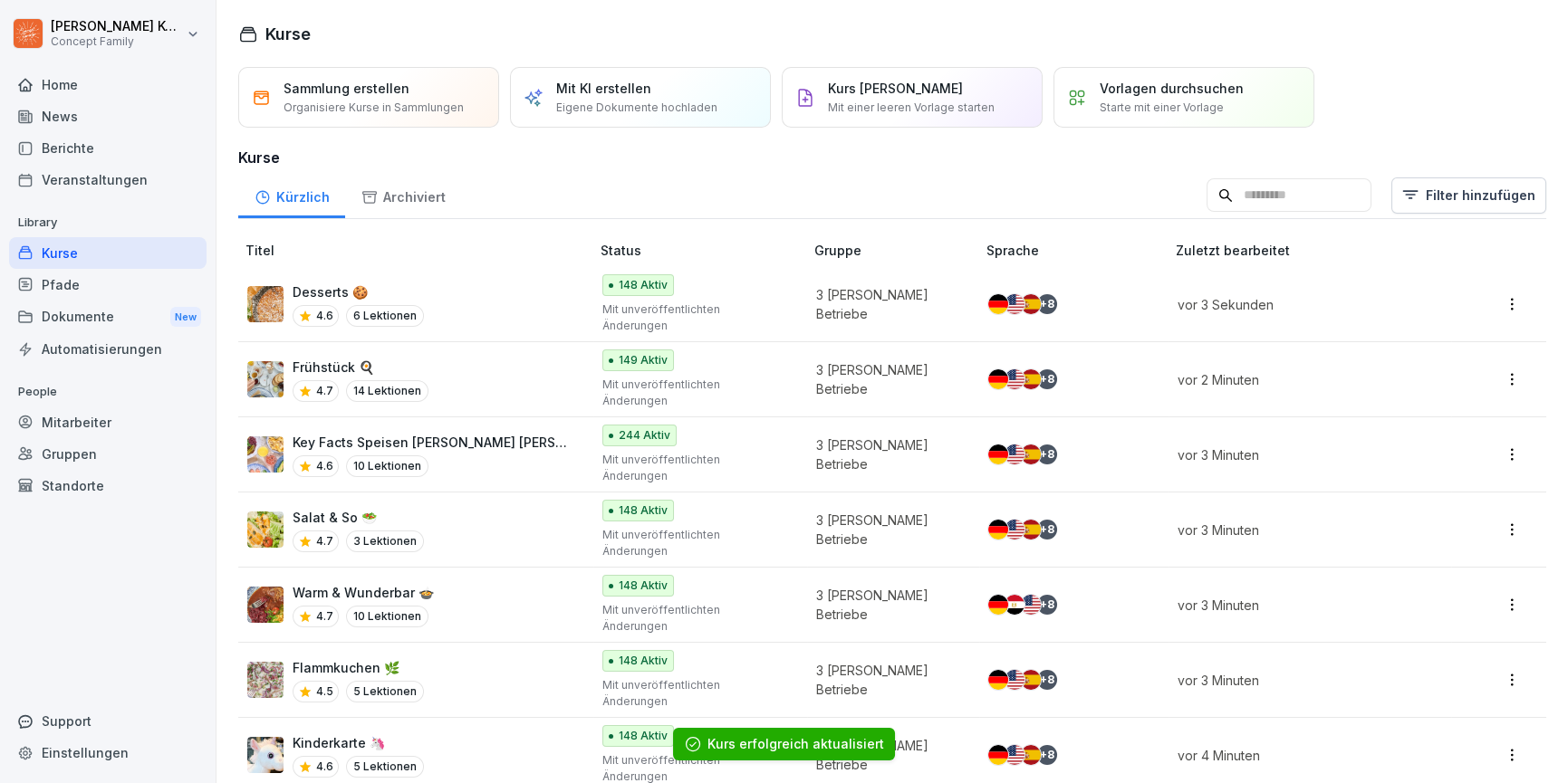
click at [1283, 211] on input at bounding box center [1289, 195] width 165 height 34
click at [1277, 194] on input at bounding box center [1289, 195] width 165 height 34
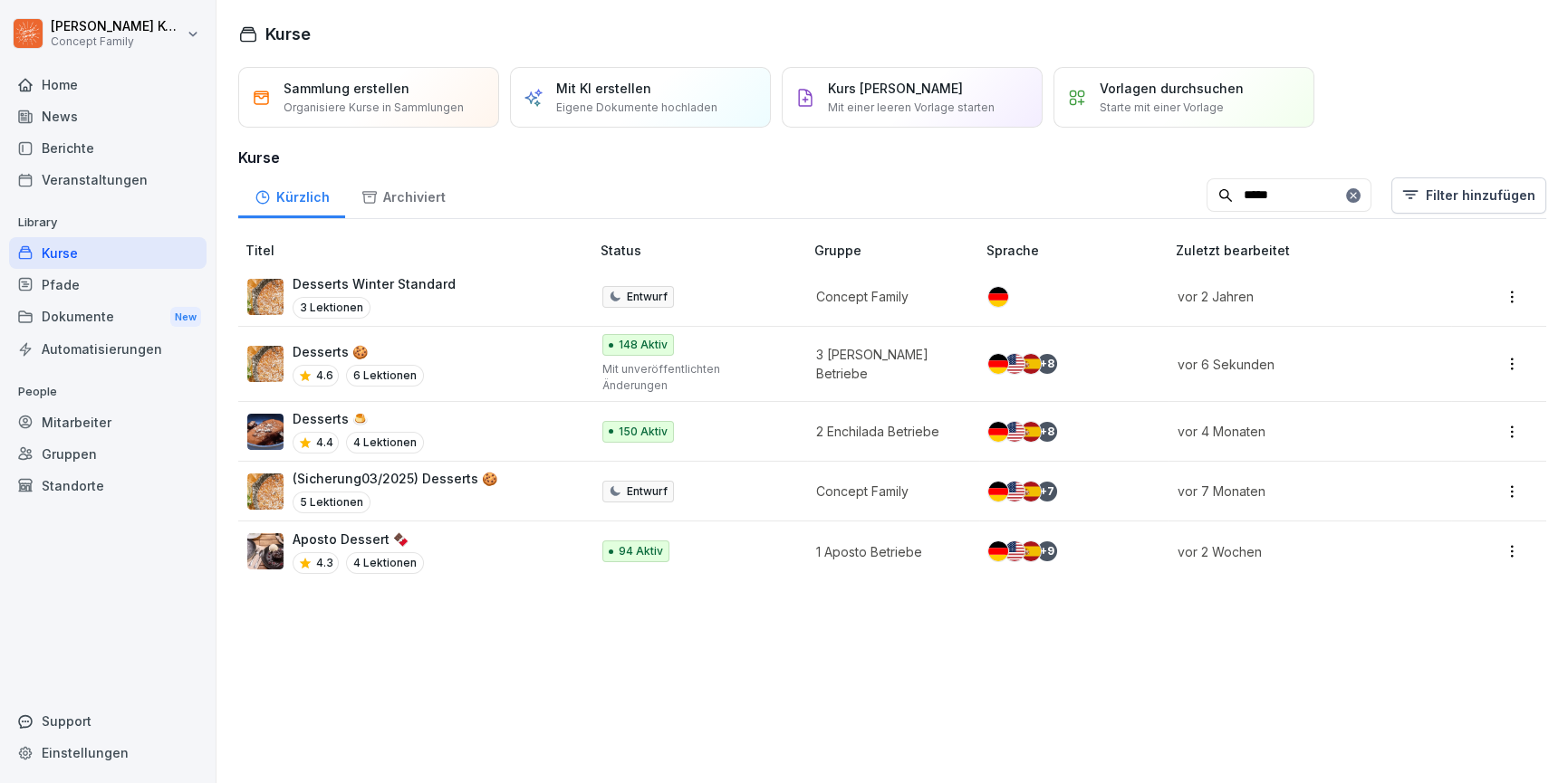
type input "*****"
click at [469, 492] on div "5 Lektionen" at bounding box center [395, 503] width 205 height 21
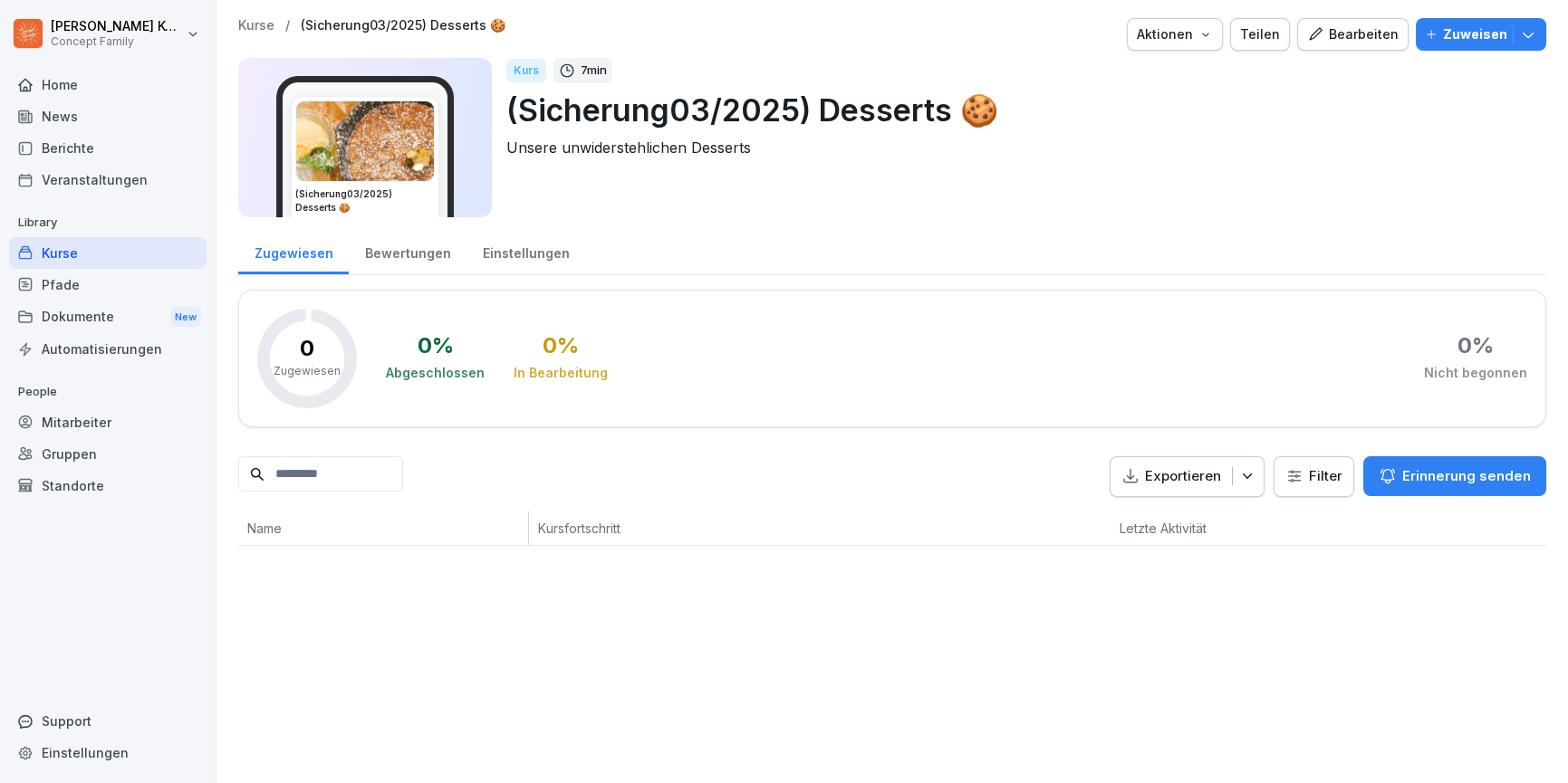
click at [1348, 22] on button "Bearbeiten" at bounding box center [1352, 34] width 111 height 32
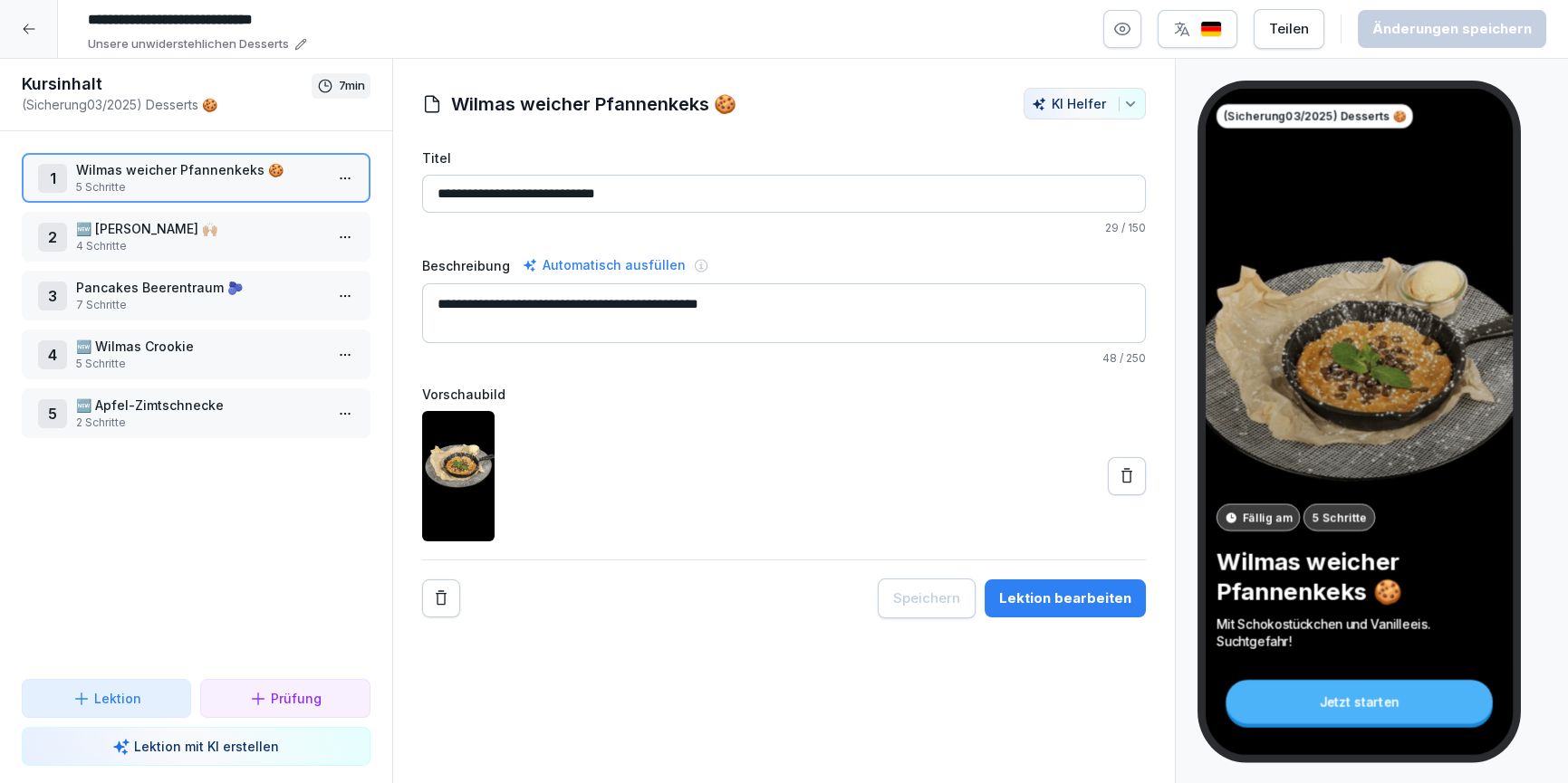
click at [271, 242] on p "4 Schritte" at bounding box center [199, 246] width 247 height 17
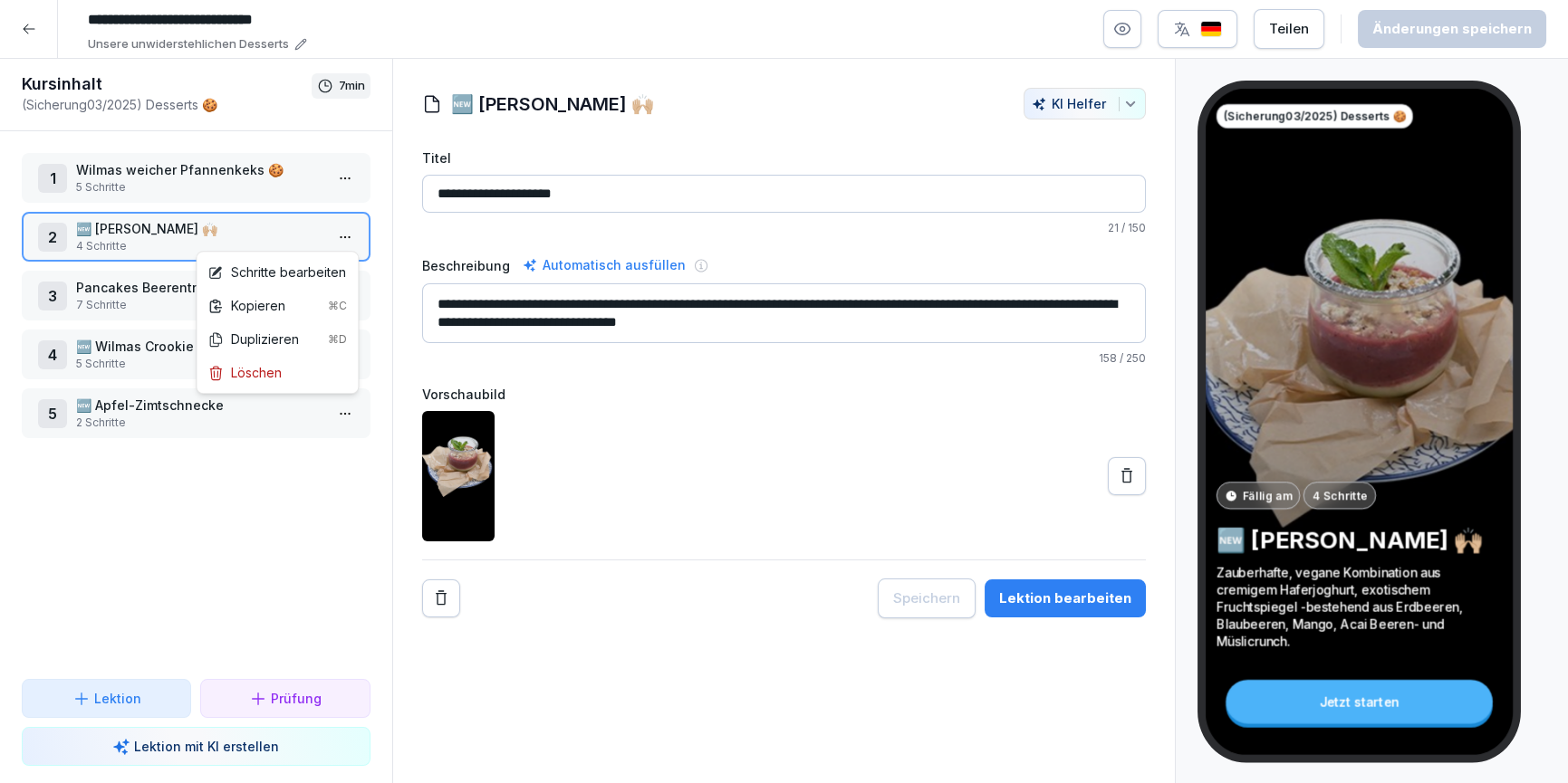
click at [339, 230] on html "**********" at bounding box center [784, 392] width 1568 height 783
click at [268, 296] on div "Kopieren ⌘C" at bounding box center [276, 305] width 140 height 19
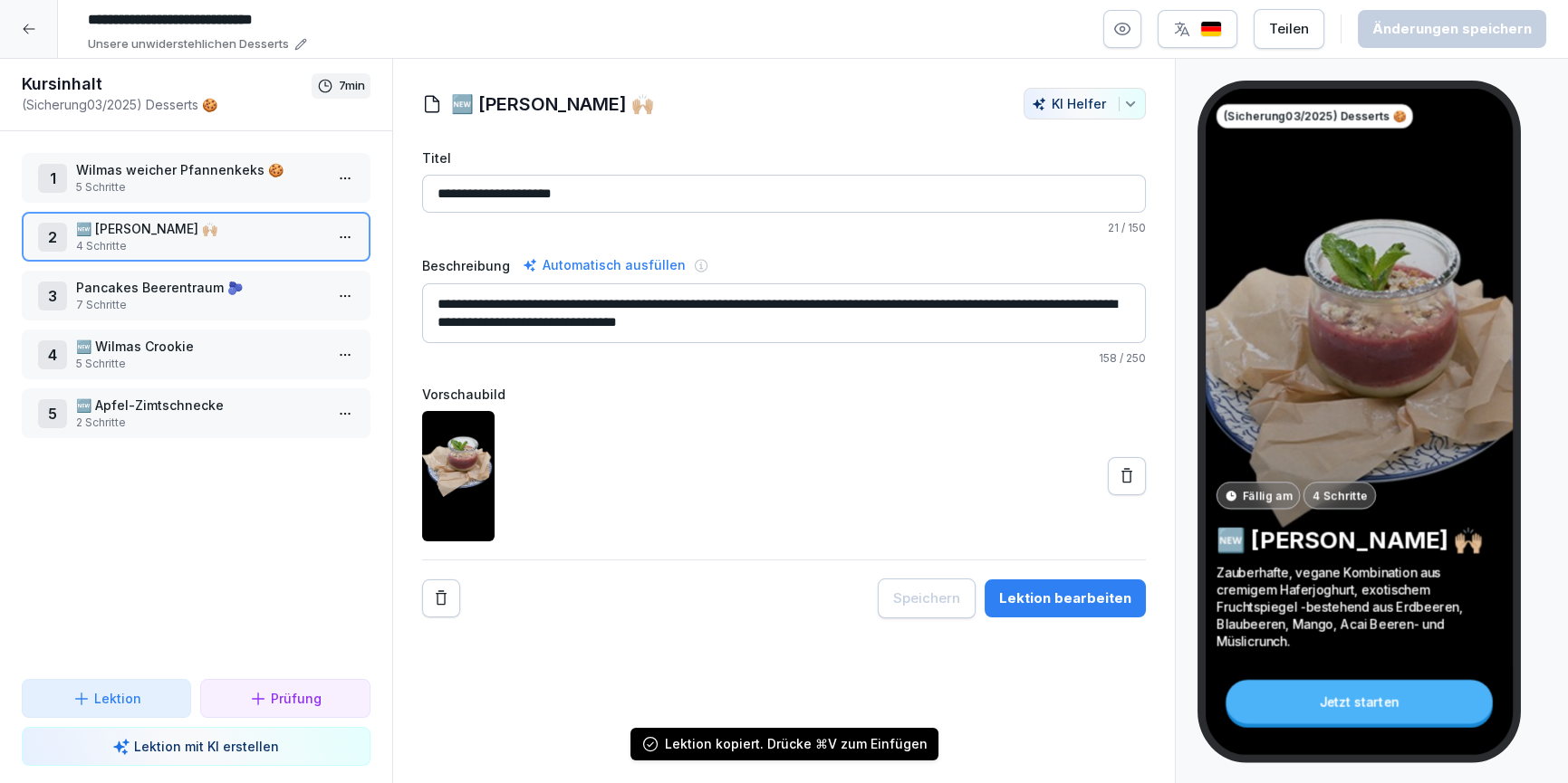
click at [36, 40] on div at bounding box center [28, 28] width 58 height 58
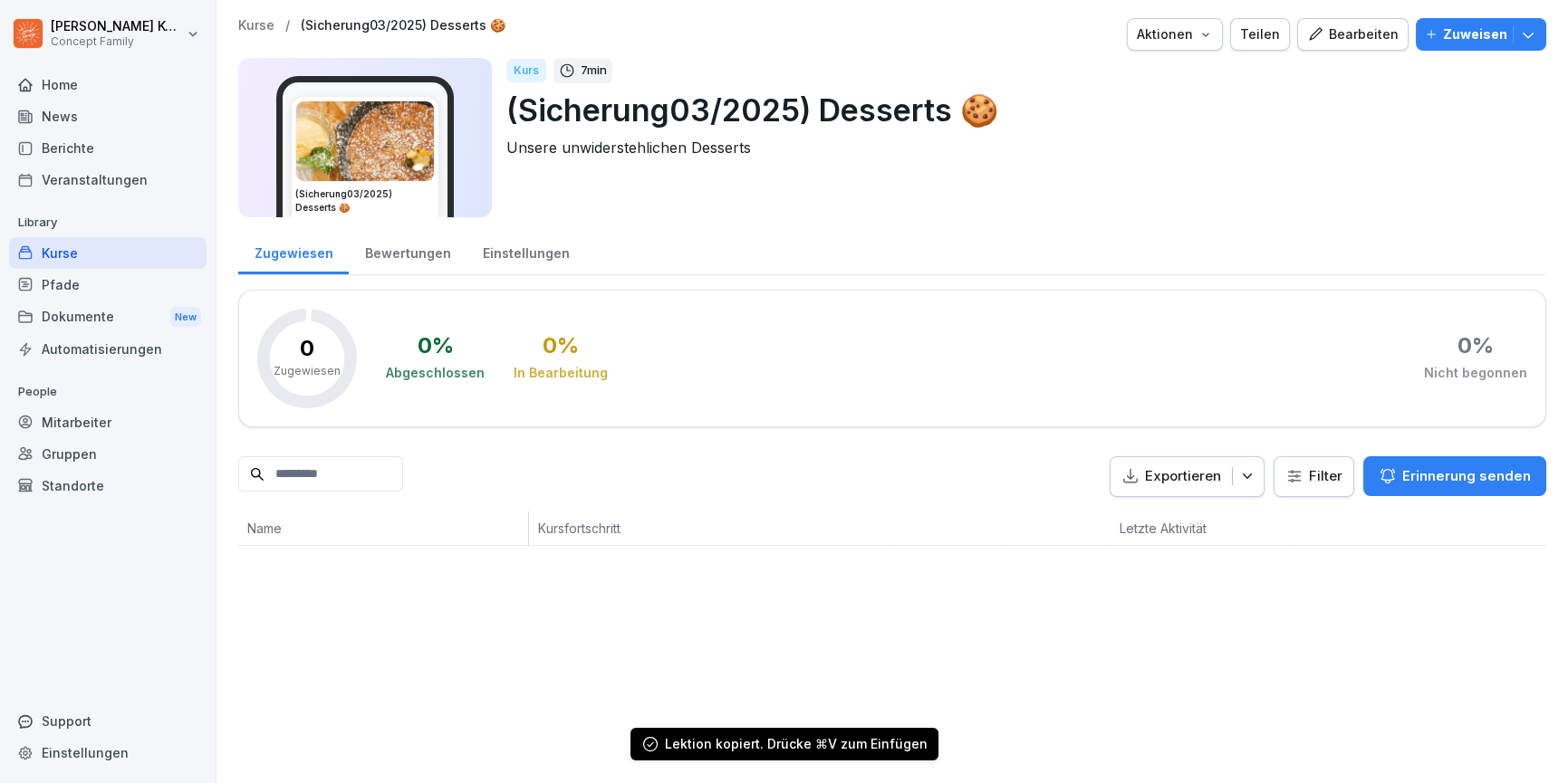
click at [67, 245] on div "Kurse" at bounding box center [107, 253] width 197 height 31
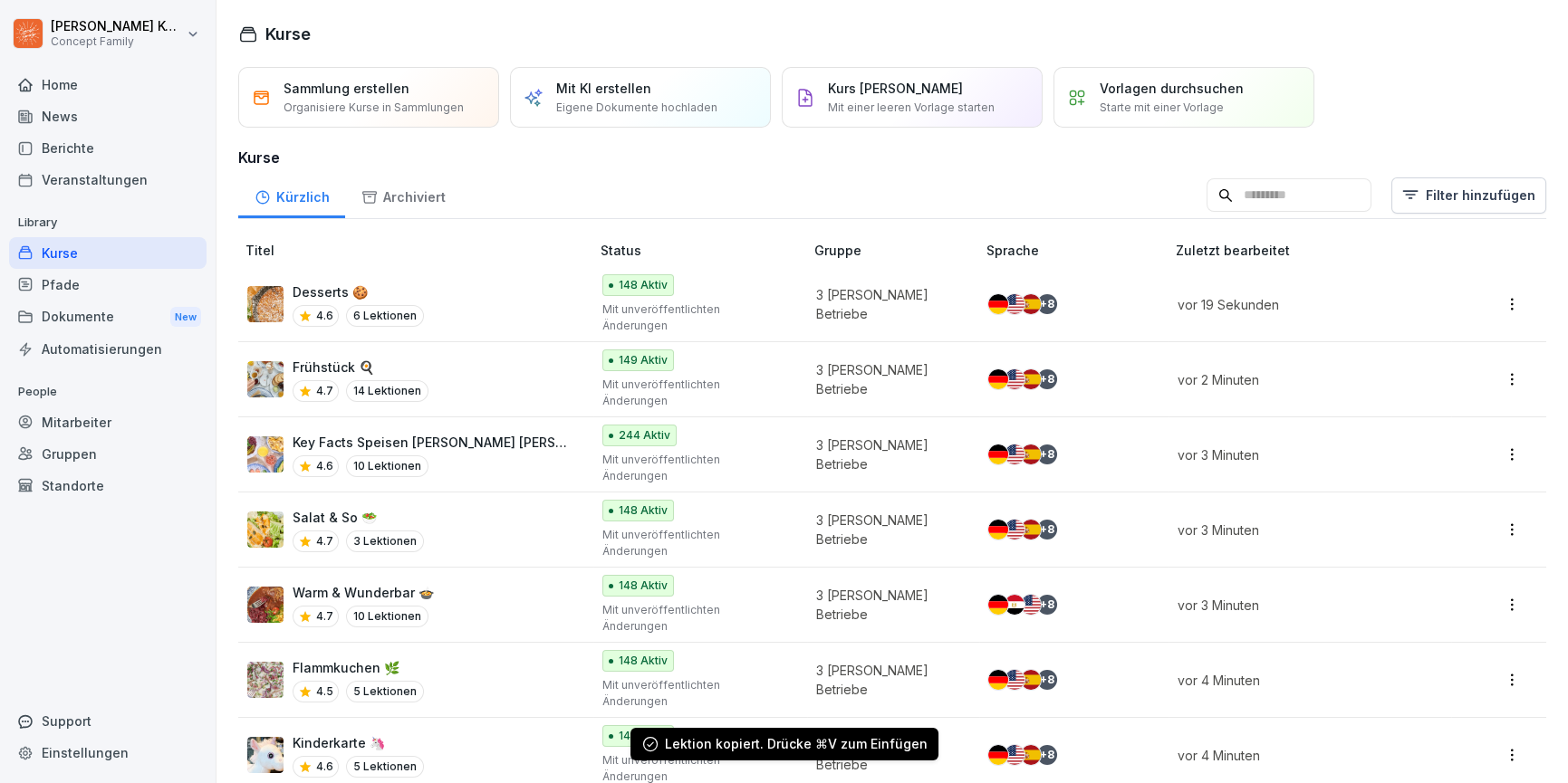
click at [460, 299] on div "Desserts 🍪 4.6 6 Lektionen" at bounding box center [409, 304] width 324 height 44
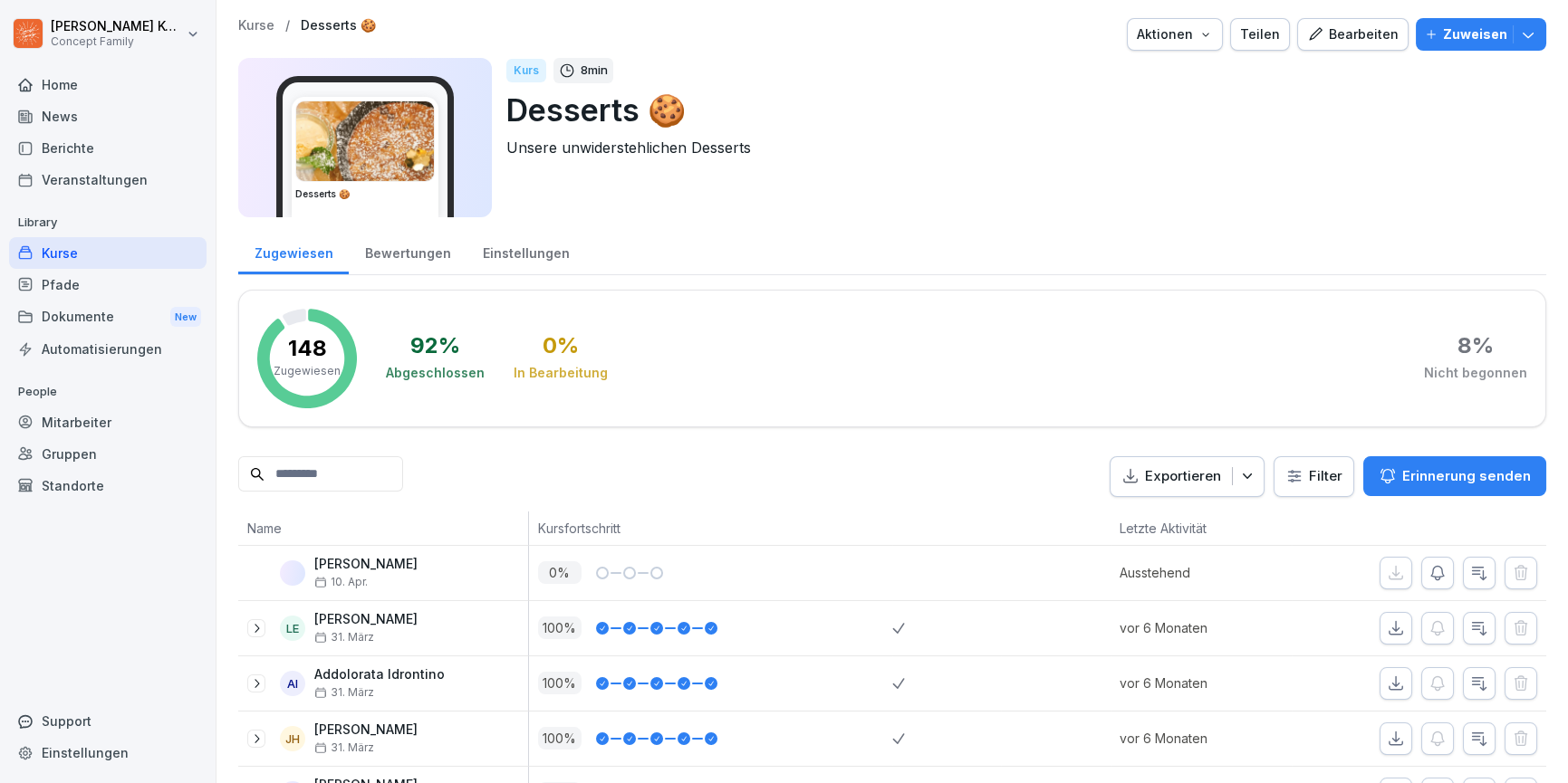
click at [1371, 39] on div "Bearbeiten" at bounding box center [1353, 34] width 92 height 20
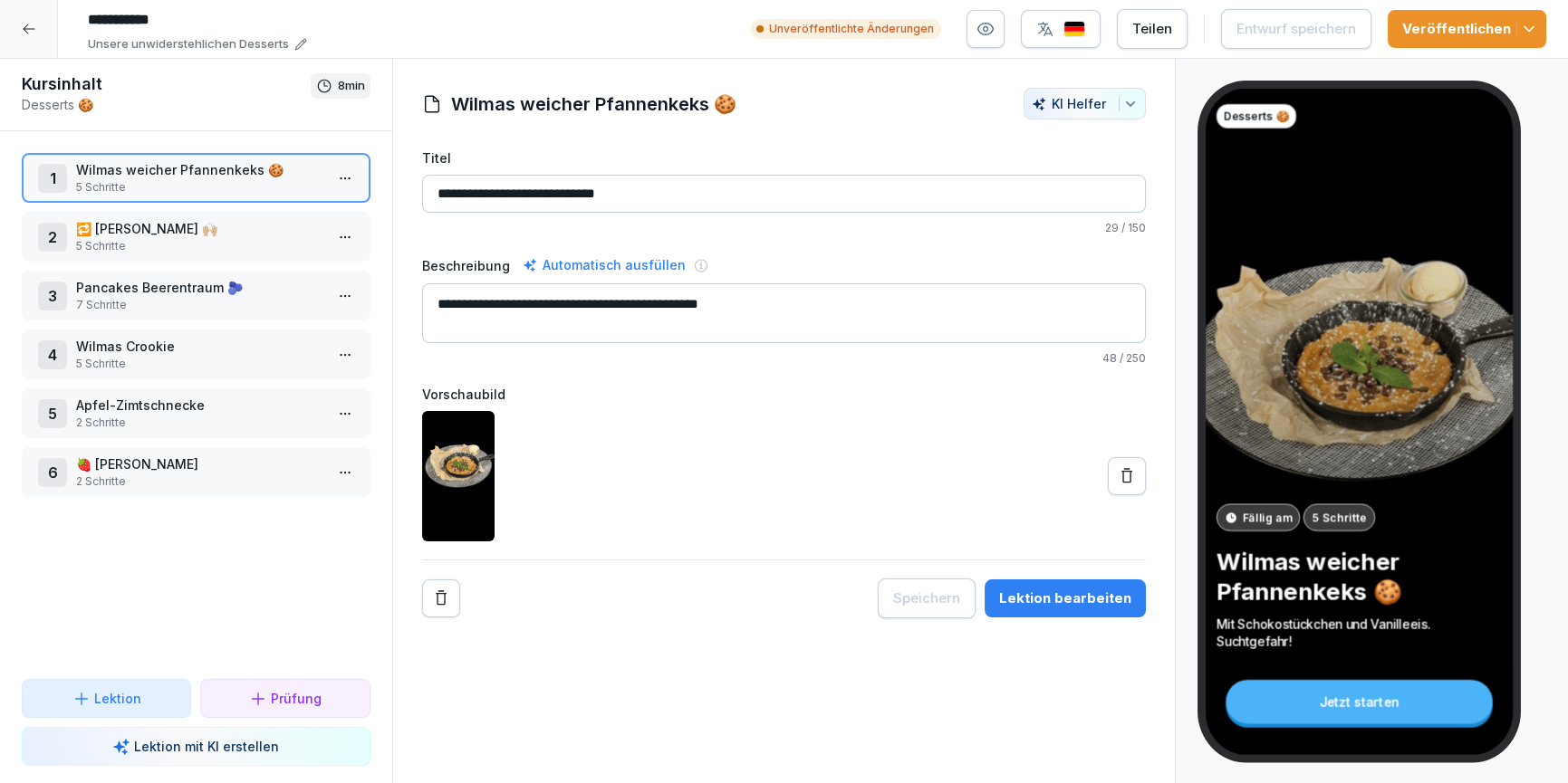
click at [222, 496] on div "1 Wilmas weicher Pfannenkeks 🍪 5 Schritte 2 🔁 Joghurthimmel 🙌🏼 5 Schritte 3 Pan…" at bounding box center [196, 405] width 392 height 548
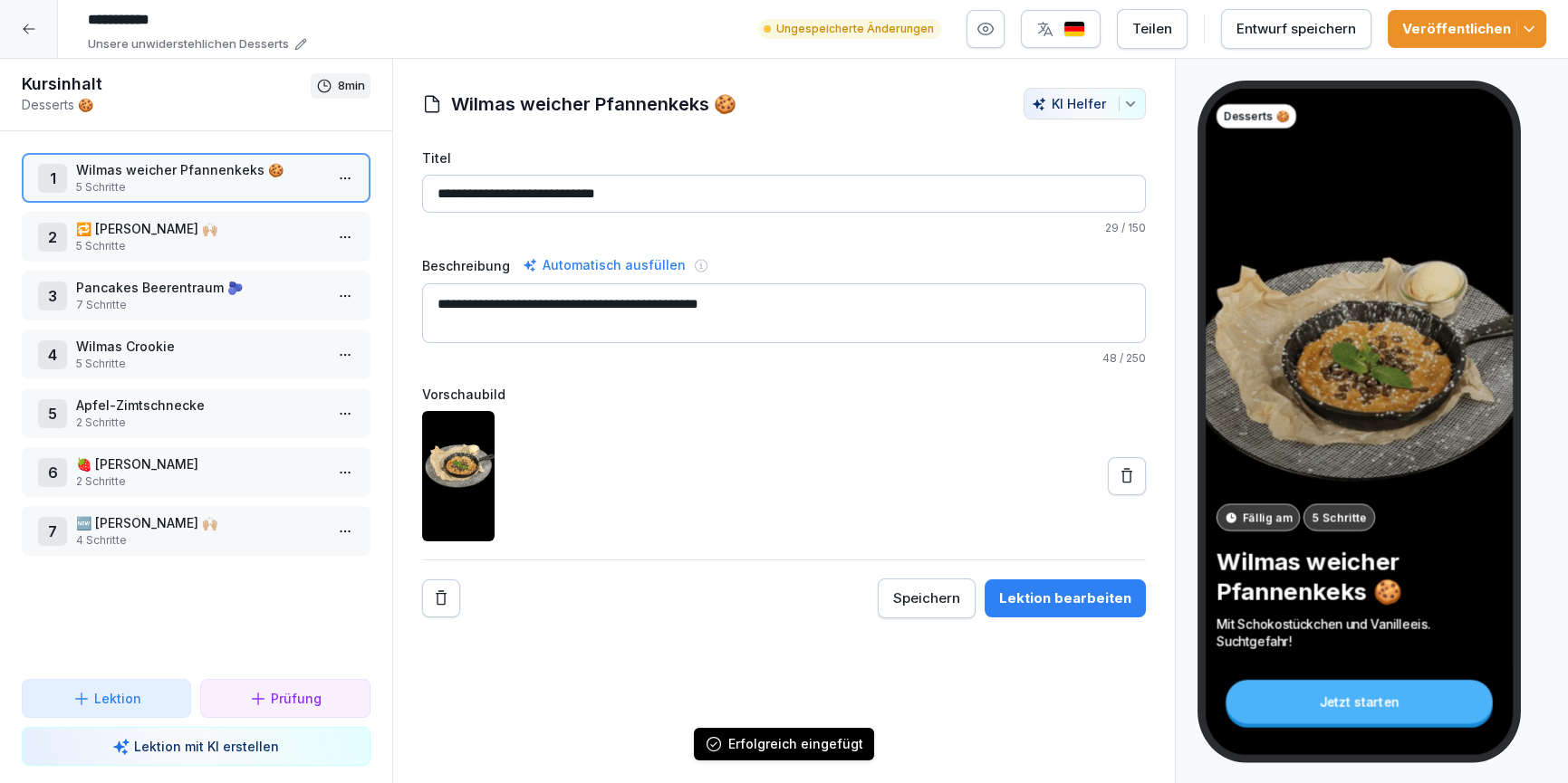
click at [341, 235] on html "**********" at bounding box center [784, 392] width 1568 height 783
click at [263, 298] on div "Kopieren ⌘C" at bounding box center [276, 305] width 140 height 19
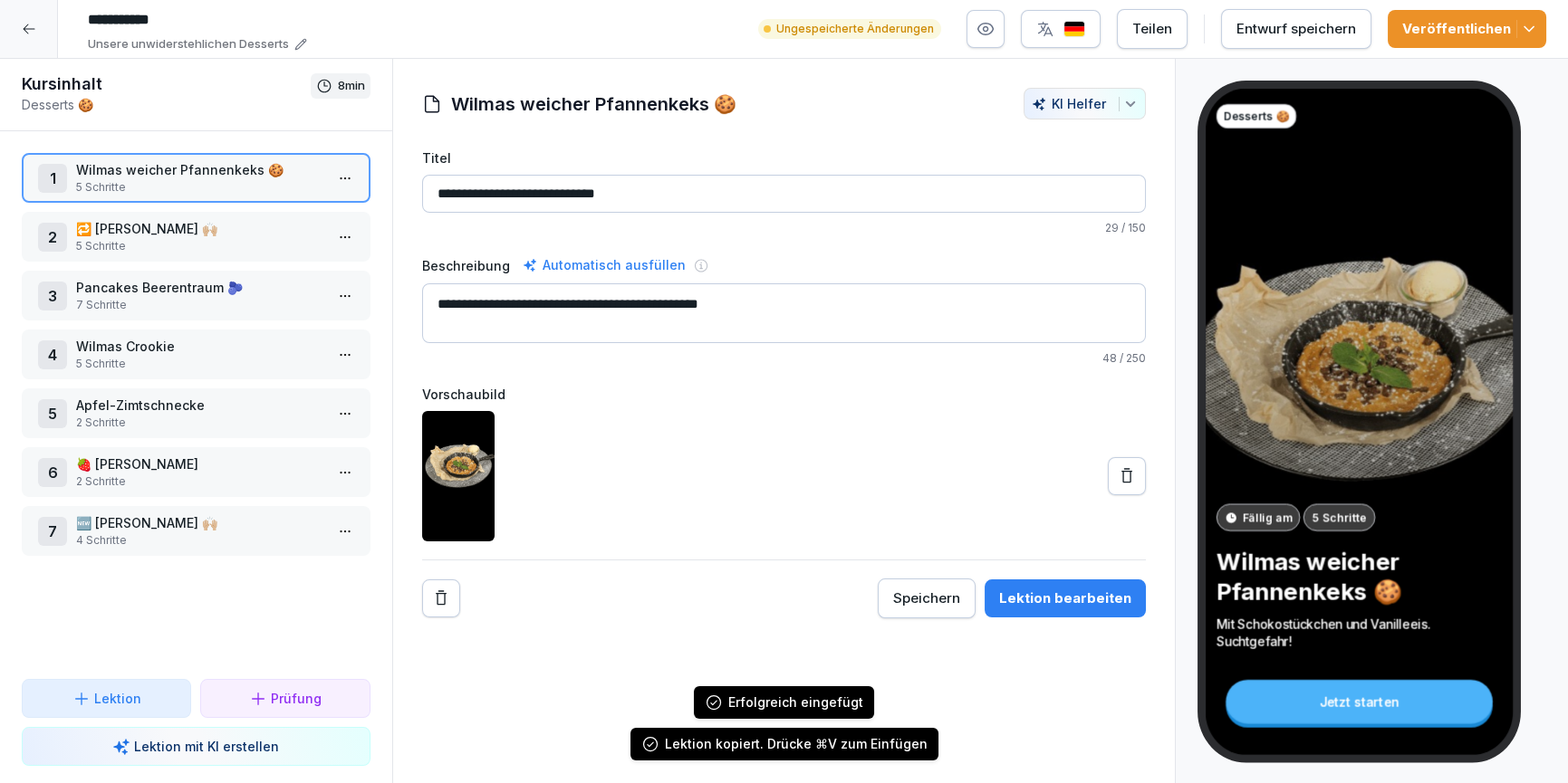
click at [349, 238] on html "**********" at bounding box center [784, 392] width 1568 height 783
drag, startPoint x: 299, startPoint y: 372, endPoint x: 289, endPoint y: 372, distance: 10.0
click at [299, 372] on div "Löschen" at bounding box center [277, 373] width 154 height 33
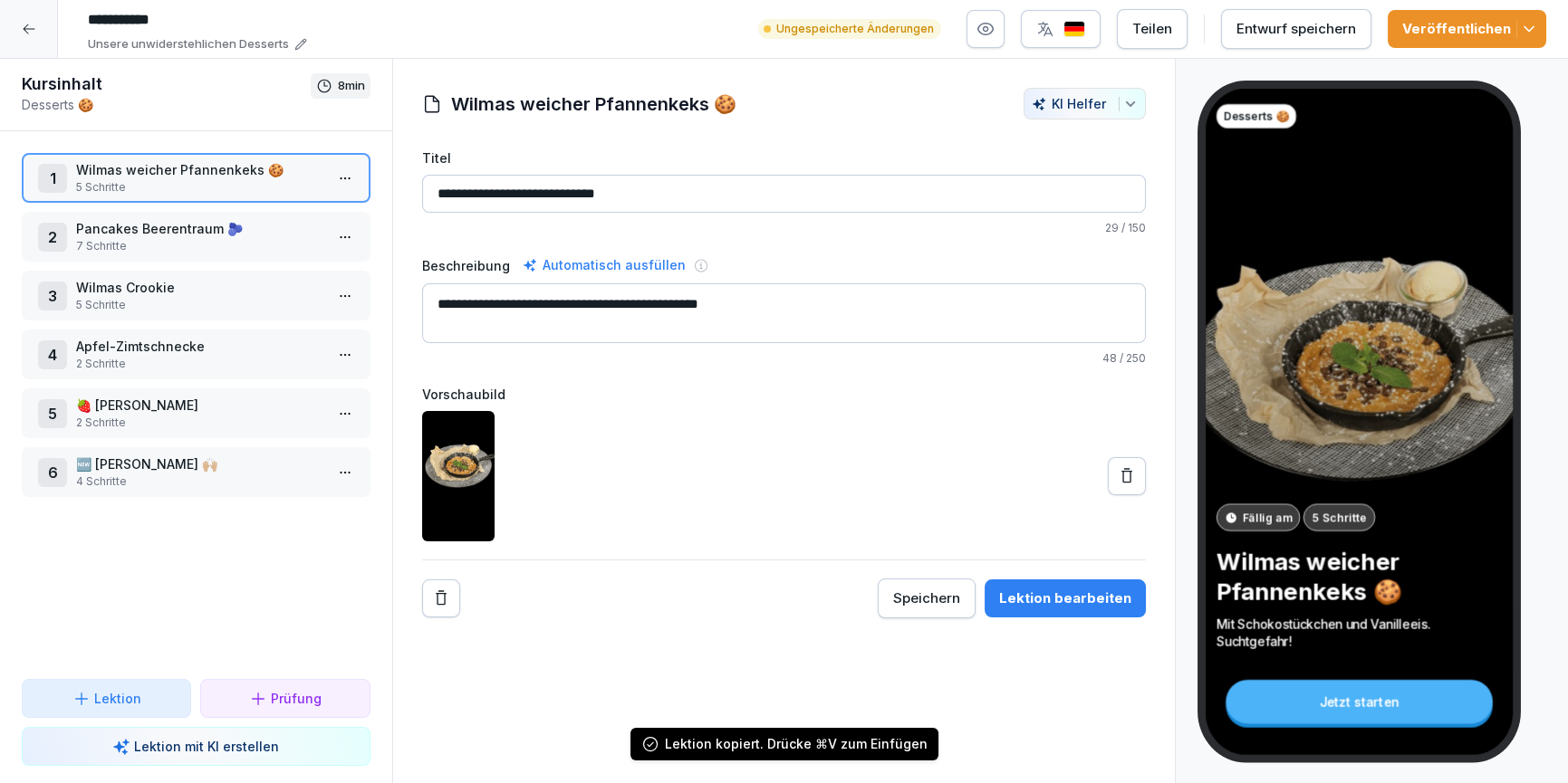
click at [30, 27] on icon at bounding box center [28, 28] width 15 height 15
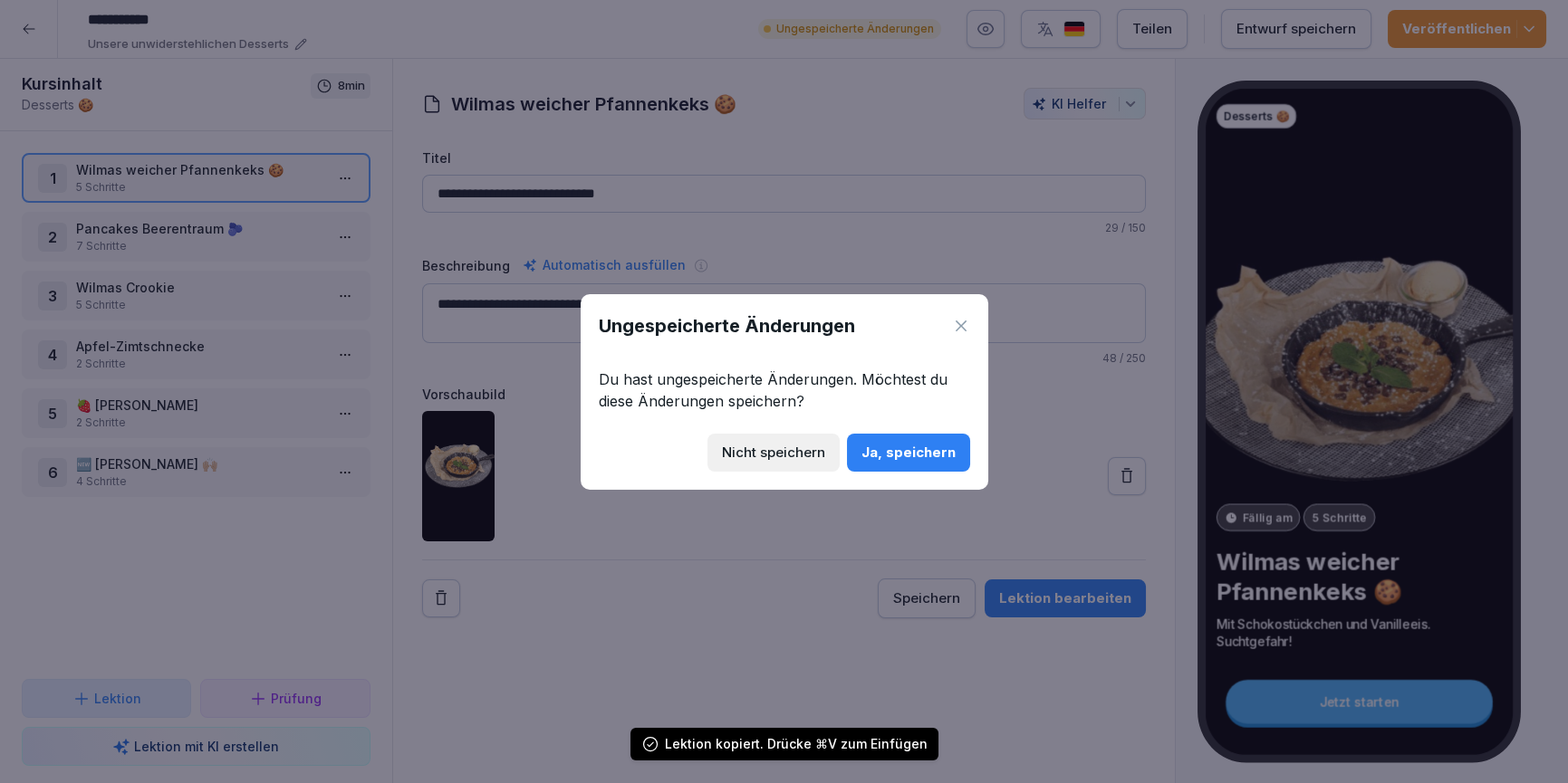
click at [930, 451] on div "Ja, speichern" at bounding box center [908, 453] width 94 height 20
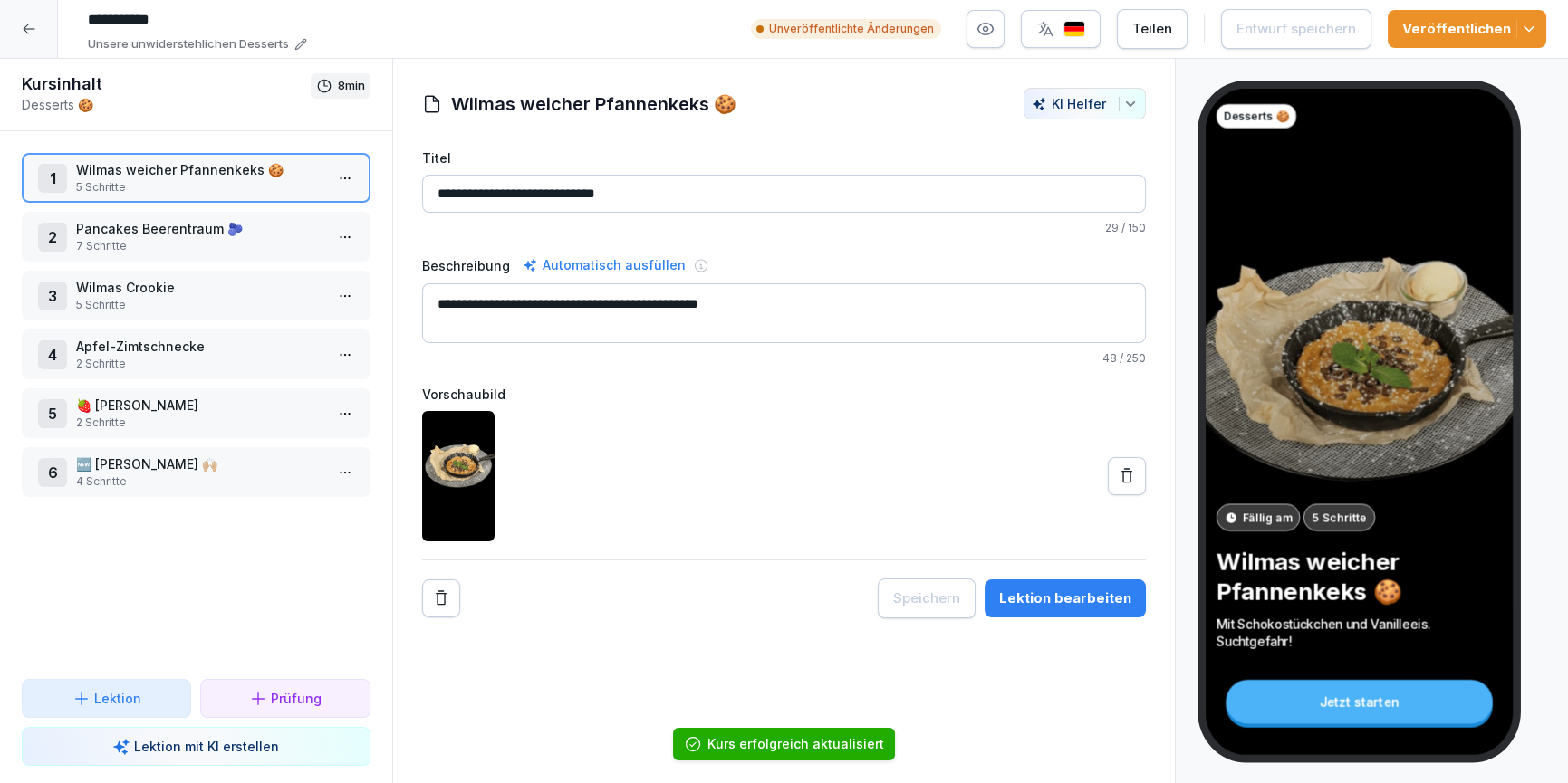
click at [20, 25] on div at bounding box center [28, 28] width 58 height 58
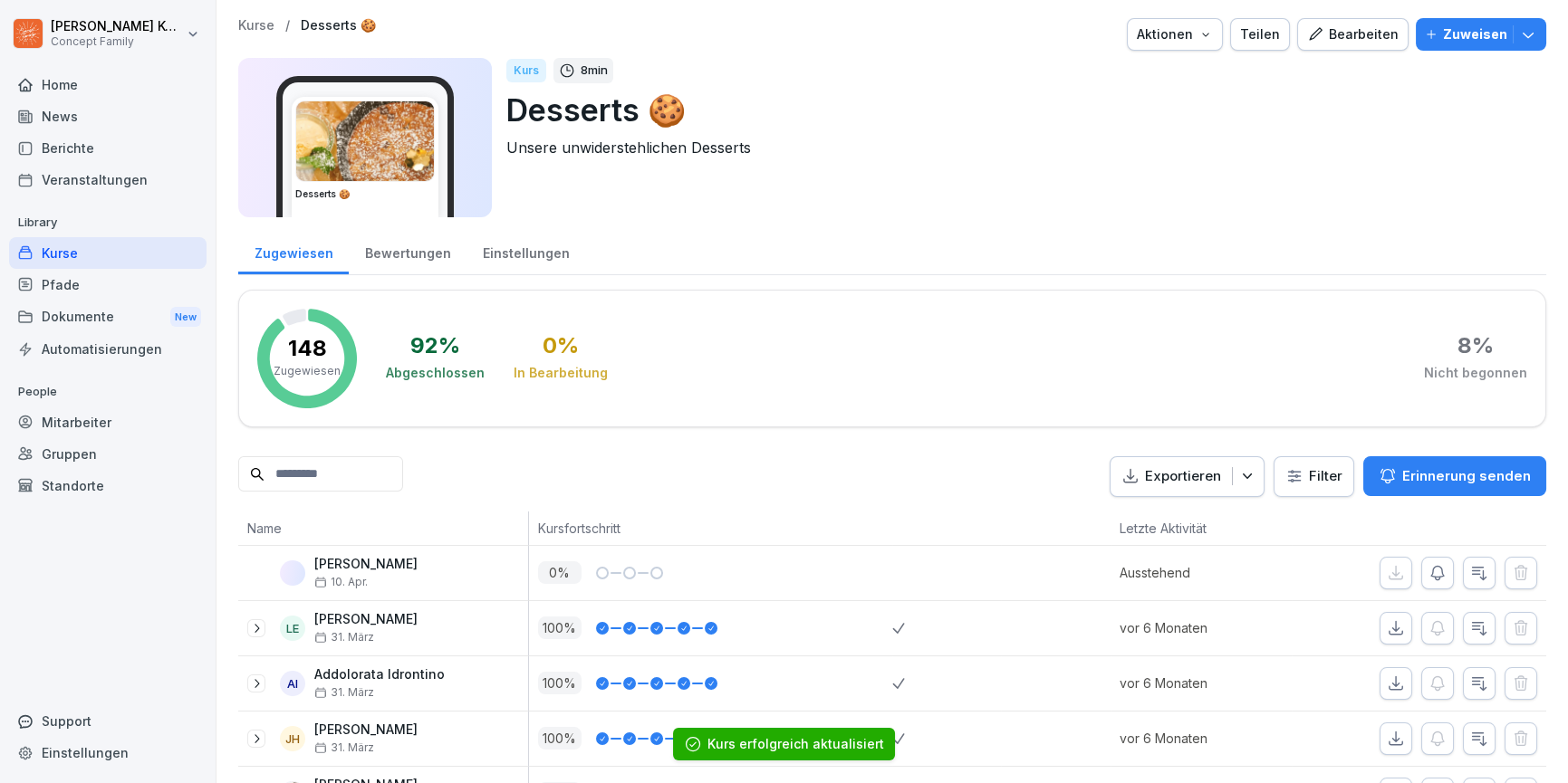
click at [66, 247] on div "Kurse" at bounding box center [107, 253] width 197 height 31
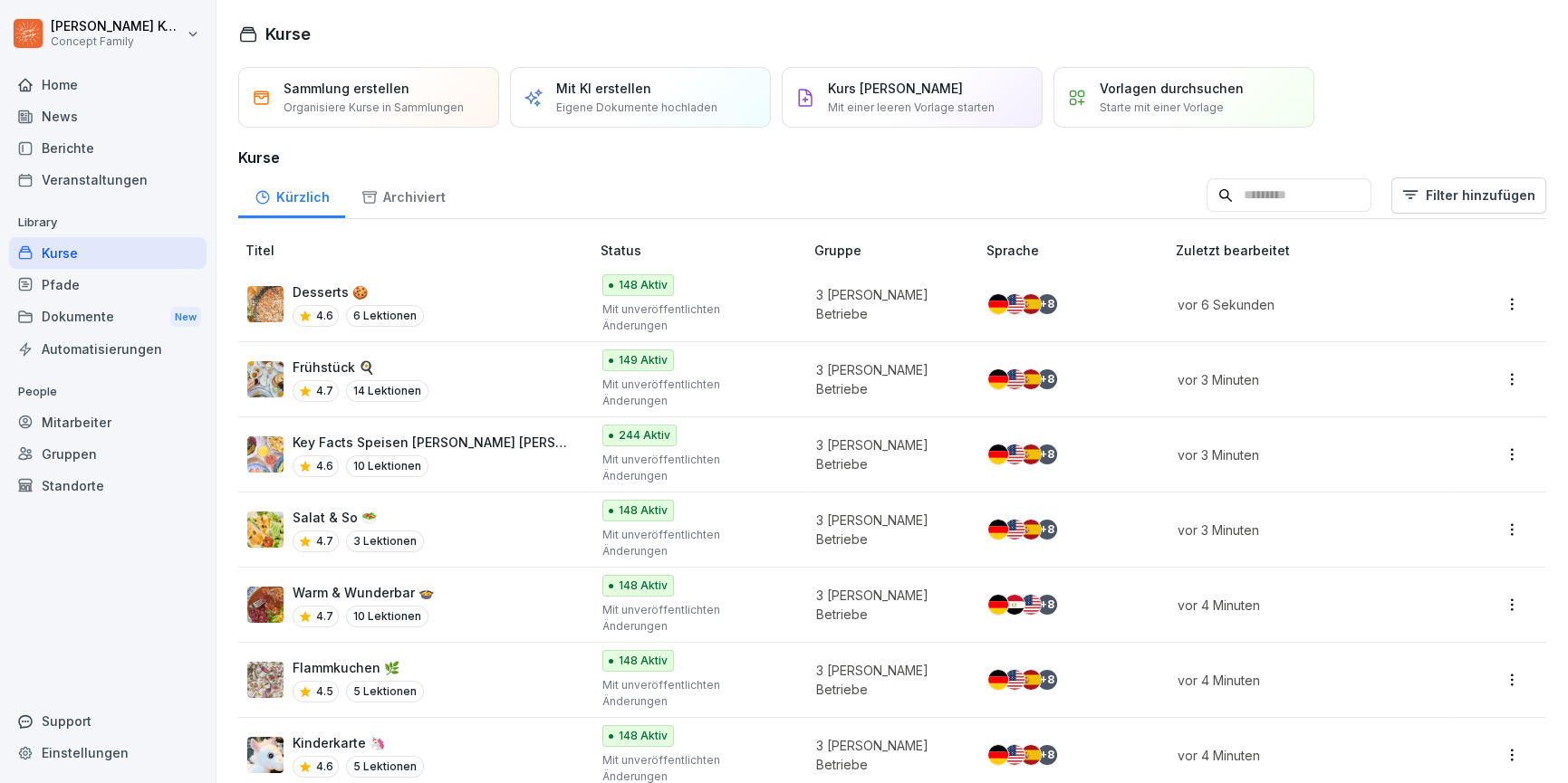
click at [1293, 180] on input at bounding box center [1289, 195] width 165 height 34
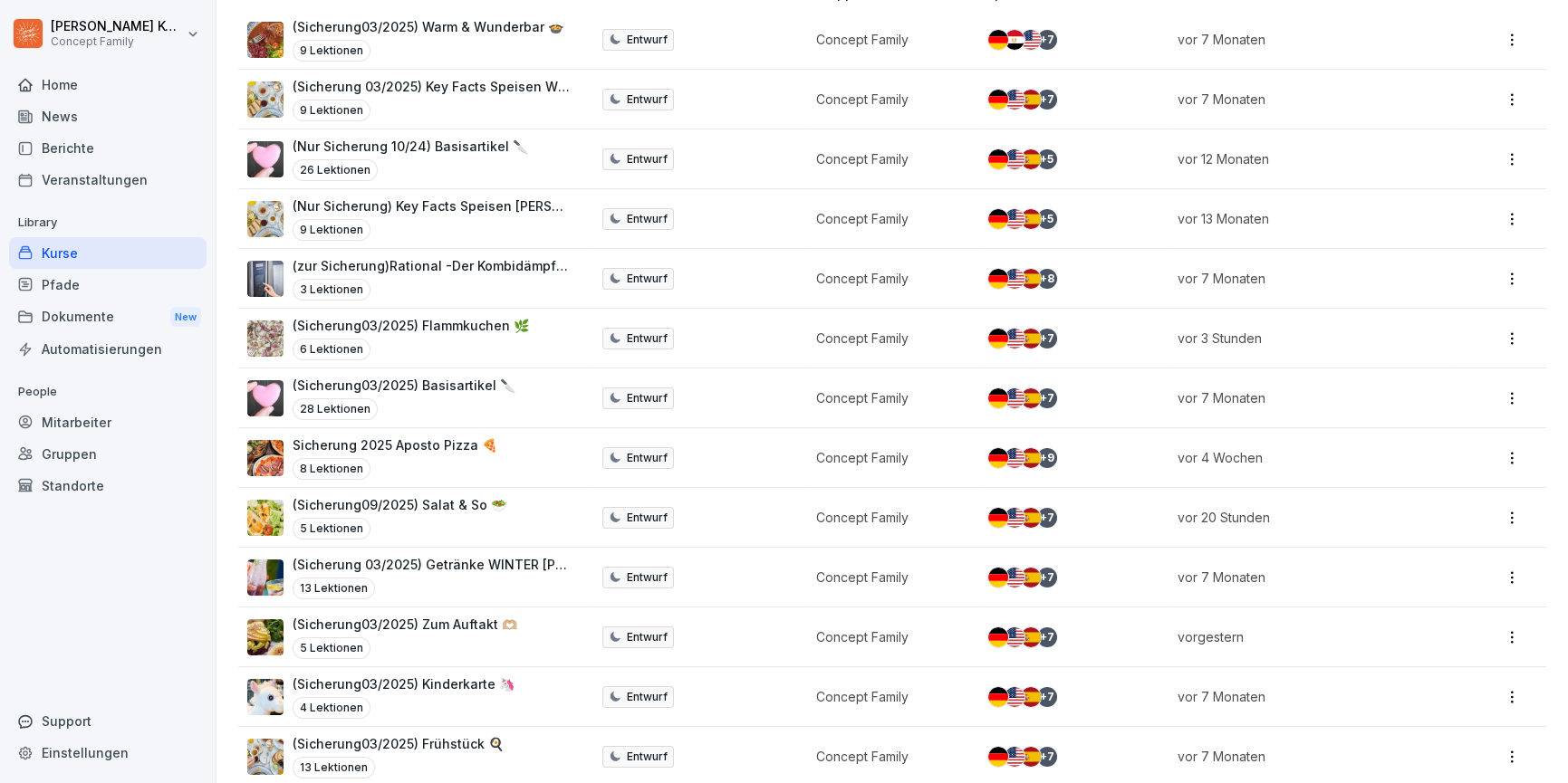
scroll to position [334, 0]
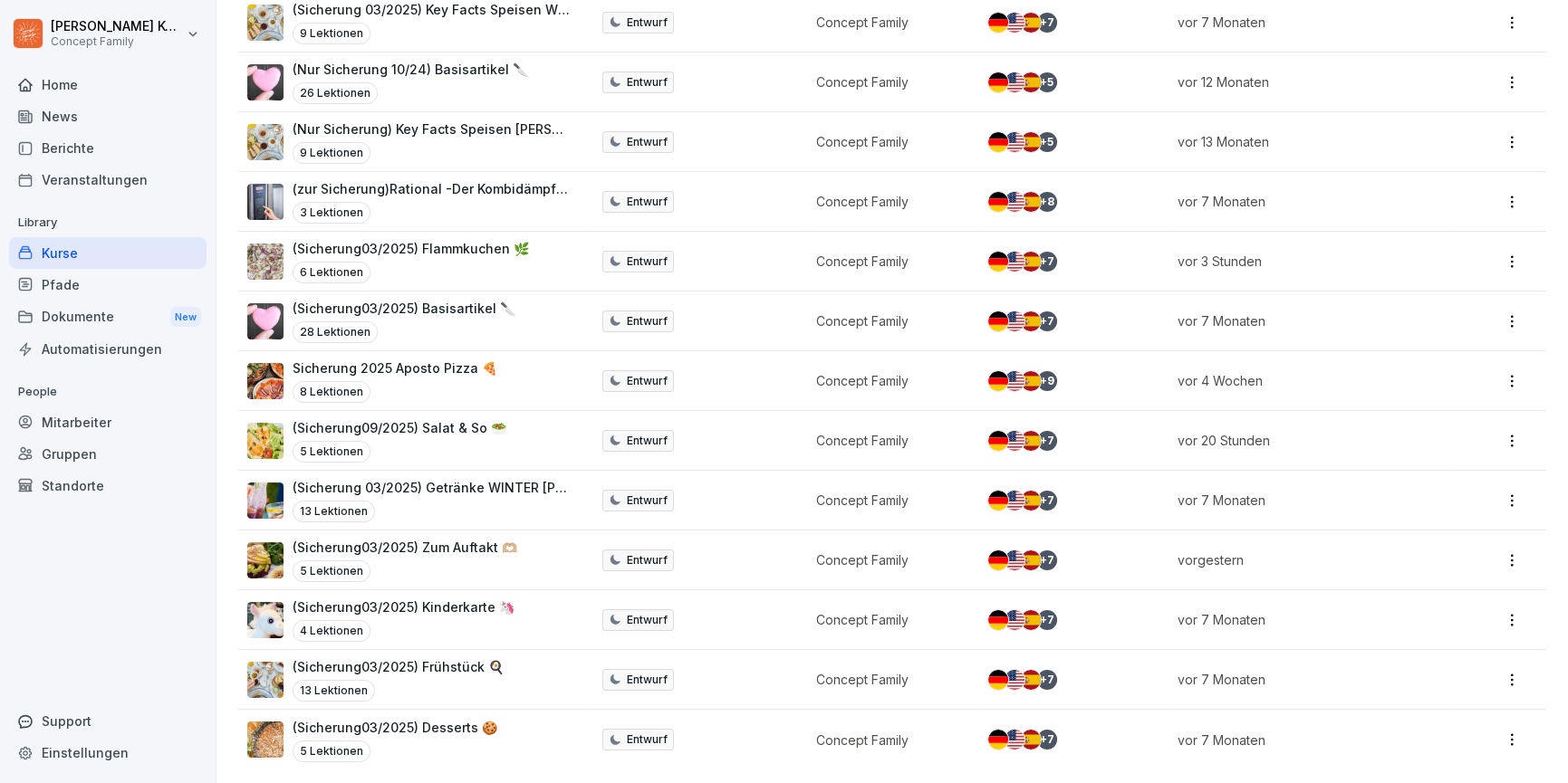
type input "*********"
click at [477, 743] on div "5 Lektionen" at bounding box center [395, 752] width 205 height 21
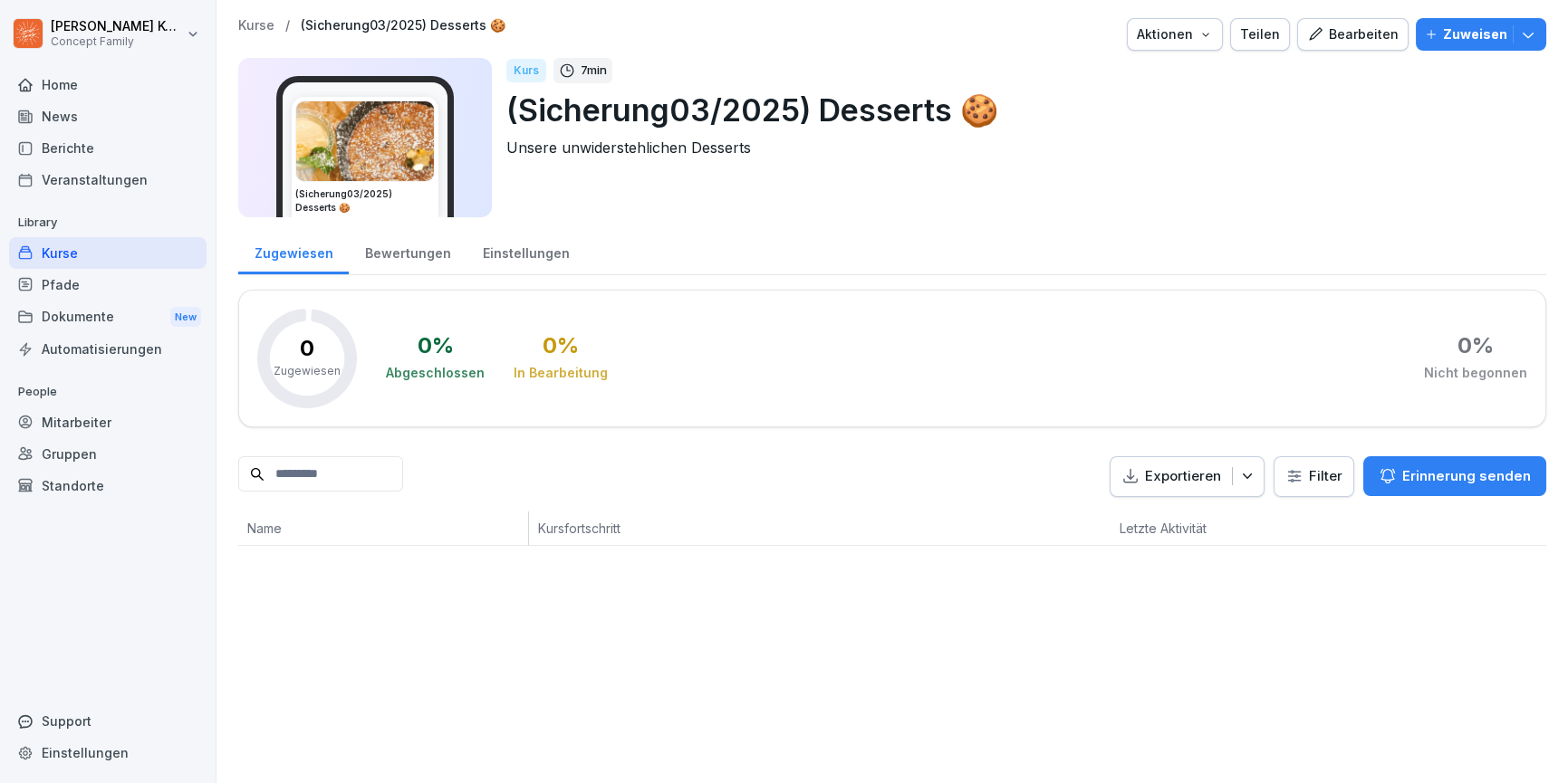
click at [699, 106] on p "(Sicherung03/2025) Desserts 🍪" at bounding box center [1019, 109] width 1025 height 46
click at [708, 108] on p "(Sicherung03/2025) Desserts 🍪" at bounding box center [1019, 109] width 1025 height 46
click at [795, 101] on p "(Sicherung03/2025) Desserts 🍪" at bounding box center [1019, 109] width 1025 height 46
click at [773, 112] on p "(Sicherung03/2025) Desserts 🍪" at bounding box center [1019, 109] width 1025 height 46
click at [1375, 35] on div "Bearbeiten" at bounding box center [1353, 34] width 92 height 20
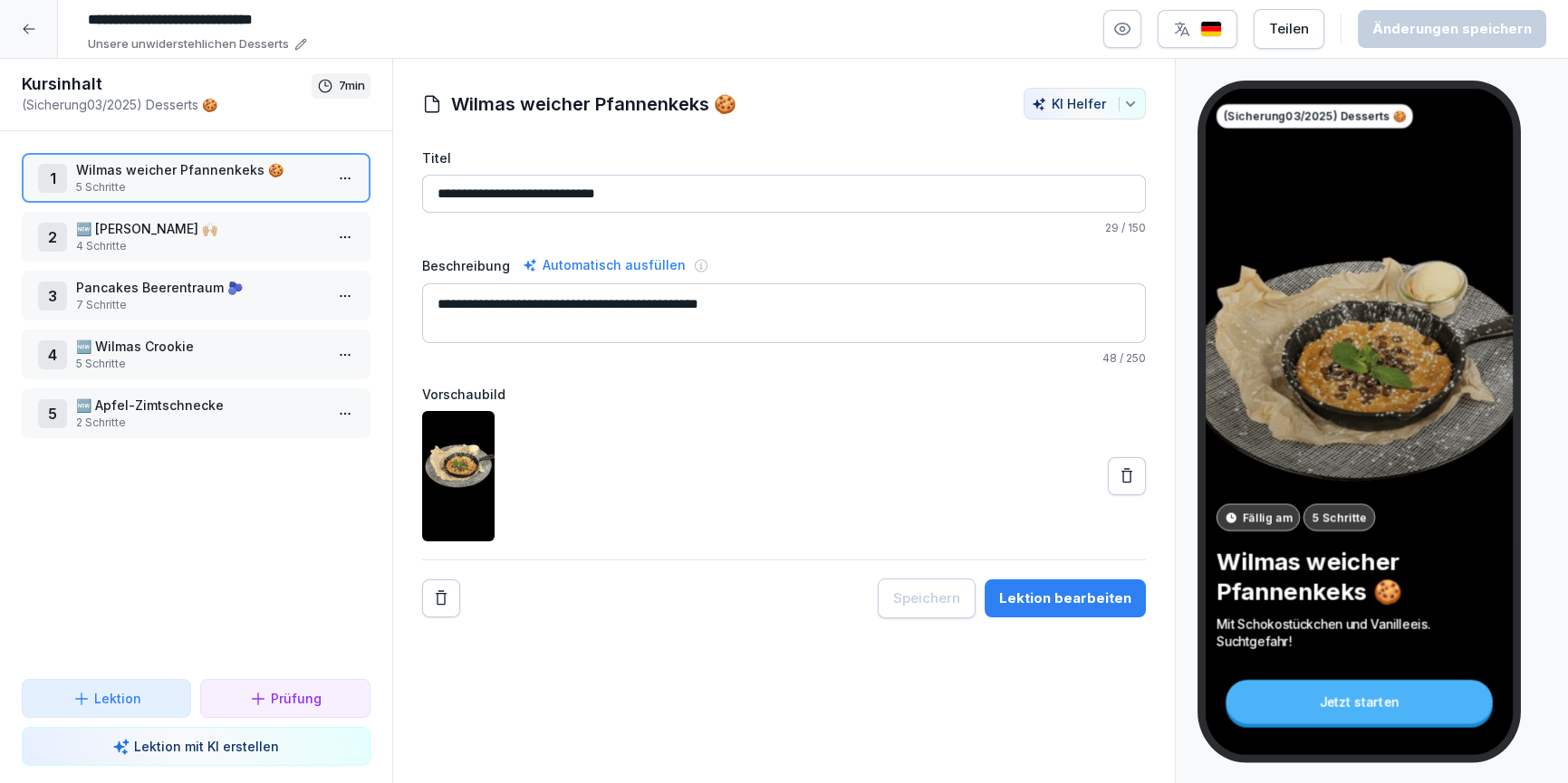
drag, startPoint x: 182, startPoint y: 18, endPoint x: 296, endPoint y: 1, distance: 115.3
click at [183, 18] on input "**********" at bounding box center [351, 21] width 544 height 31
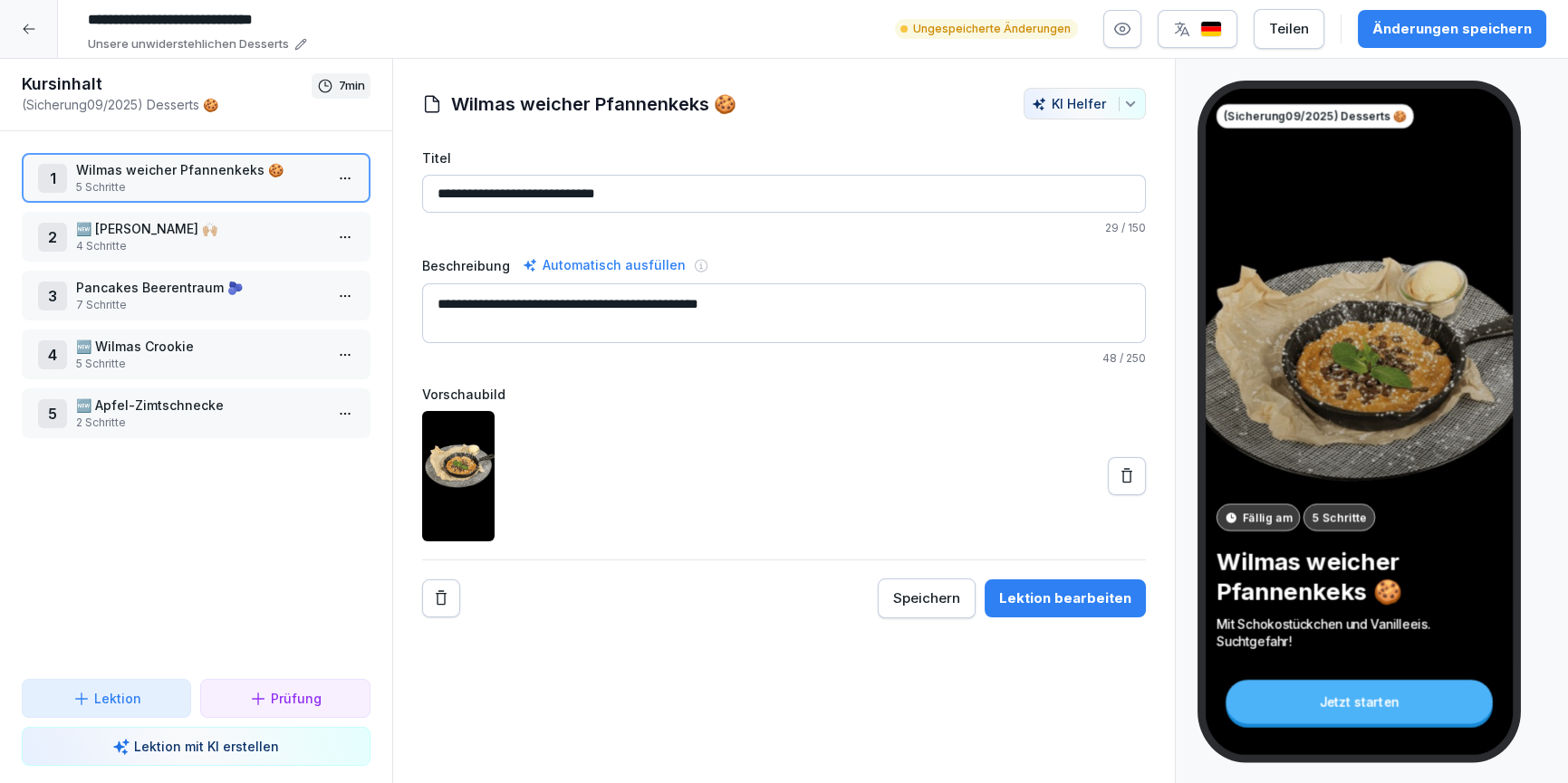
type input "**********"
click at [217, 538] on div "1 [PERSON_NAME] Pfannenkeks 🍪 5 Schritte 2 🆕 Joghurthimmel 🙌🏼 4 Schritte 3 Panc…" at bounding box center [196, 405] width 392 height 548
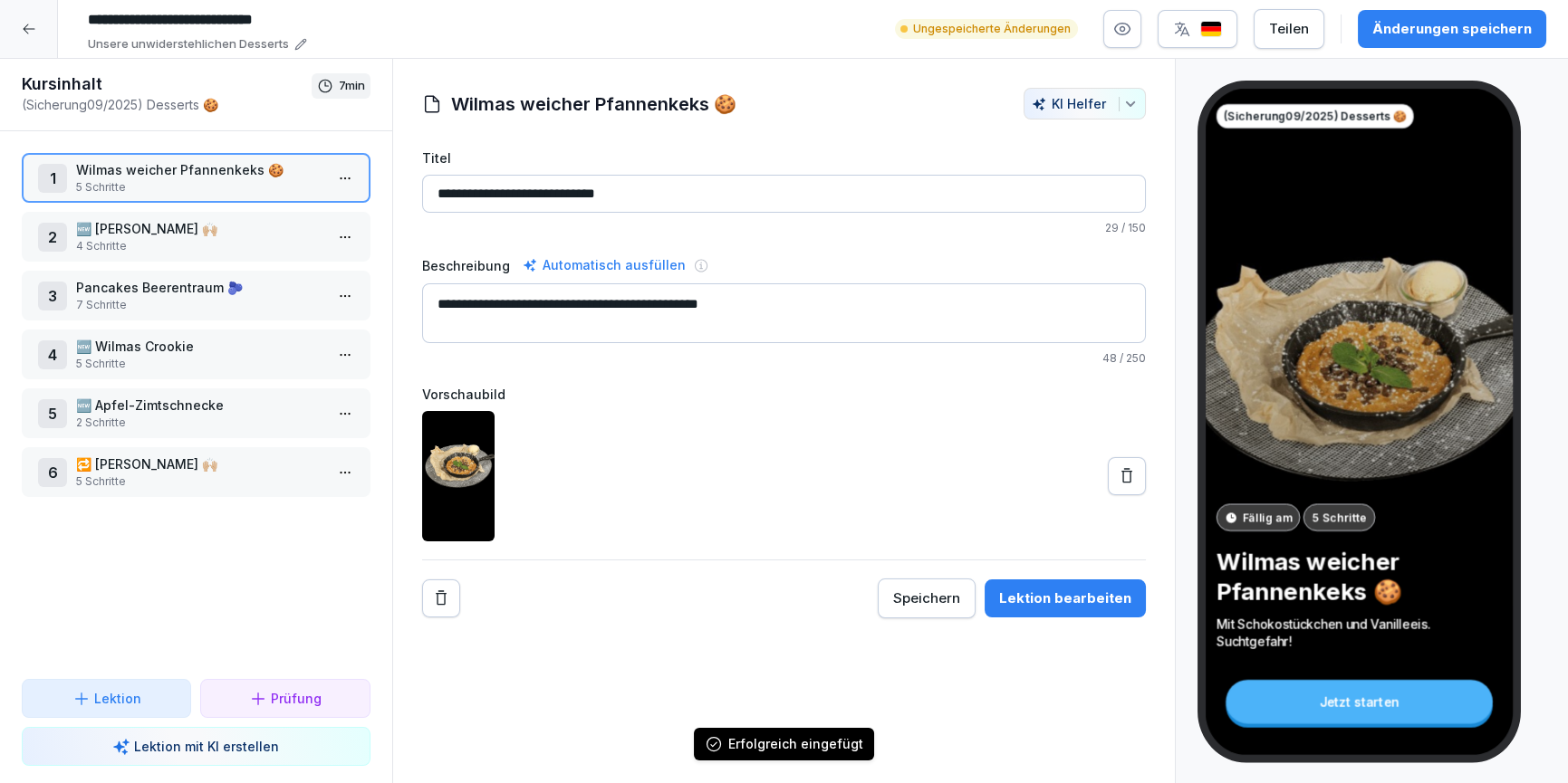
click at [187, 478] on p "5 Schritte" at bounding box center [199, 481] width 247 height 17
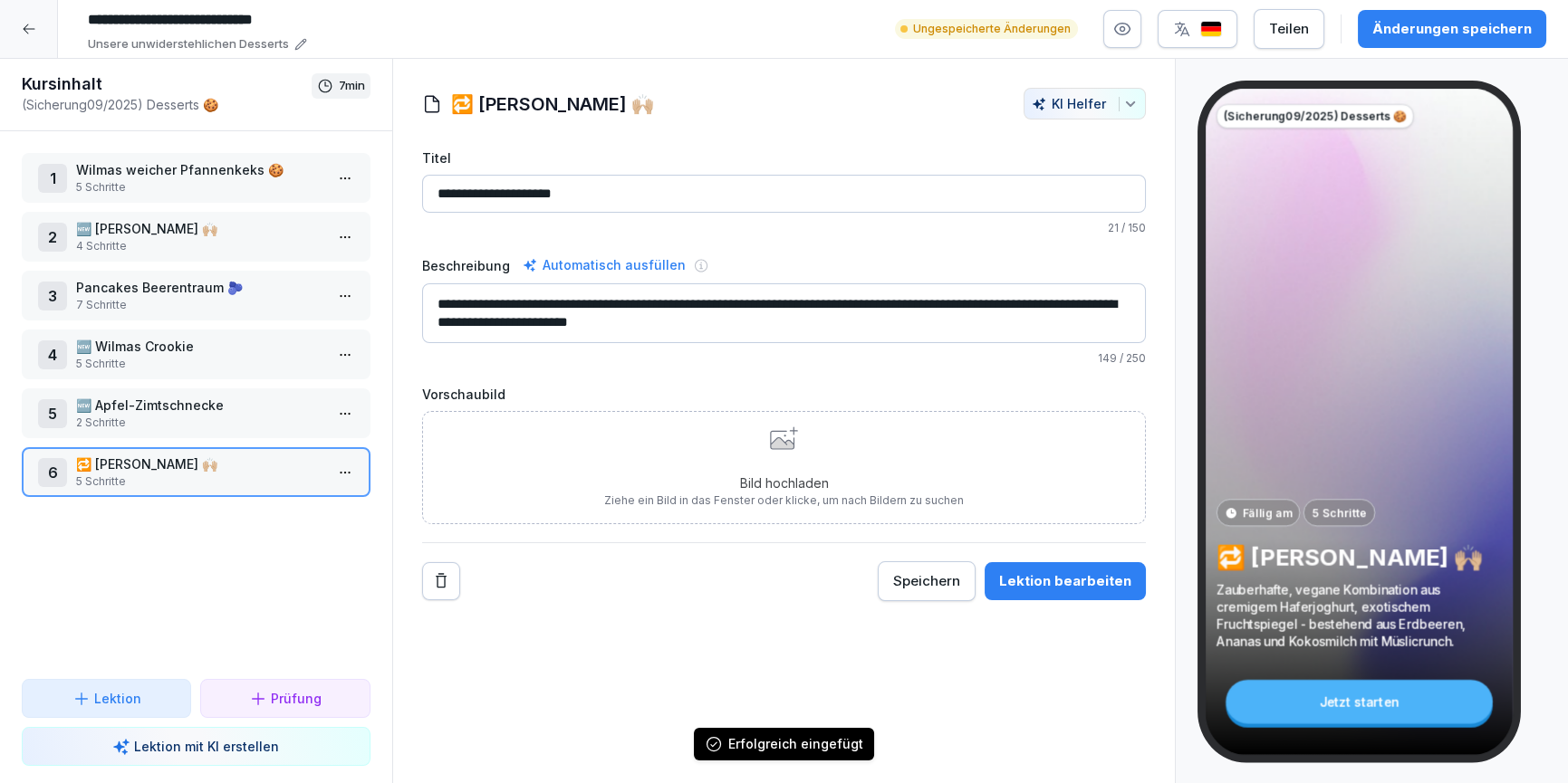
drag, startPoint x: 554, startPoint y: 190, endPoint x: 654, endPoint y: 160, distance: 104.4
click at [554, 190] on input "**********" at bounding box center [784, 193] width 724 height 38
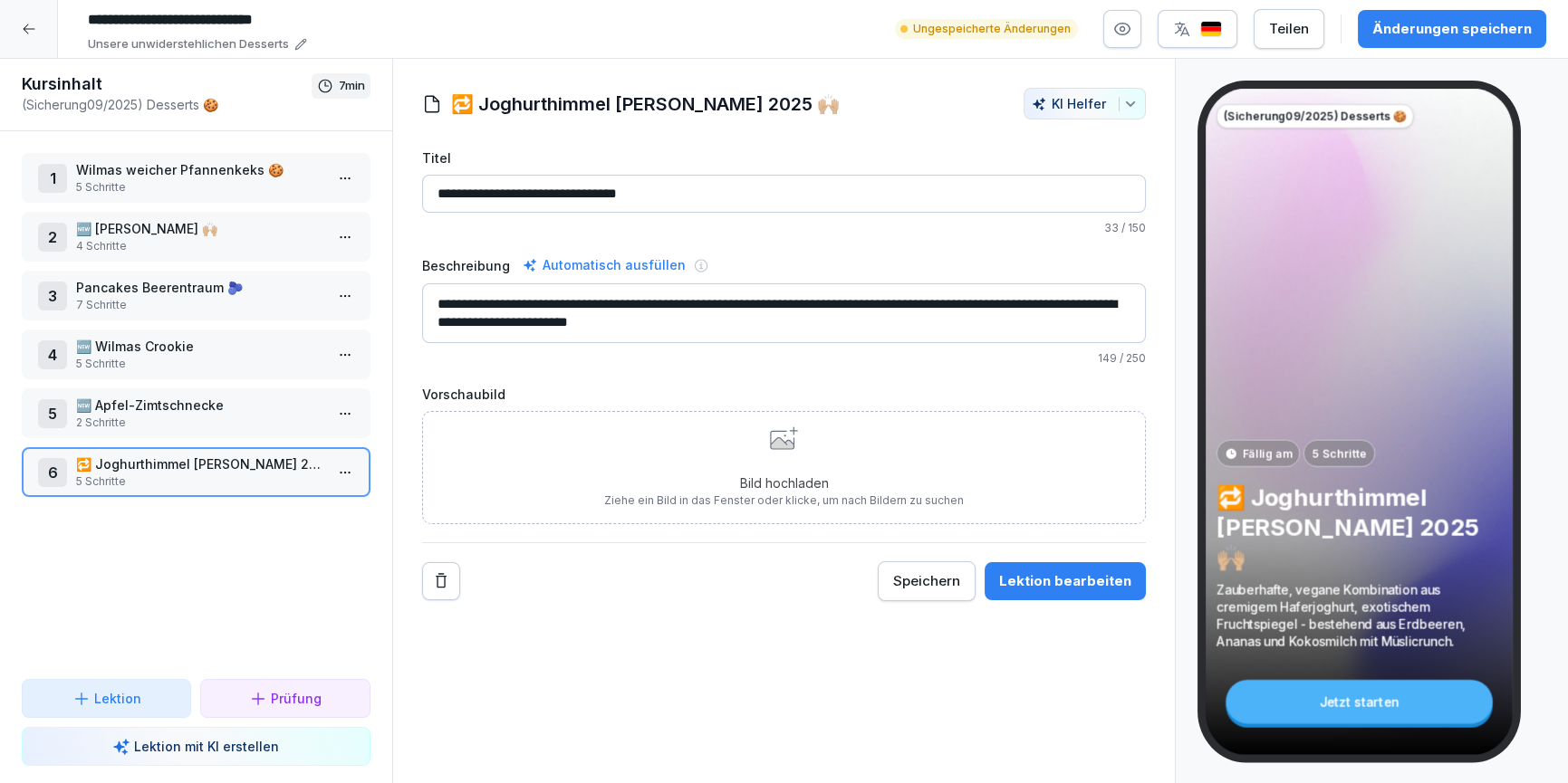
type input "**********"
click at [934, 569] on button "Speichern" at bounding box center [927, 581] width 98 height 40
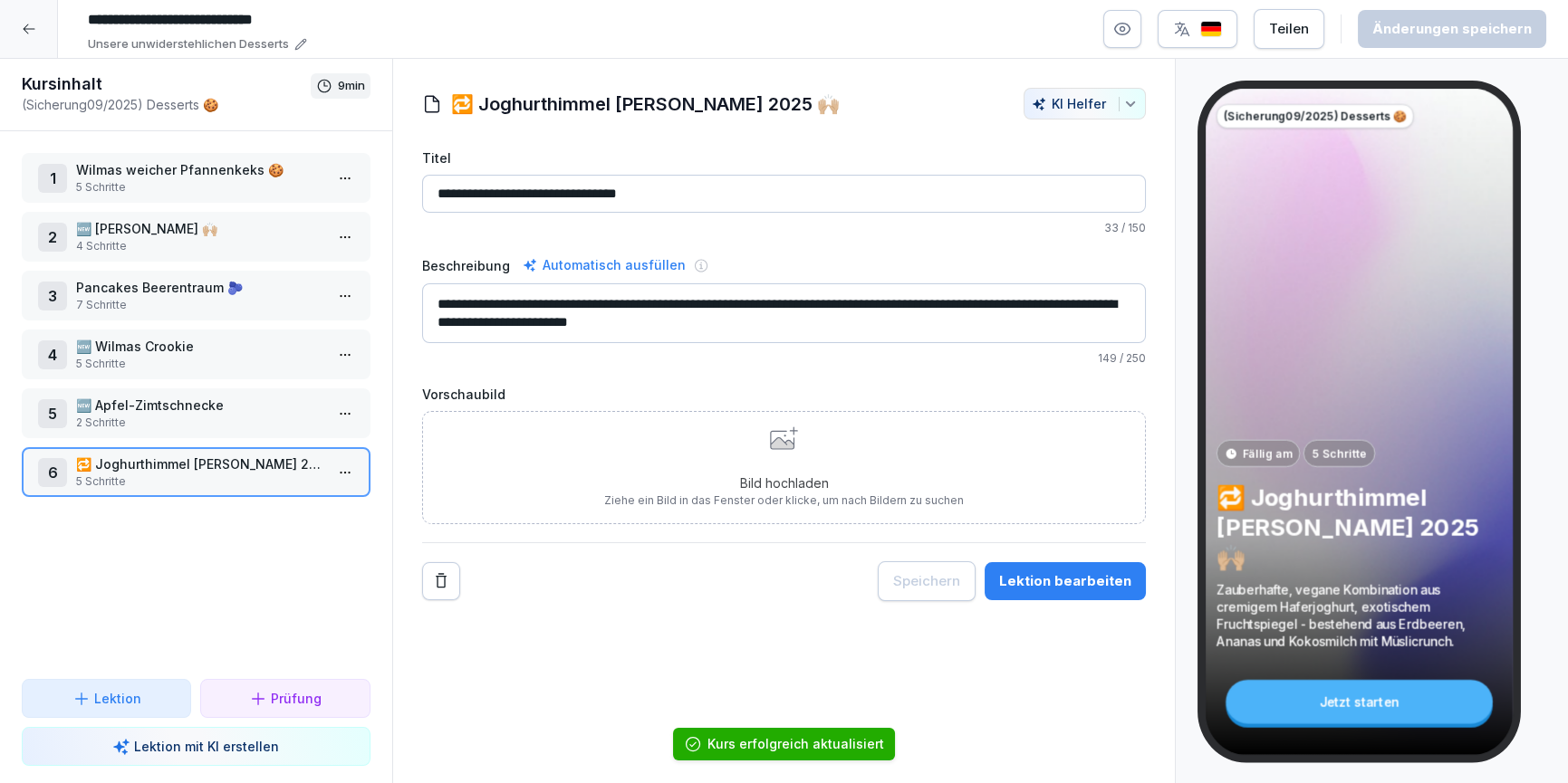
click at [23, 39] on div at bounding box center [28, 28] width 58 height 58
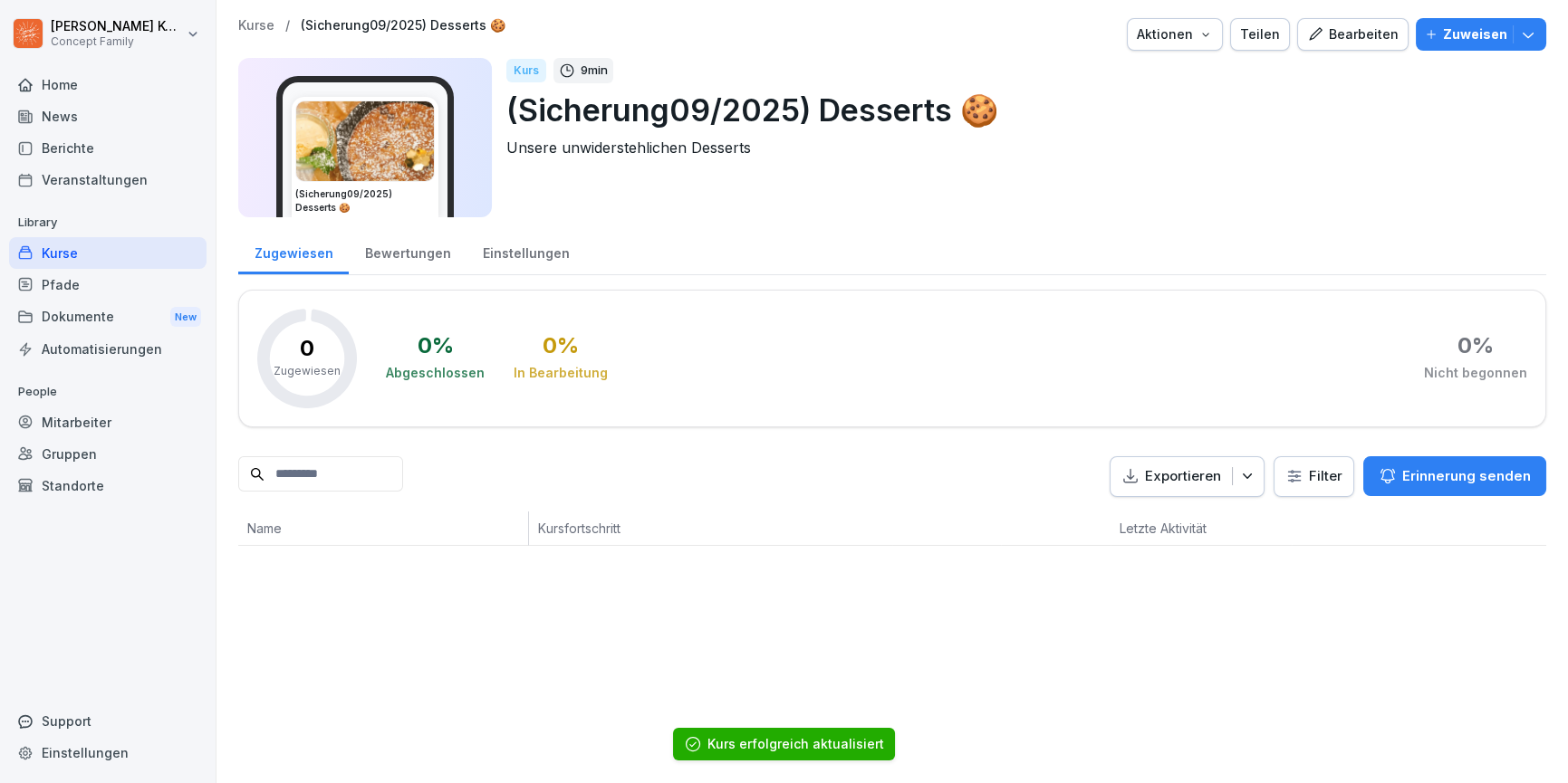
click at [50, 258] on div "Kurse" at bounding box center [107, 253] width 197 height 31
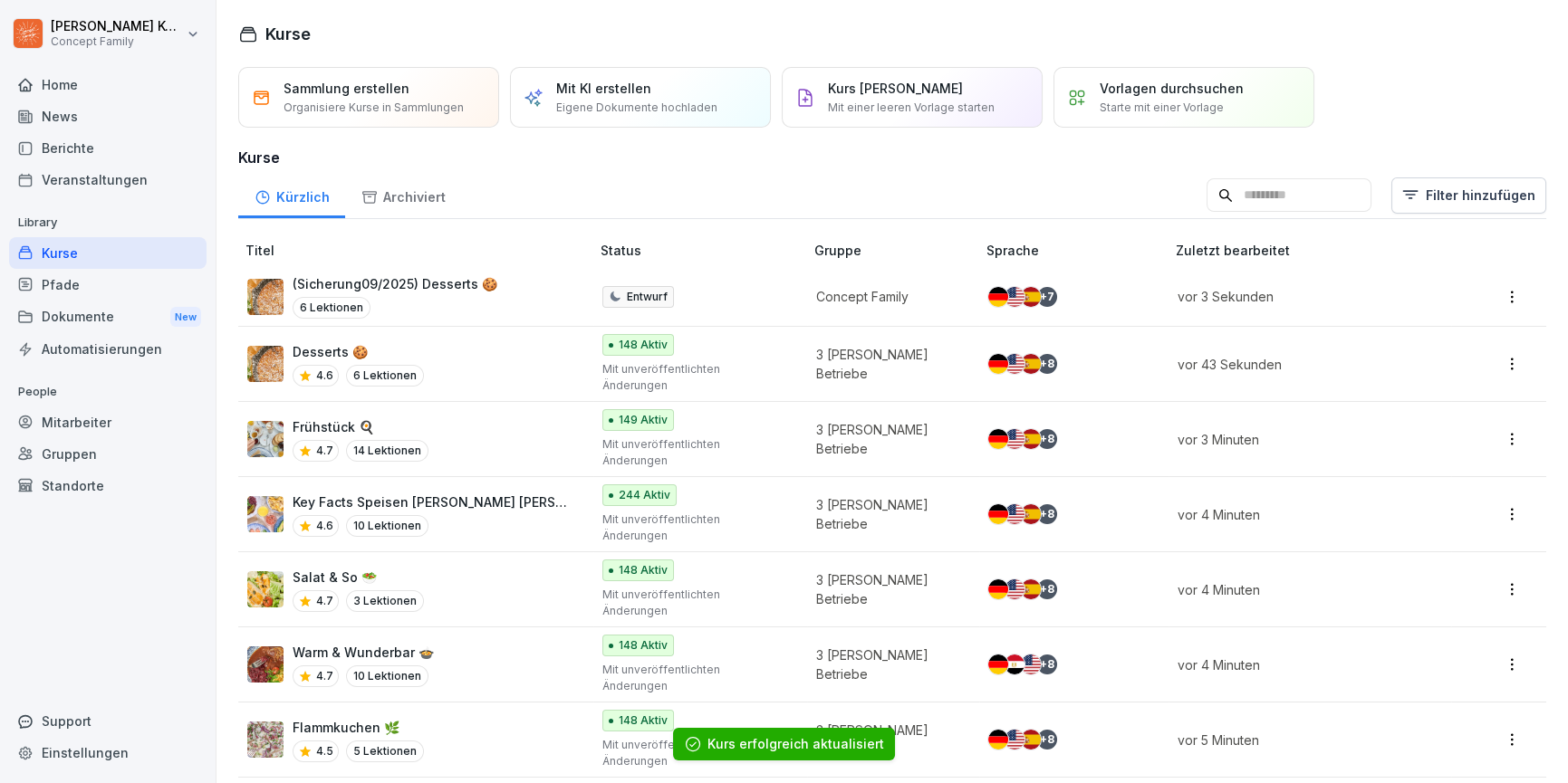
click at [467, 356] on div "Desserts 🍪 4.6 6 Lektionen" at bounding box center [409, 364] width 324 height 44
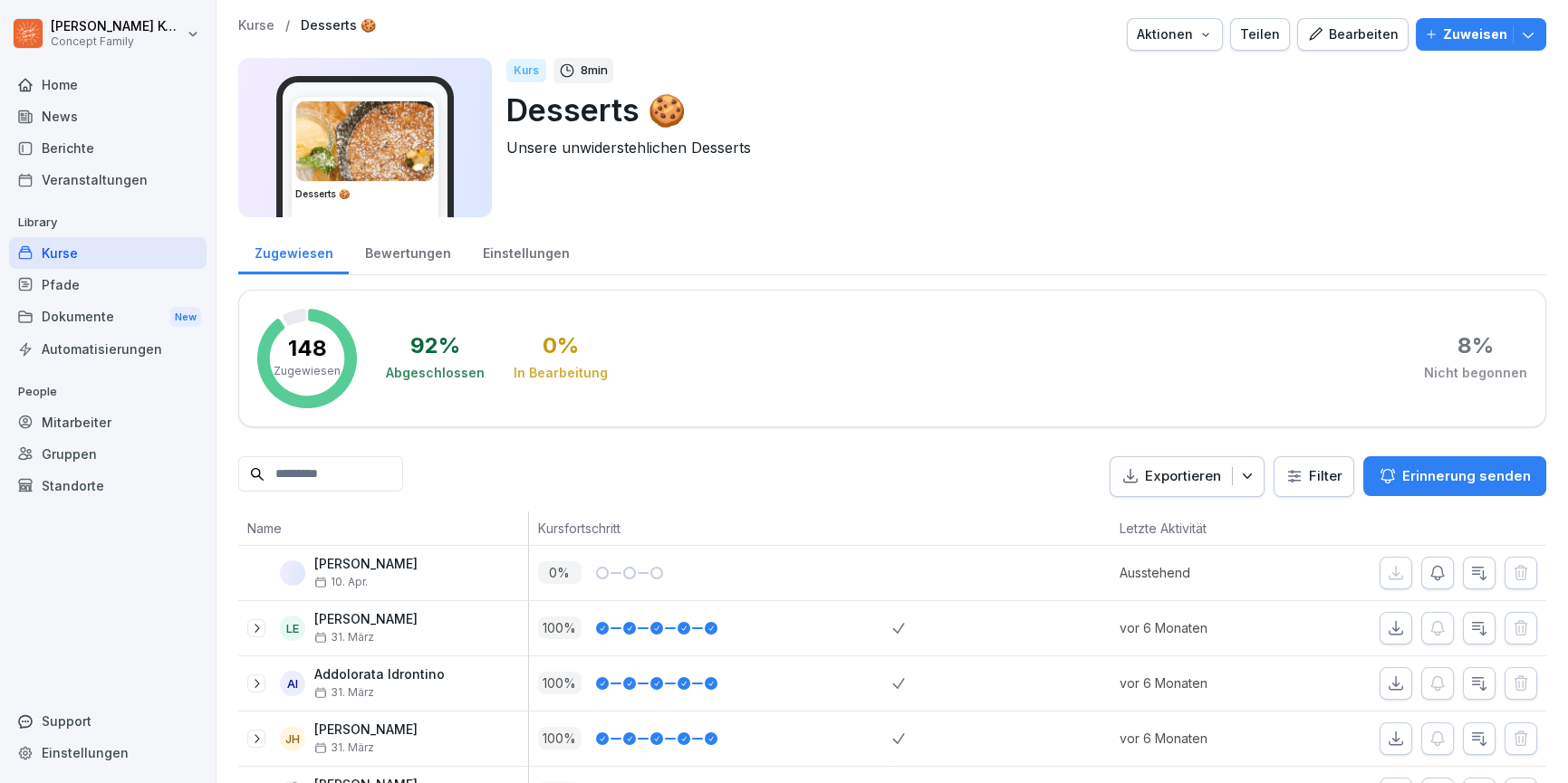
click at [1375, 53] on div "Kurse / Desserts 🍪 Aktionen Teilen Bearbeiten Zuweisen Desserts 🍪 Kurs 8 min De…" at bounding box center [892, 123] width 1308 height 210
click at [1379, 40] on div "Bearbeiten" at bounding box center [1353, 34] width 92 height 20
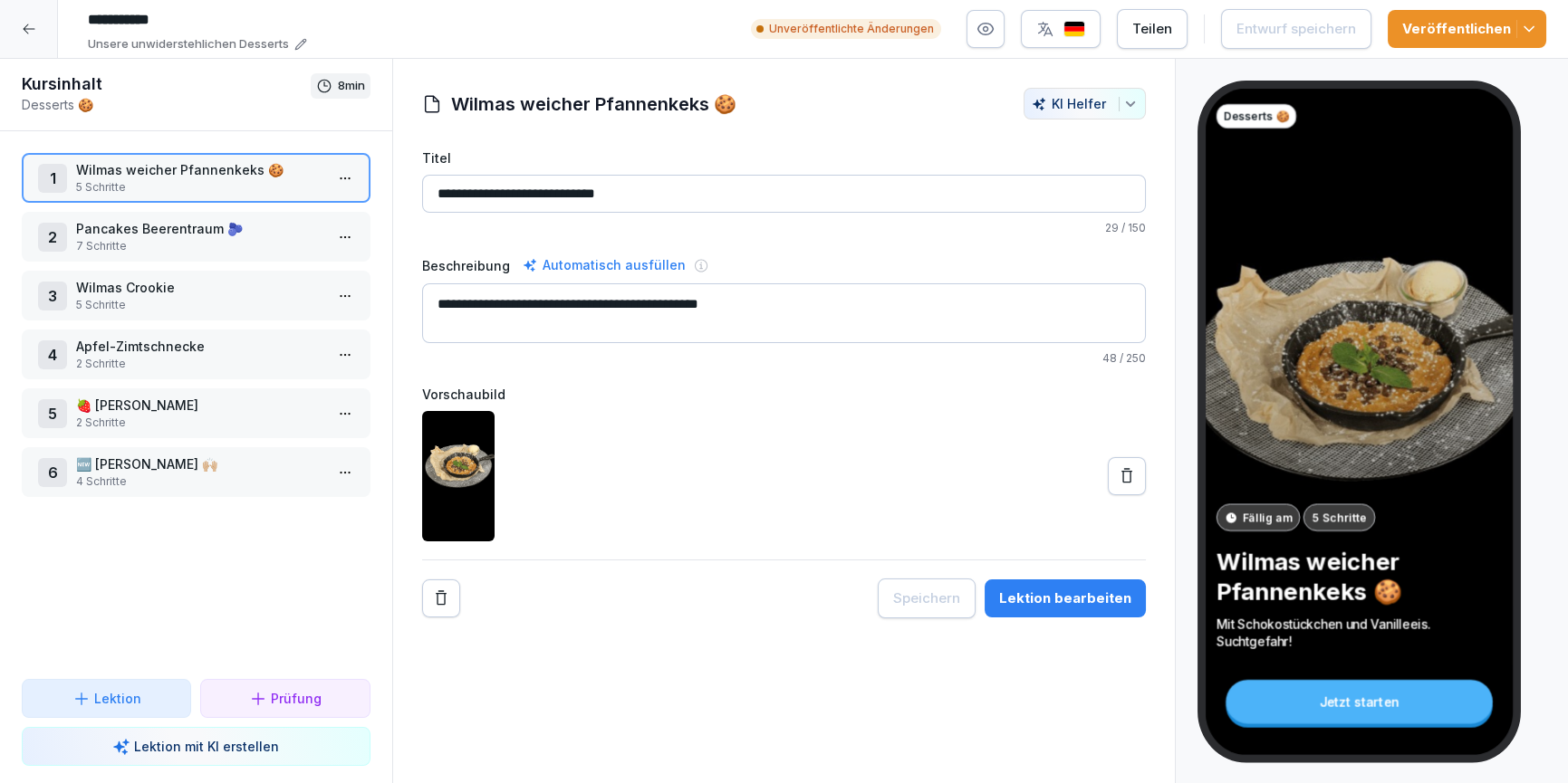
click at [196, 466] on p "🆕 Joghurthimmel 🙌🏼" at bounding box center [199, 464] width 247 height 19
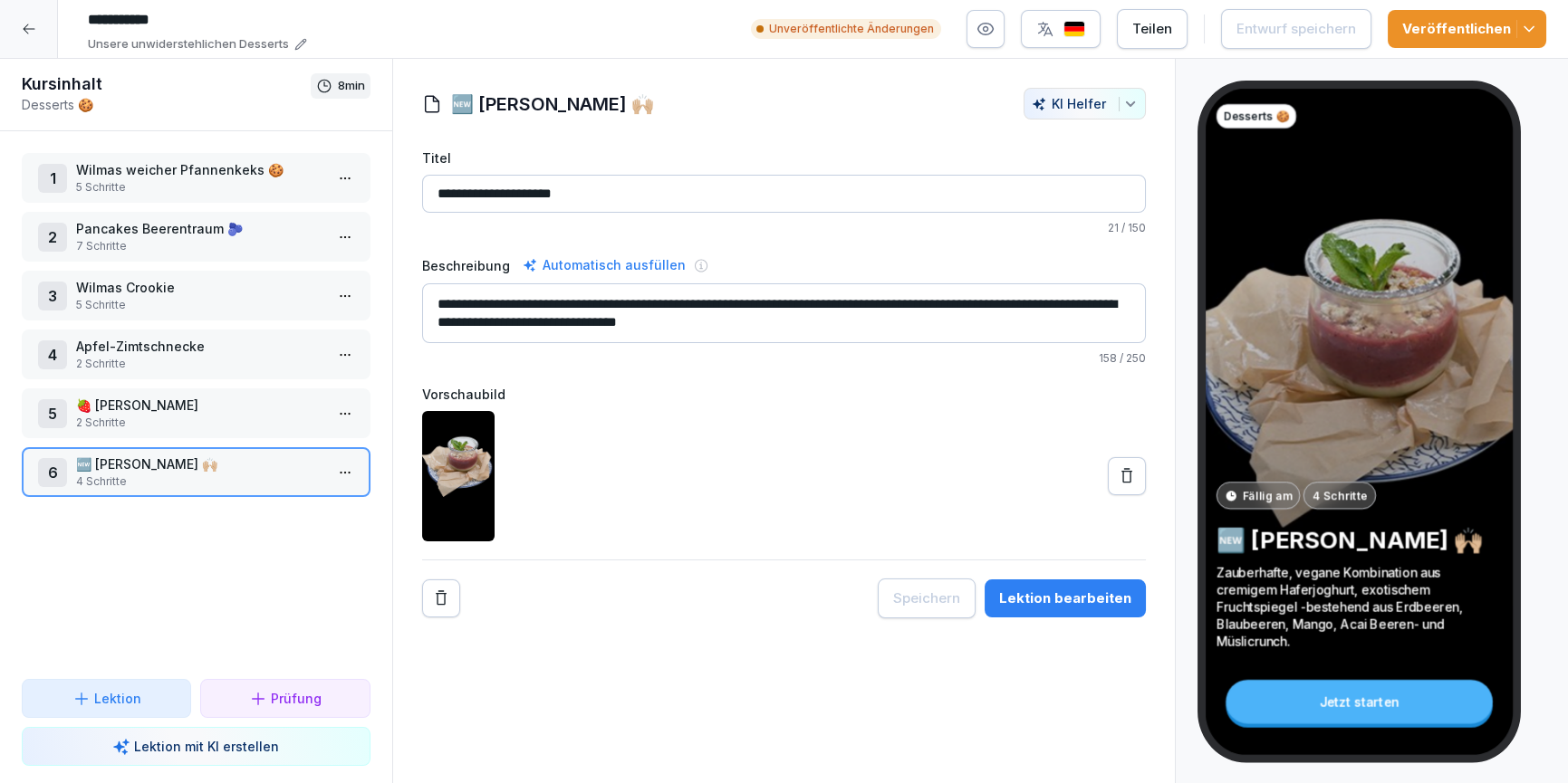
click at [1093, 583] on button "Lektion bearbeiten" at bounding box center [1064, 598] width 161 height 38
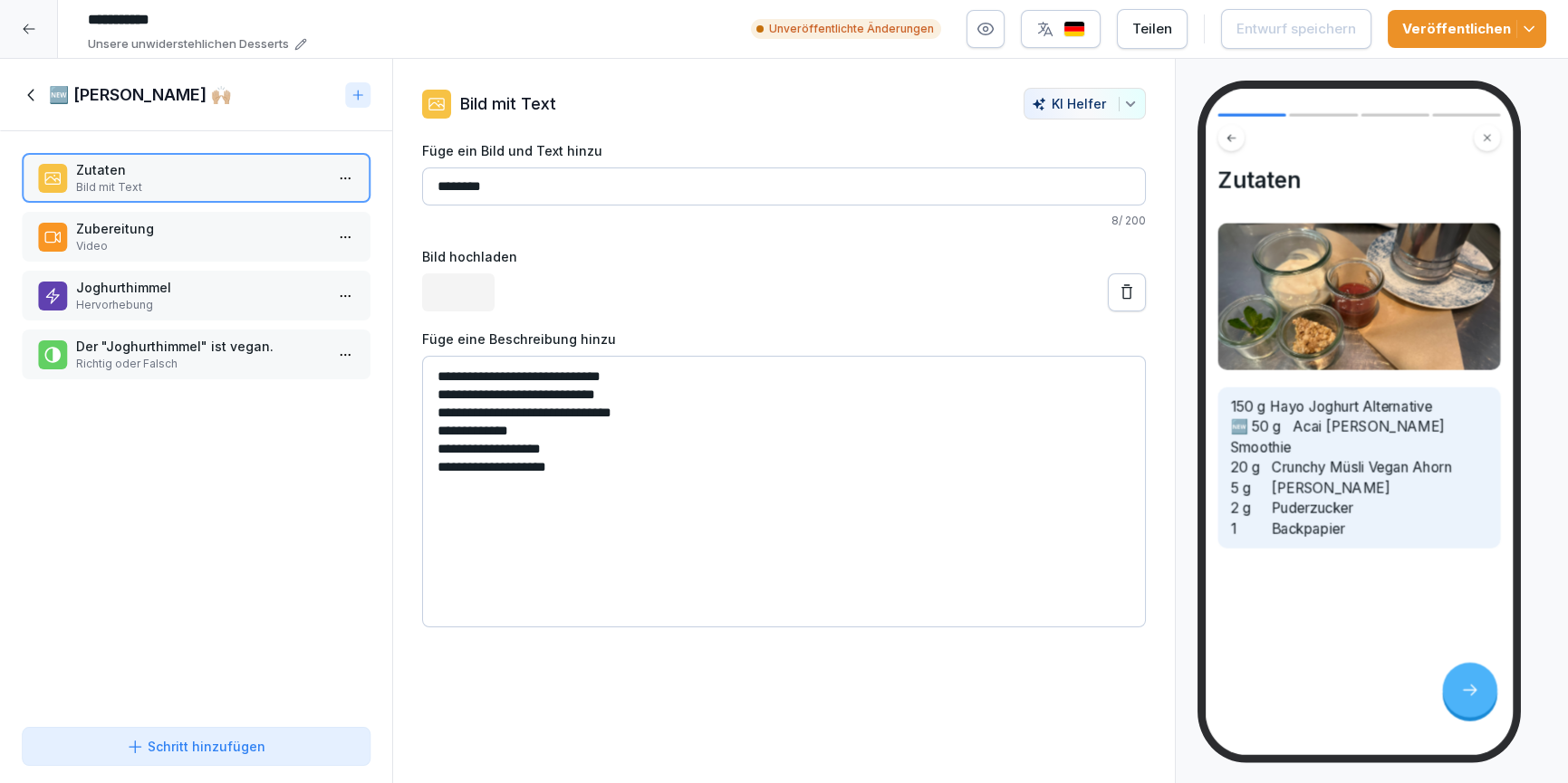
click at [129, 241] on p "Video" at bounding box center [199, 246] width 247 height 17
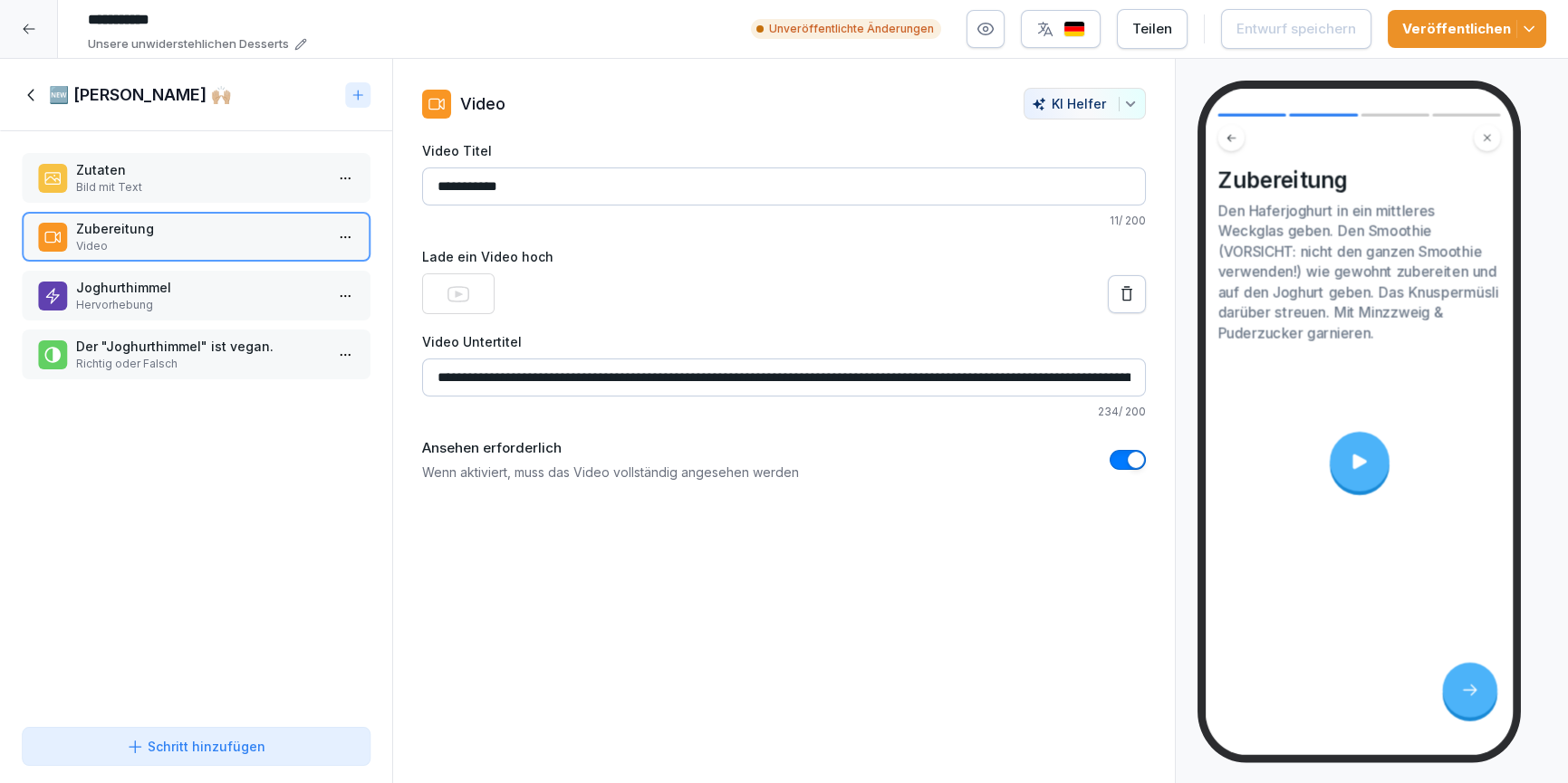
click at [137, 297] on p "Hervorhebung" at bounding box center [199, 305] width 247 height 17
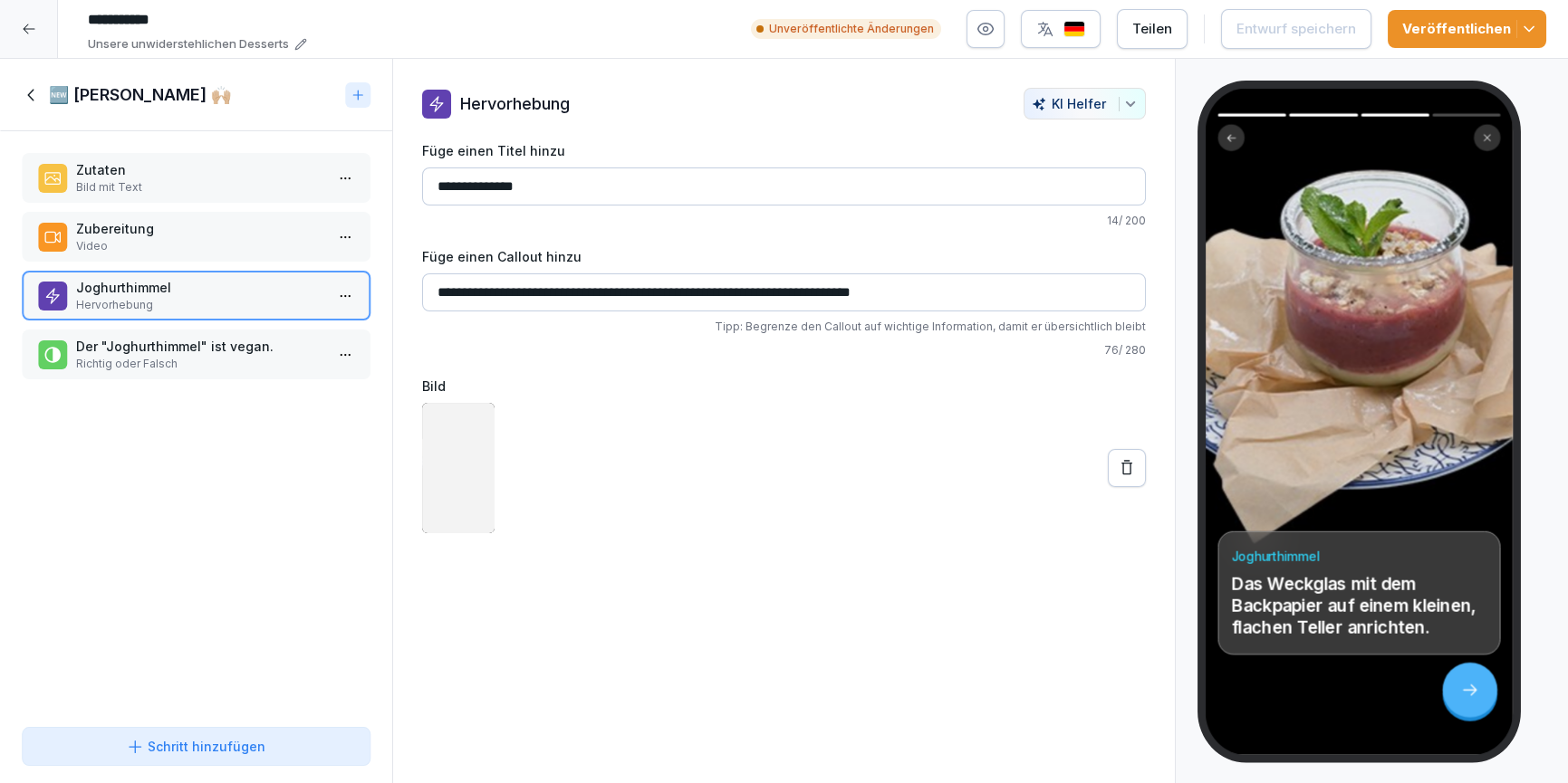
click at [133, 256] on div "Zubereitung Video" at bounding box center [195, 236] width 349 height 50
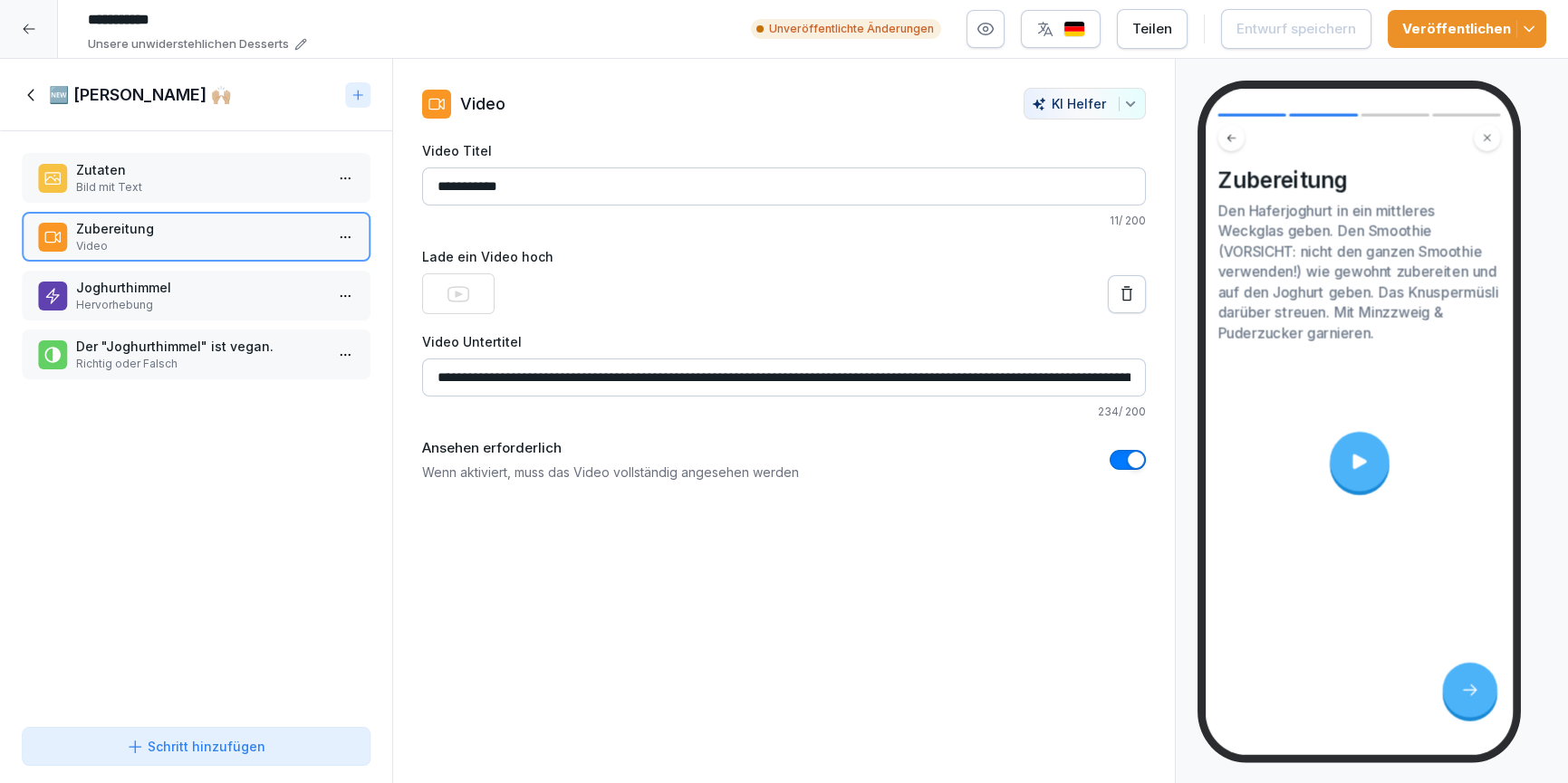
click at [114, 183] on p "Bild mit Text" at bounding box center [199, 187] width 247 height 17
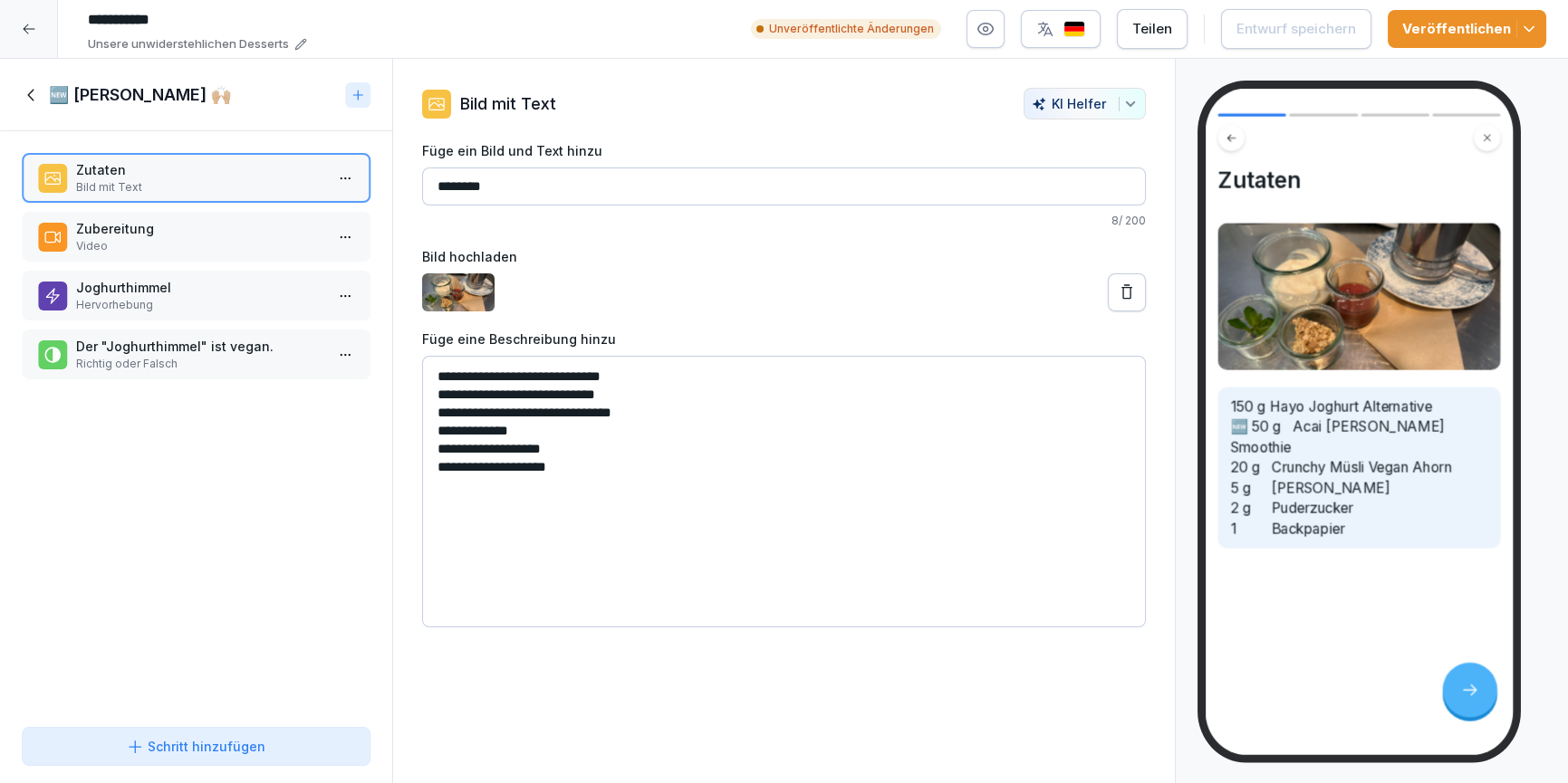
click at [457, 393] on textarea "**********" at bounding box center [784, 492] width 724 height 271
drag, startPoint x: 611, startPoint y: 398, endPoint x: 481, endPoint y: 397, distance: 130.0
click at [481, 397] on textarea "**********" at bounding box center [784, 492] width 724 height 271
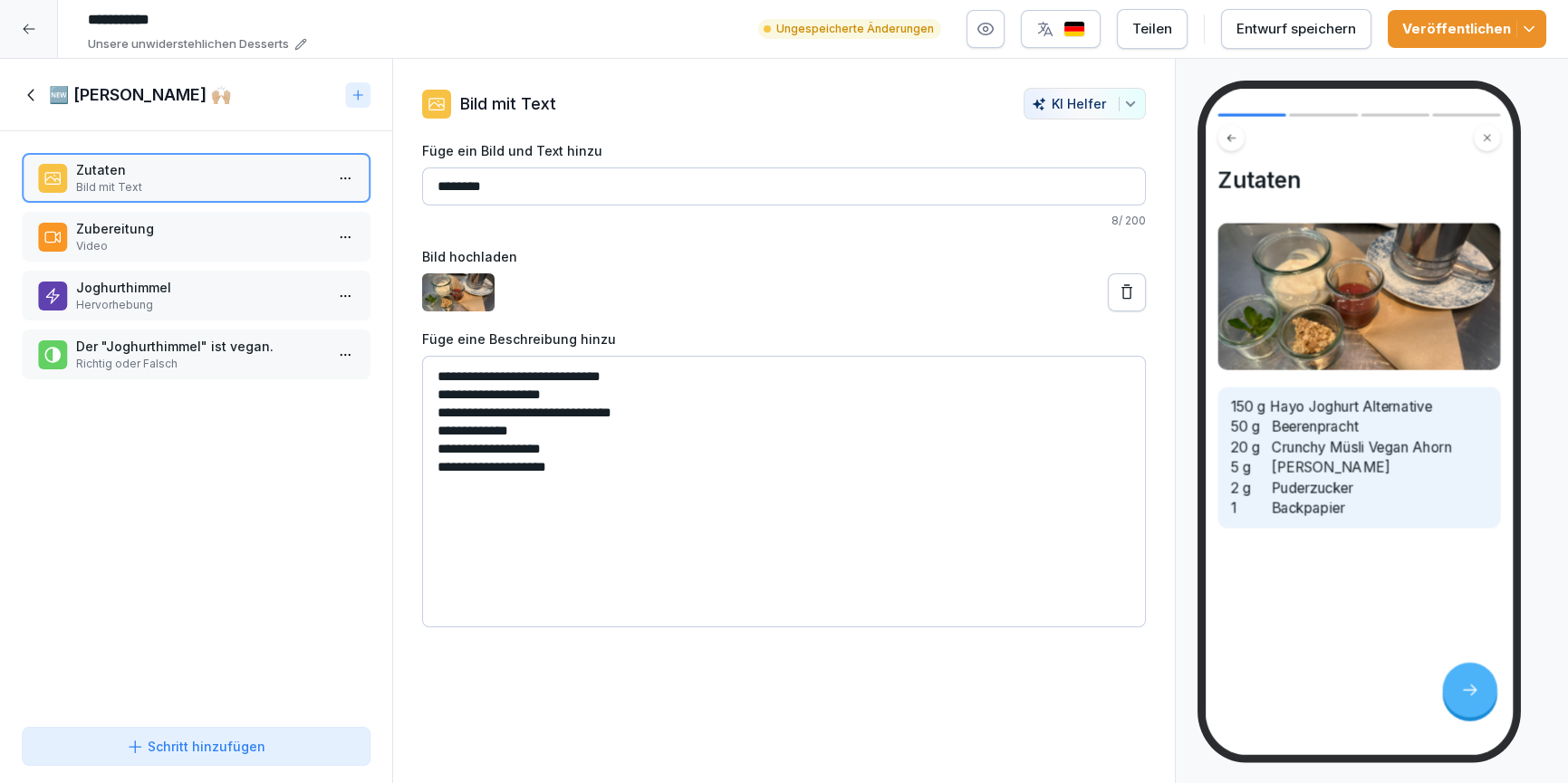
type textarea "**********"
click at [114, 239] on p "Video" at bounding box center [199, 246] width 247 height 17
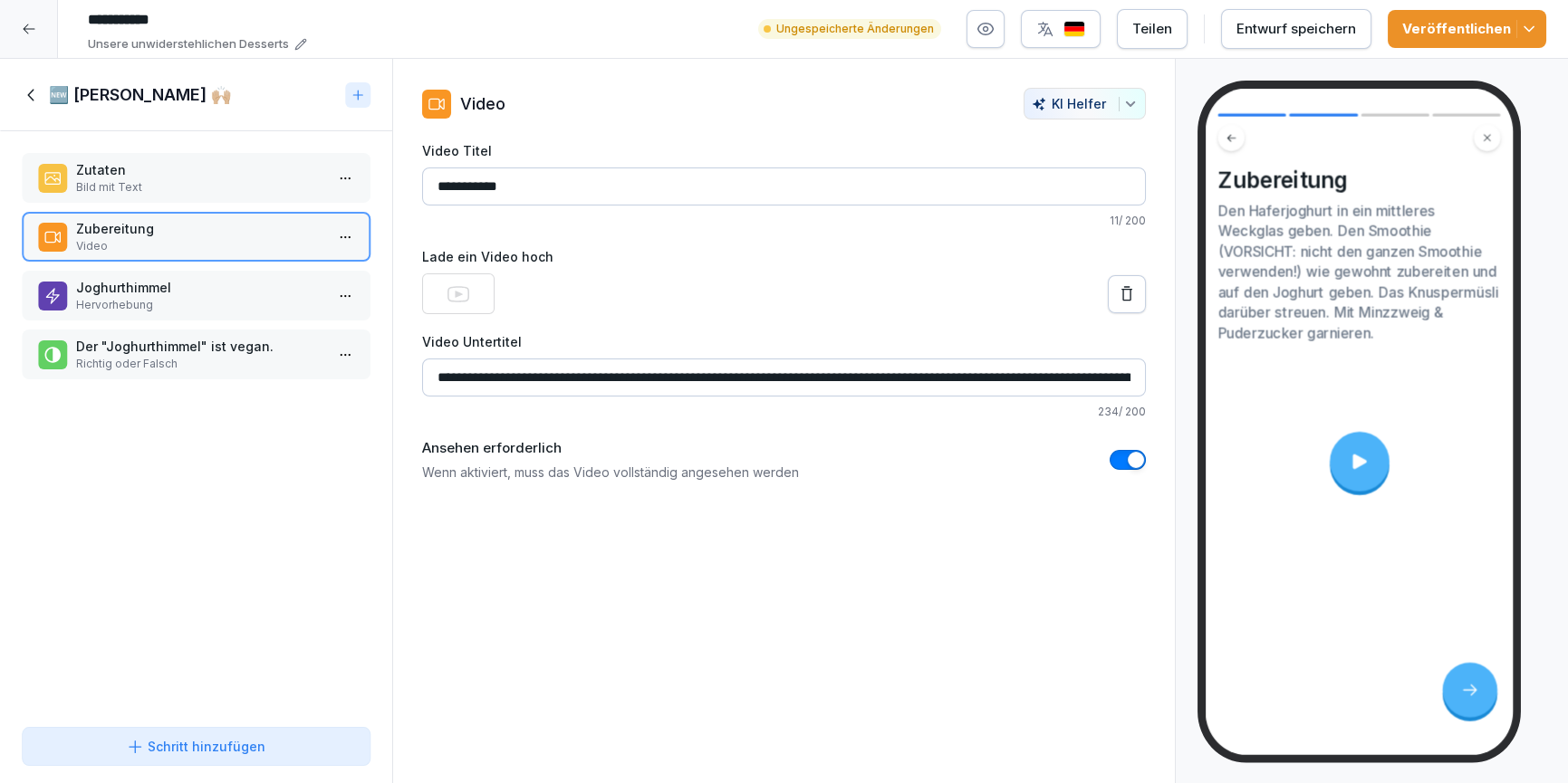
click at [190, 287] on p "Joghurthimmel" at bounding box center [199, 287] width 247 height 19
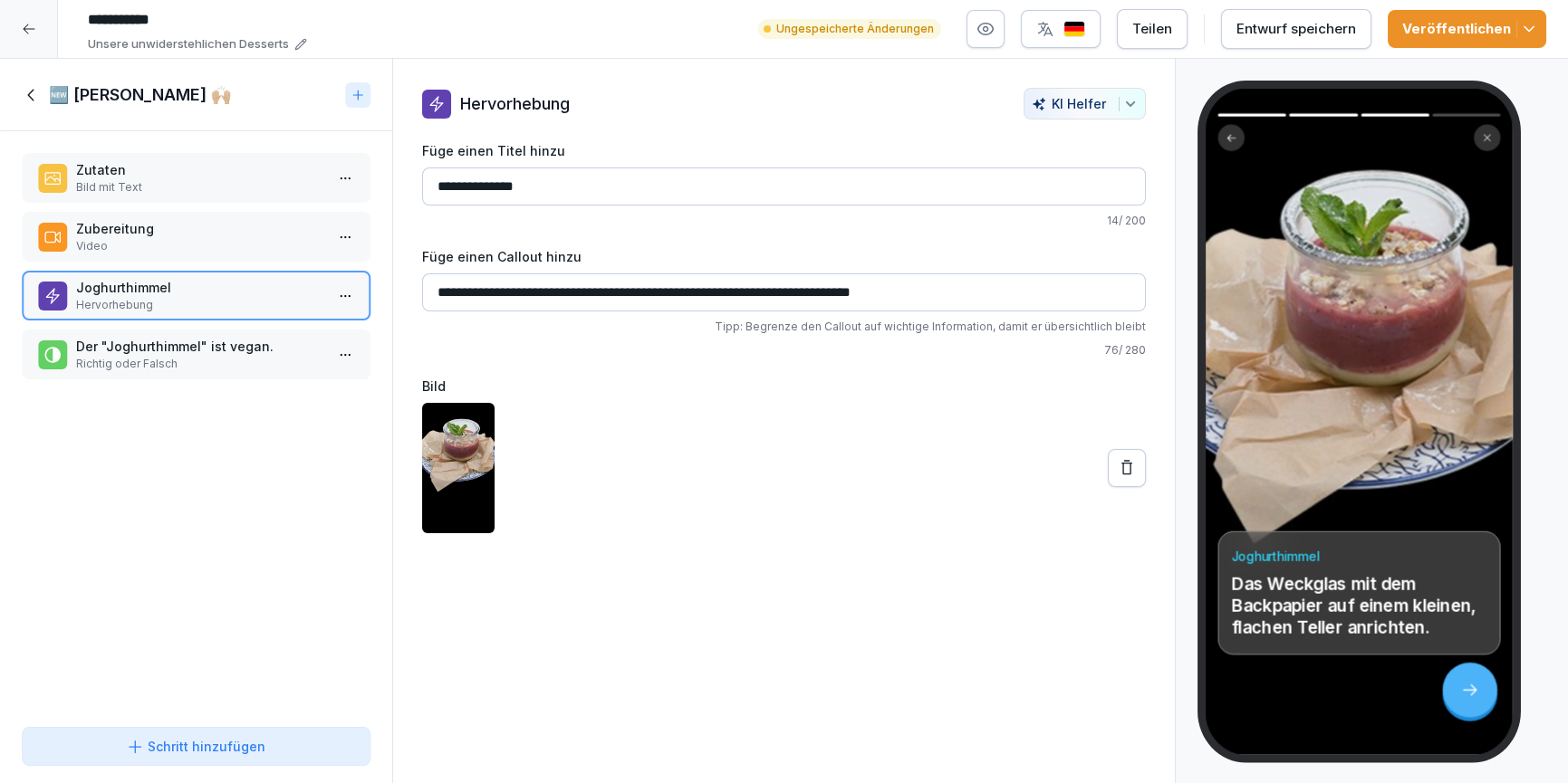
click at [36, 102] on icon at bounding box center [31, 95] width 20 height 20
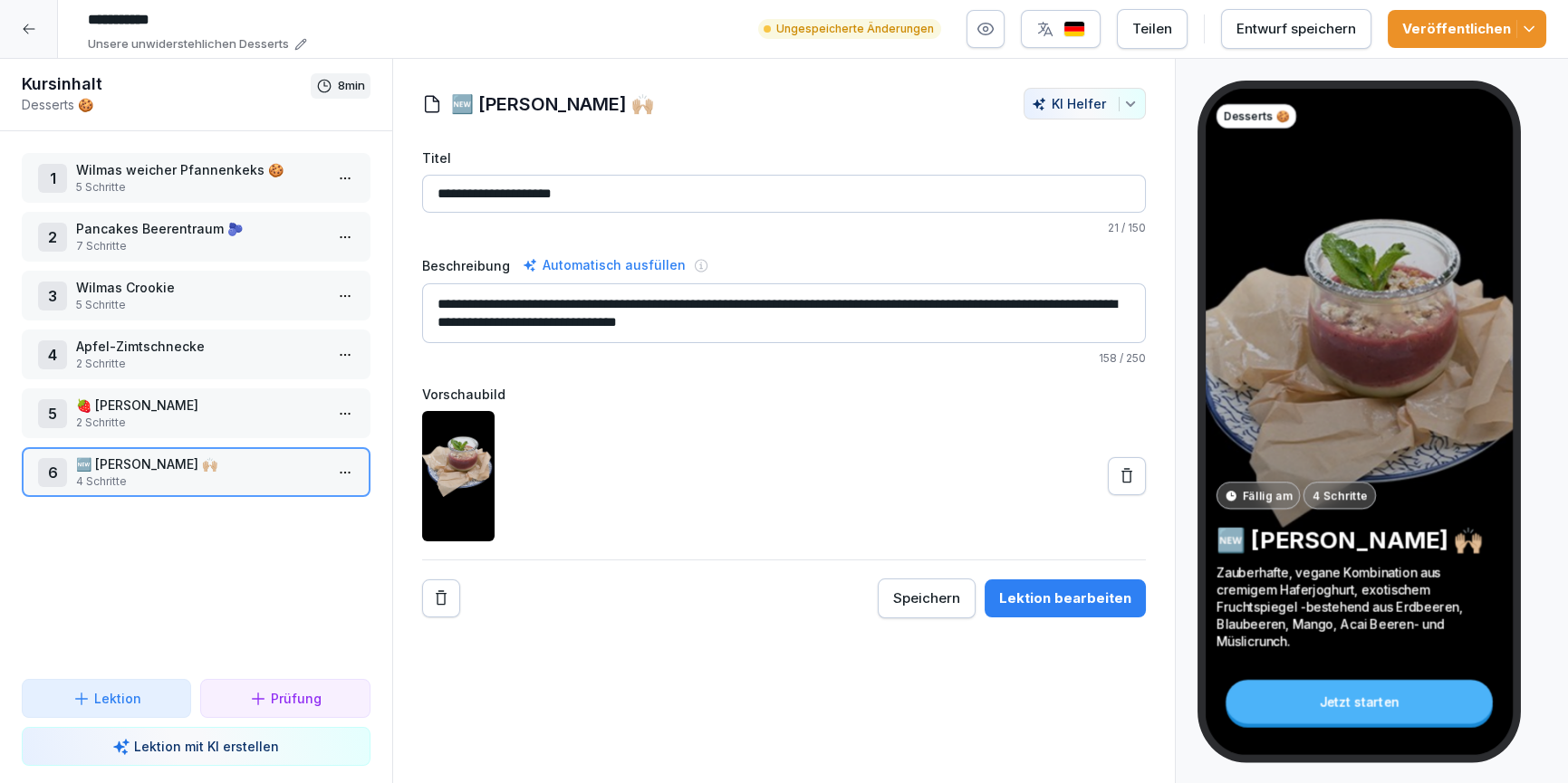
click at [26, 26] on icon at bounding box center [28, 28] width 15 height 15
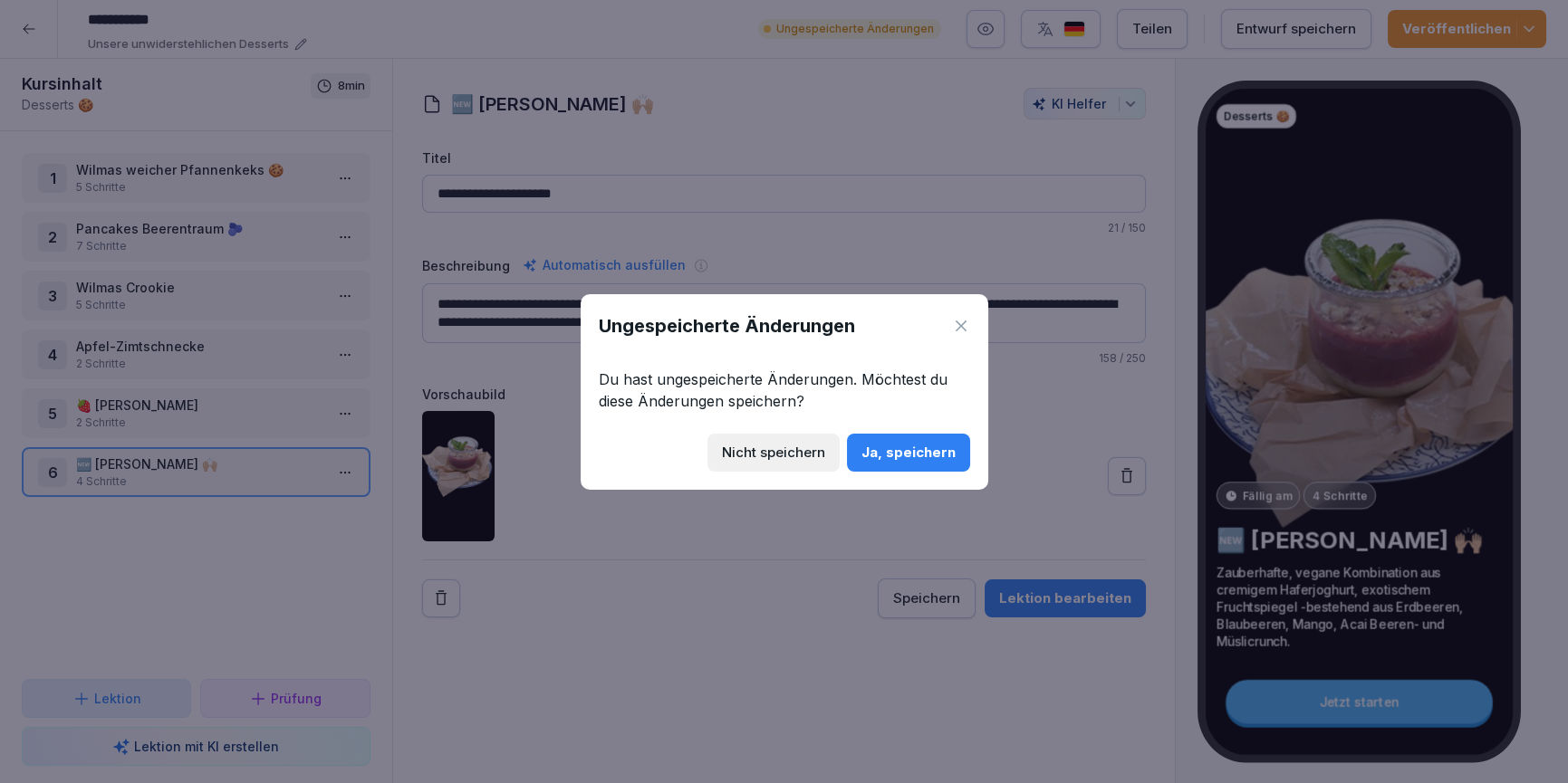
click at [942, 458] on div "Ja, speichern" at bounding box center [908, 453] width 94 height 20
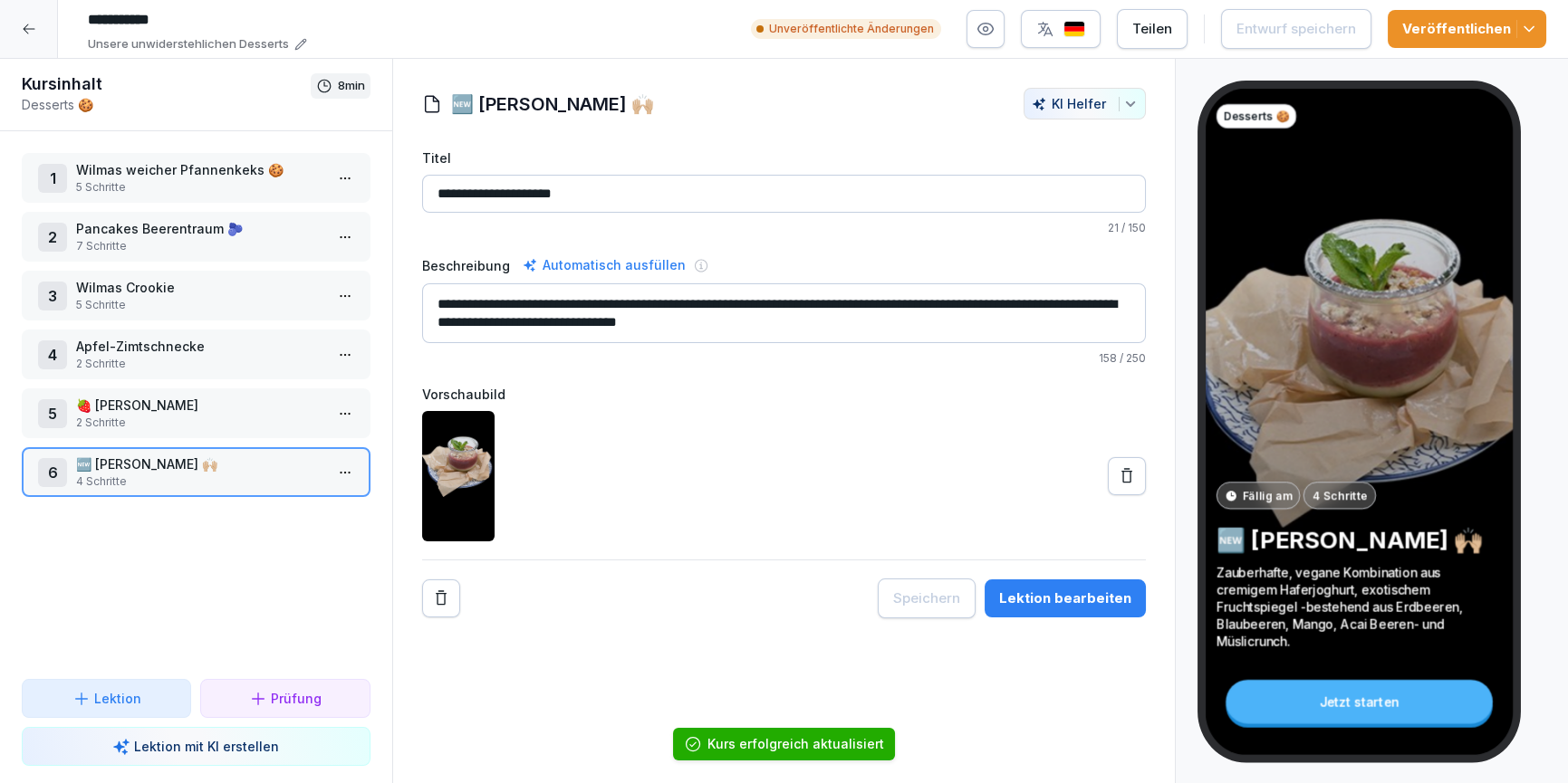
click at [39, 31] on div at bounding box center [28, 28] width 58 height 58
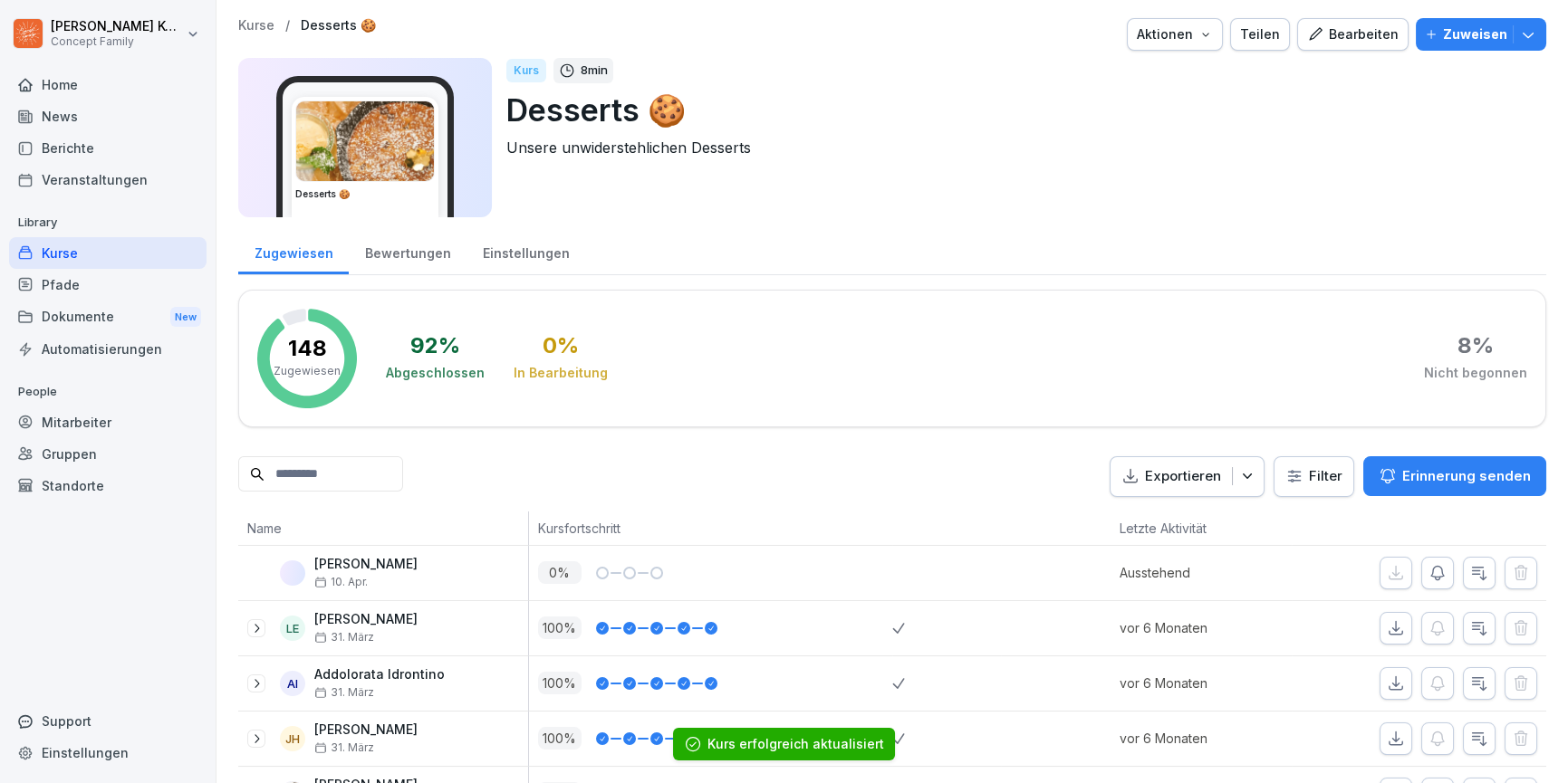
click at [99, 248] on div "Kurse" at bounding box center [107, 253] width 197 height 31
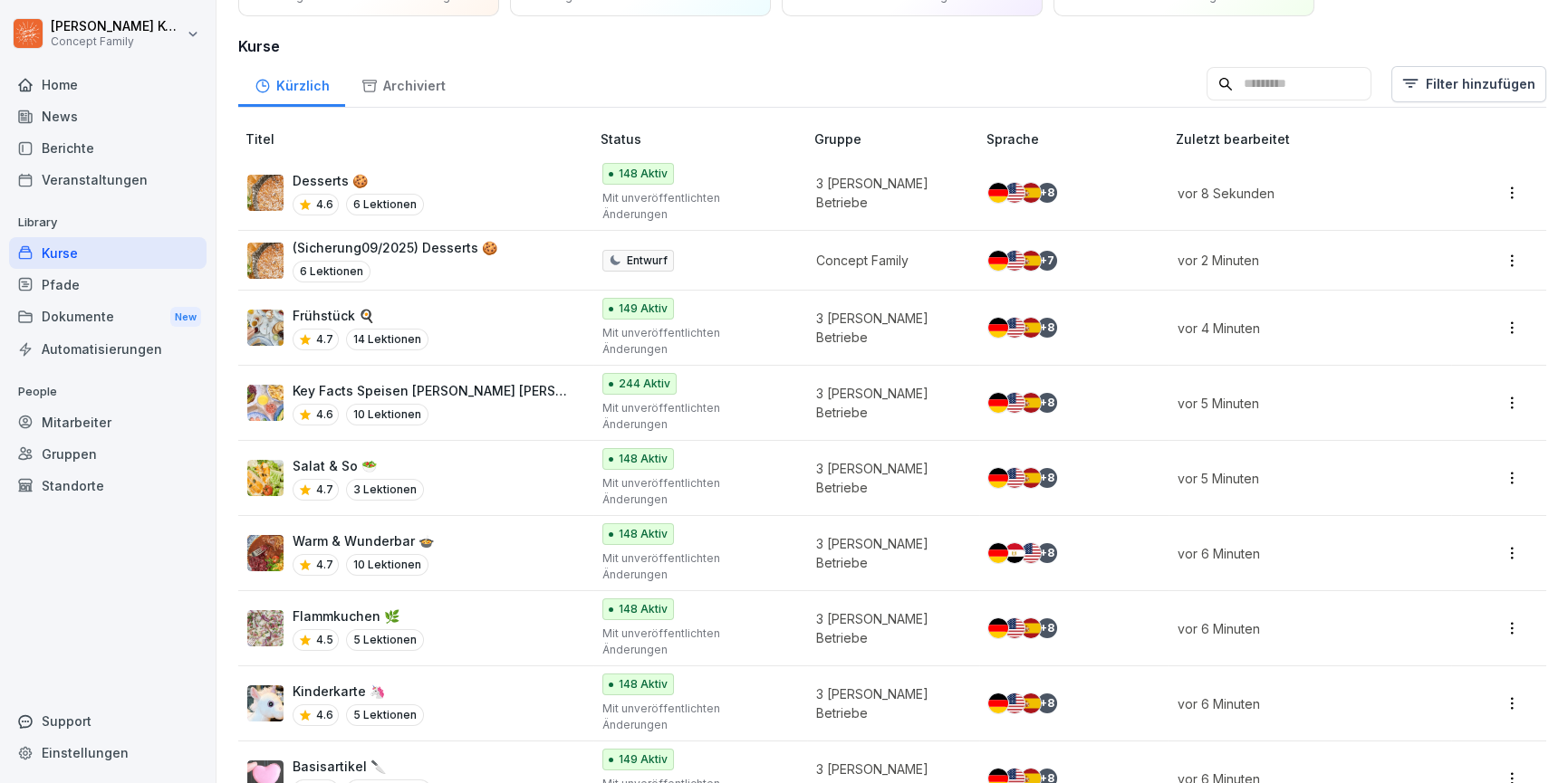
scroll to position [108, 0]
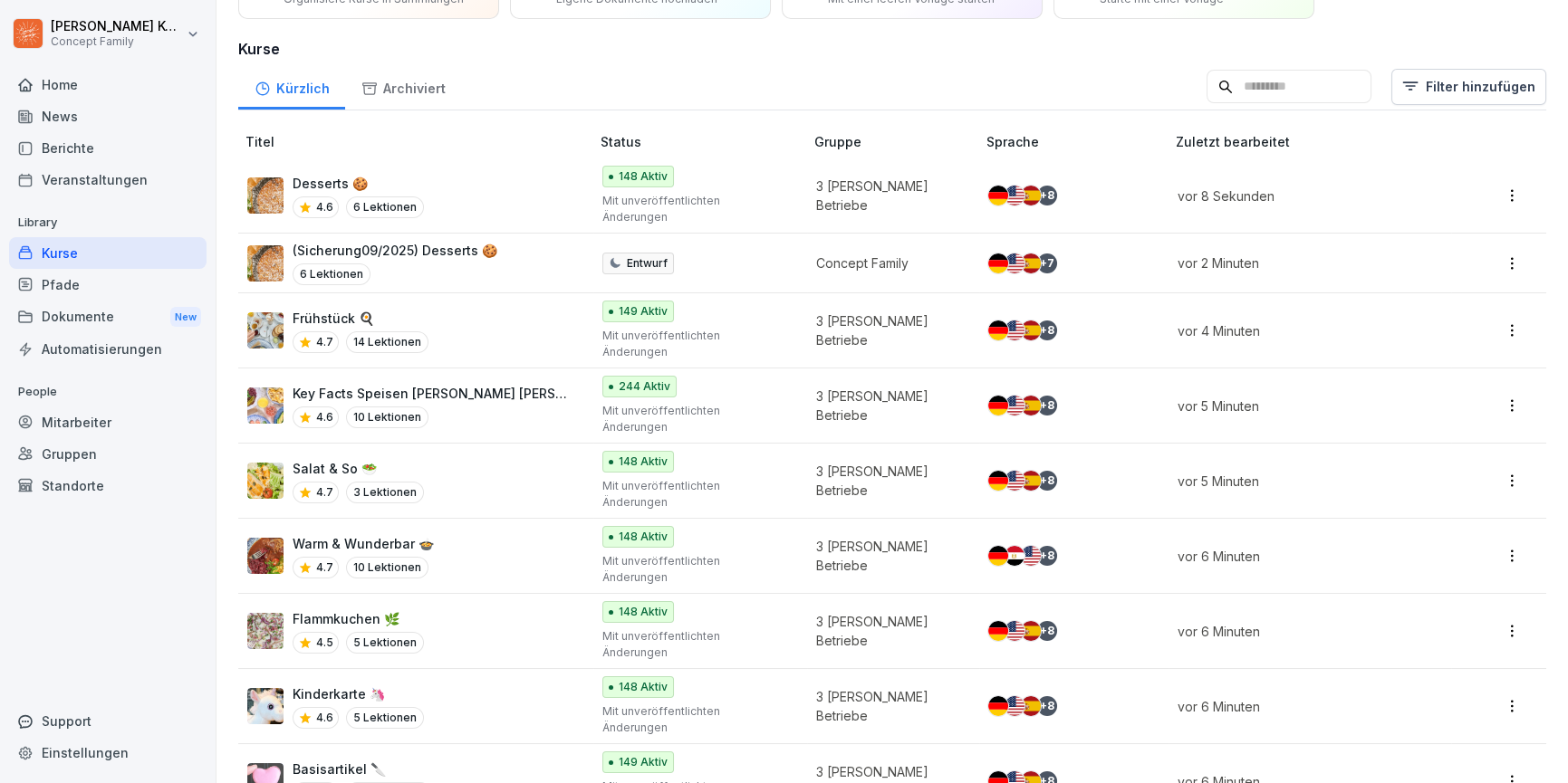
click at [498, 407] on div "4.6 10 Lektionen" at bounding box center [433, 418] width 279 height 21
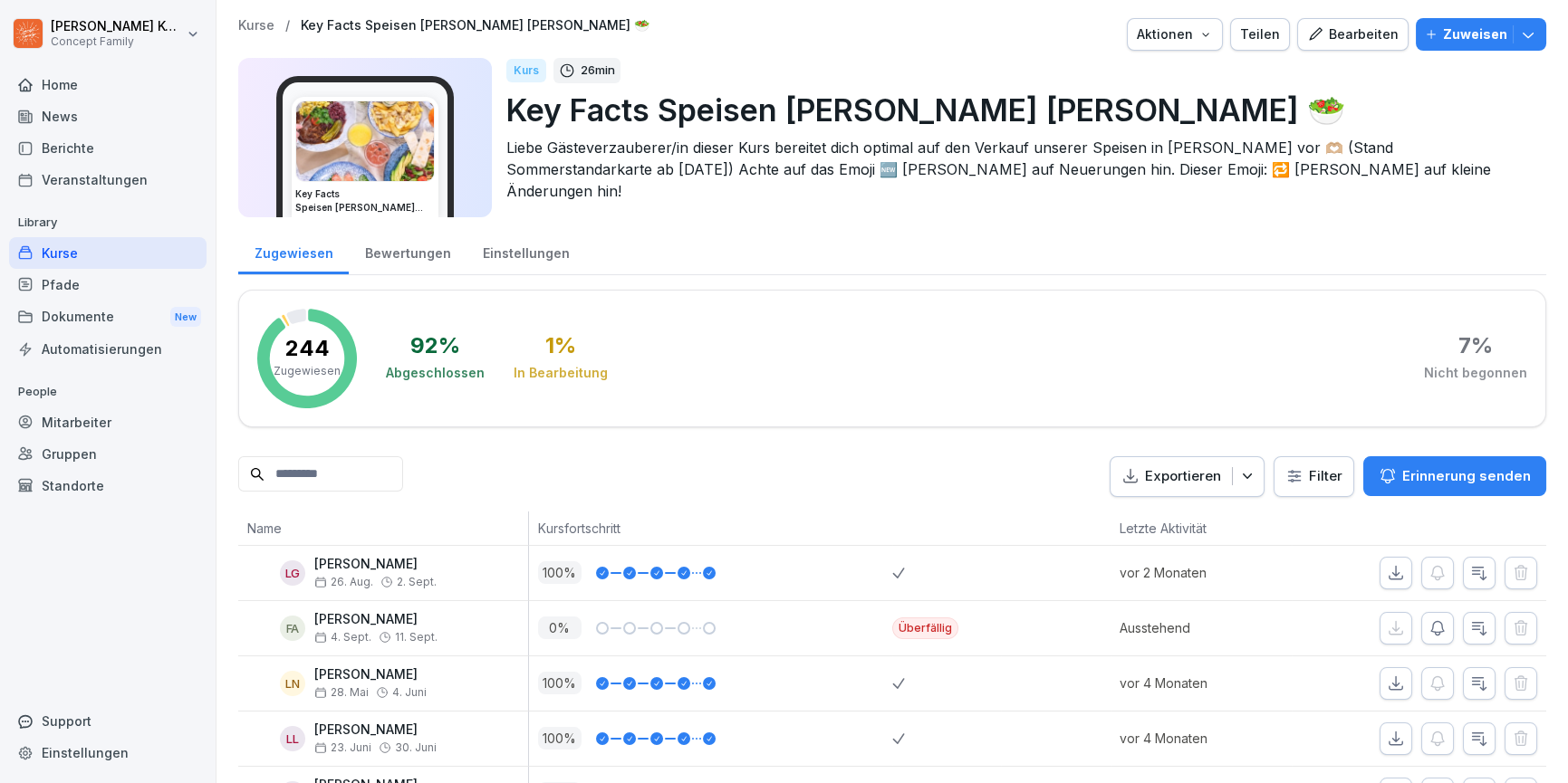
click at [1370, 31] on div "Bearbeiten" at bounding box center [1353, 34] width 92 height 20
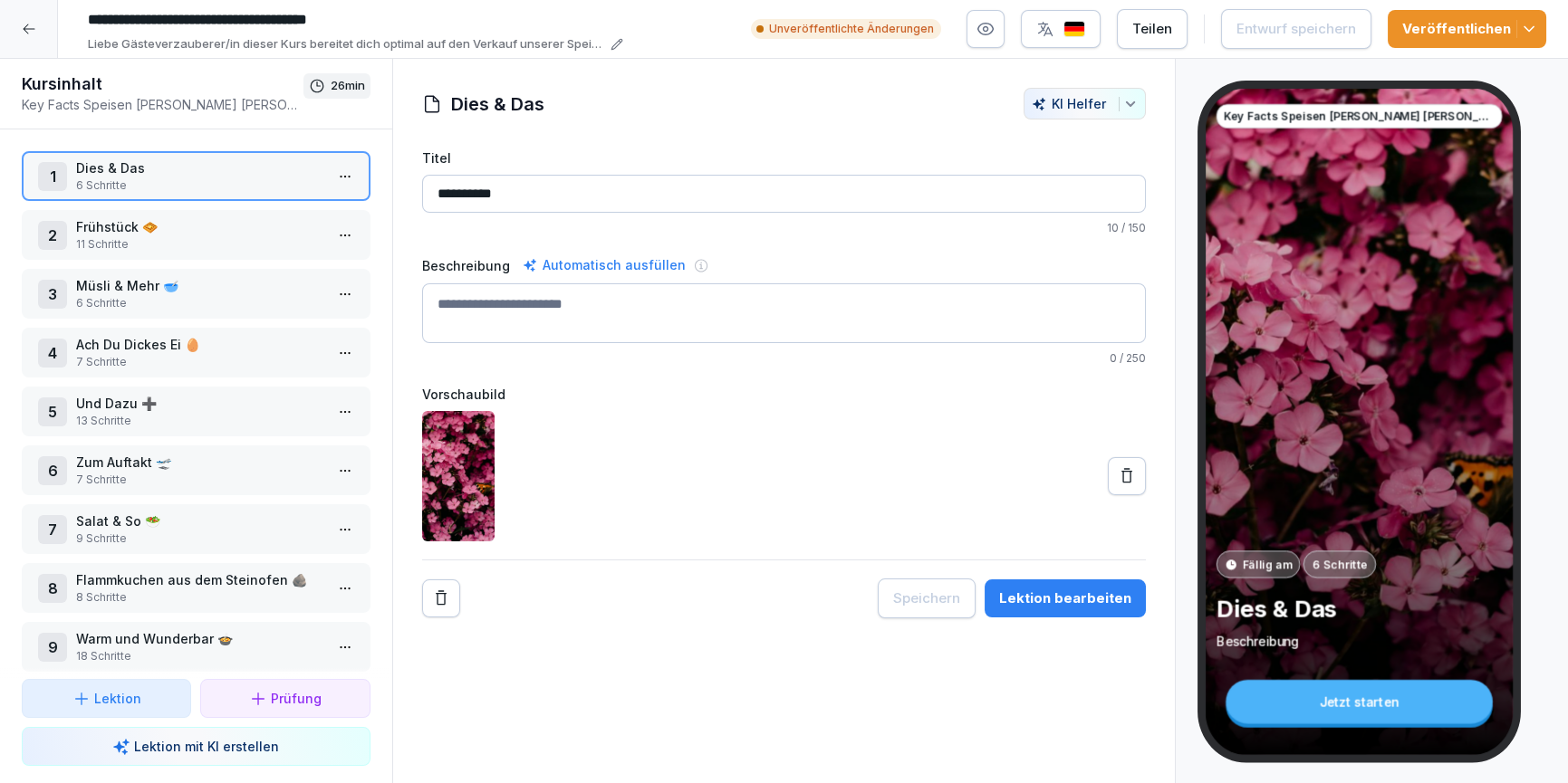
click at [1056, 589] on div "Lektion bearbeiten" at bounding box center [1064, 598] width 132 height 20
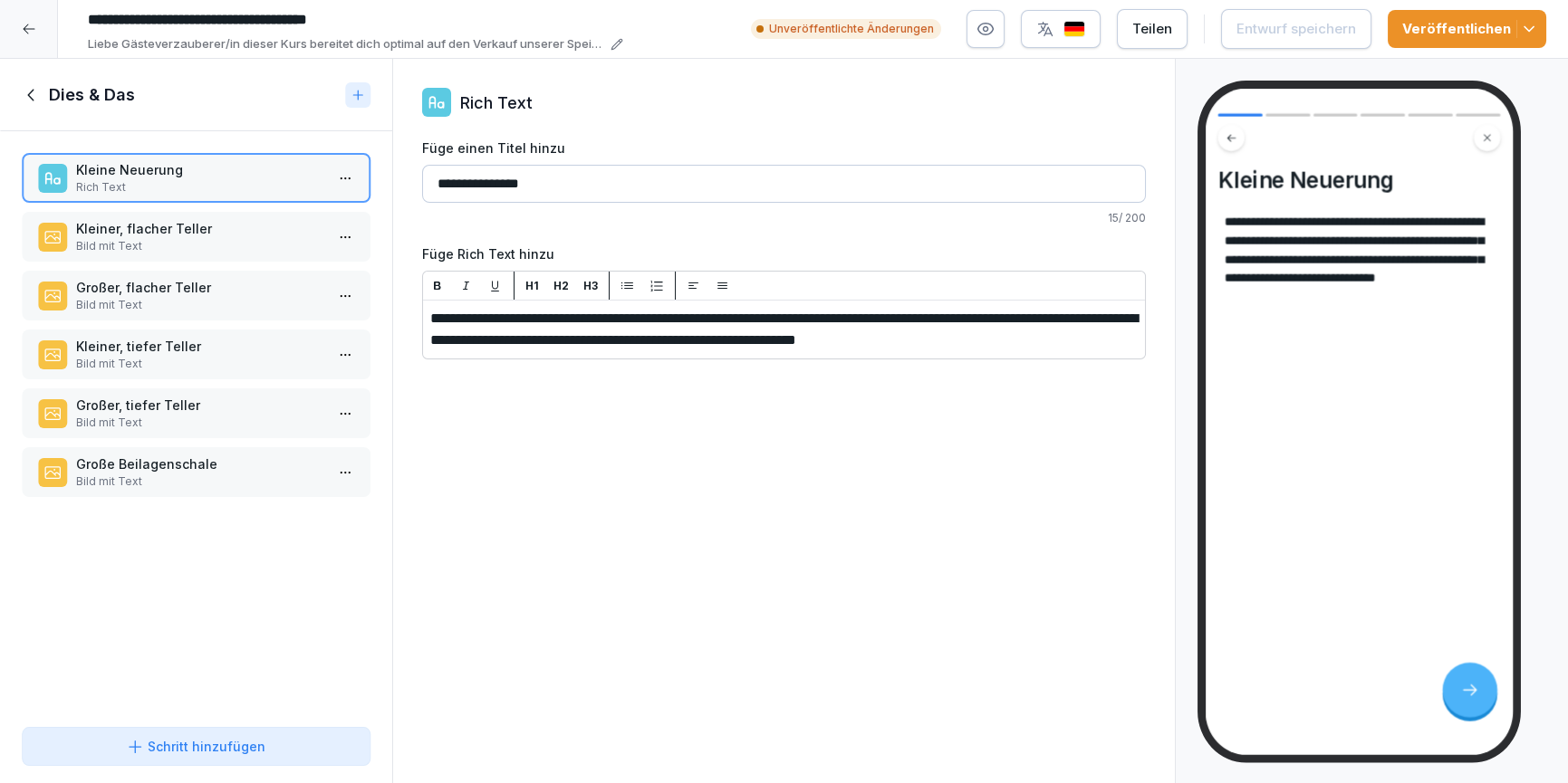
click at [165, 219] on p "Kleiner, flacher Teller" at bounding box center [199, 227] width 247 height 19
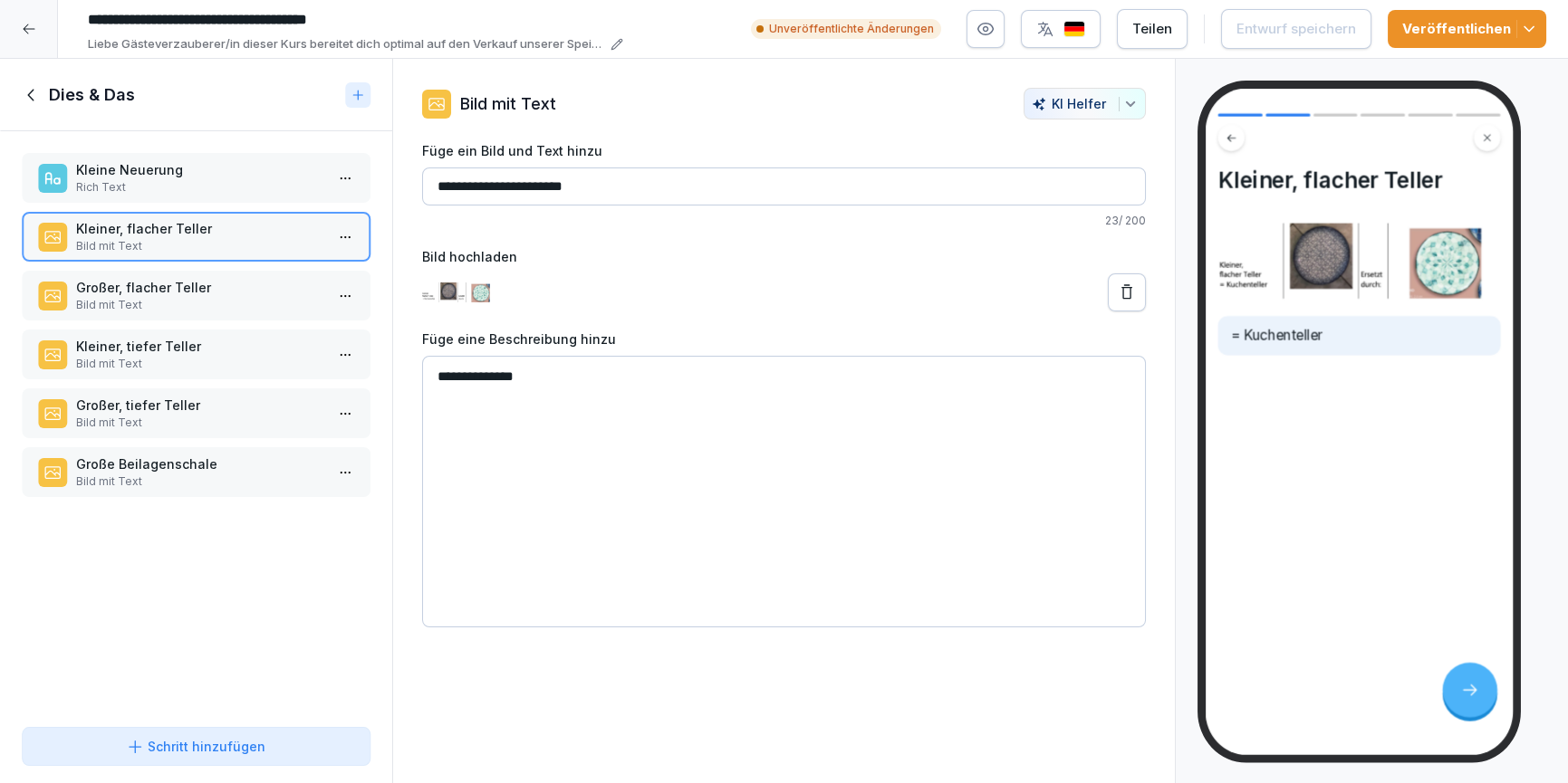
click at [172, 270] on div "Großer, flacher Teller Bild mit Text" at bounding box center [195, 295] width 349 height 50
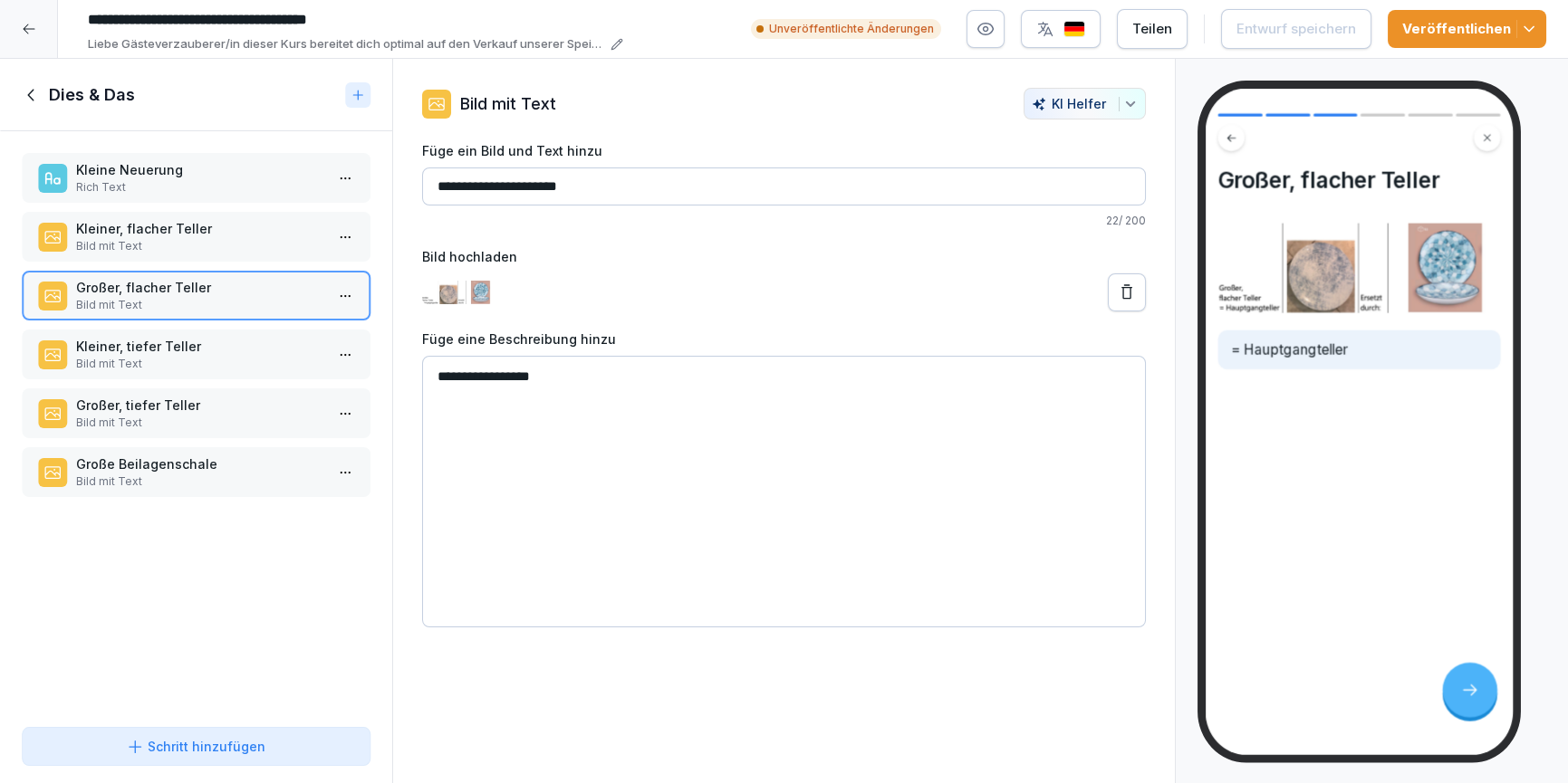
click at [173, 337] on p "Kleiner, tiefer Teller" at bounding box center [199, 346] width 247 height 19
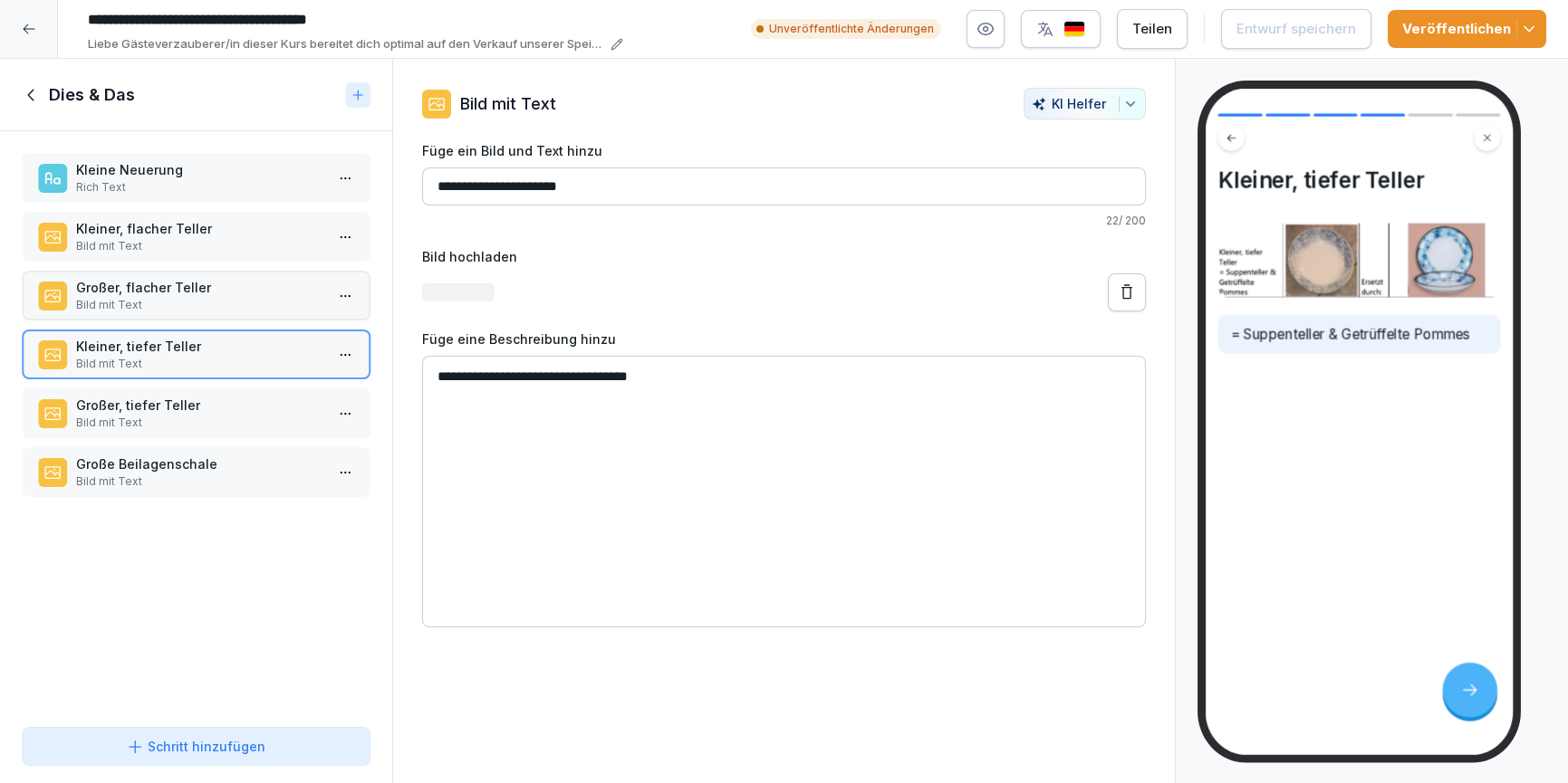
click at [183, 420] on p "Bild mit Text" at bounding box center [199, 423] width 247 height 17
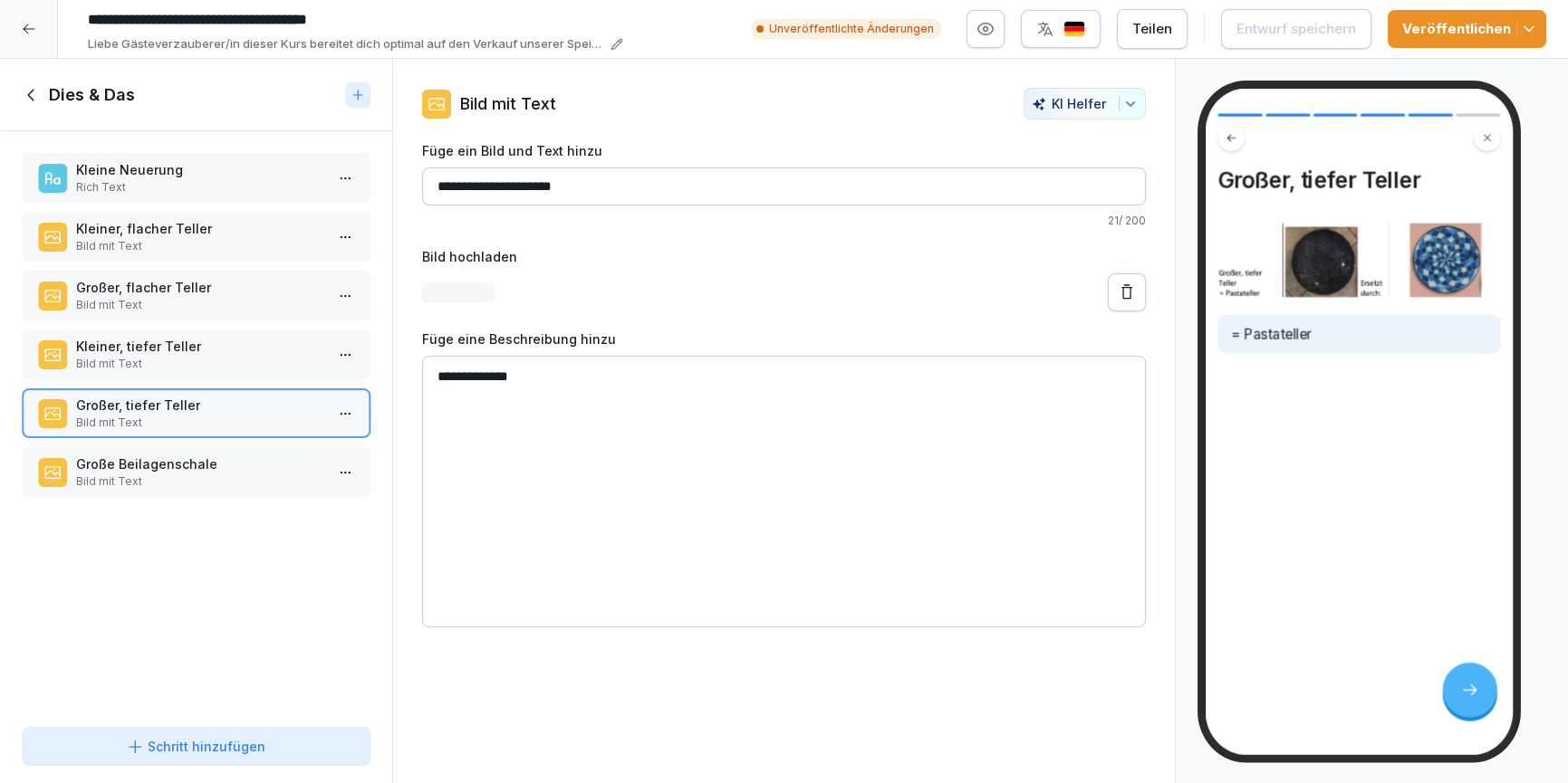
click at [207, 467] on p "Große Beilagenschale" at bounding box center [199, 464] width 247 height 19
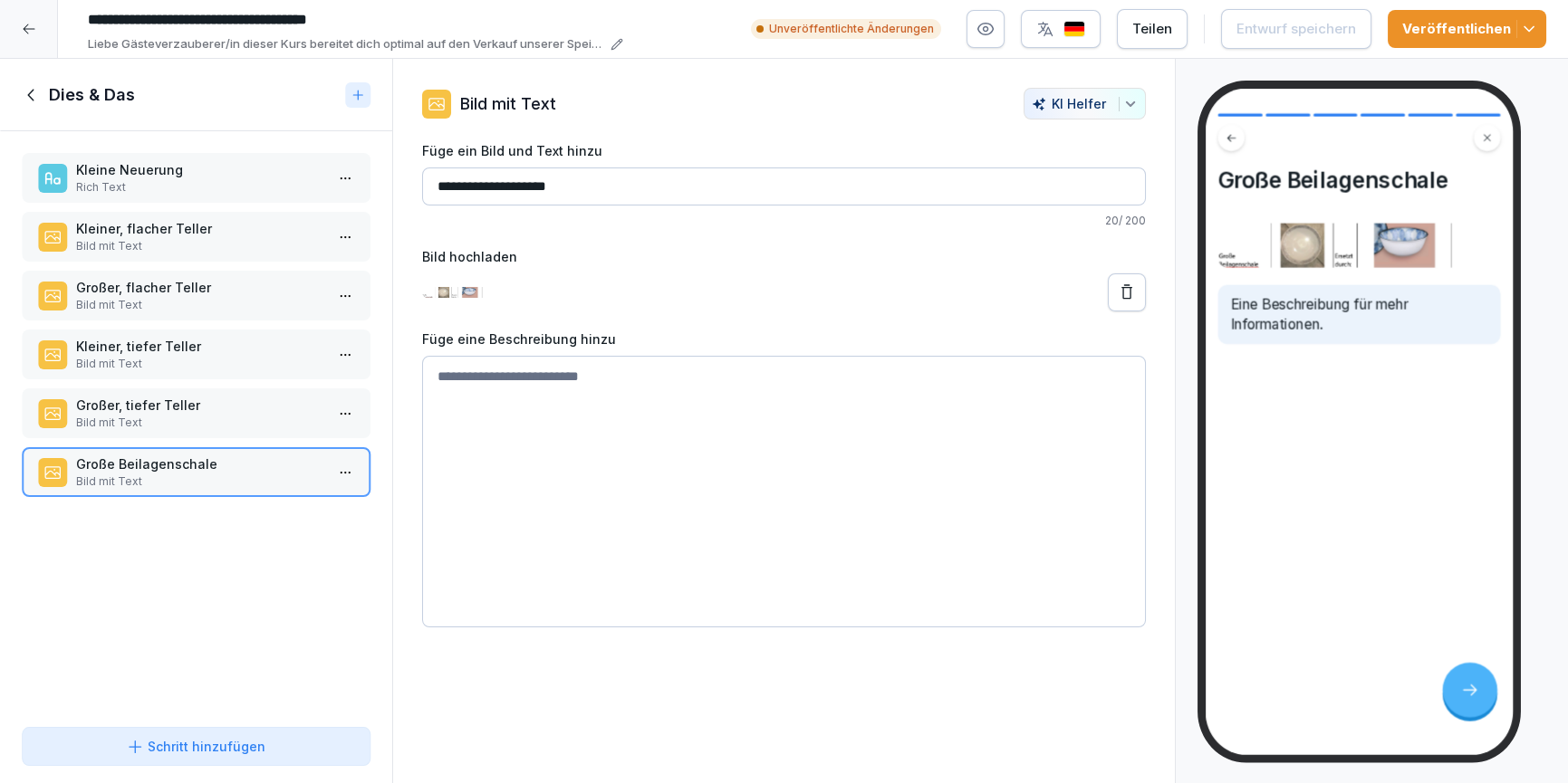
click at [33, 96] on icon at bounding box center [31, 95] width 20 height 20
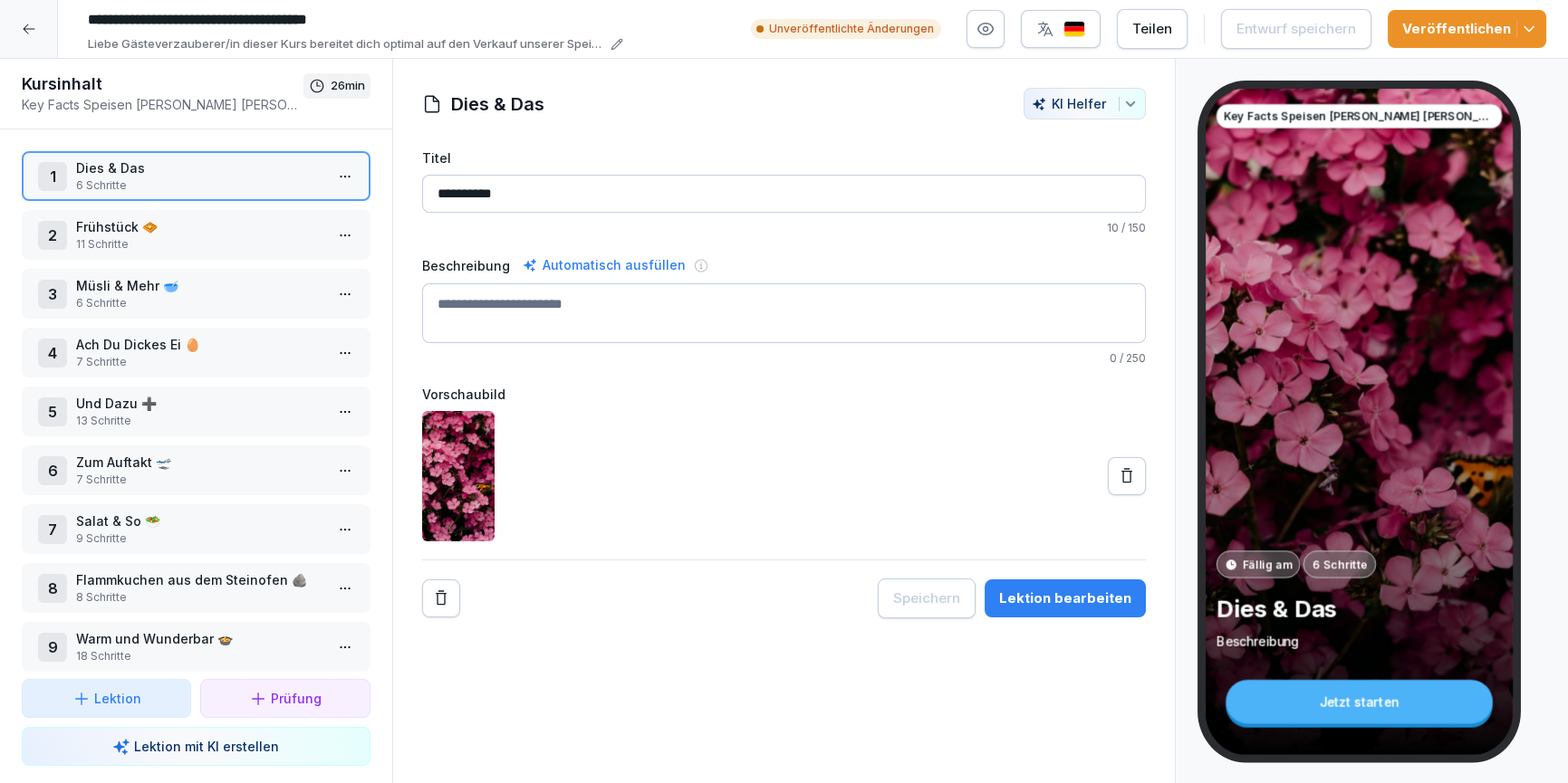
click at [125, 221] on p "Frühstück 🧇" at bounding box center [199, 227] width 247 height 19
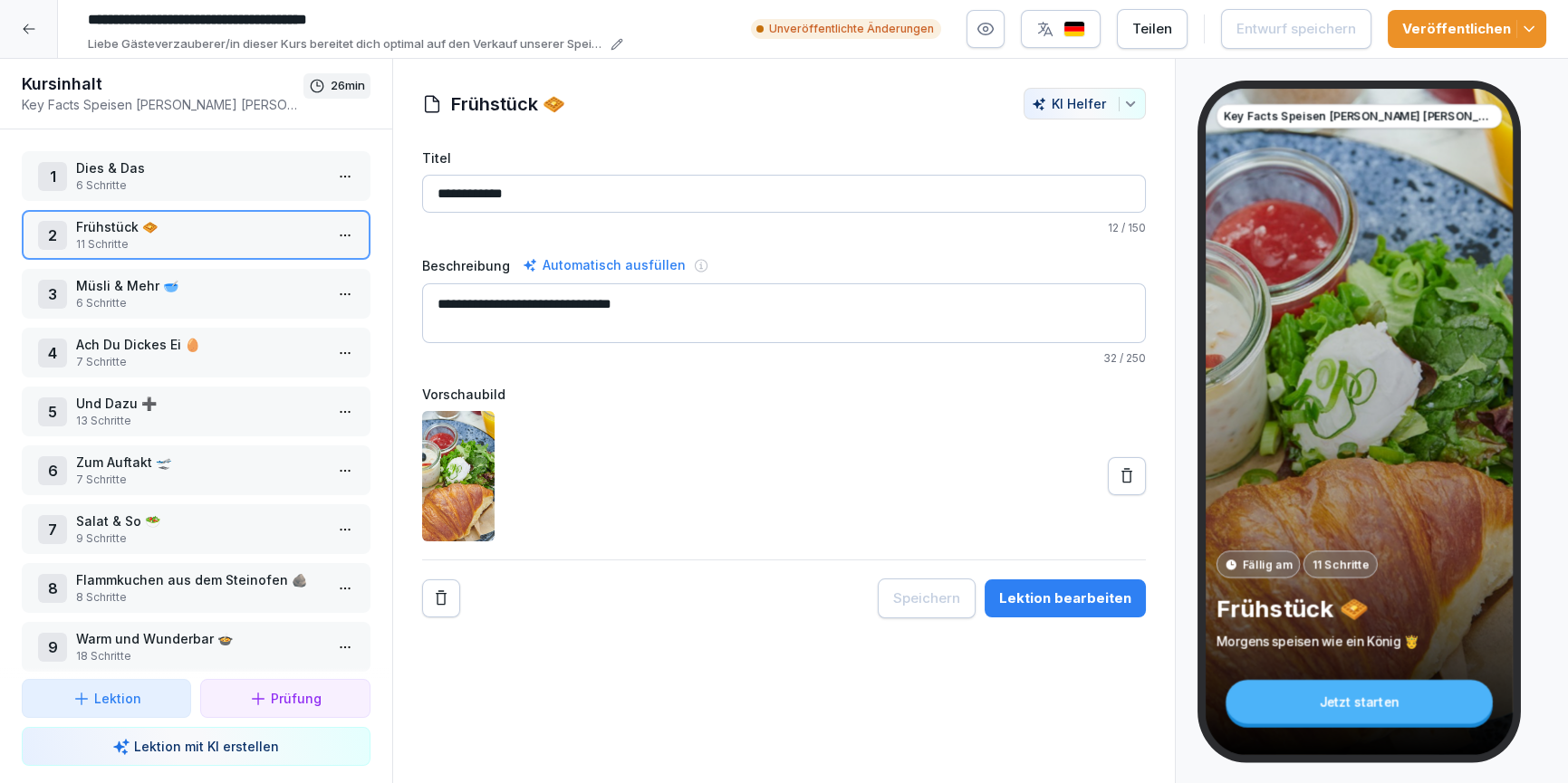
click at [1107, 582] on button "Lektion bearbeiten" at bounding box center [1064, 598] width 161 height 38
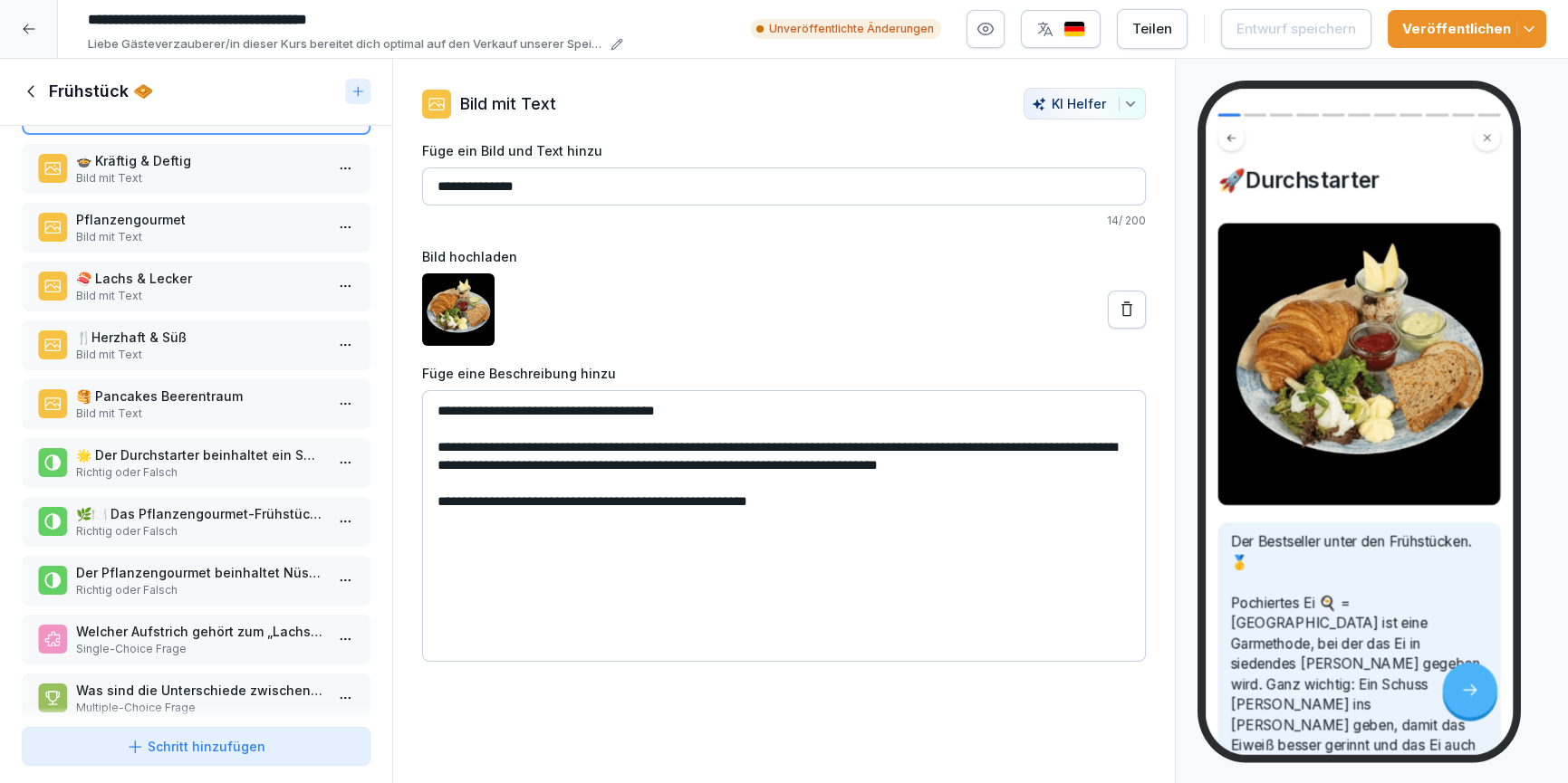
scroll to position [82, 0]
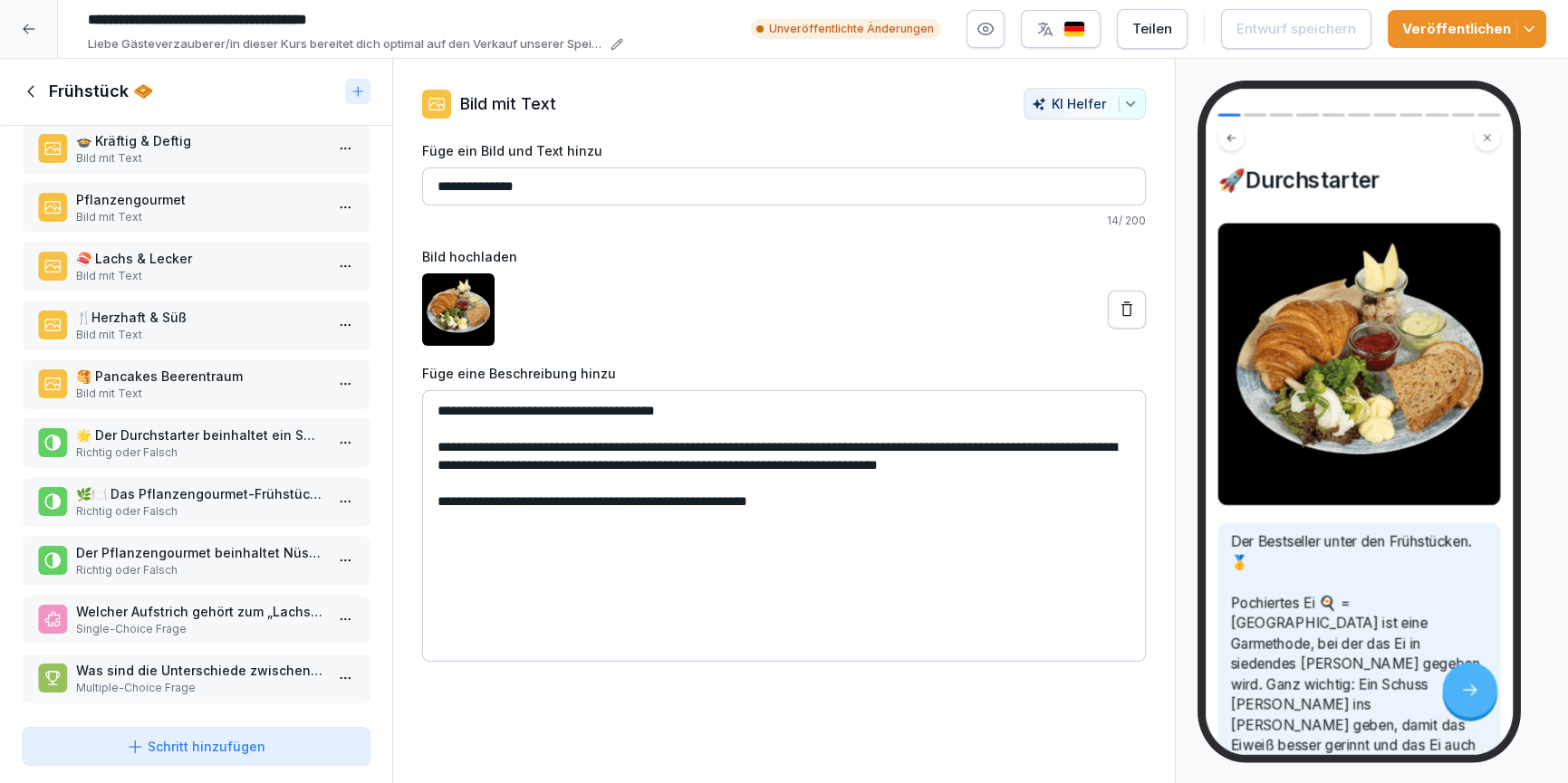
click at [44, 79] on div "Frühstück 🧇" at bounding box center [196, 92] width 392 height 67
click at [36, 85] on icon at bounding box center [31, 91] width 20 height 20
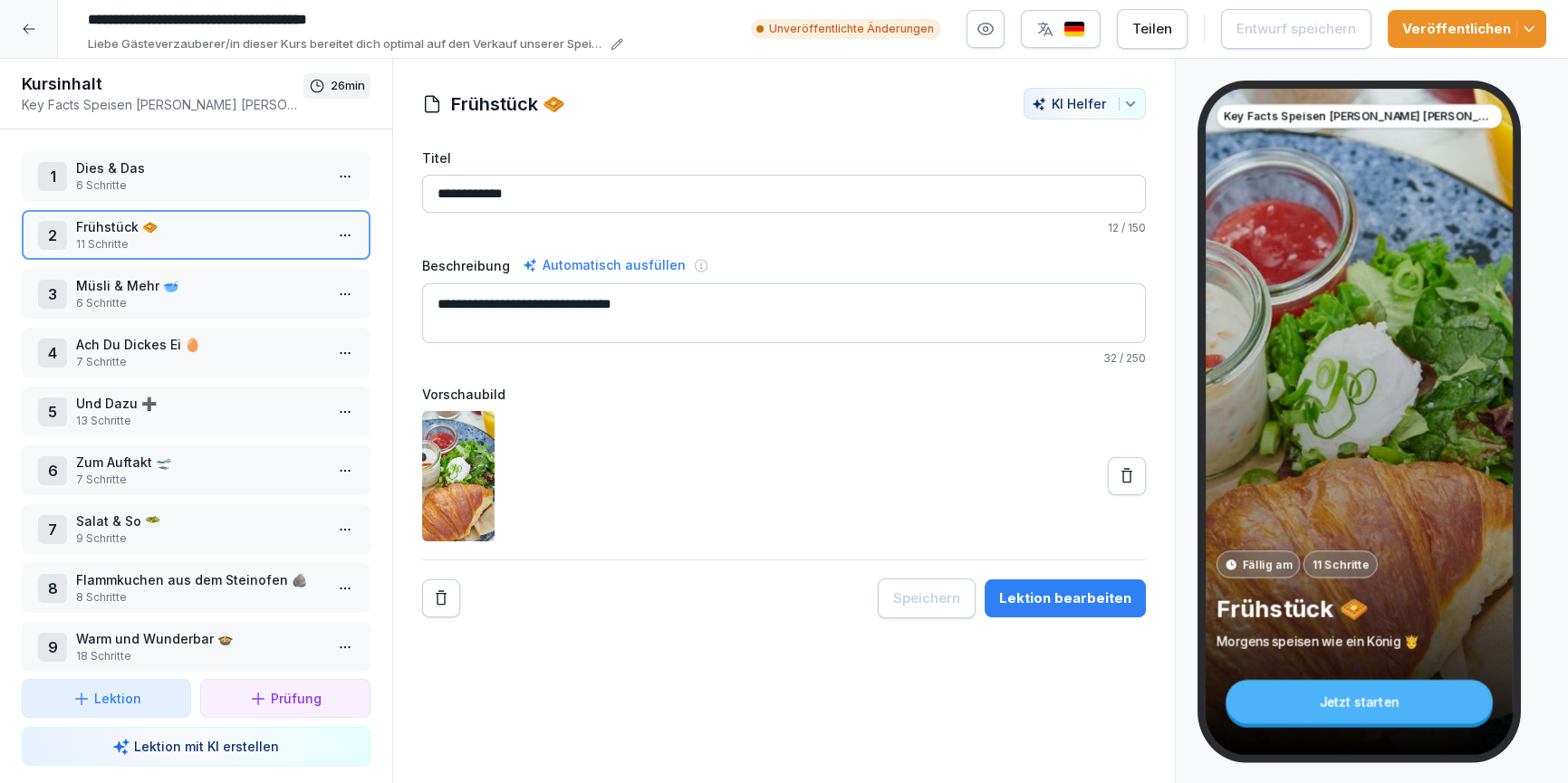
click at [145, 279] on p "Müsli & Mehr 🥣" at bounding box center [199, 285] width 247 height 19
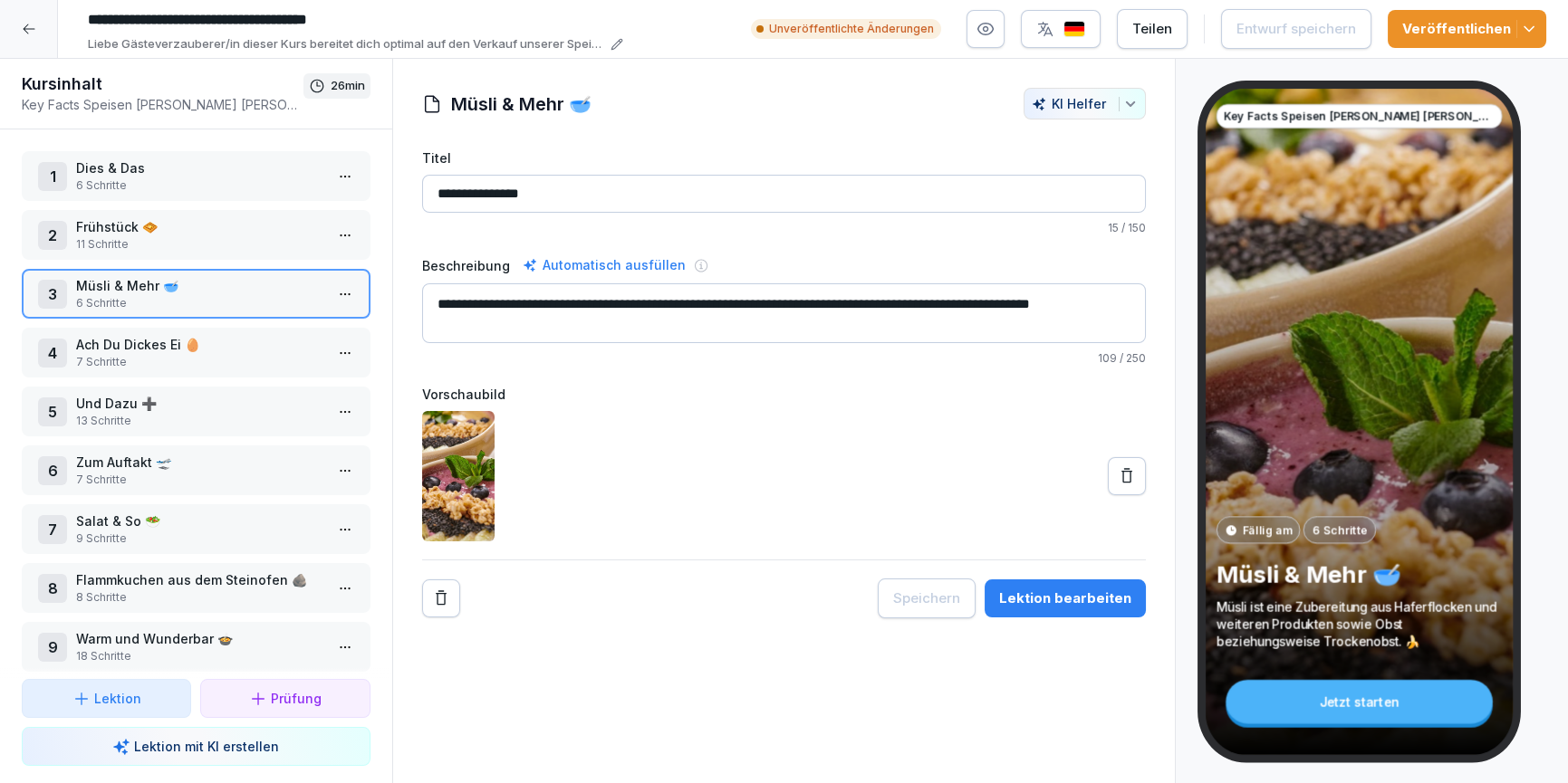
click at [1039, 590] on div "Lektion bearbeiten" at bounding box center [1064, 598] width 132 height 20
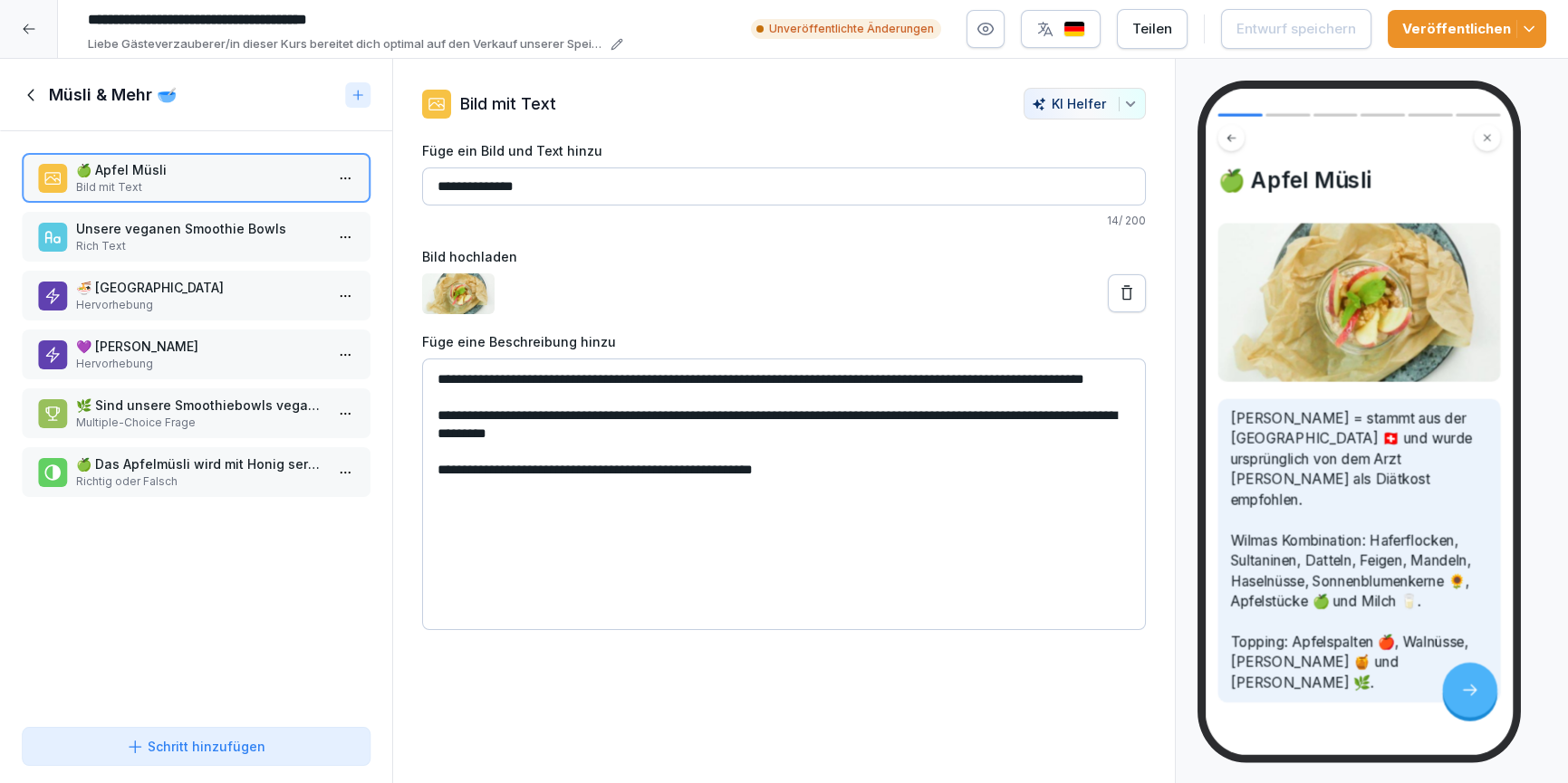
click at [144, 234] on p "Unsere veganen Smoothie Bowls" at bounding box center [199, 227] width 247 height 19
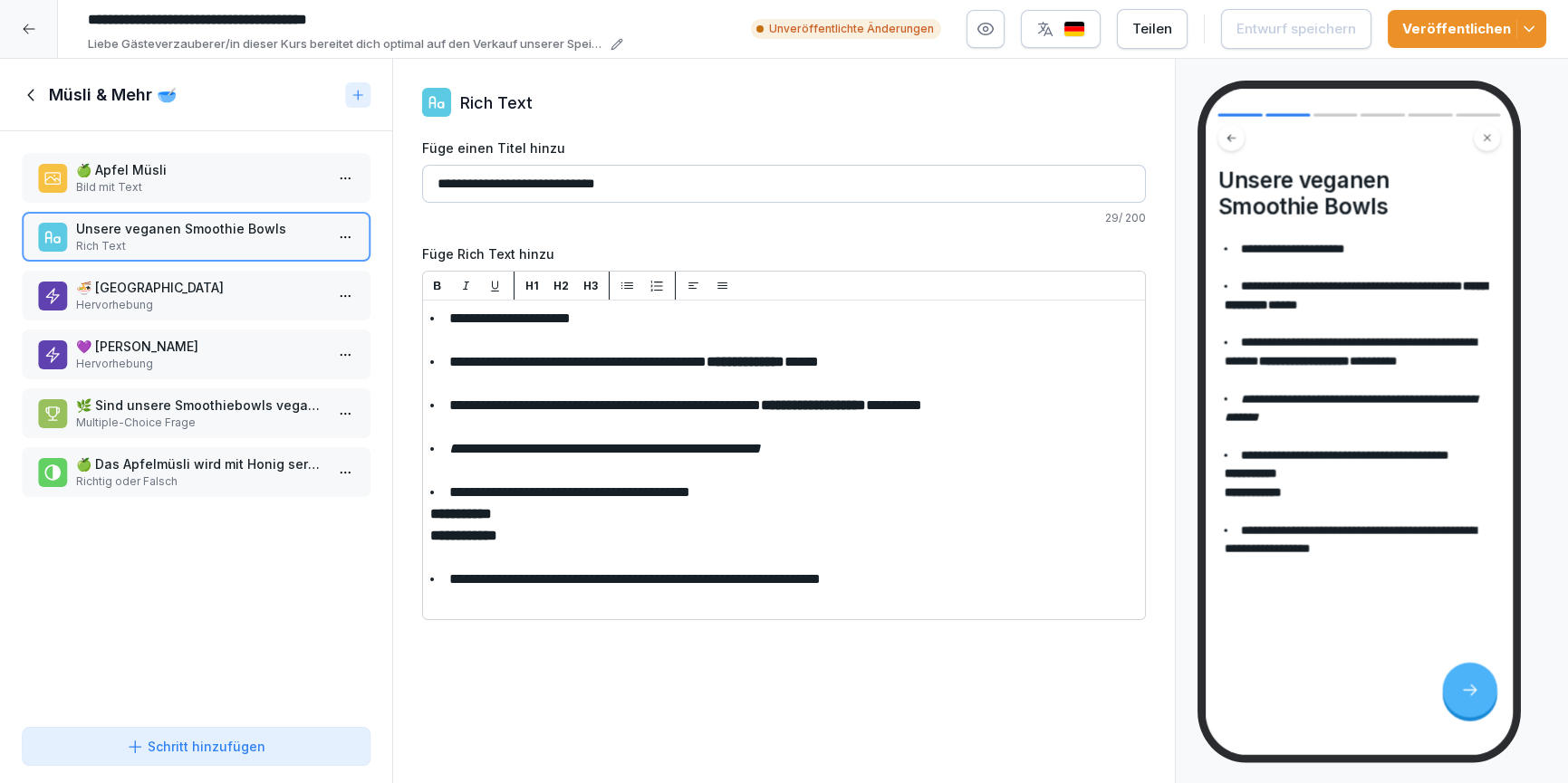
click at [156, 311] on p "Hervorhebung" at bounding box center [199, 305] width 247 height 17
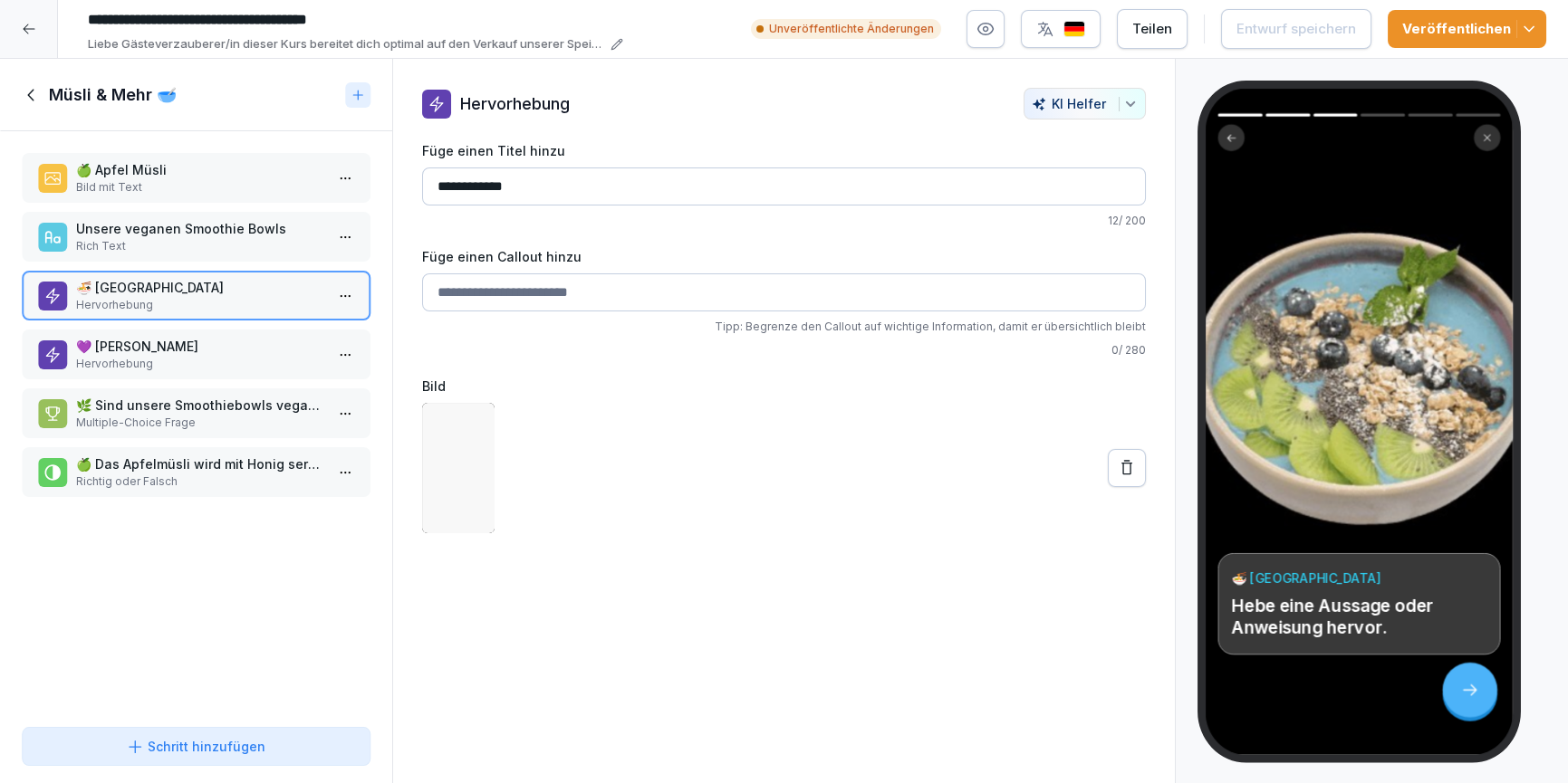
click at [186, 351] on p "💜 [PERSON_NAME]" at bounding box center [199, 346] width 247 height 19
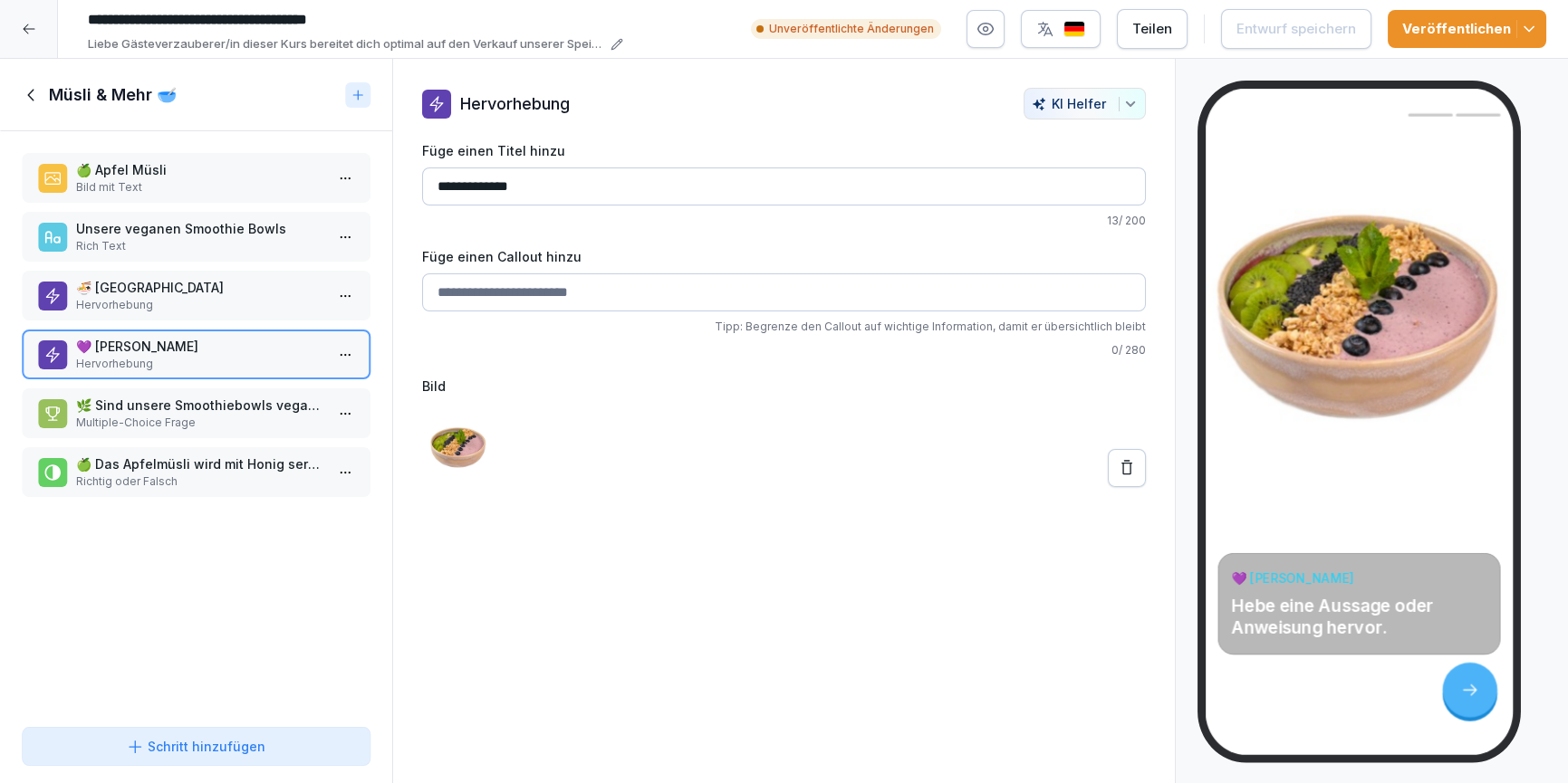
click at [216, 424] on p "Multiple-Choice Frage" at bounding box center [199, 423] width 247 height 17
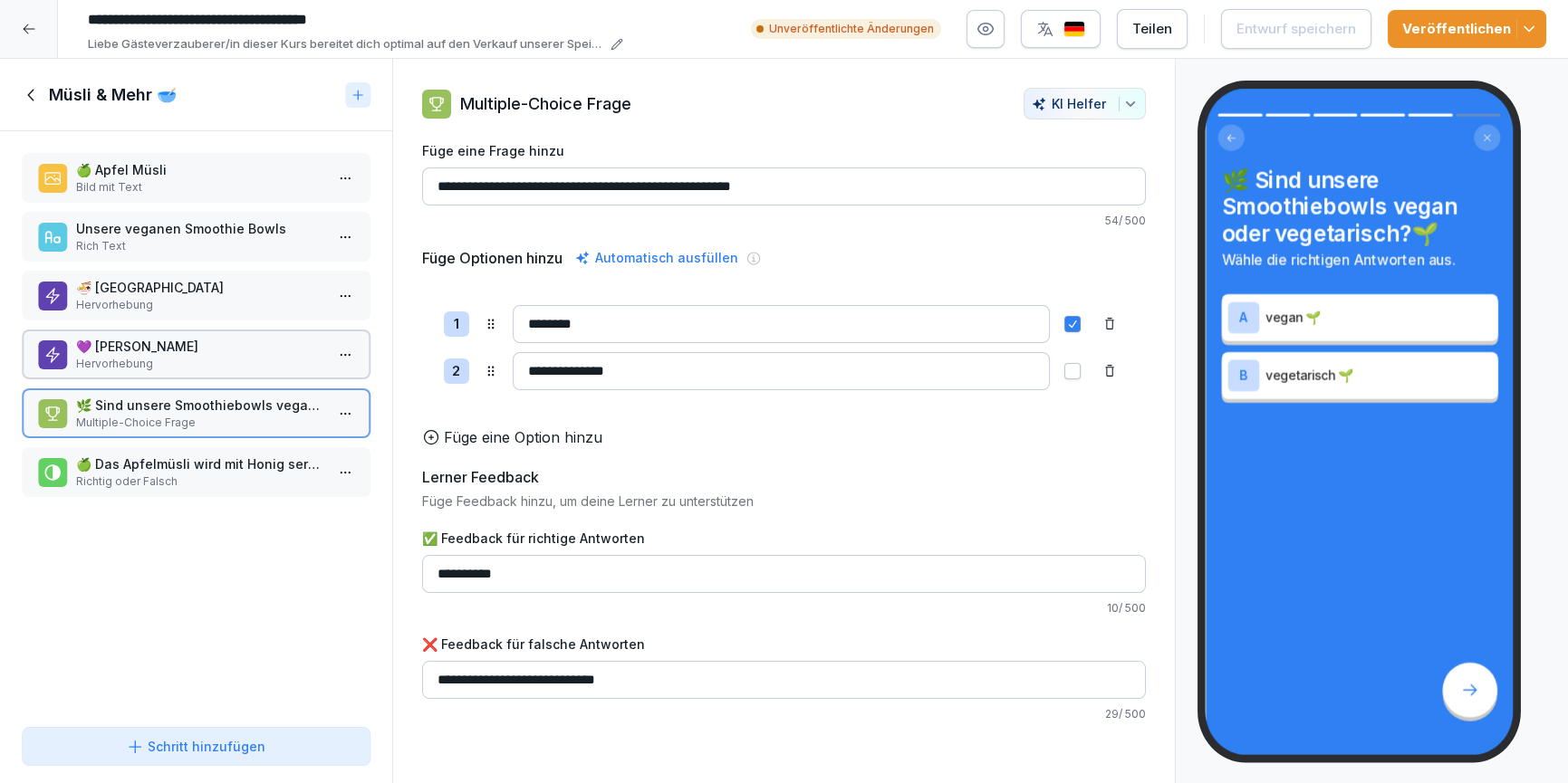
drag, startPoint x: 216, startPoint y: 452, endPoint x: 201, endPoint y: 434, distance: 23.4
click at [216, 451] on div "🍏 Das Apfelmüsli wird mit [PERSON_NAME] serviert. Richtig oder Falsch" at bounding box center [195, 472] width 349 height 50
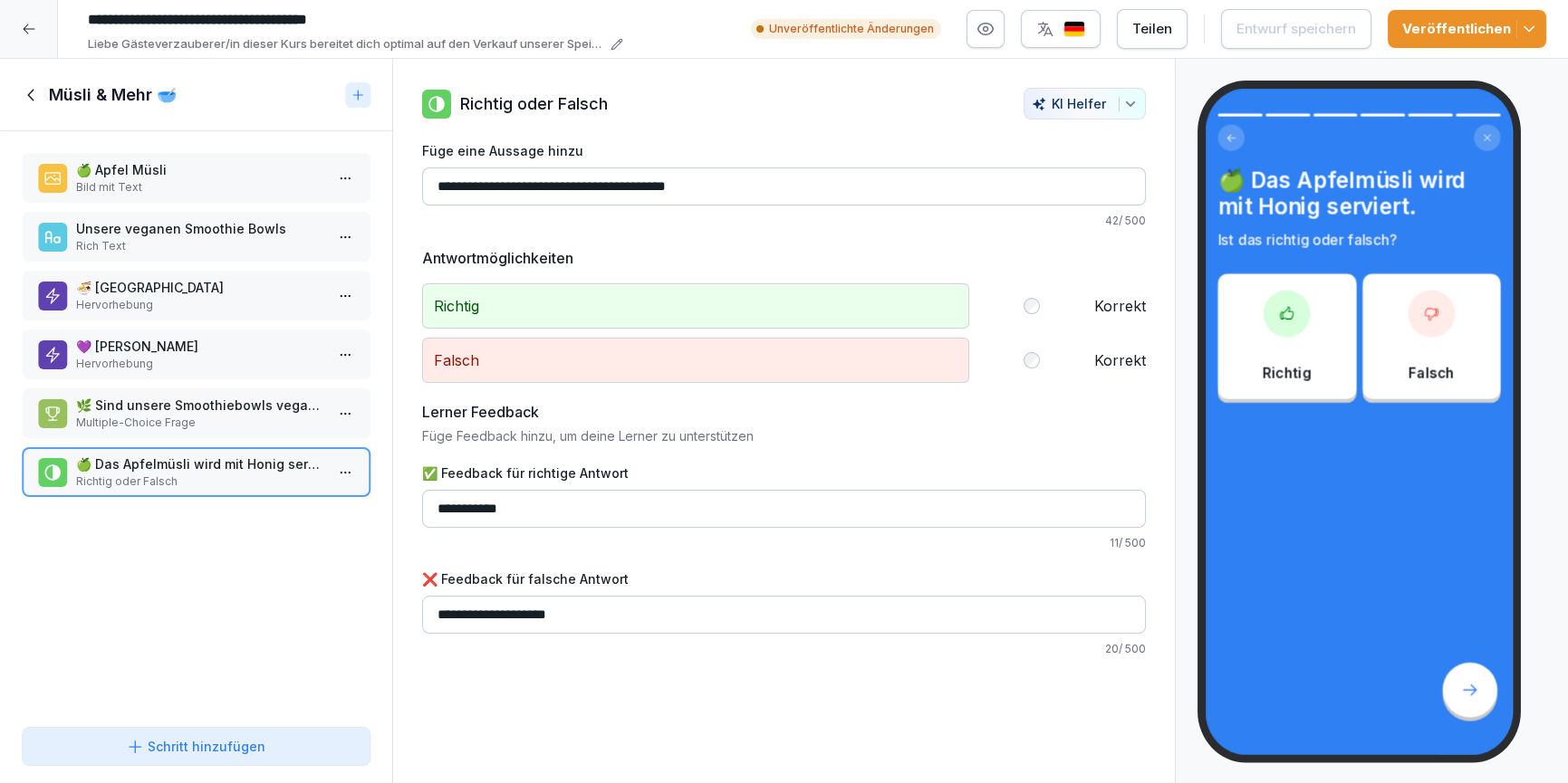
click at [21, 94] on icon at bounding box center [31, 95] width 20 height 20
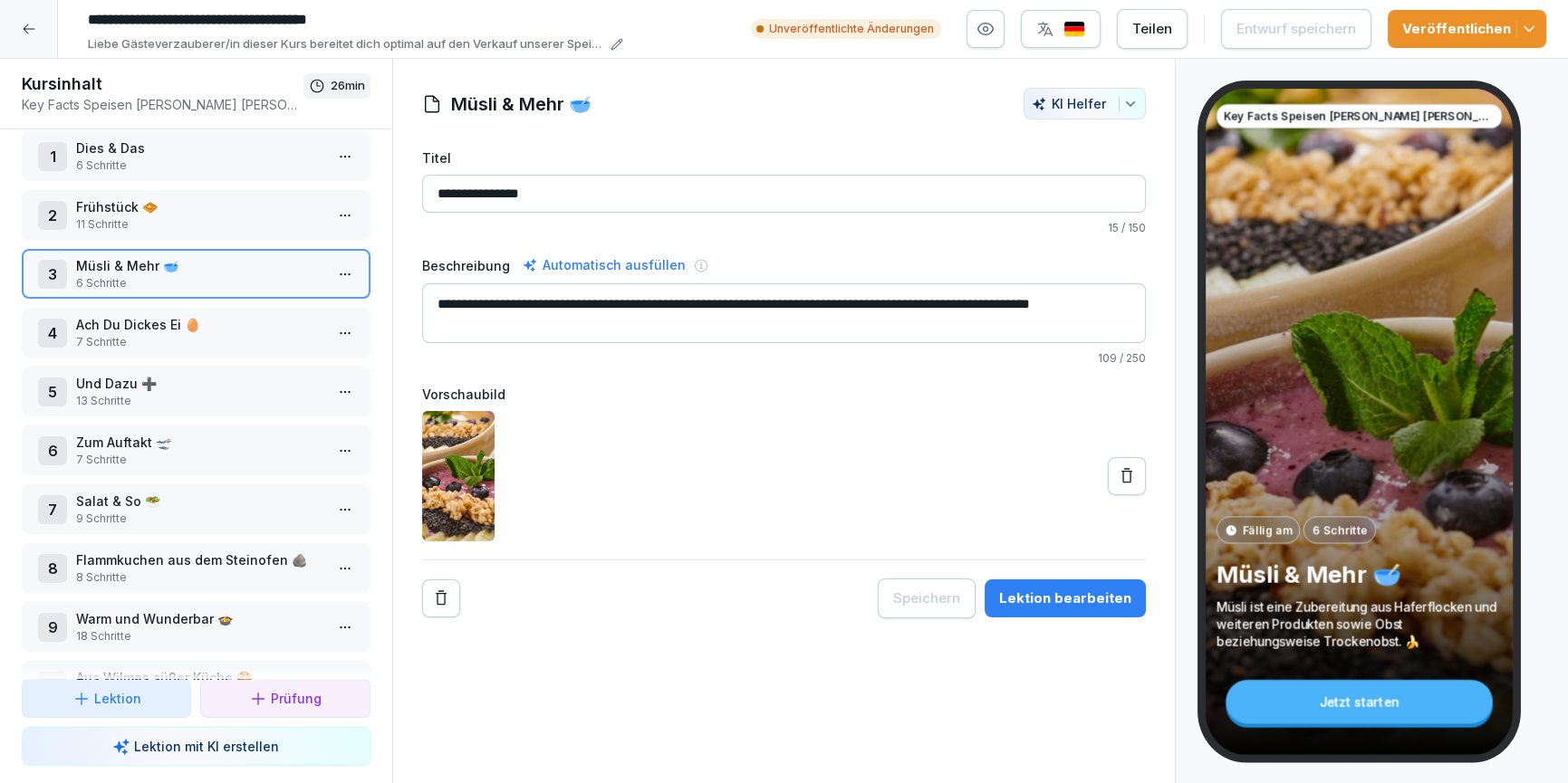
scroll to position [69, 0]
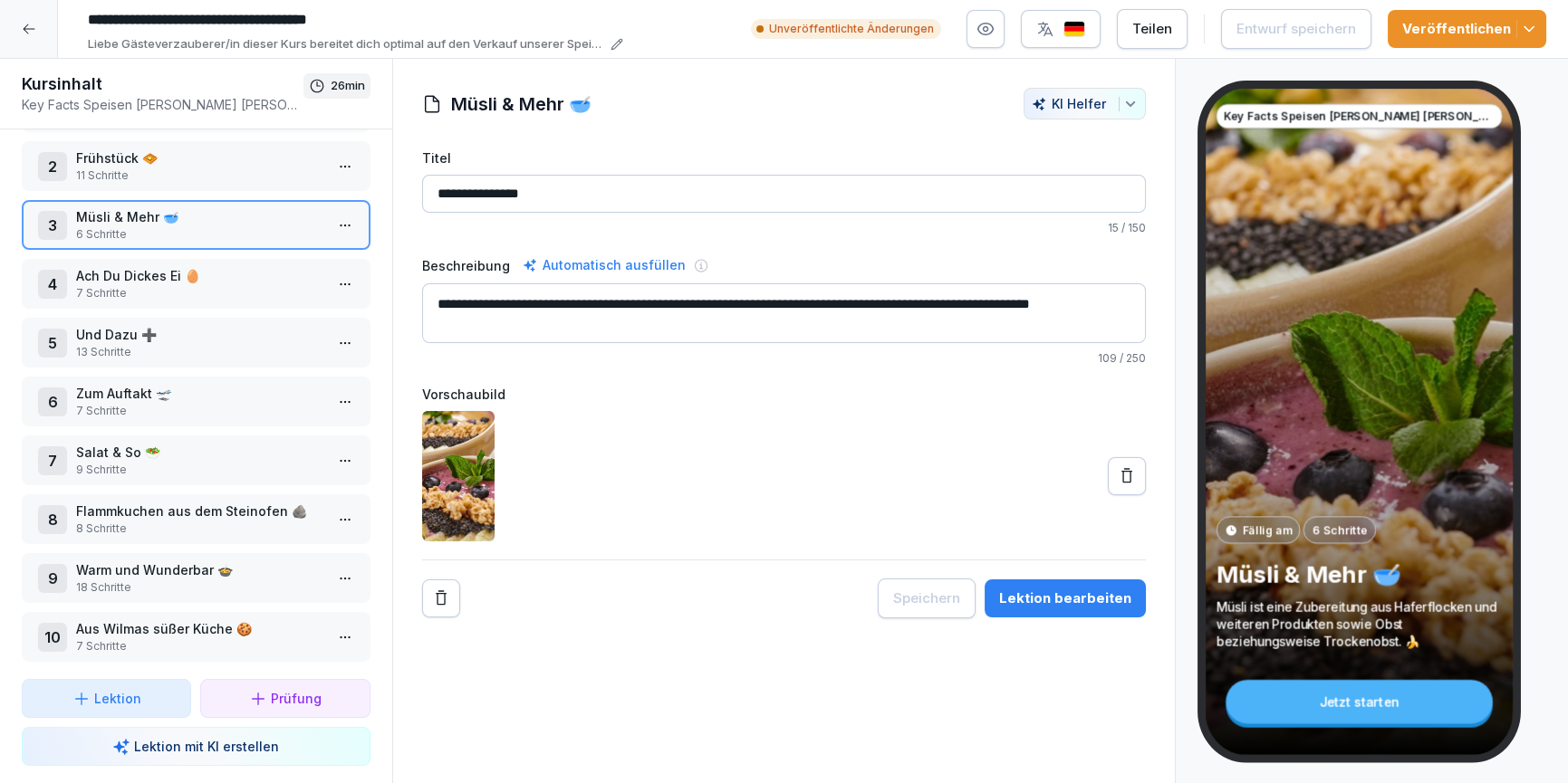
click at [225, 573] on p "Warm und Wunderbar 🍲" at bounding box center [199, 569] width 247 height 19
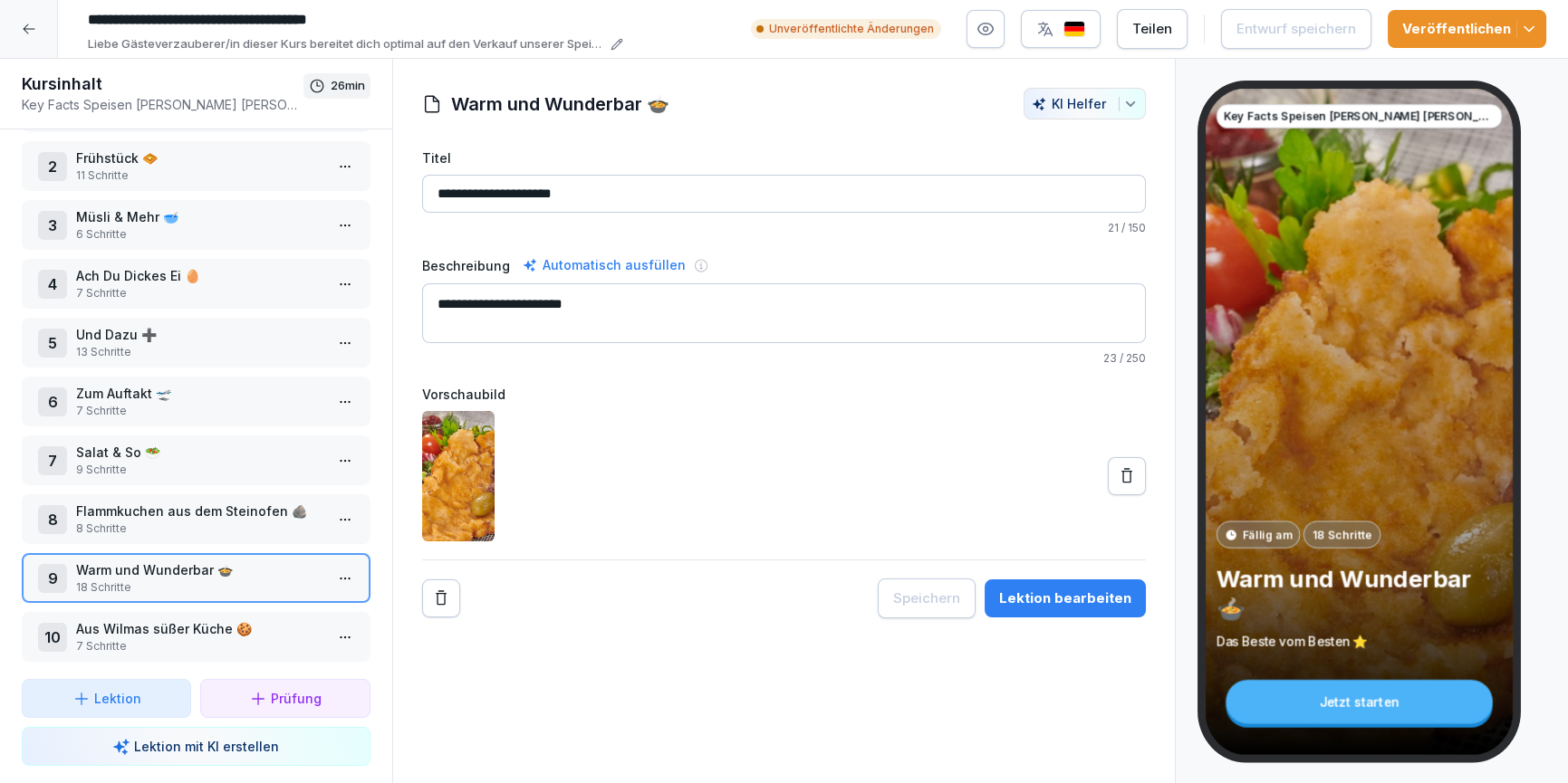
click at [1145, 586] on button "Lektion bearbeiten" at bounding box center [1064, 598] width 161 height 38
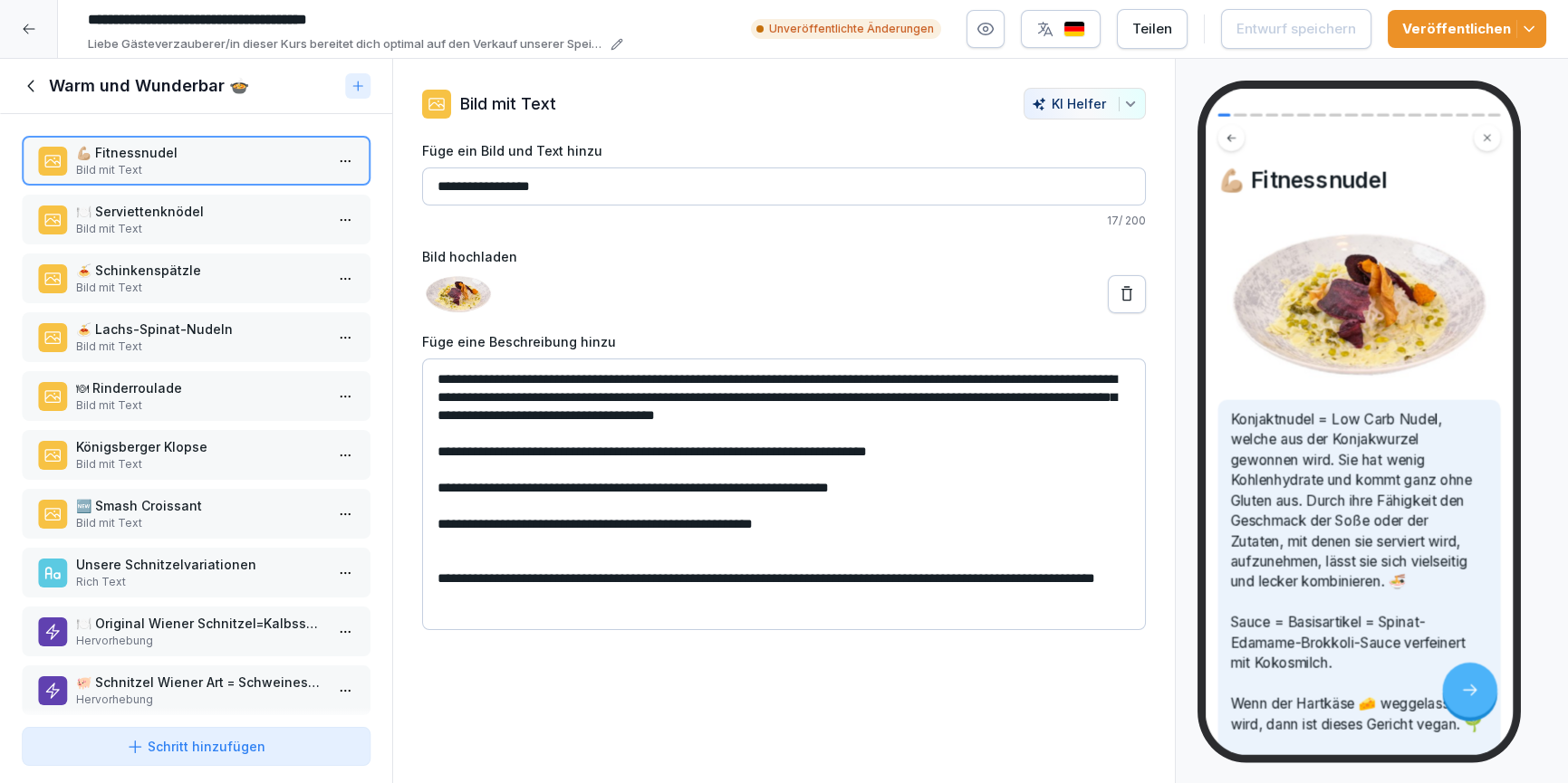
click at [167, 449] on p "Königsberger Klopse" at bounding box center [199, 446] width 247 height 19
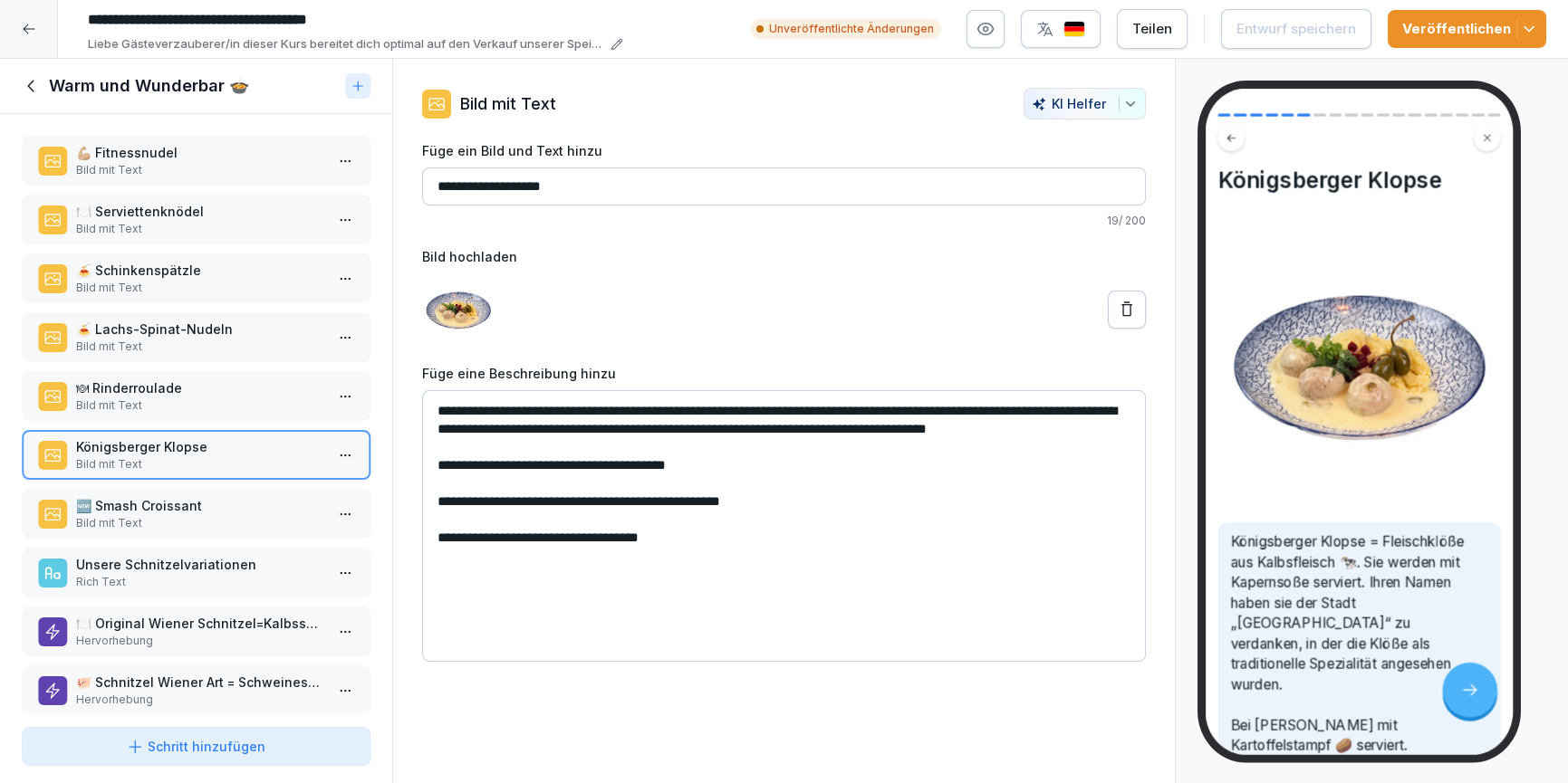
click at [351, 459] on html "**********" at bounding box center [784, 392] width 1568 height 783
click at [273, 550] on div "Löschen" at bounding box center [244, 555] width 74 height 19
